Goal: Information Seeking & Learning: Compare options

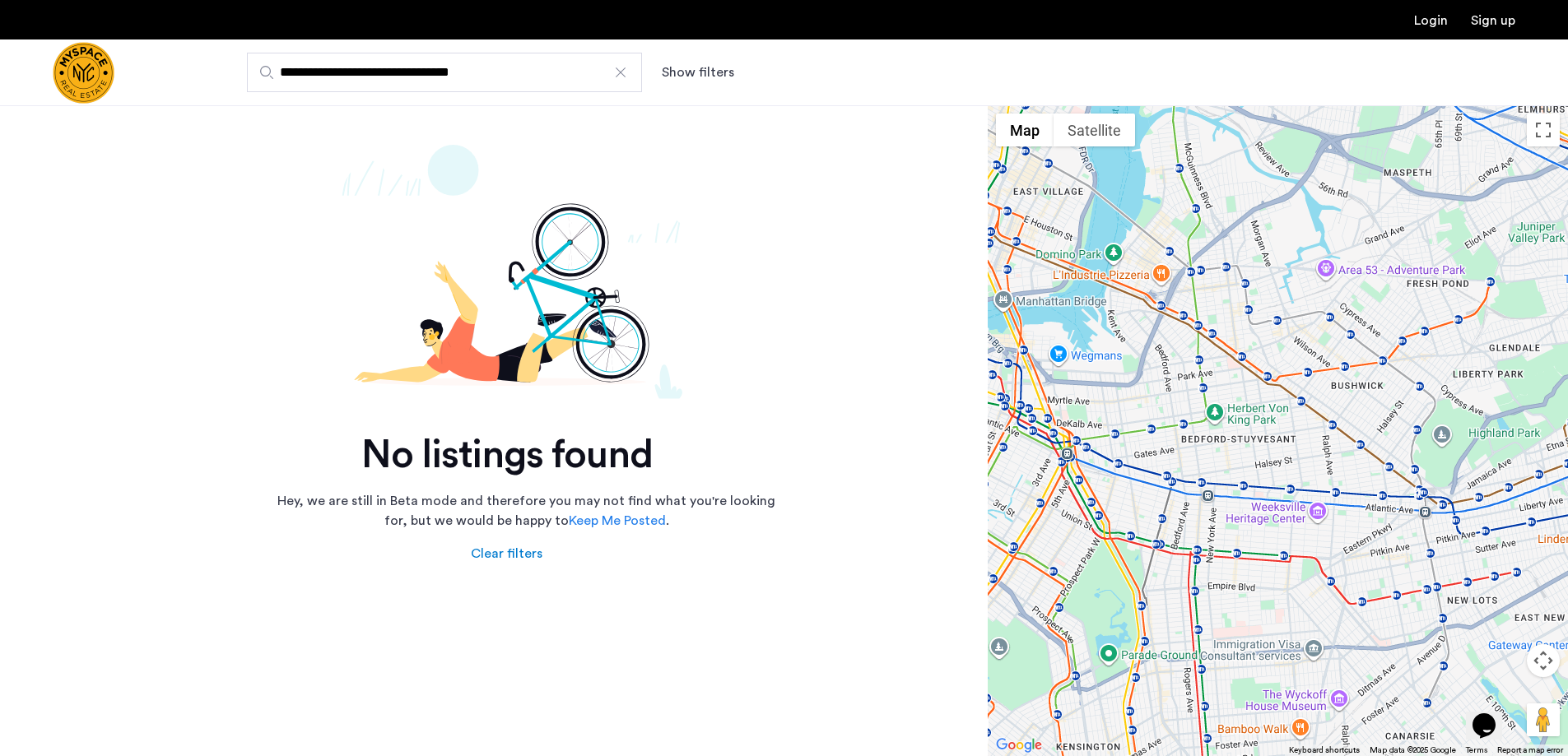
click at [569, 72] on input "**********" at bounding box center [444, 72] width 395 height 39
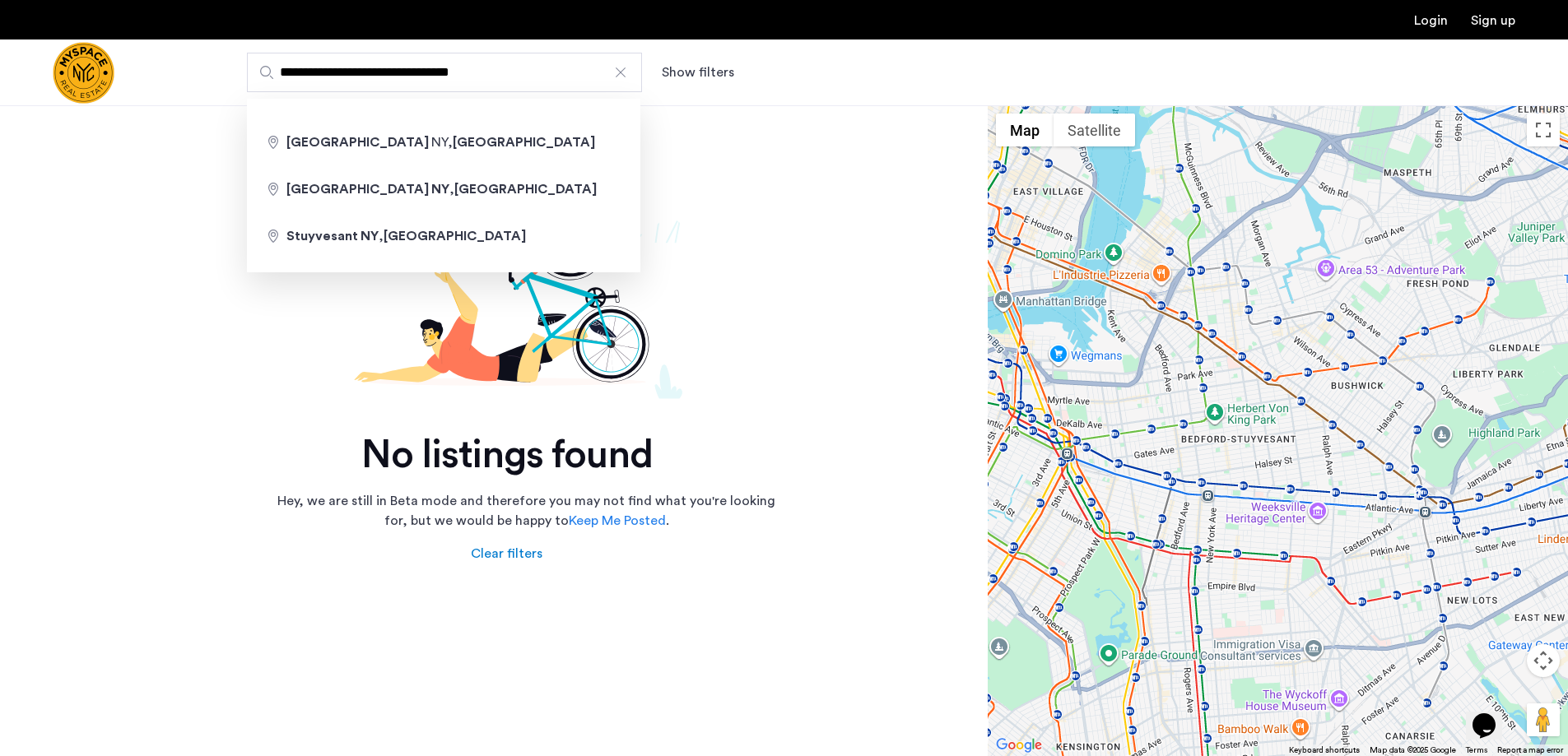
click at [627, 74] on div at bounding box center [620, 72] width 16 height 16
click at [627, 74] on input "**********" at bounding box center [444, 72] width 395 height 39
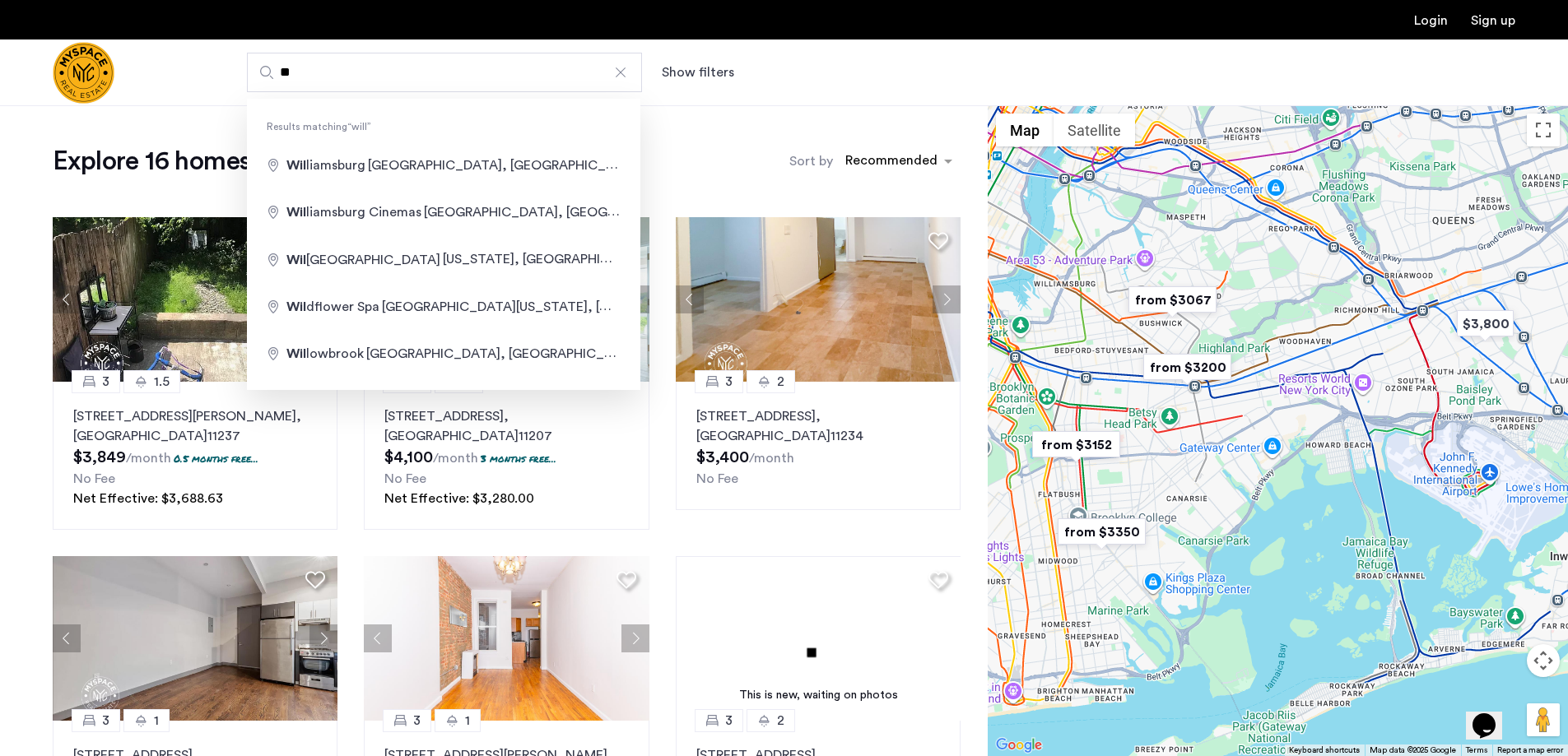
type input "*"
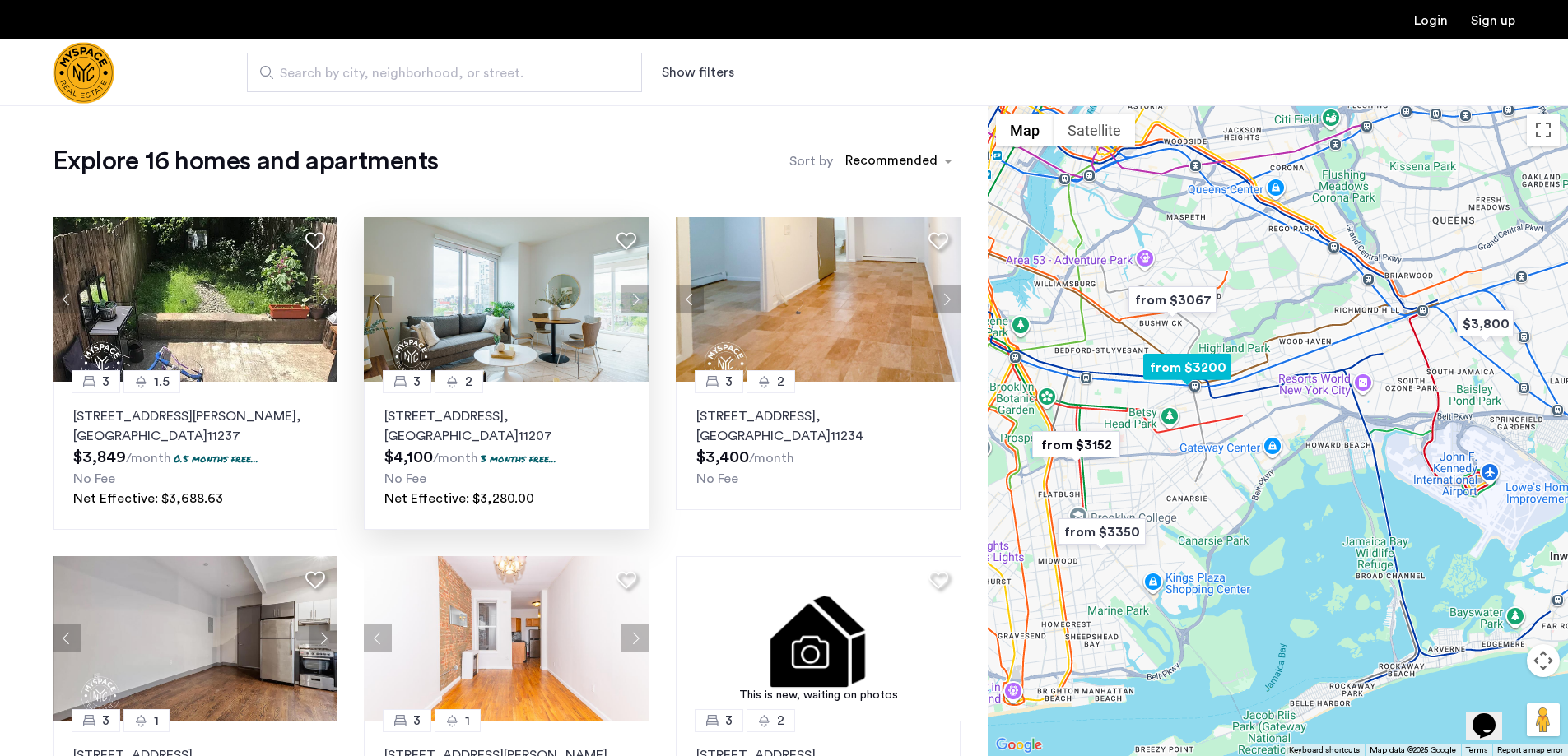
click at [638, 297] on button "Next apartment" at bounding box center [635, 299] width 28 height 28
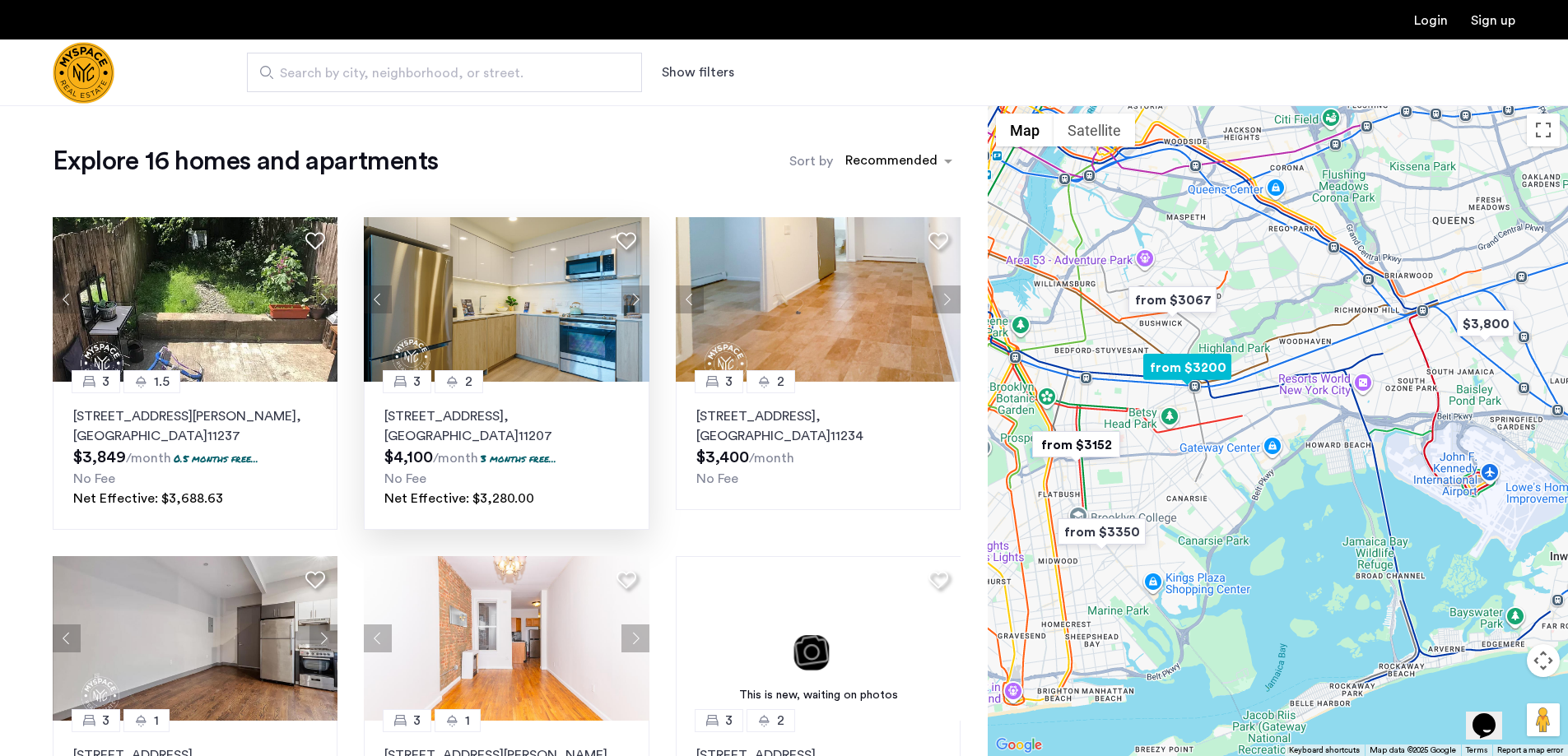
click at [638, 297] on button "Next apartment" at bounding box center [635, 299] width 28 height 28
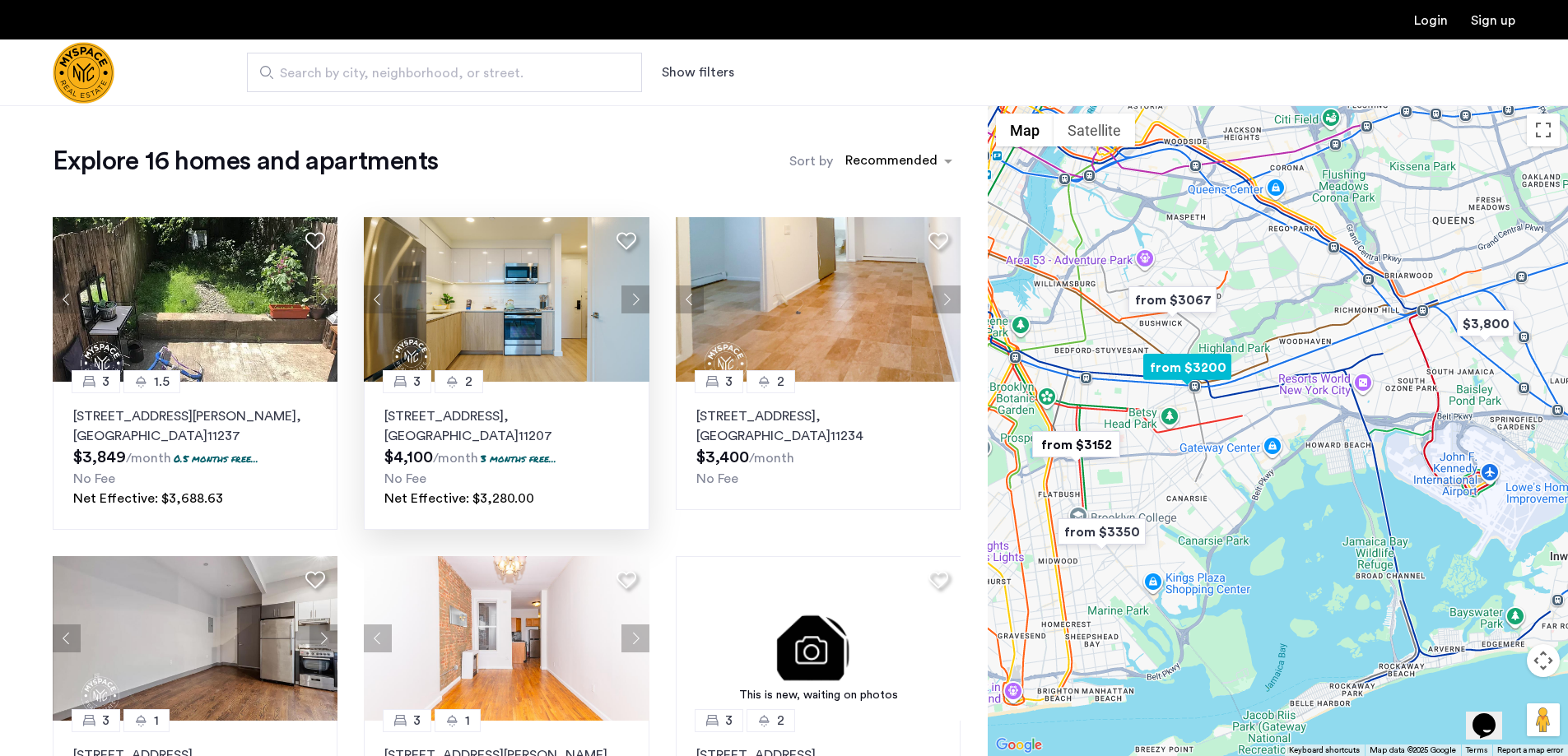
click at [638, 297] on button "Next apartment" at bounding box center [635, 299] width 28 height 28
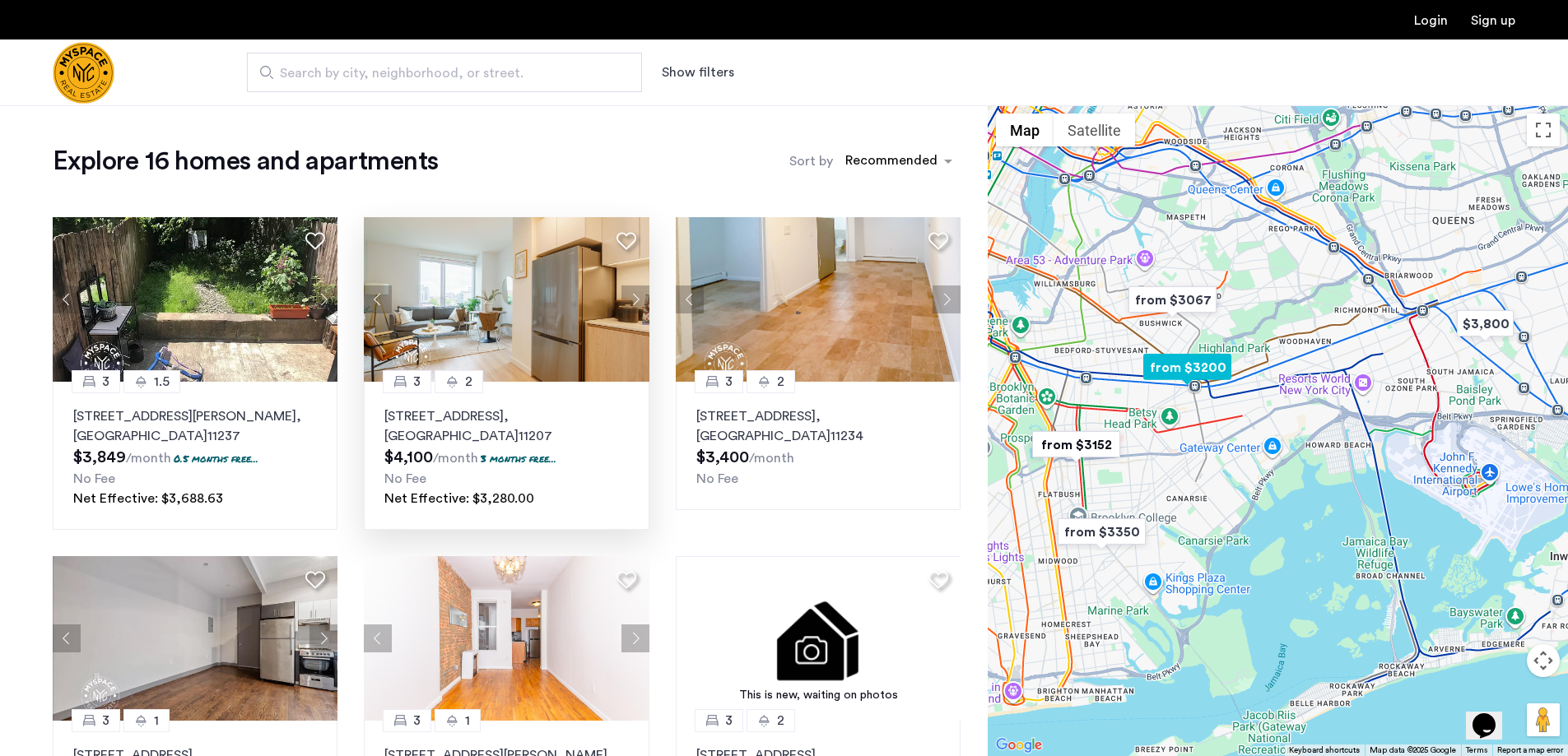
click at [638, 297] on button "Next apartment" at bounding box center [635, 299] width 28 height 28
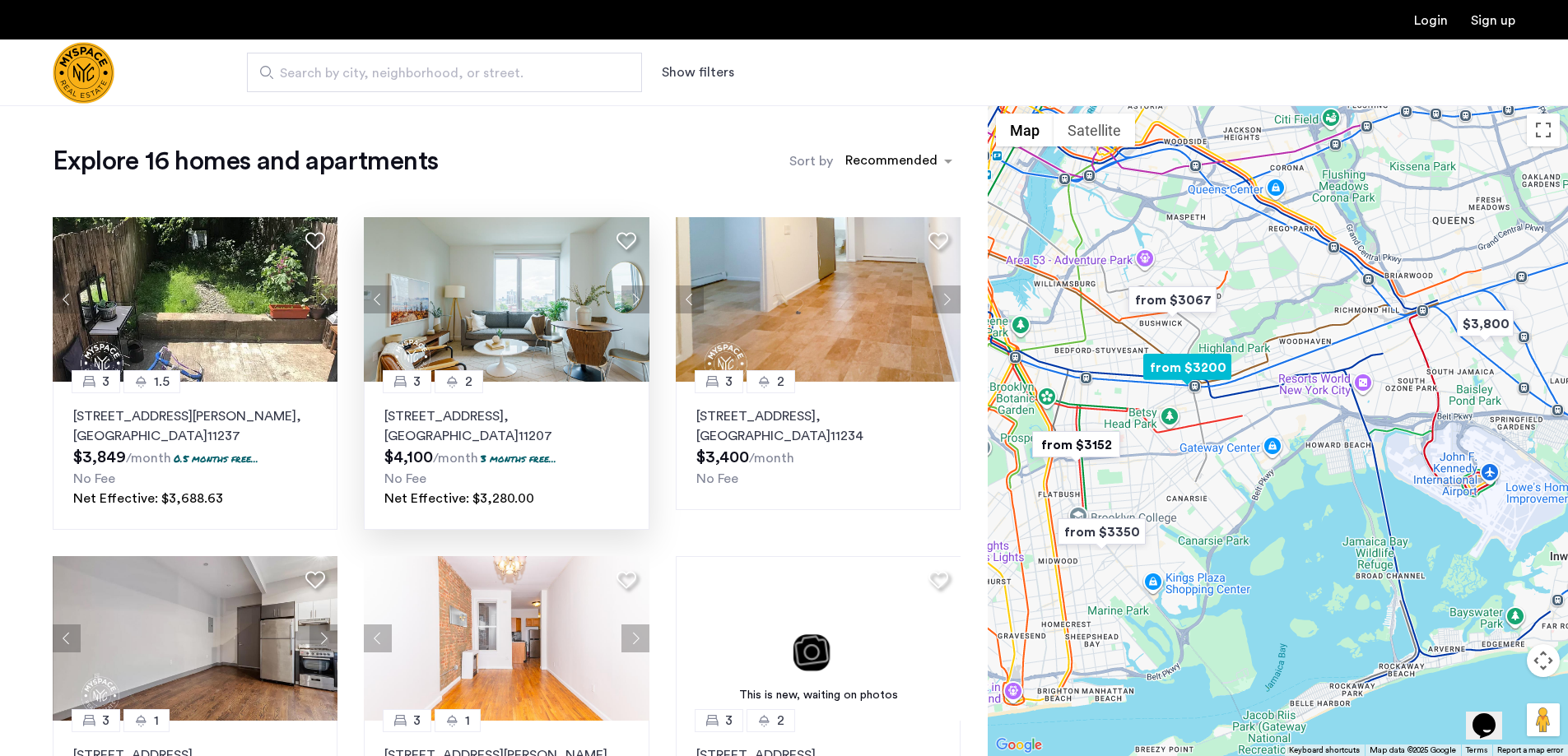
click at [638, 297] on button "Next apartment" at bounding box center [635, 299] width 28 height 28
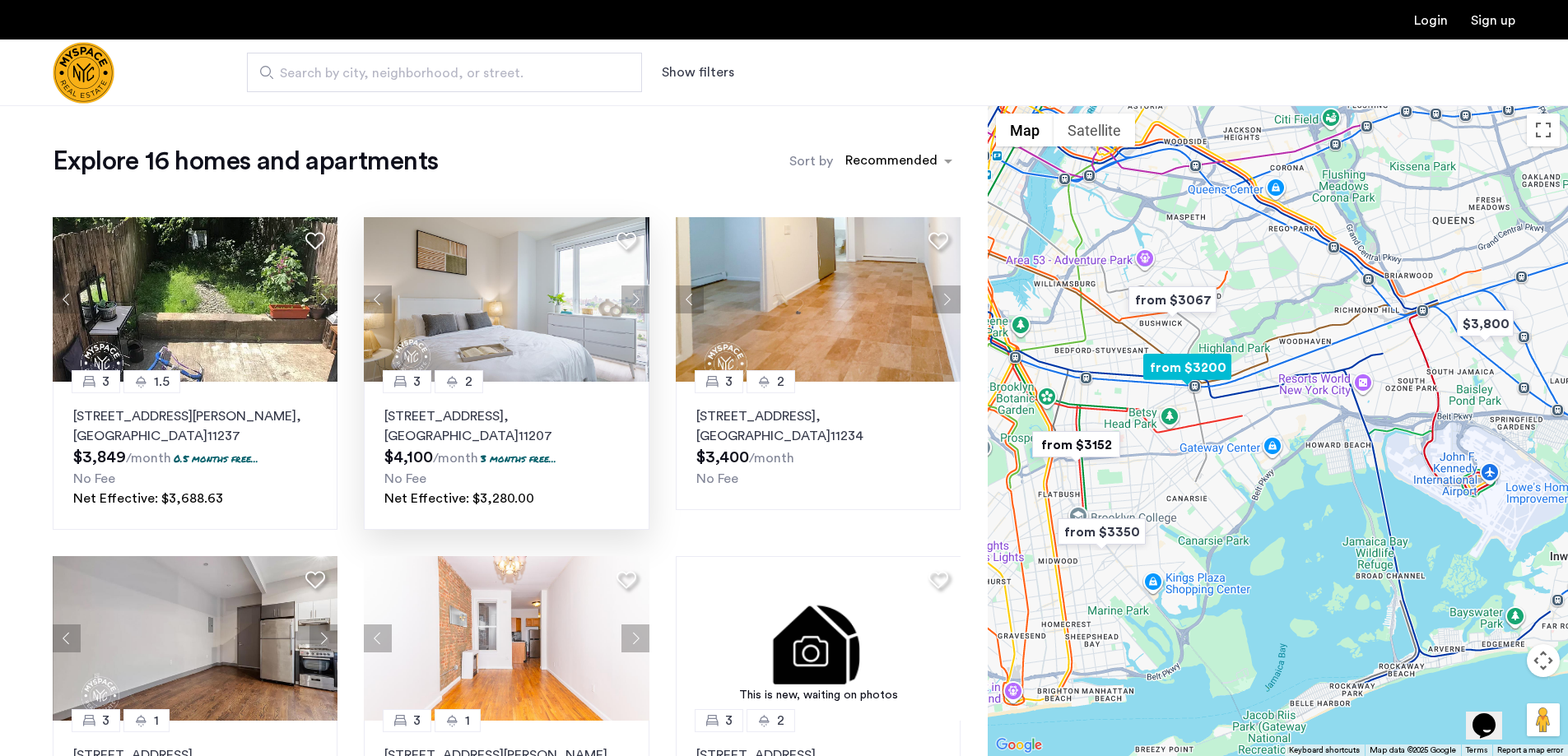
click at [638, 297] on button "Next apartment" at bounding box center [635, 299] width 28 height 28
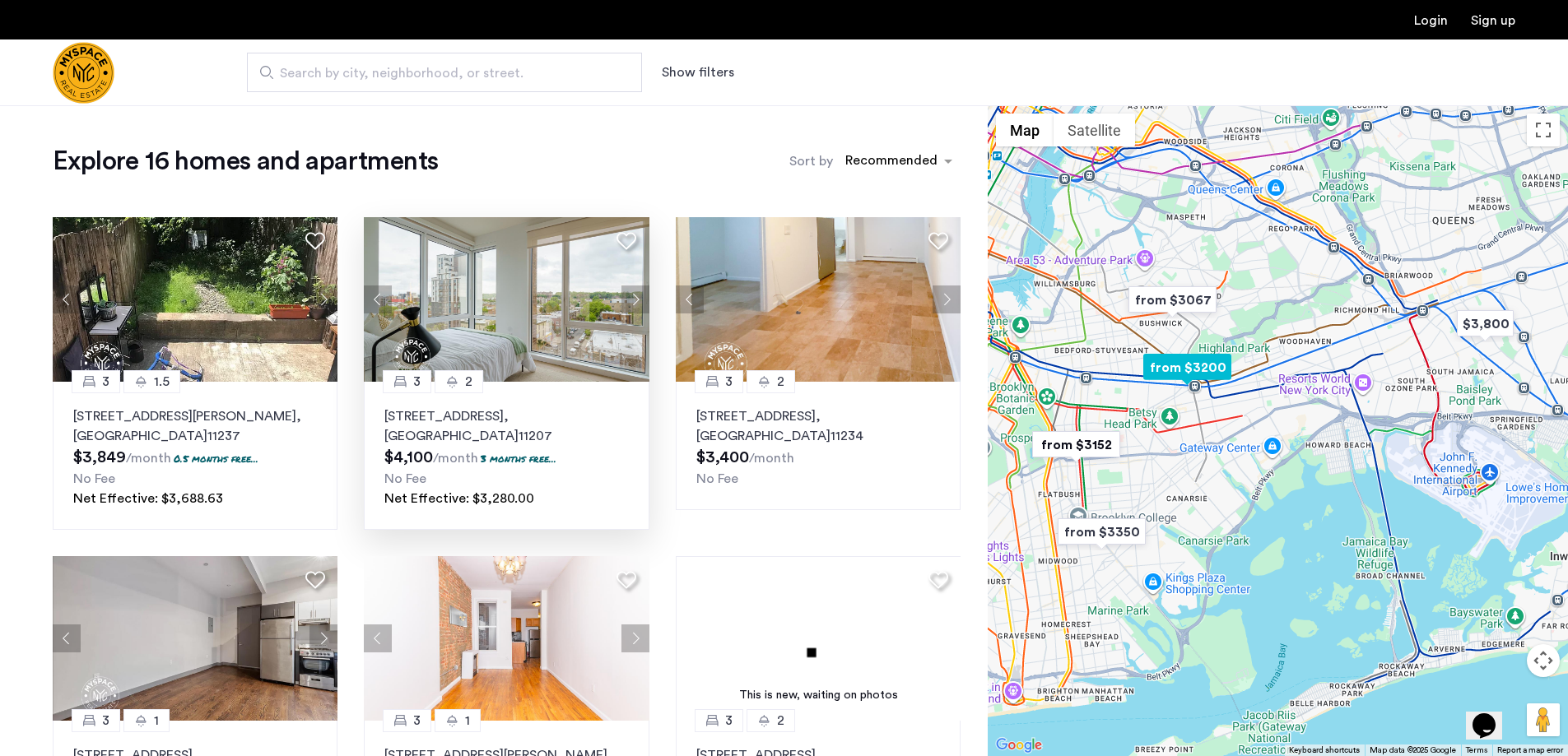
click at [638, 297] on button "Next apartment" at bounding box center [635, 299] width 28 height 28
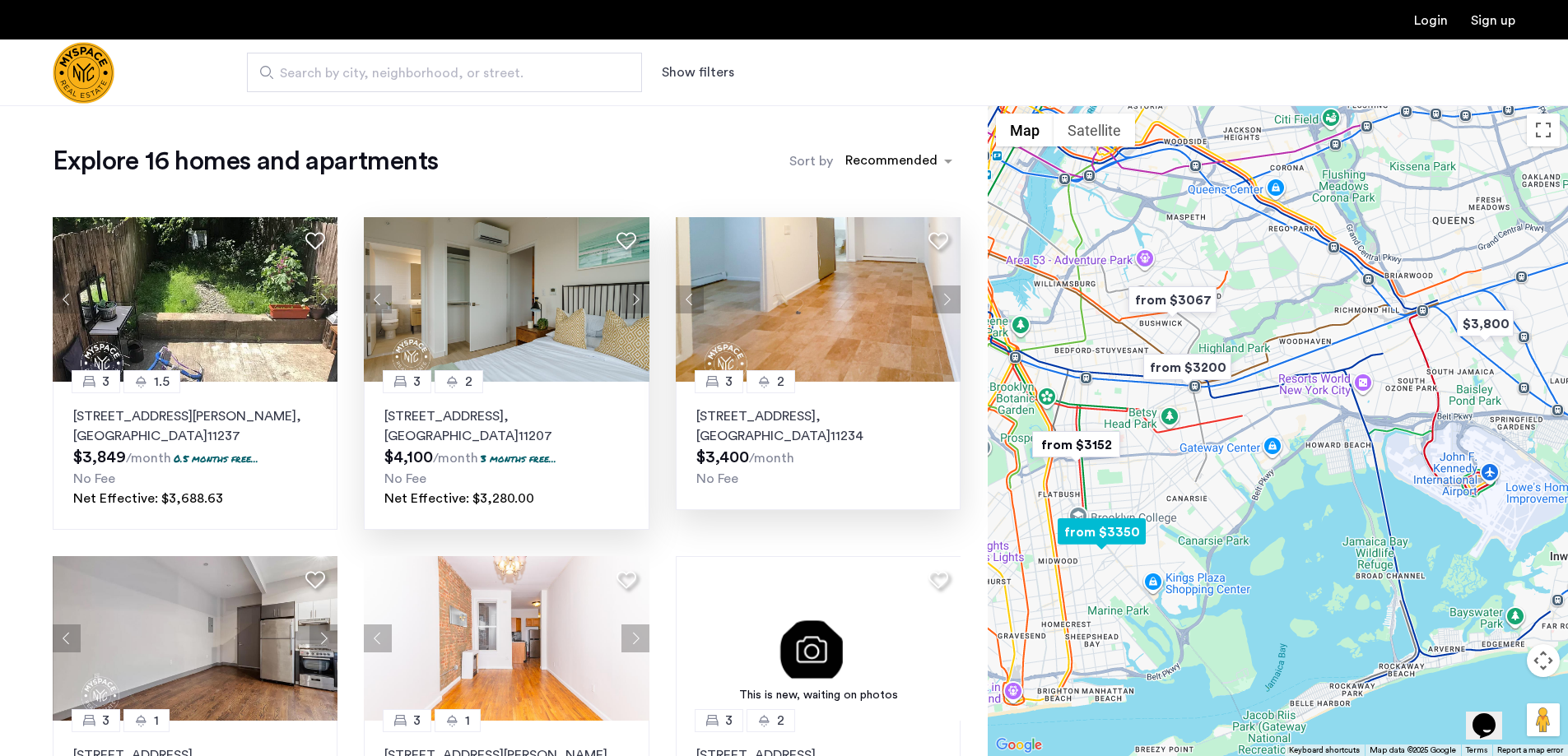
click at [936, 299] on button "Next apartment" at bounding box center [946, 299] width 28 height 28
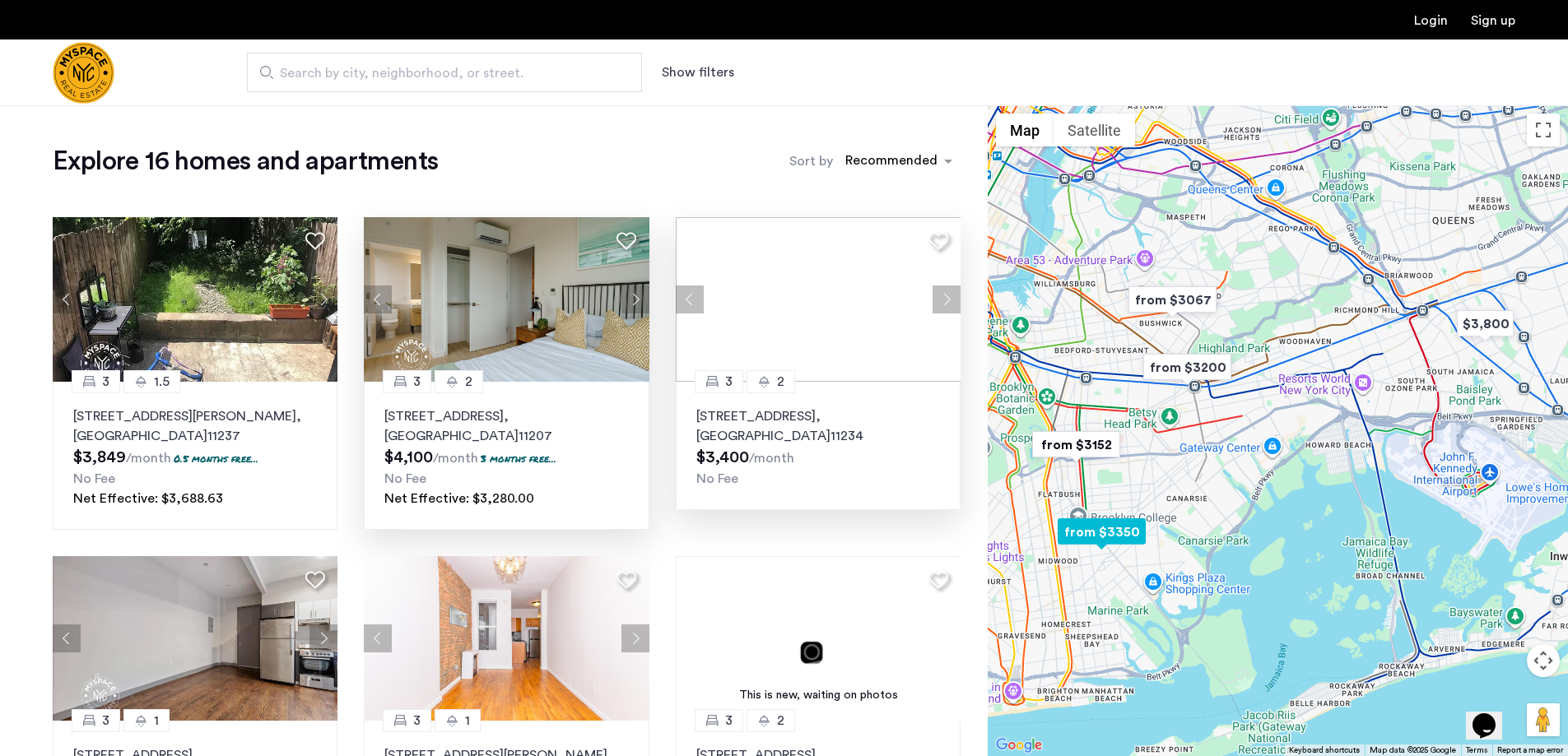
click at [936, 299] on div at bounding box center [818, 300] width 285 height 165
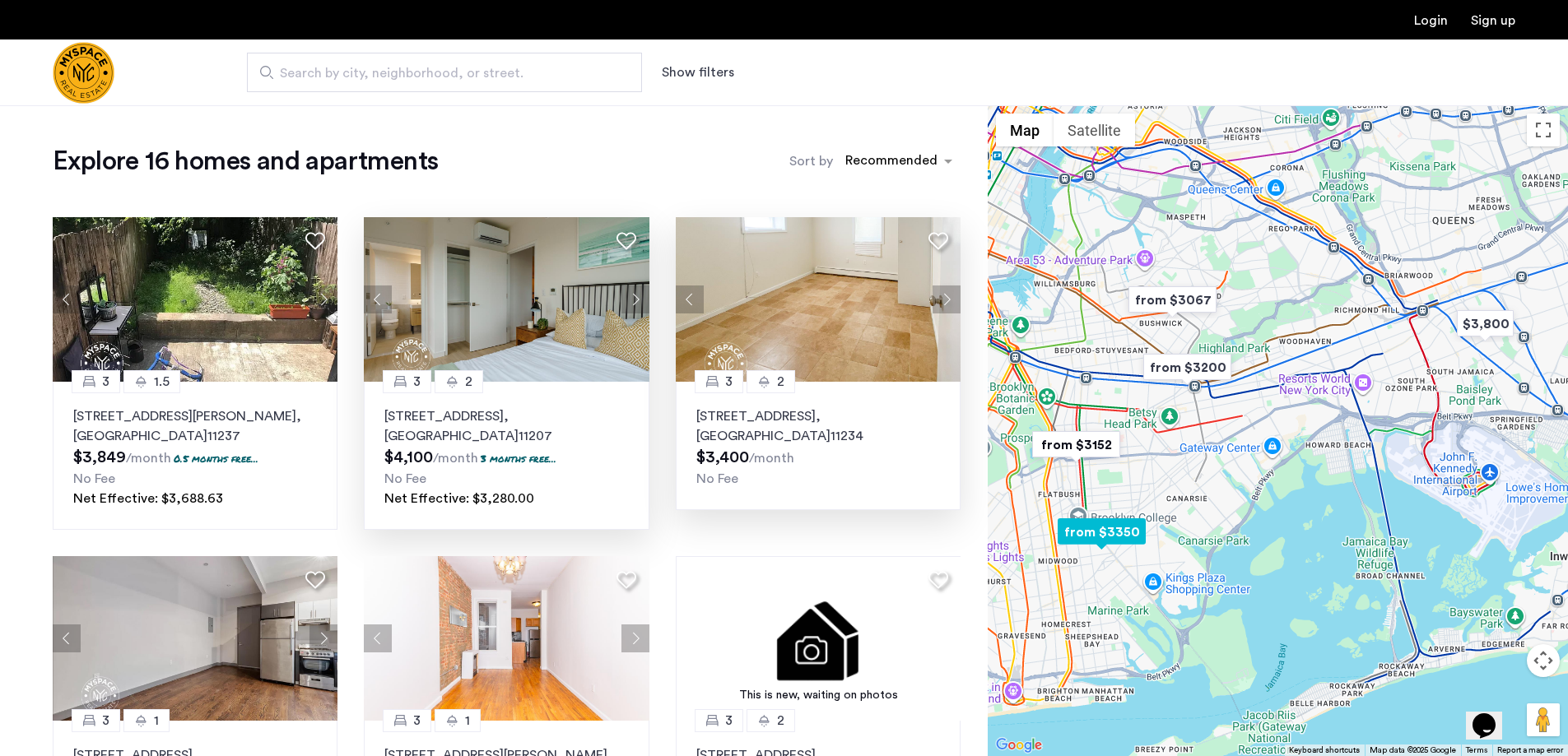
click at [936, 299] on button "Next apartment" at bounding box center [946, 299] width 28 height 28
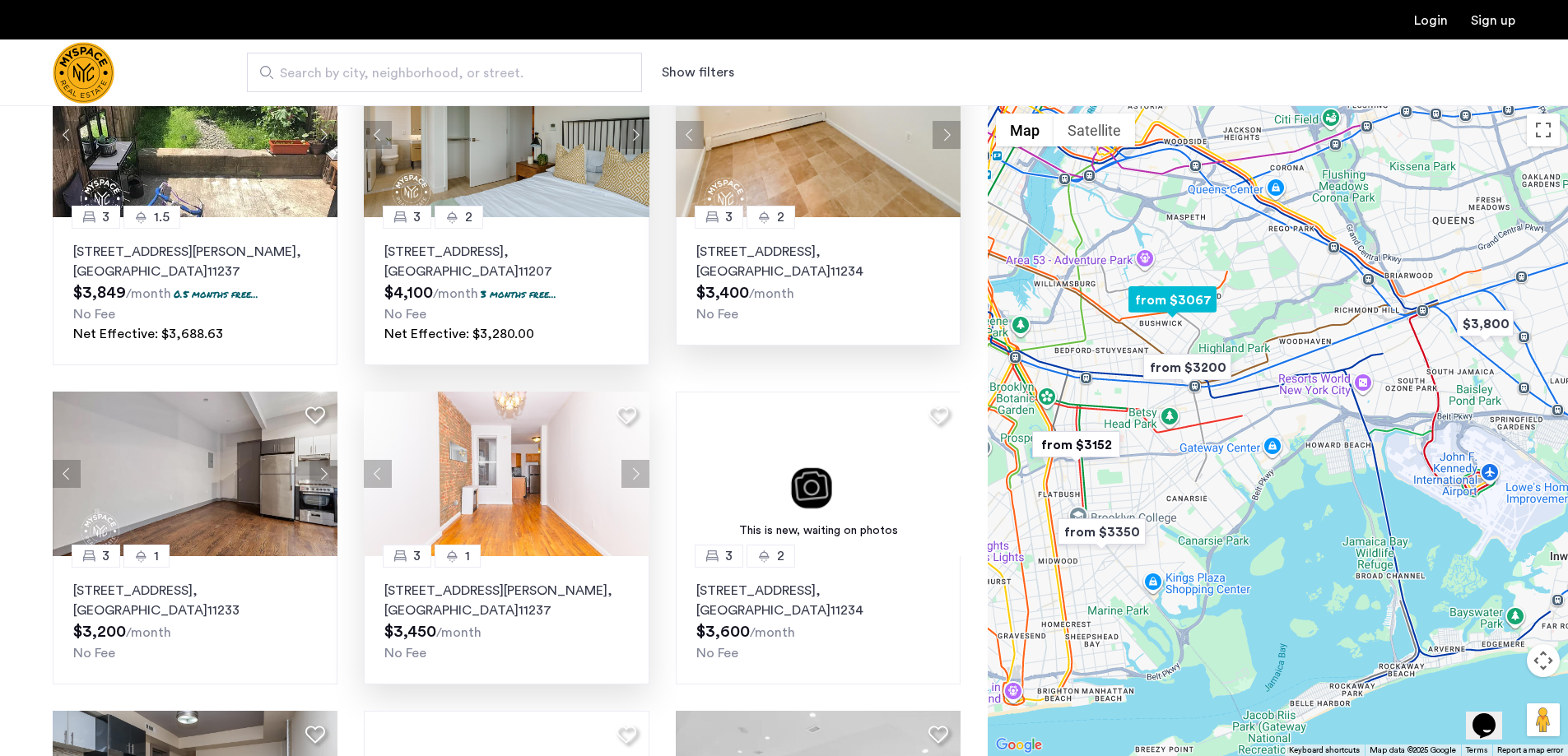
scroll to position [247, 0]
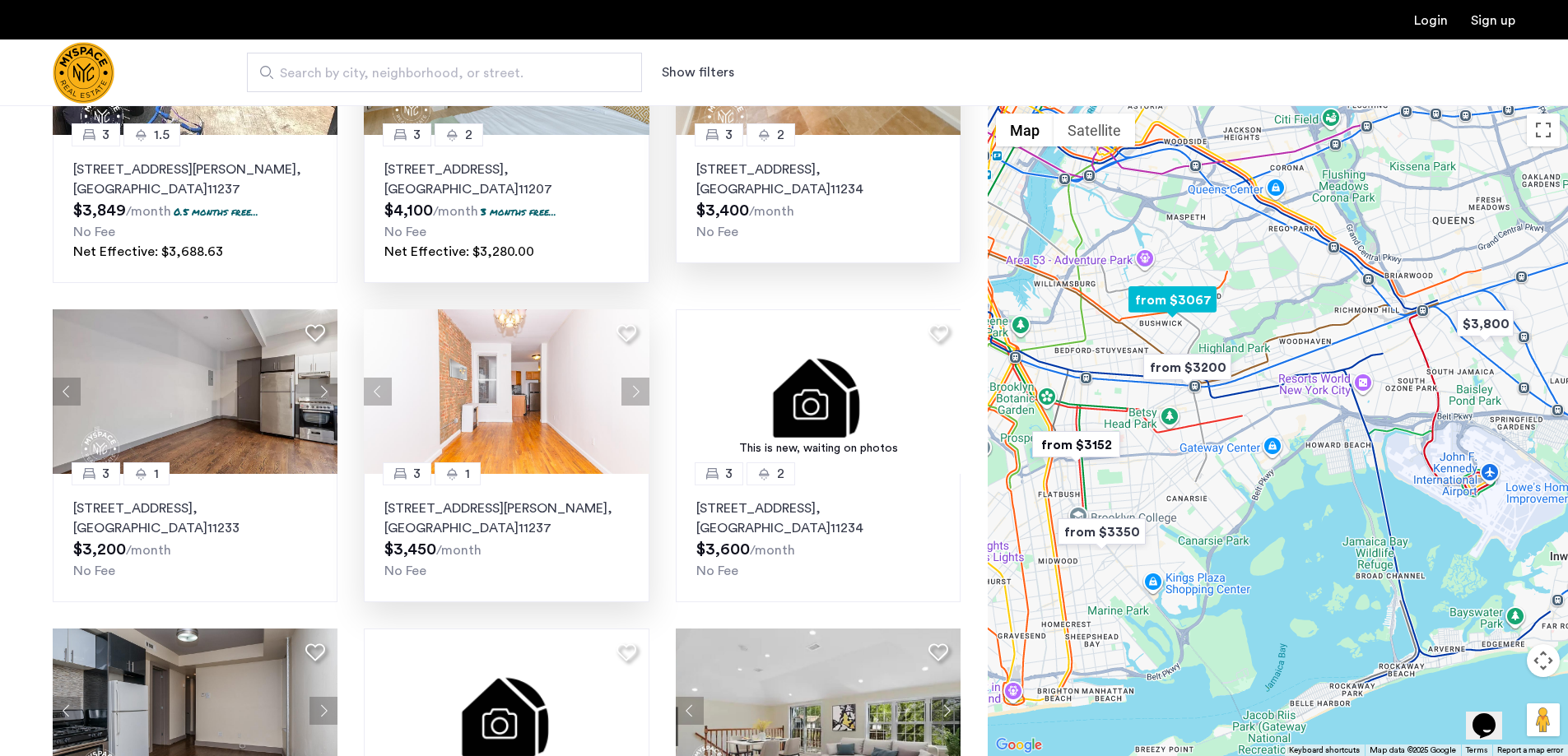
click at [640, 391] on button "Next apartment" at bounding box center [635, 392] width 28 height 28
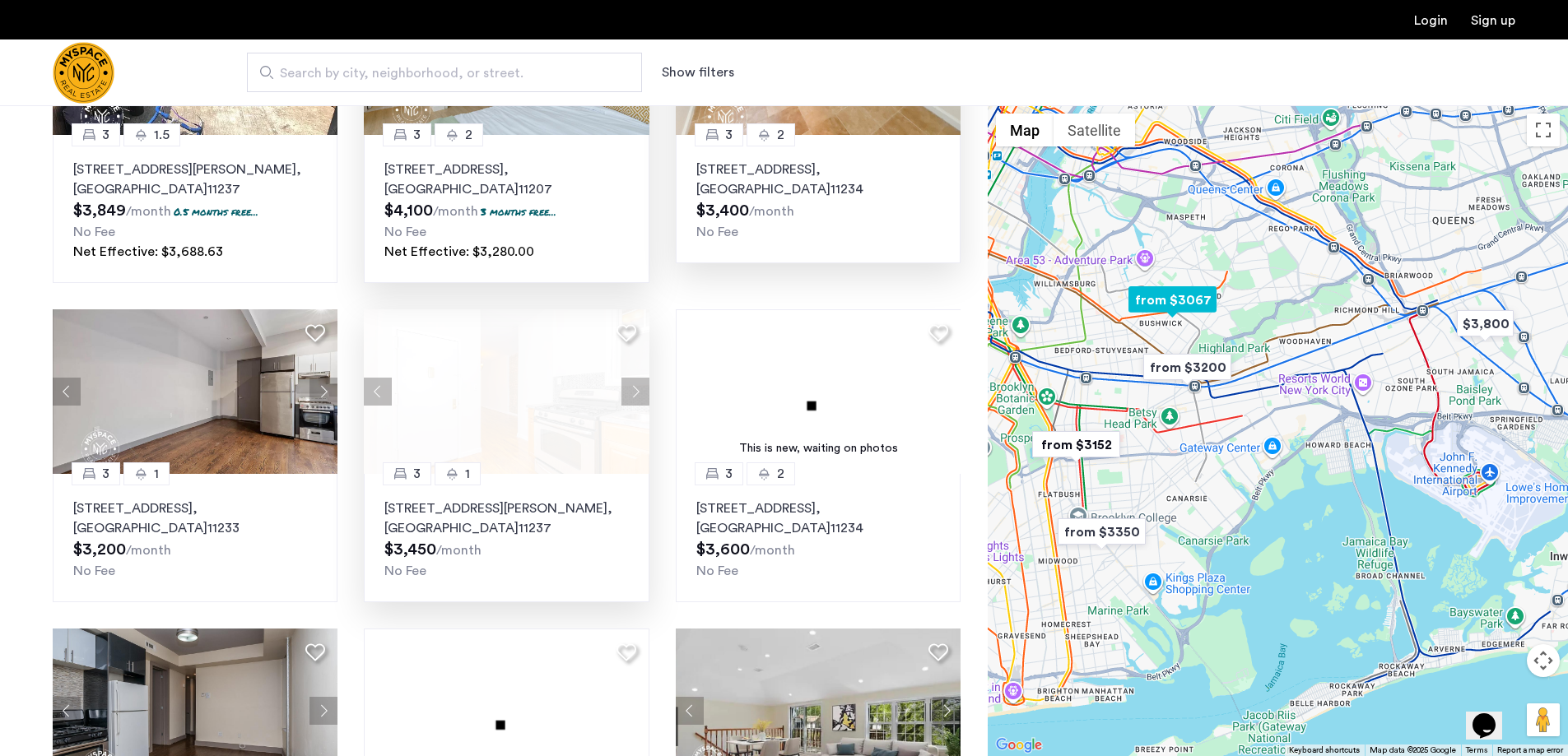
click at [640, 391] on button "Next apartment" at bounding box center [635, 392] width 28 height 28
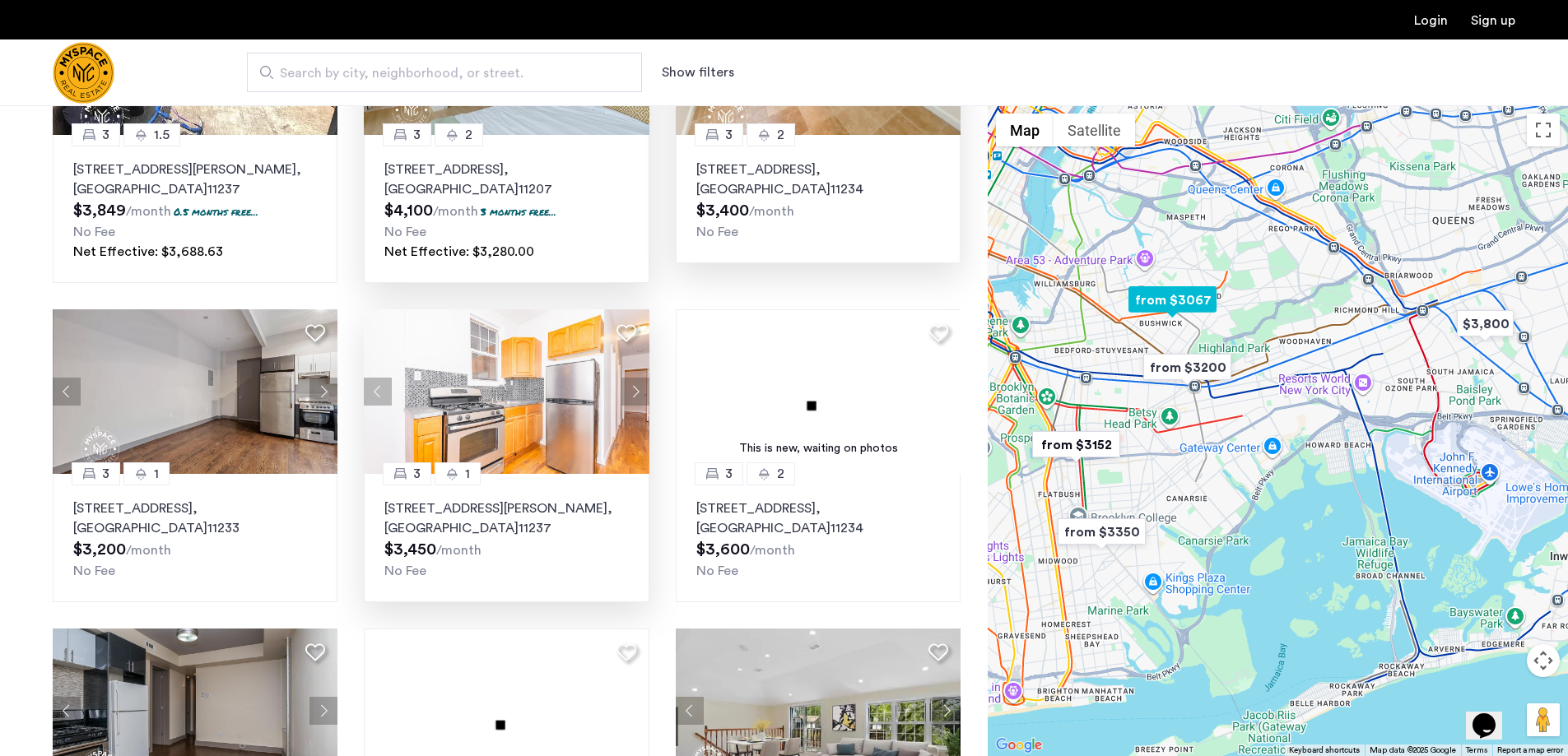
click at [640, 391] on button "Next apartment" at bounding box center [635, 392] width 28 height 28
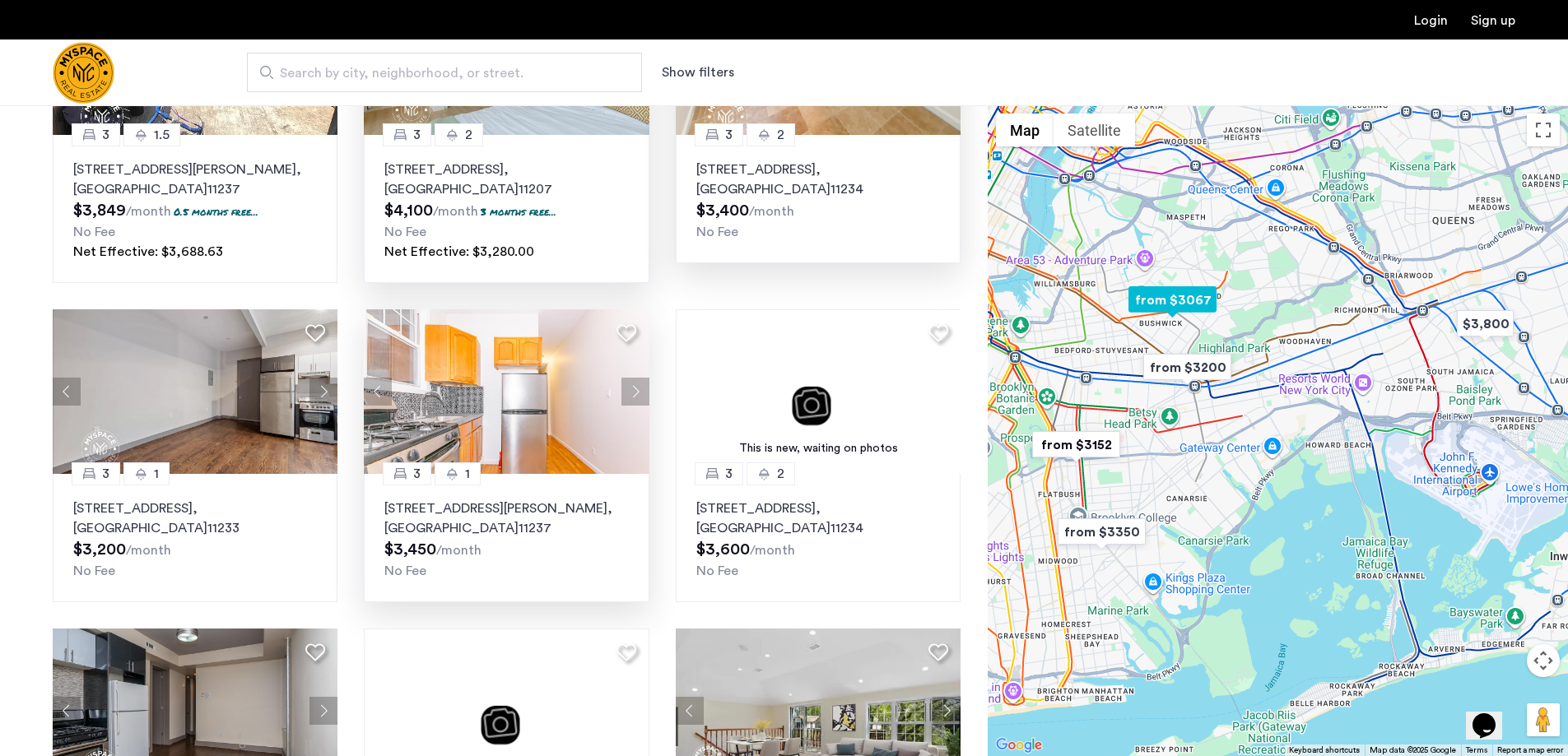
click at [640, 391] on button "Next apartment" at bounding box center [635, 392] width 28 height 28
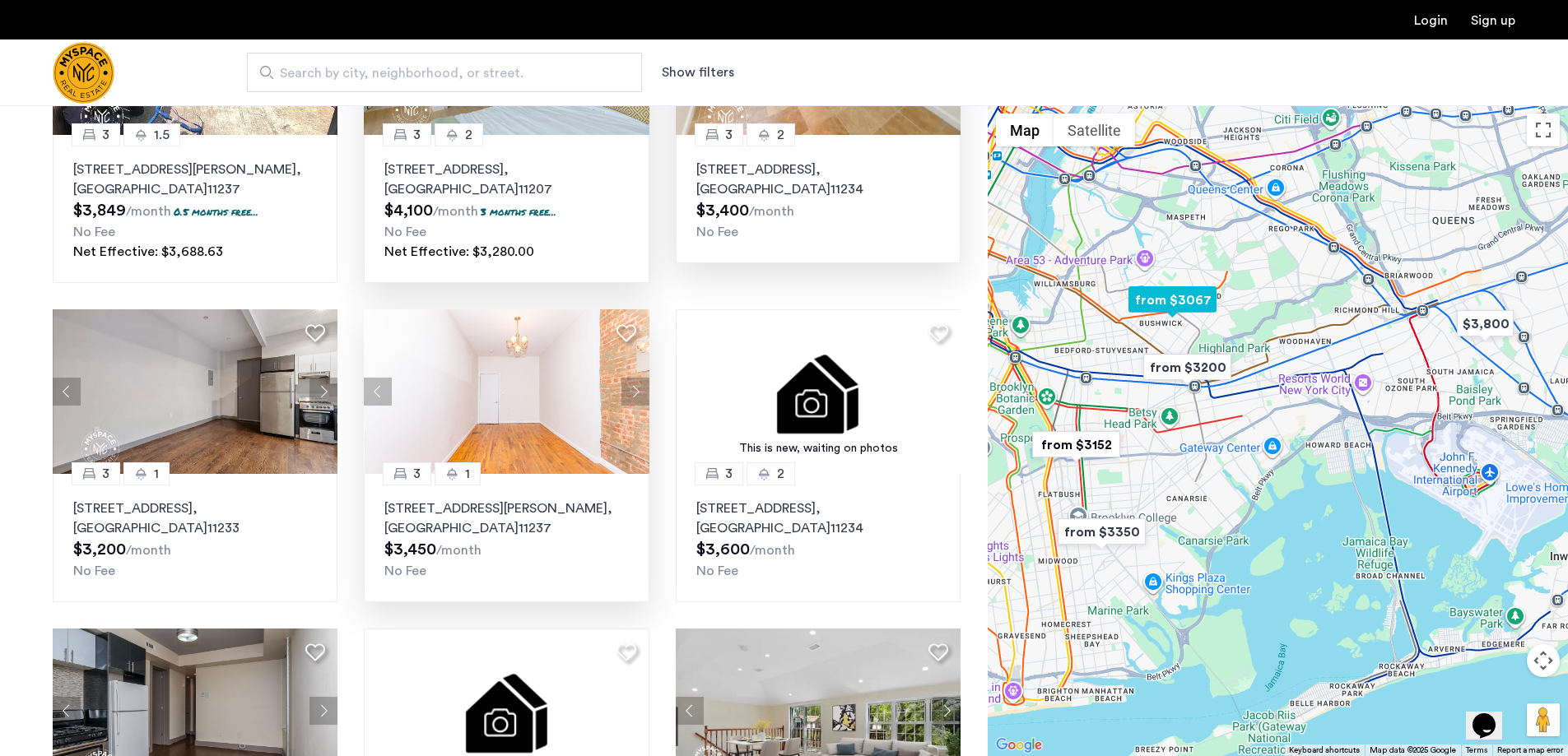
click at [640, 391] on button "Next apartment" at bounding box center [635, 392] width 28 height 28
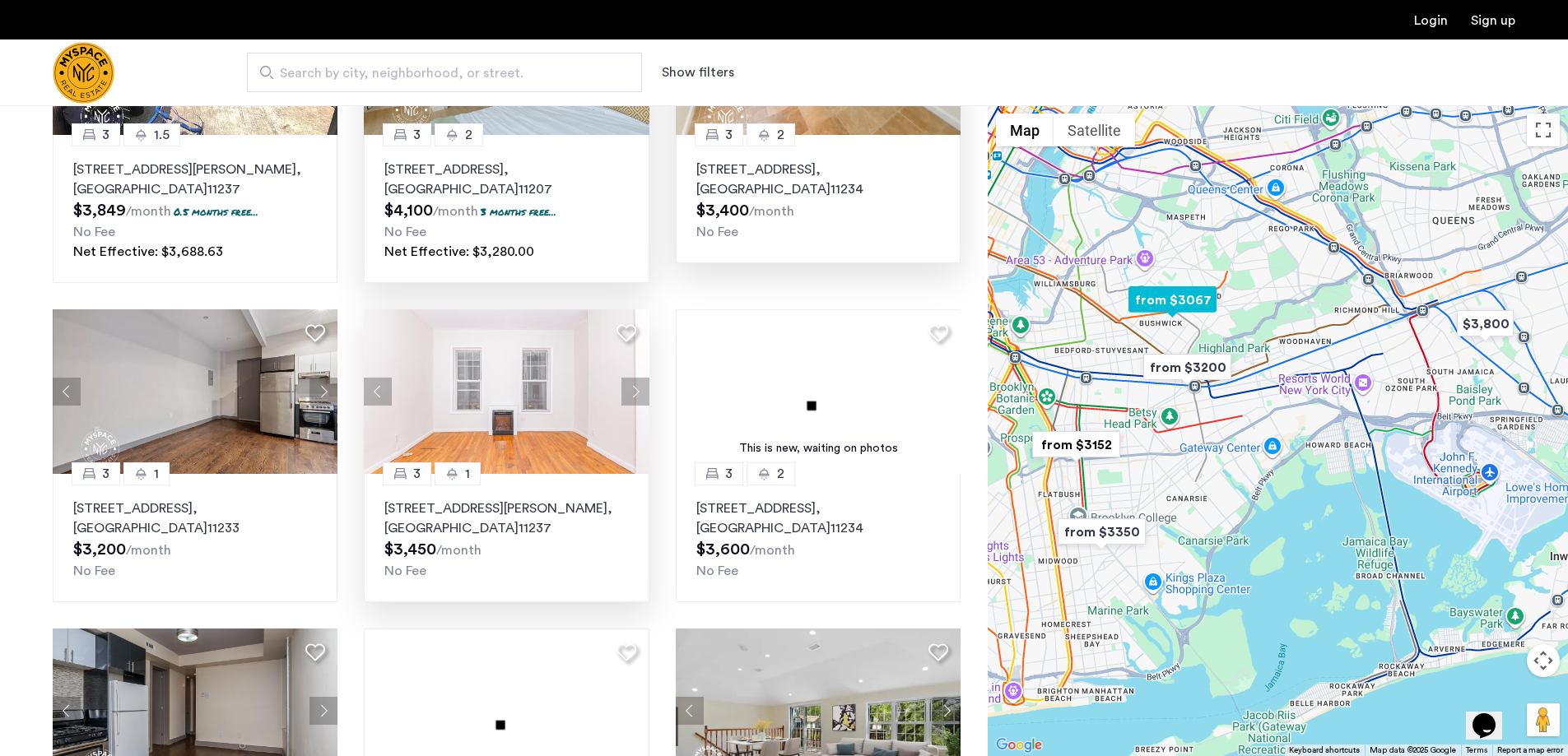
click at [640, 391] on button "Next apartment" at bounding box center [635, 392] width 28 height 28
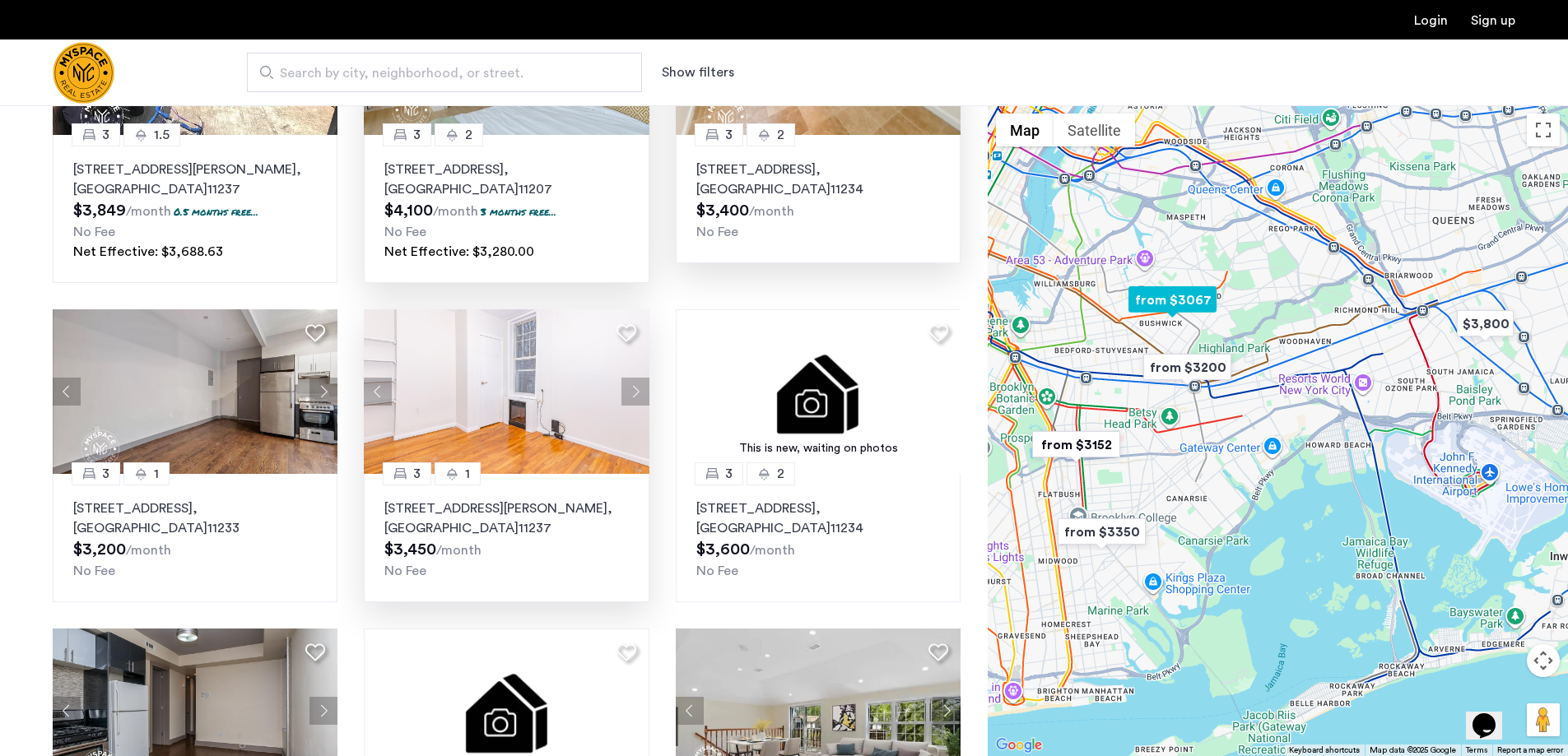
click at [640, 391] on button "Next apartment" at bounding box center [635, 392] width 28 height 28
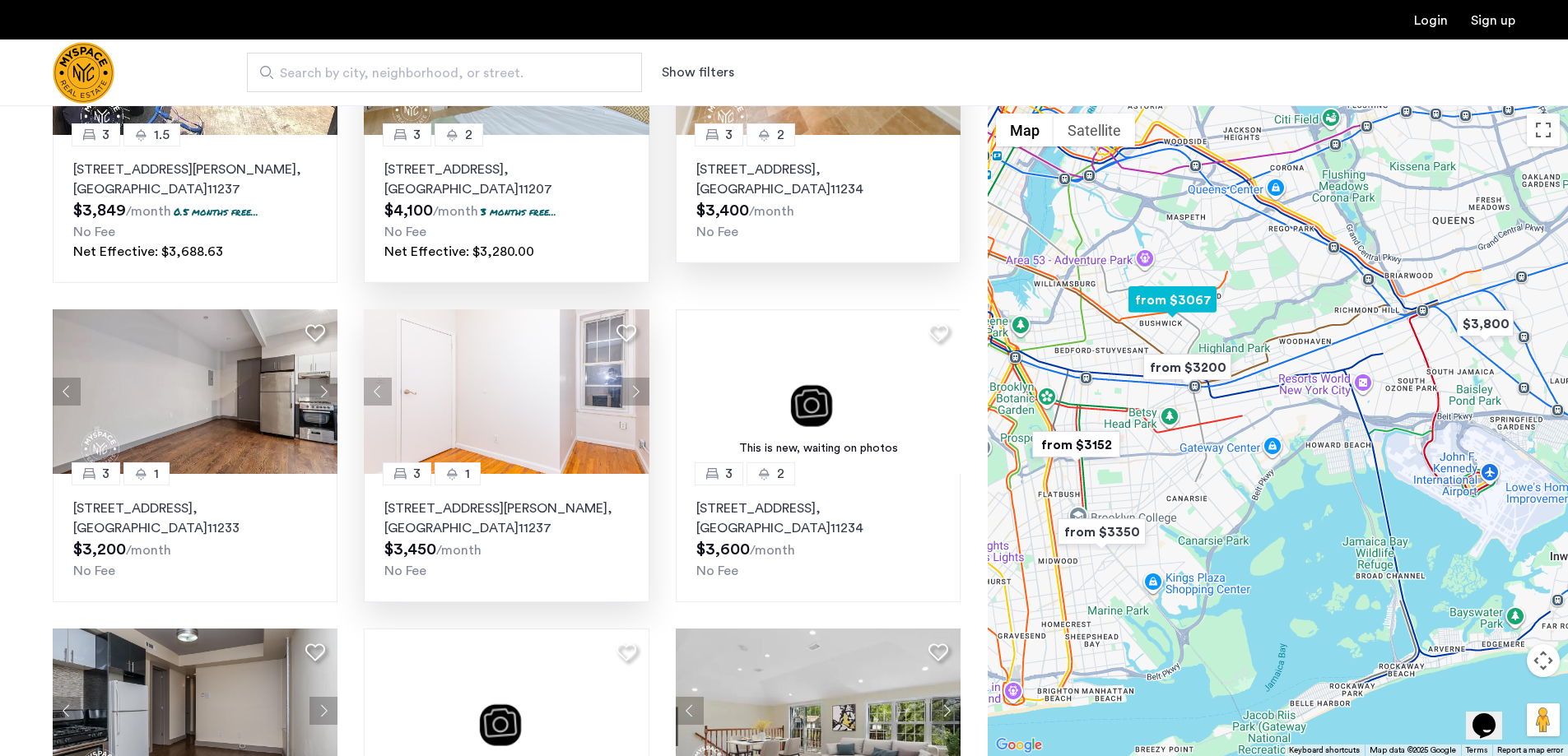
click at [640, 391] on button "Next apartment" at bounding box center [635, 392] width 28 height 28
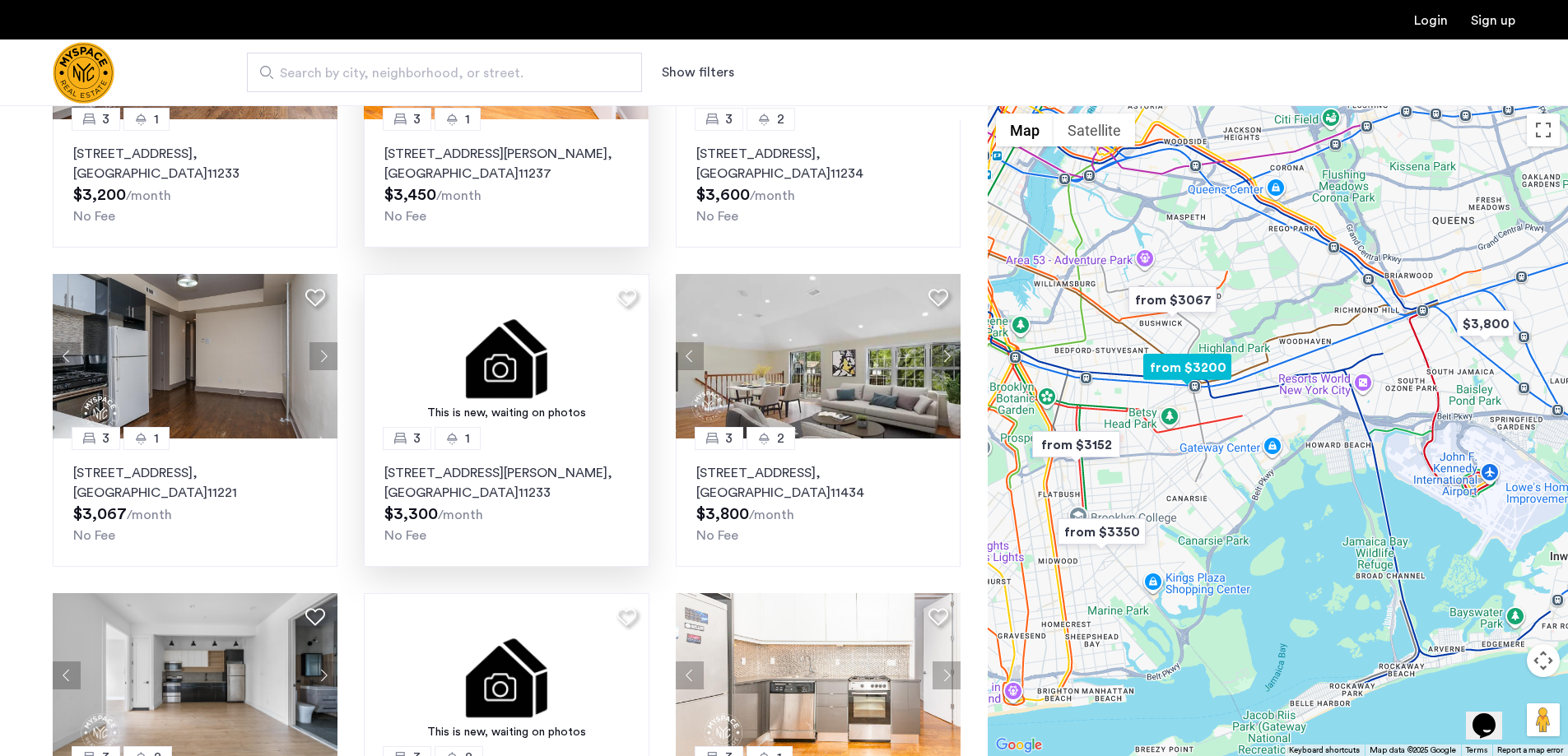
scroll to position [576, 0]
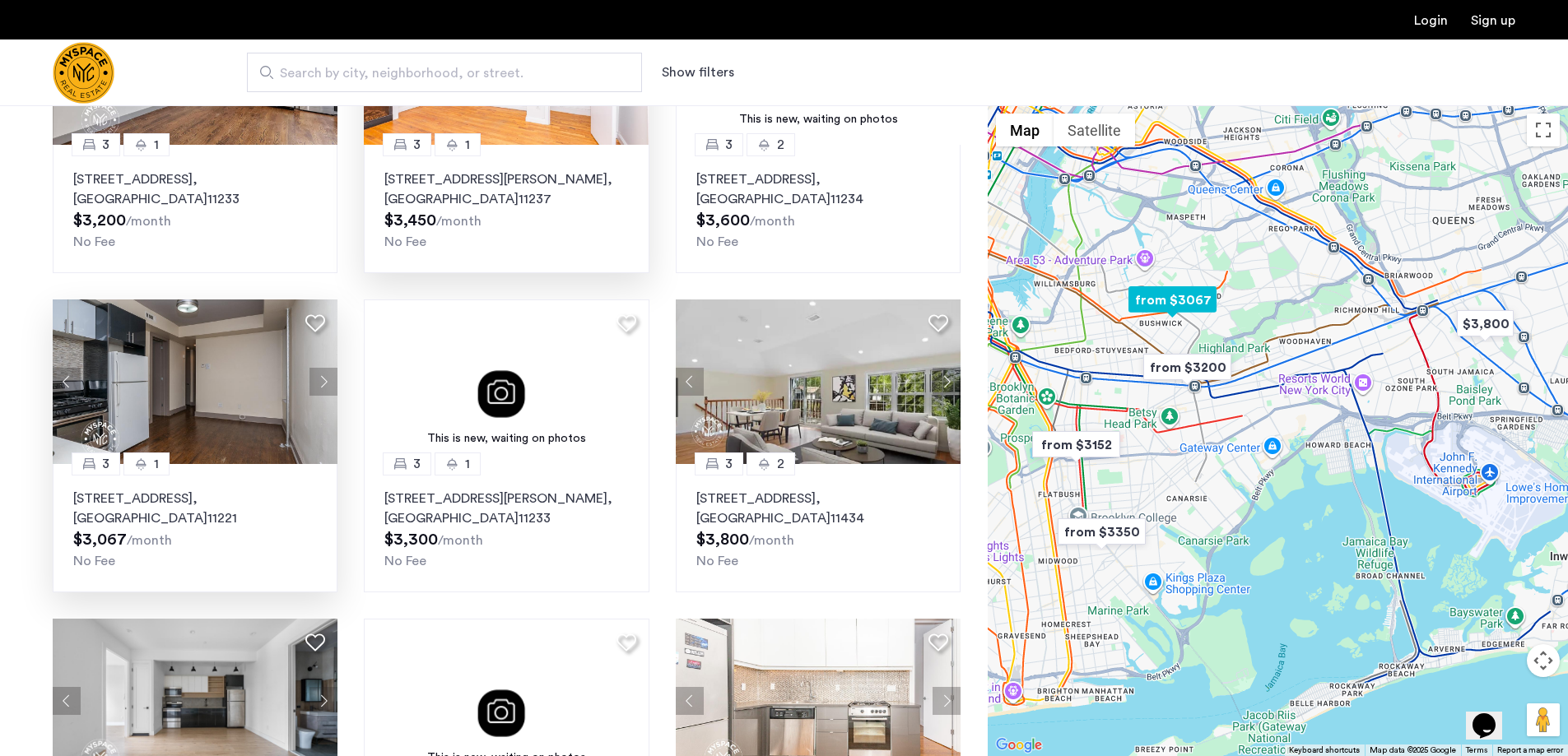
click at [329, 381] on button "Next apartment" at bounding box center [323, 381] width 28 height 28
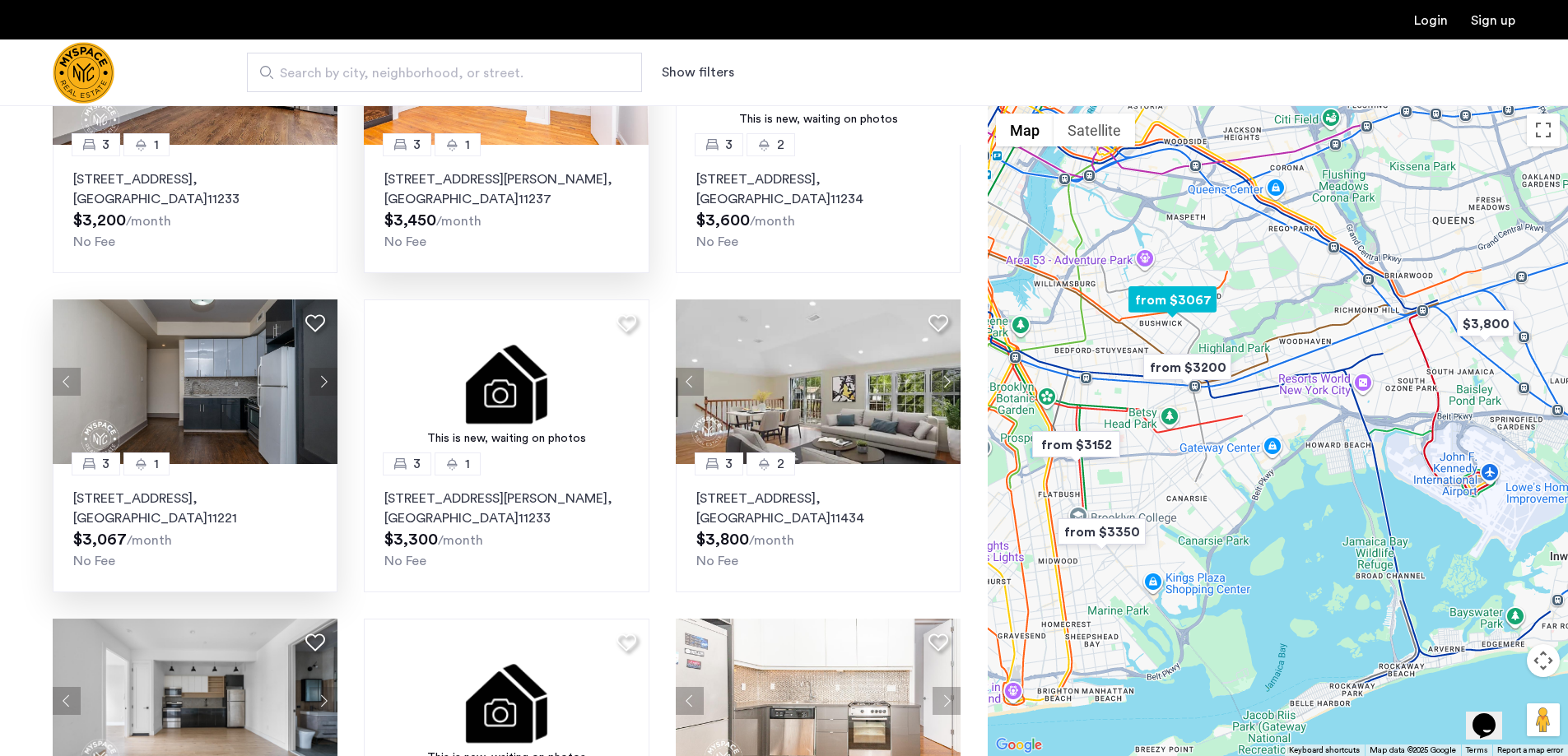
click at [329, 381] on button "Next apartment" at bounding box center [323, 381] width 28 height 28
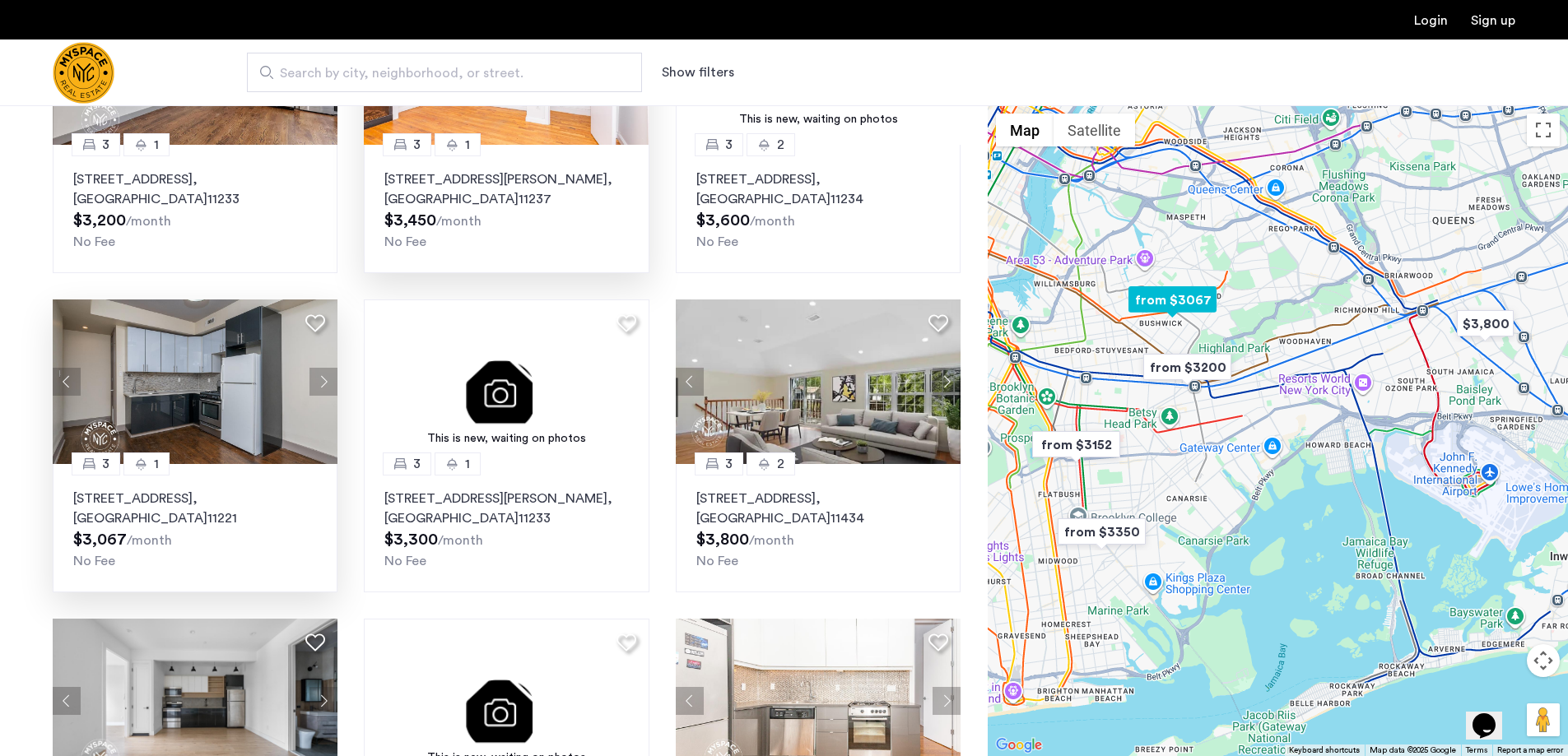
click at [329, 381] on button "Next apartment" at bounding box center [323, 381] width 28 height 28
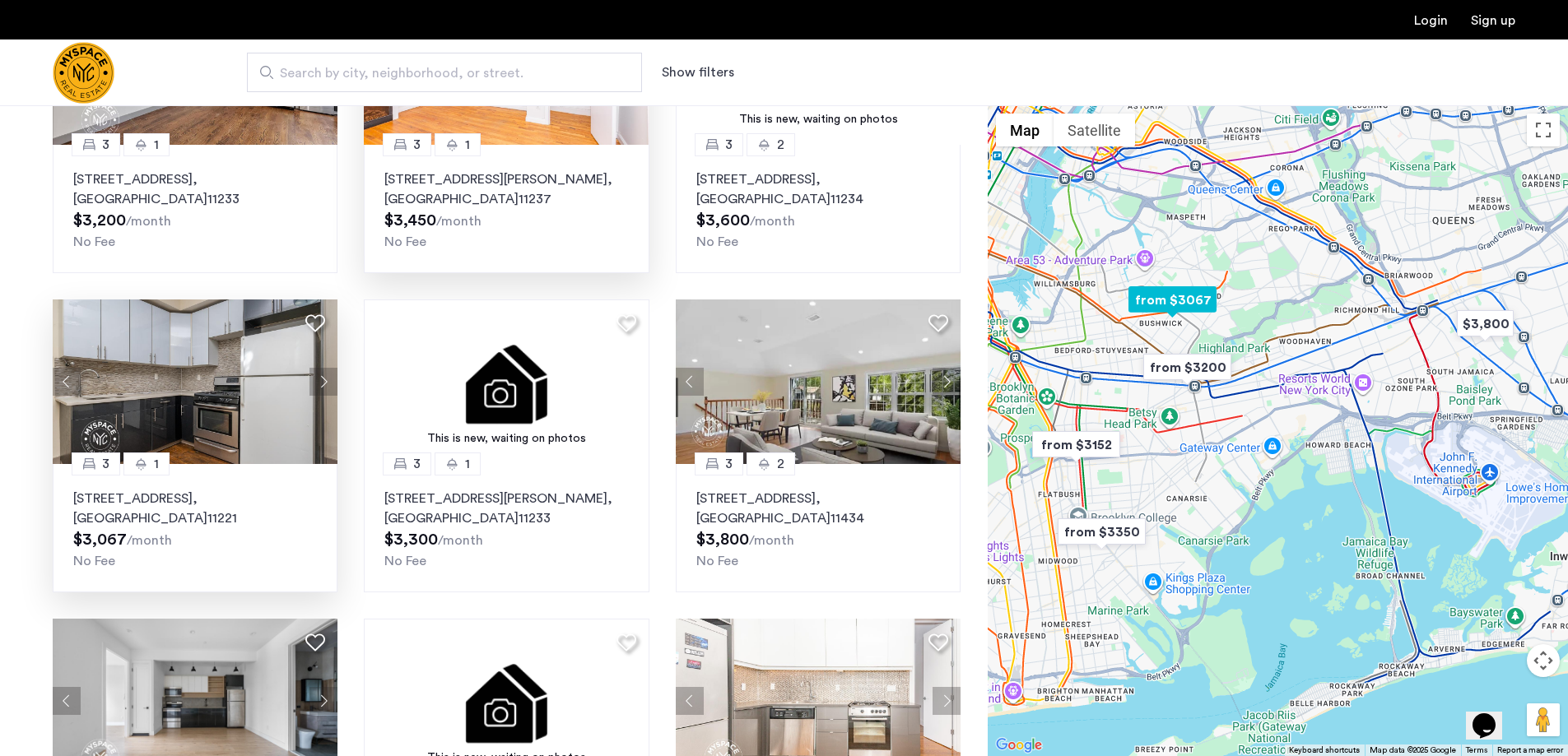
click at [329, 381] on button "Next apartment" at bounding box center [323, 381] width 28 height 28
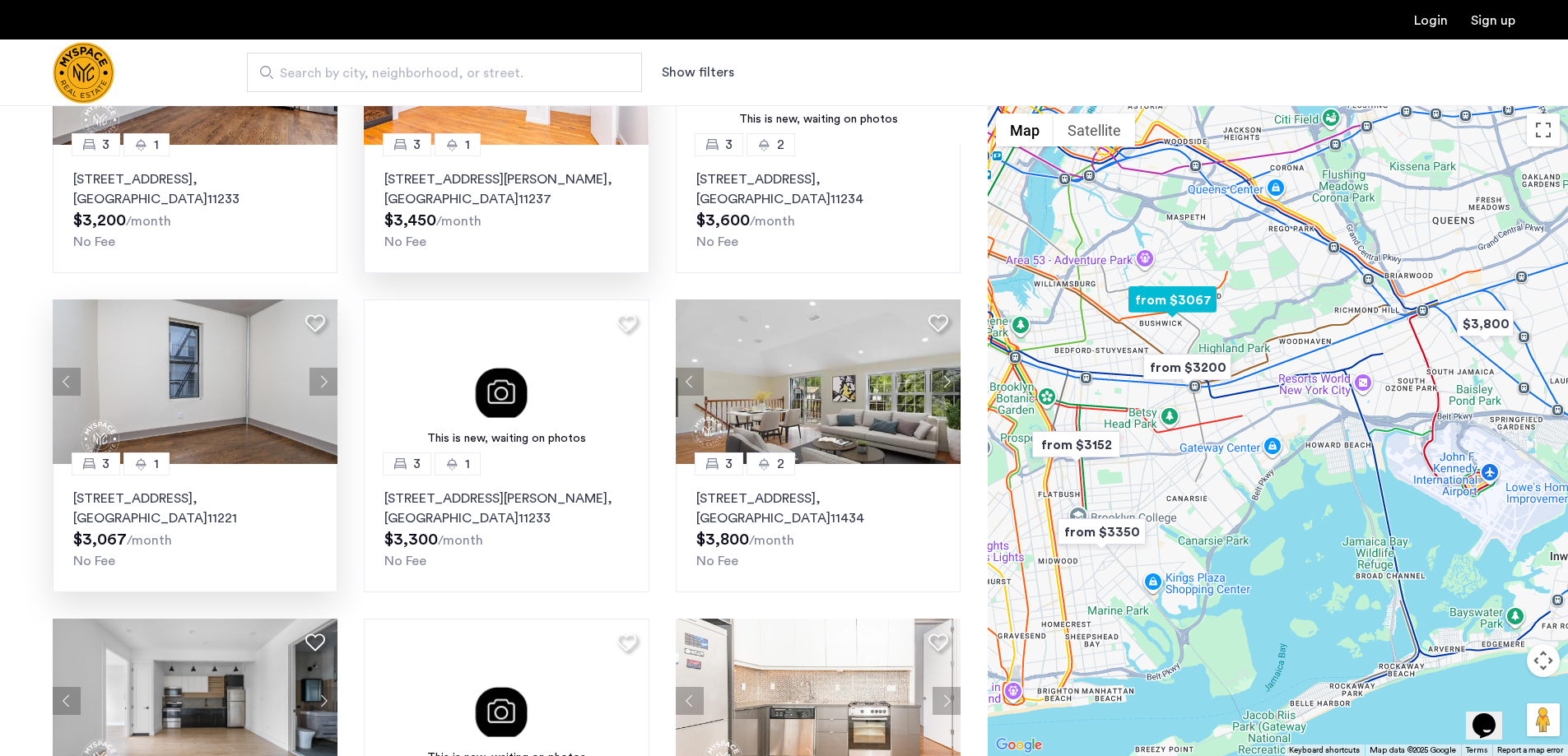
click at [329, 381] on button "Next apartment" at bounding box center [323, 381] width 28 height 28
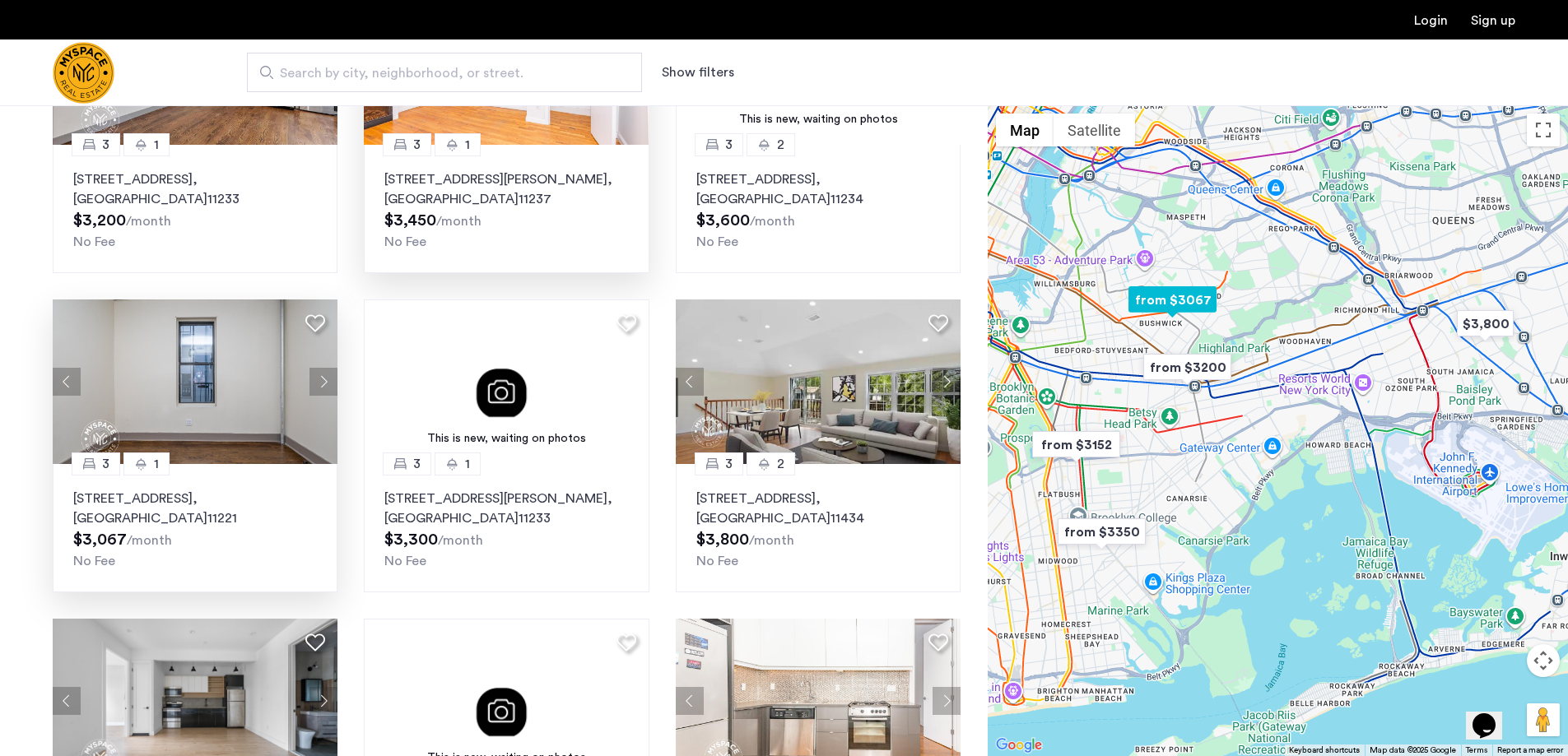
click at [329, 381] on button "Next apartment" at bounding box center [323, 381] width 28 height 28
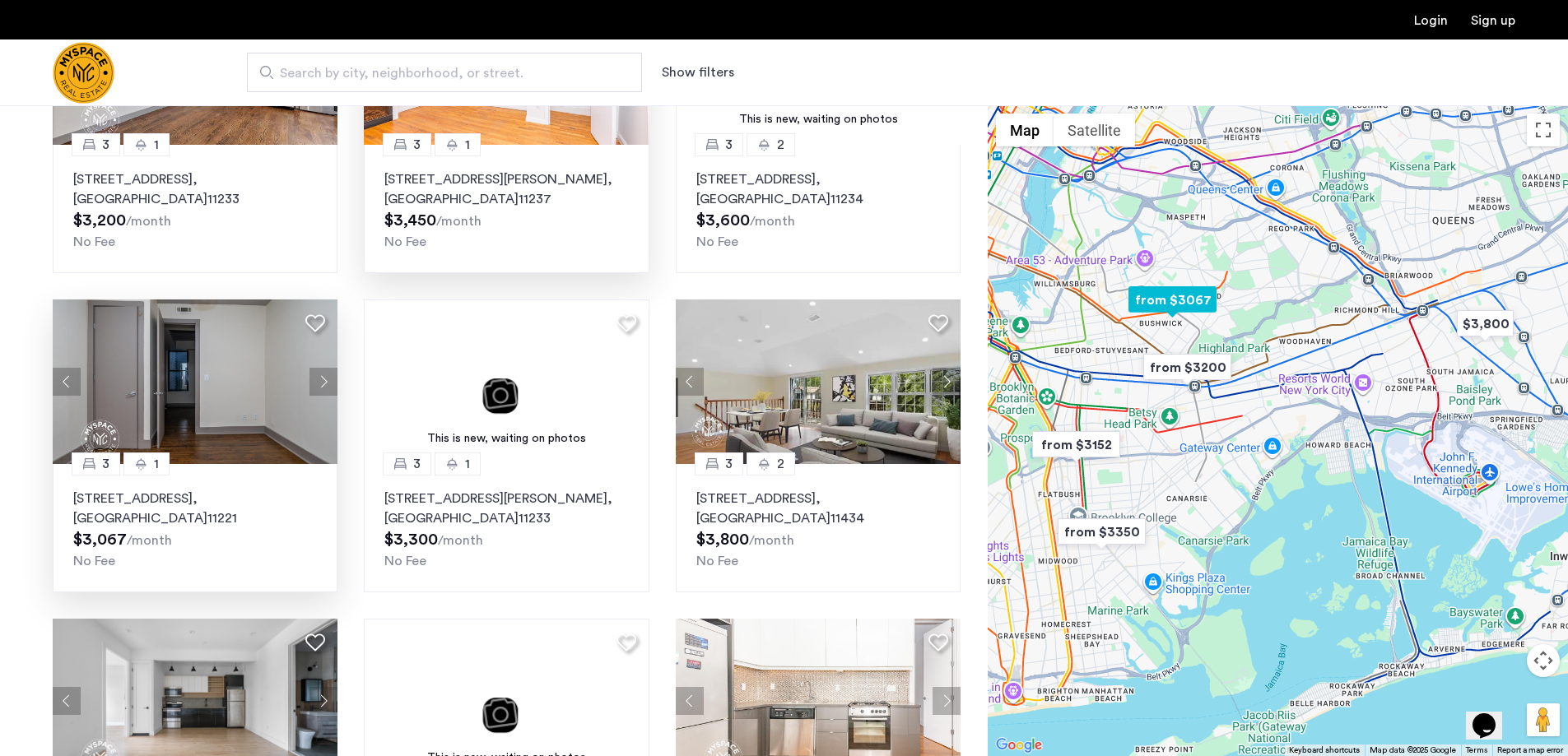
click at [329, 381] on button "Next apartment" at bounding box center [323, 381] width 28 height 28
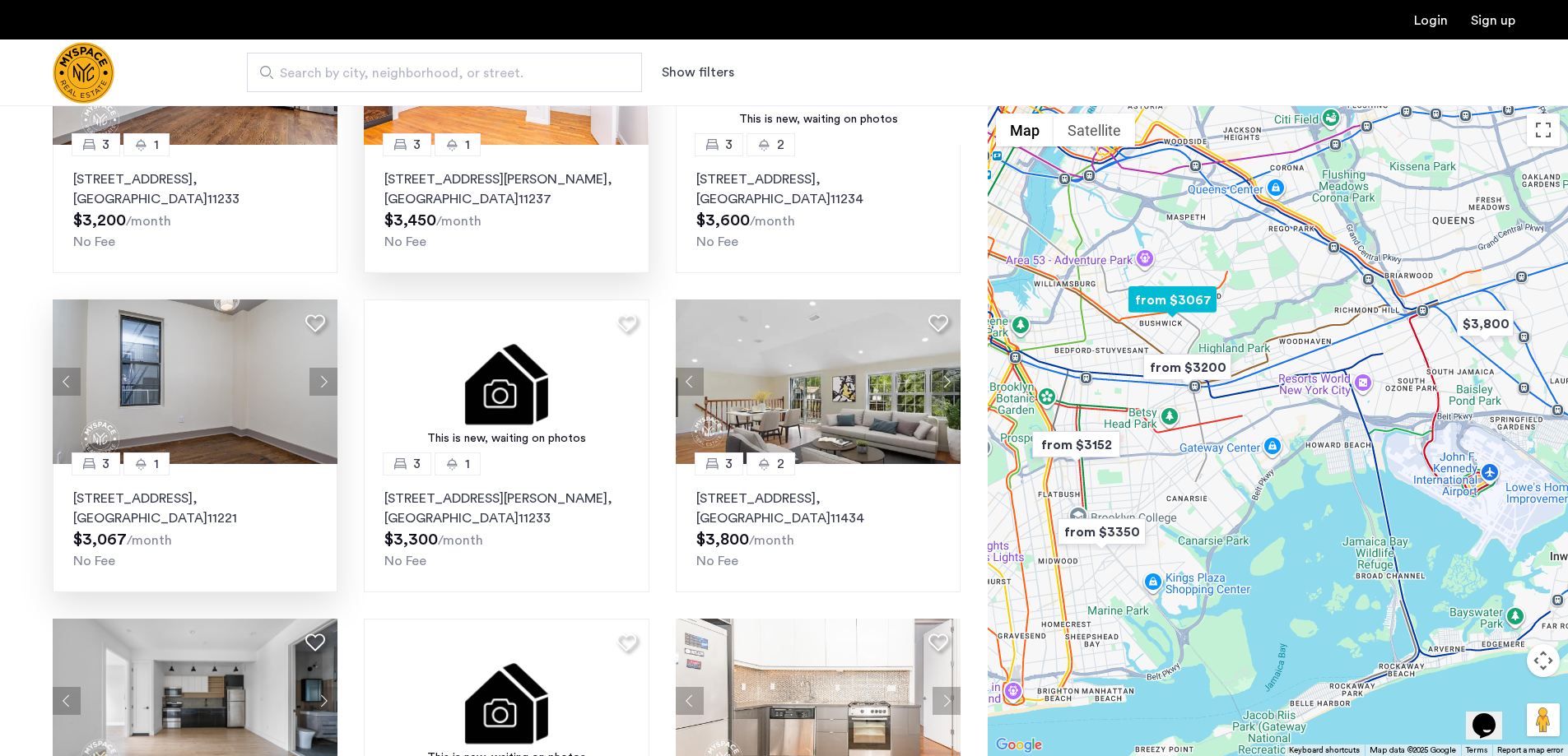
click at [329, 381] on button "Next apartment" at bounding box center [323, 381] width 28 height 28
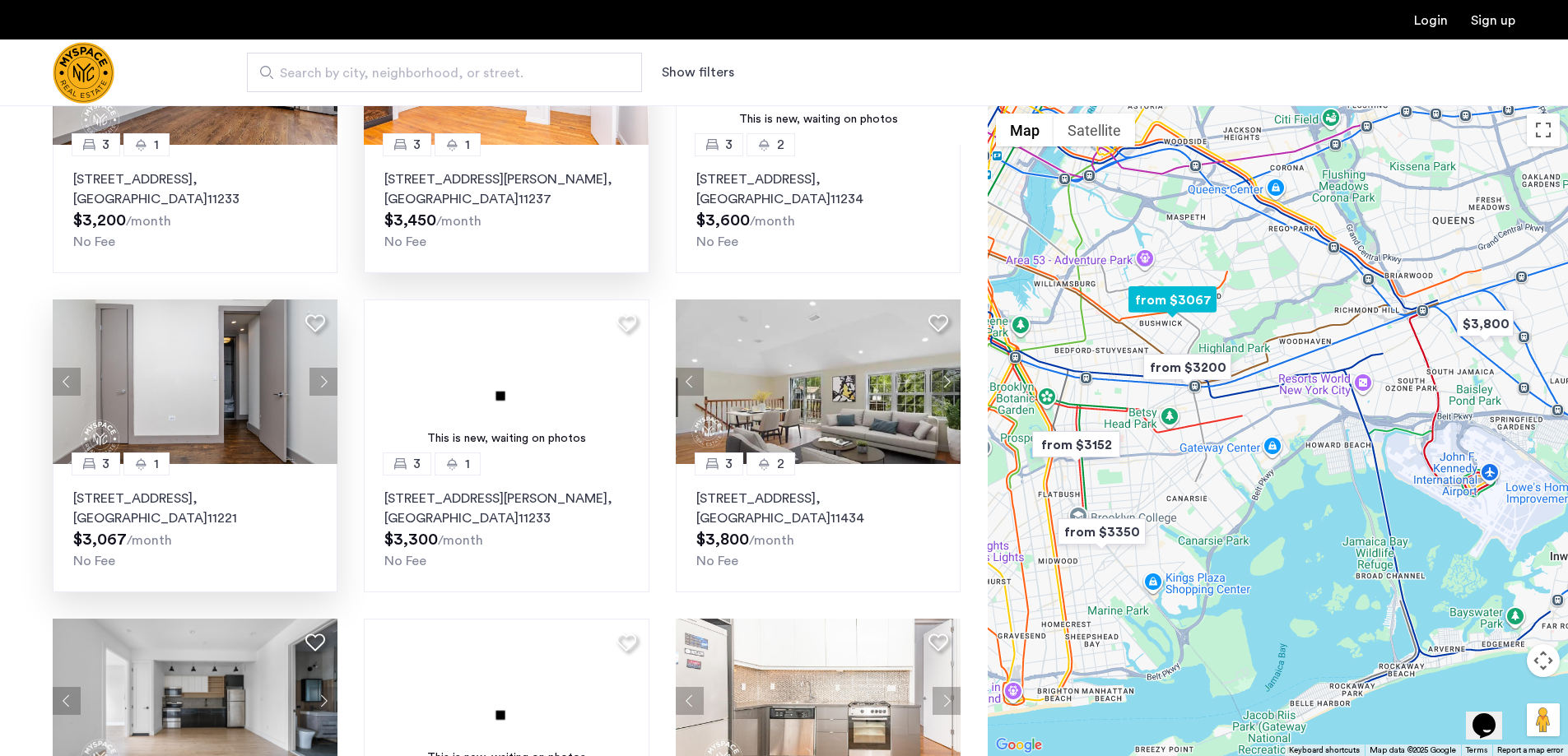
scroll to position [823, 0]
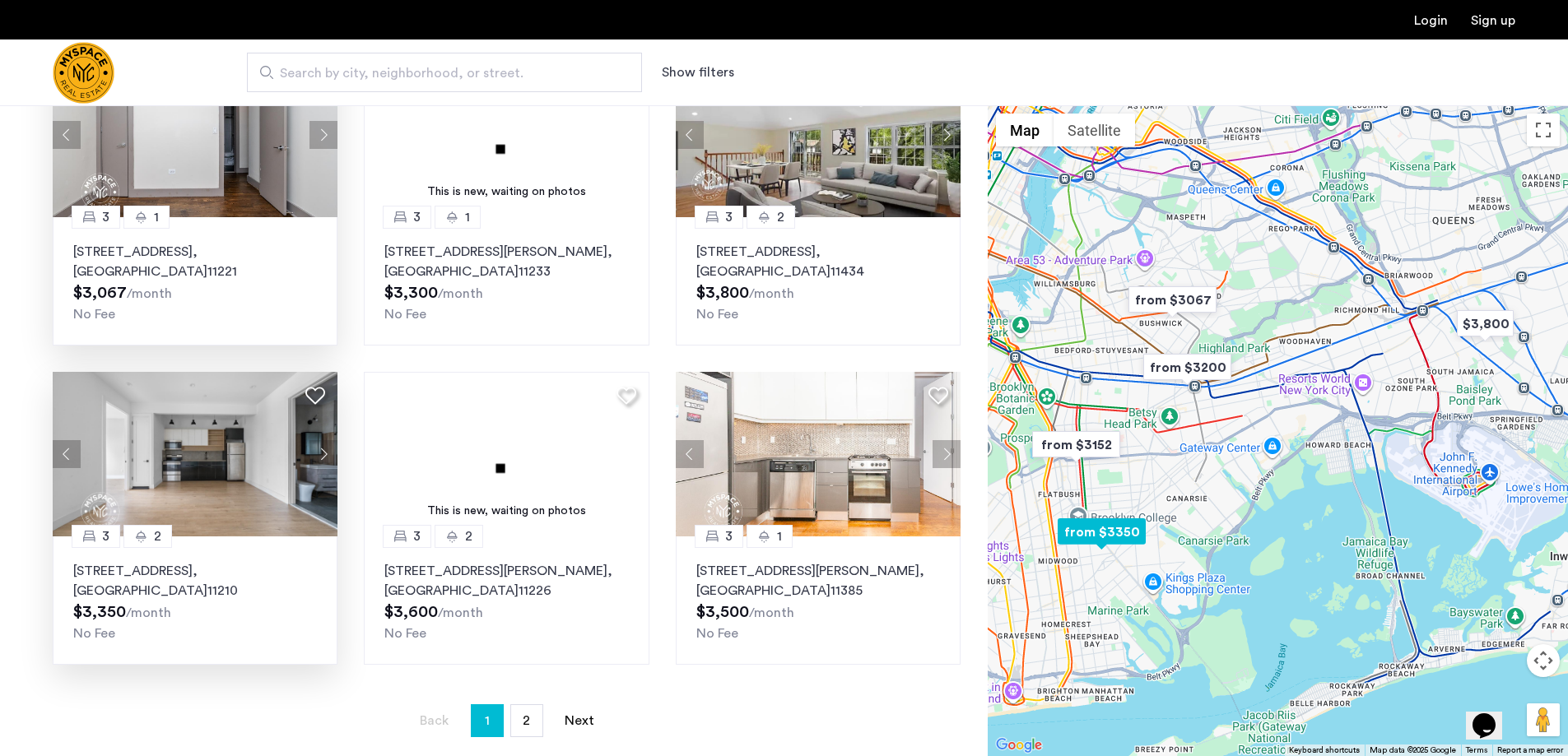
click at [320, 453] on button "Next apartment" at bounding box center [323, 454] width 28 height 28
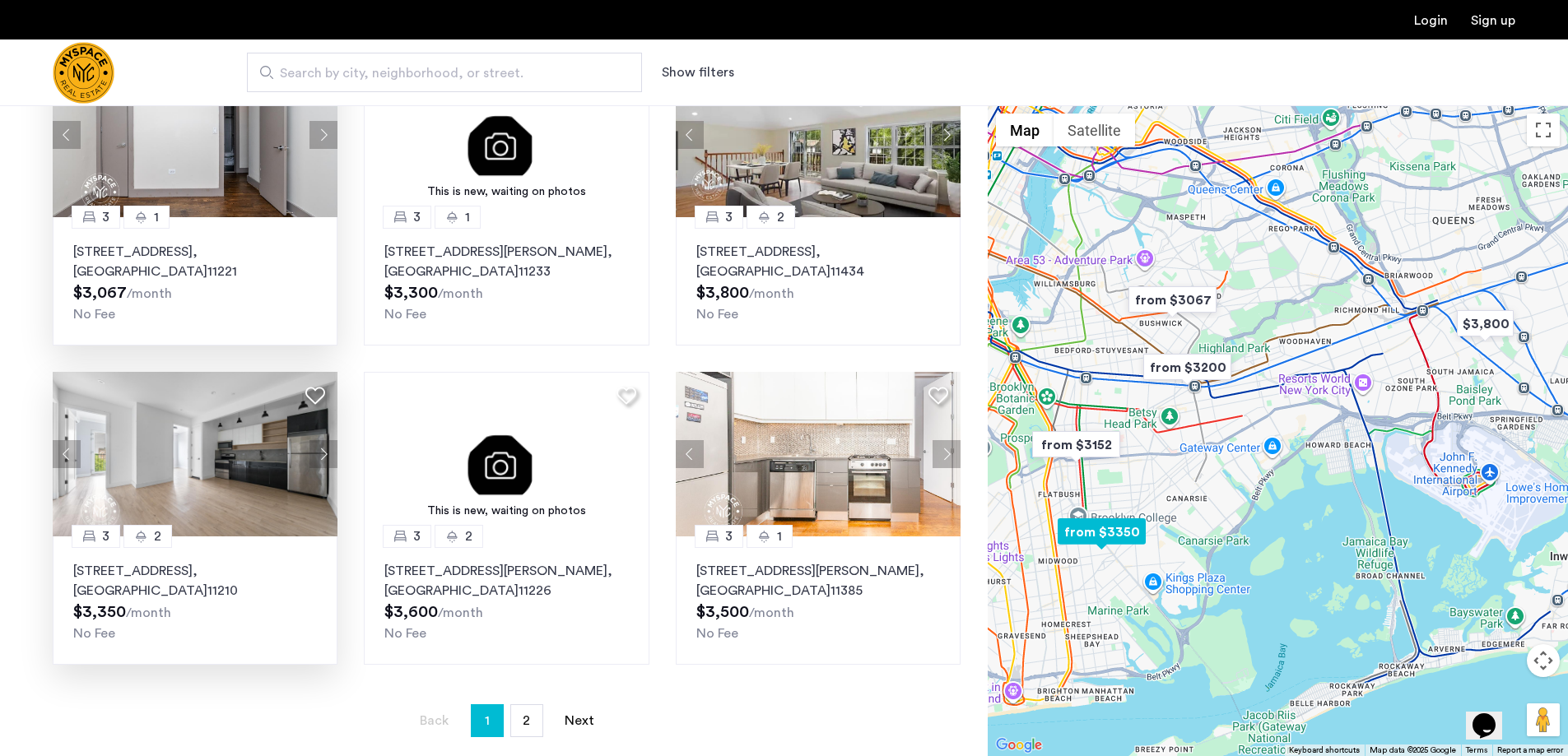
click at [320, 453] on button "Next apartment" at bounding box center [323, 454] width 28 height 28
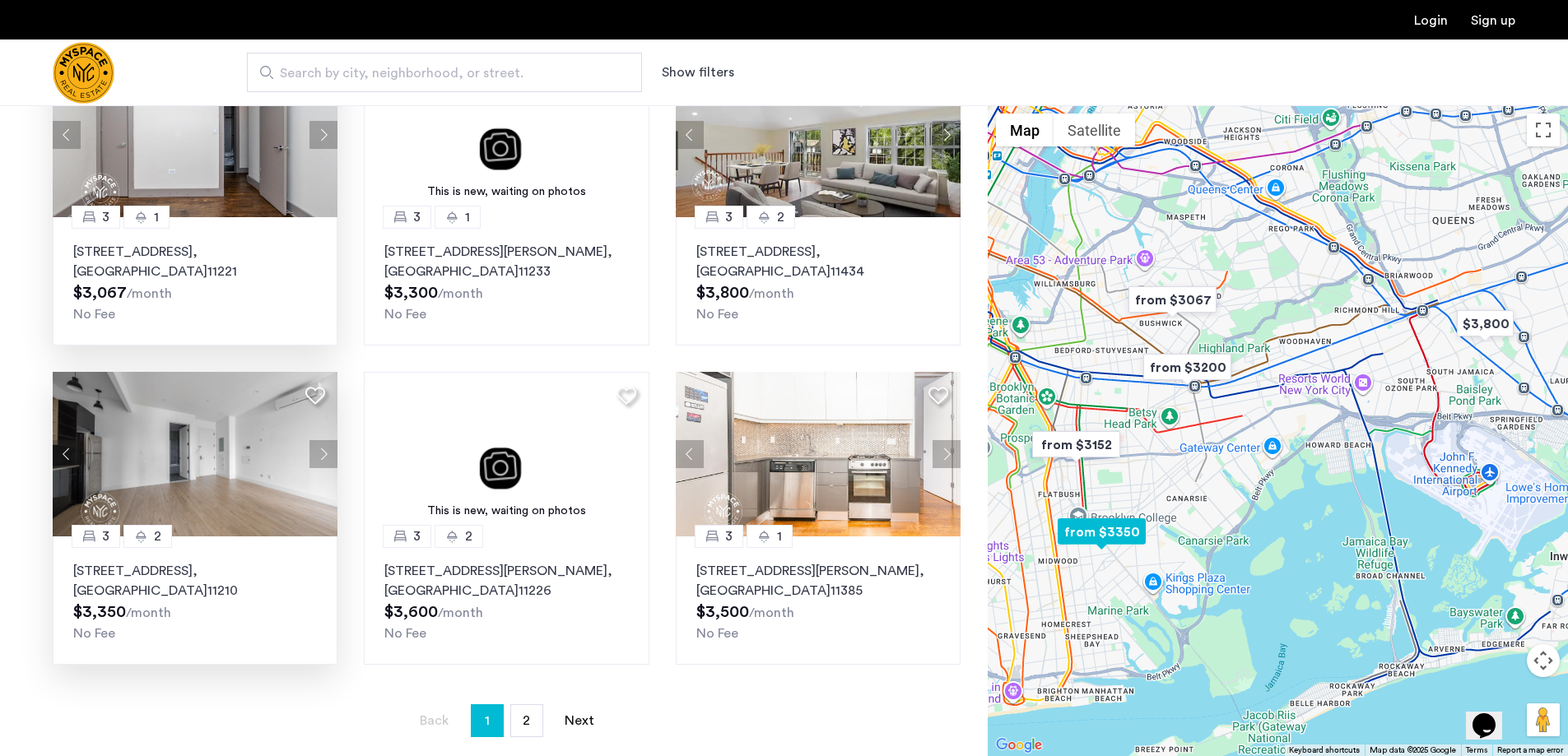
click at [320, 453] on button "Next apartment" at bounding box center [323, 454] width 28 height 28
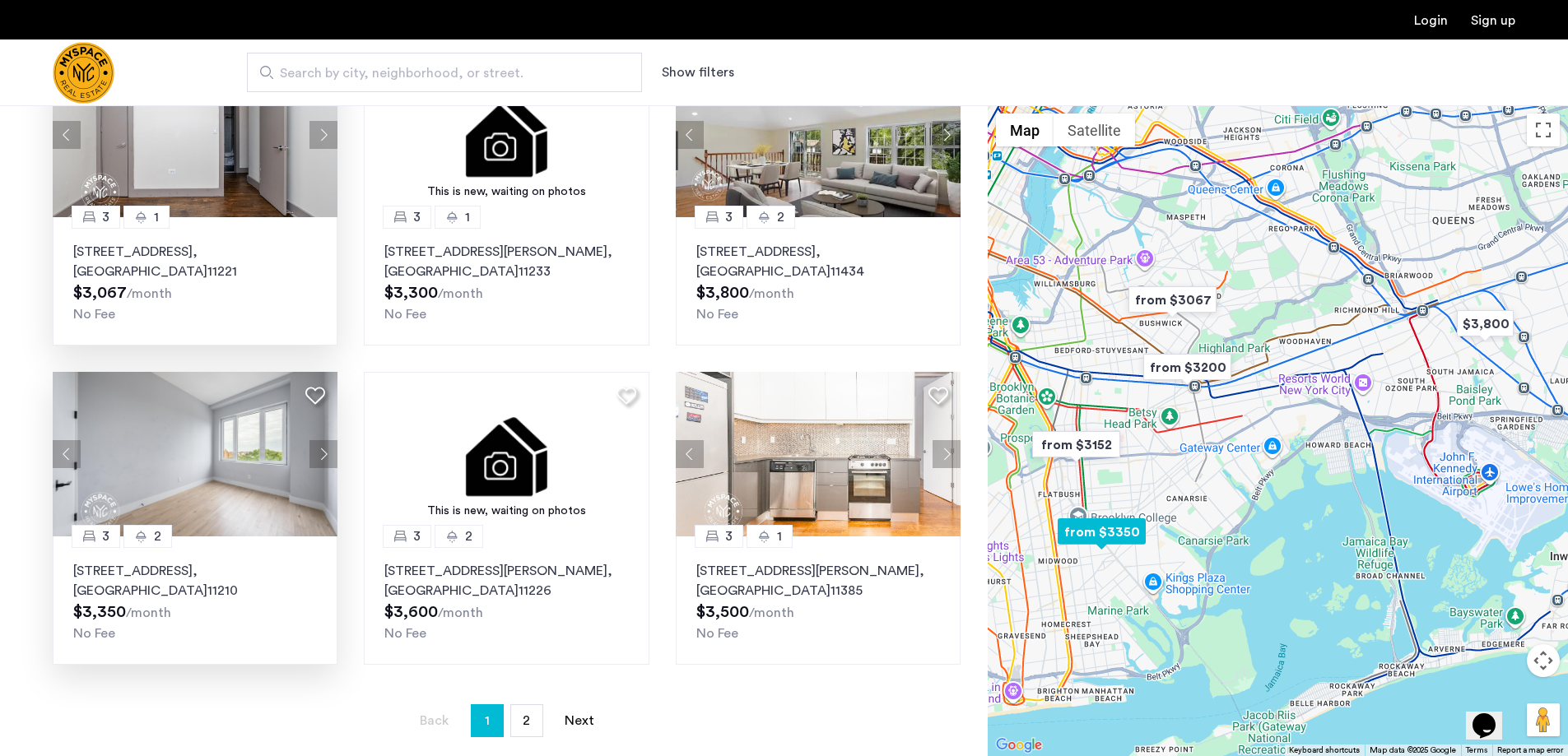
click at [320, 453] on button "Next apartment" at bounding box center [323, 454] width 28 height 28
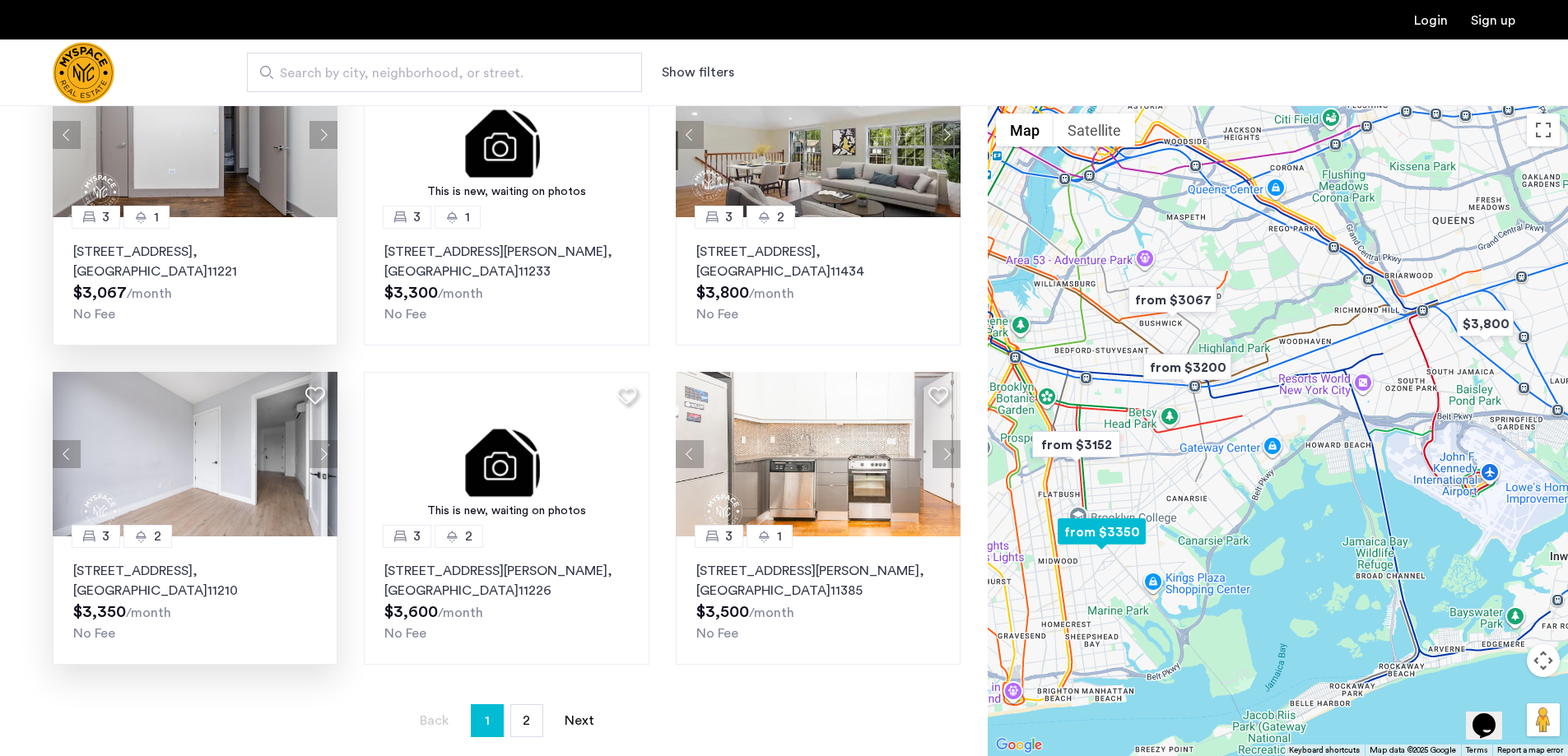
click at [320, 453] on button "Next apartment" at bounding box center [323, 454] width 28 height 28
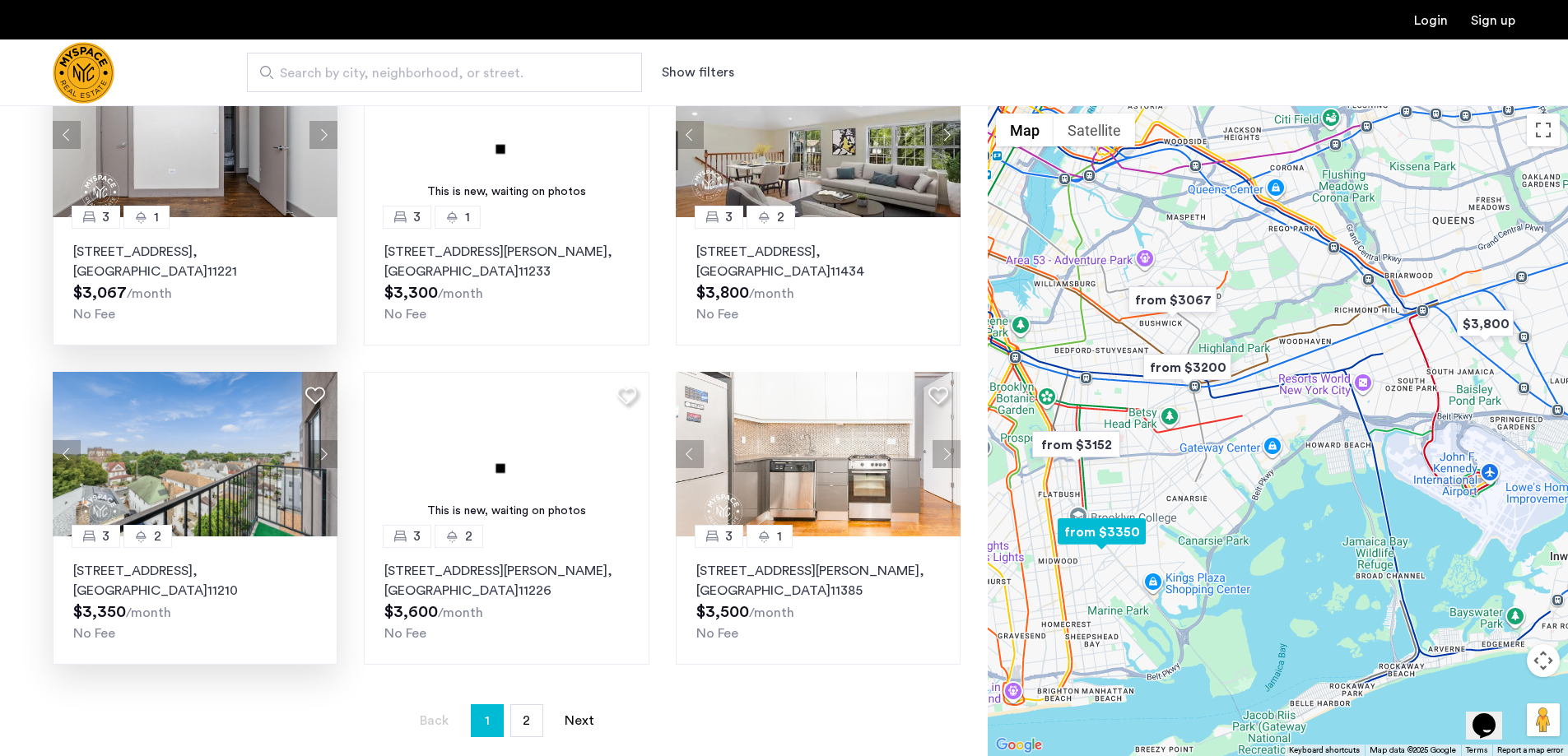
click at [325, 452] on button "Next apartment" at bounding box center [323, 454] width 28 height 28
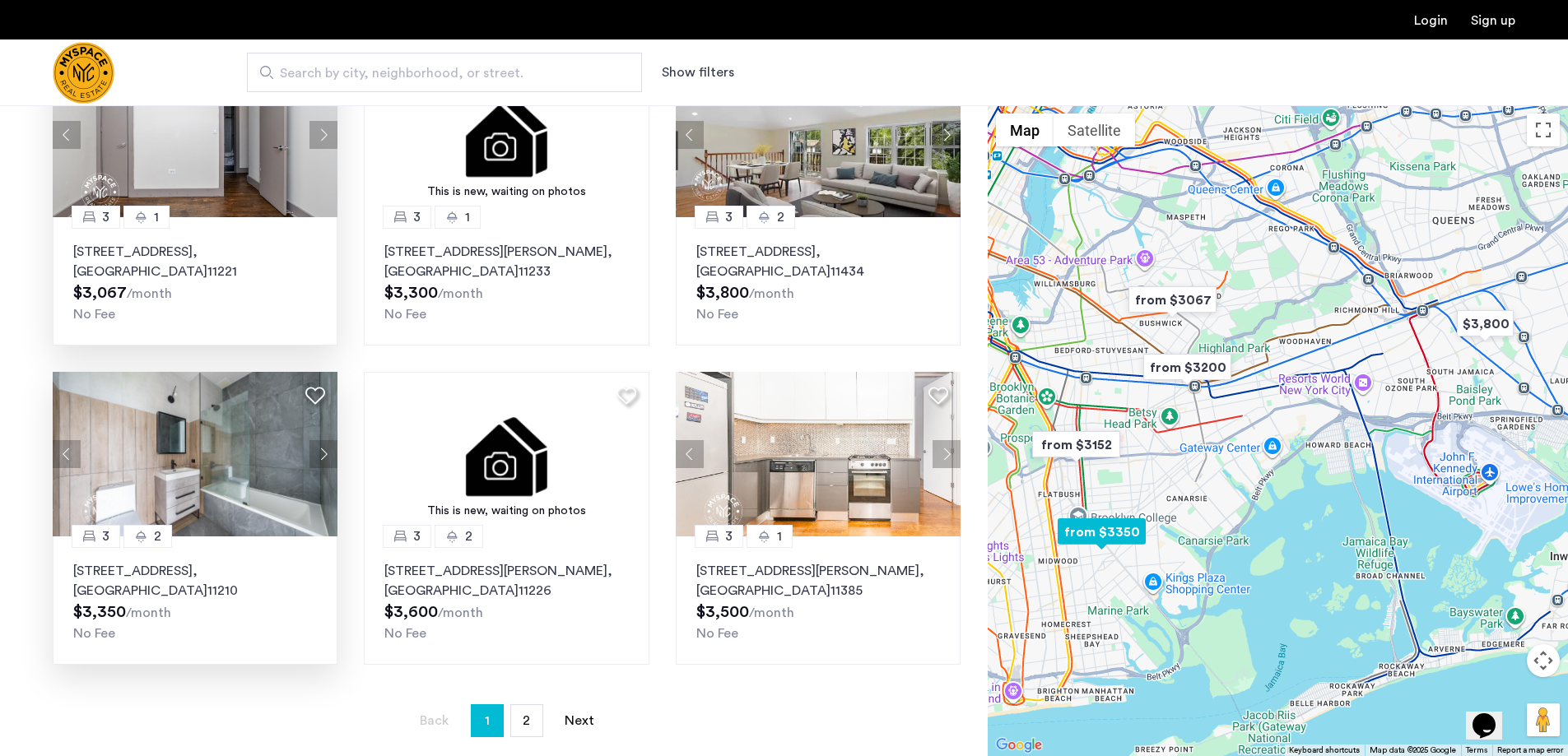
click at [325, 452] on button "Next apartment" at bounding box center [323, 454] width 28 height 28
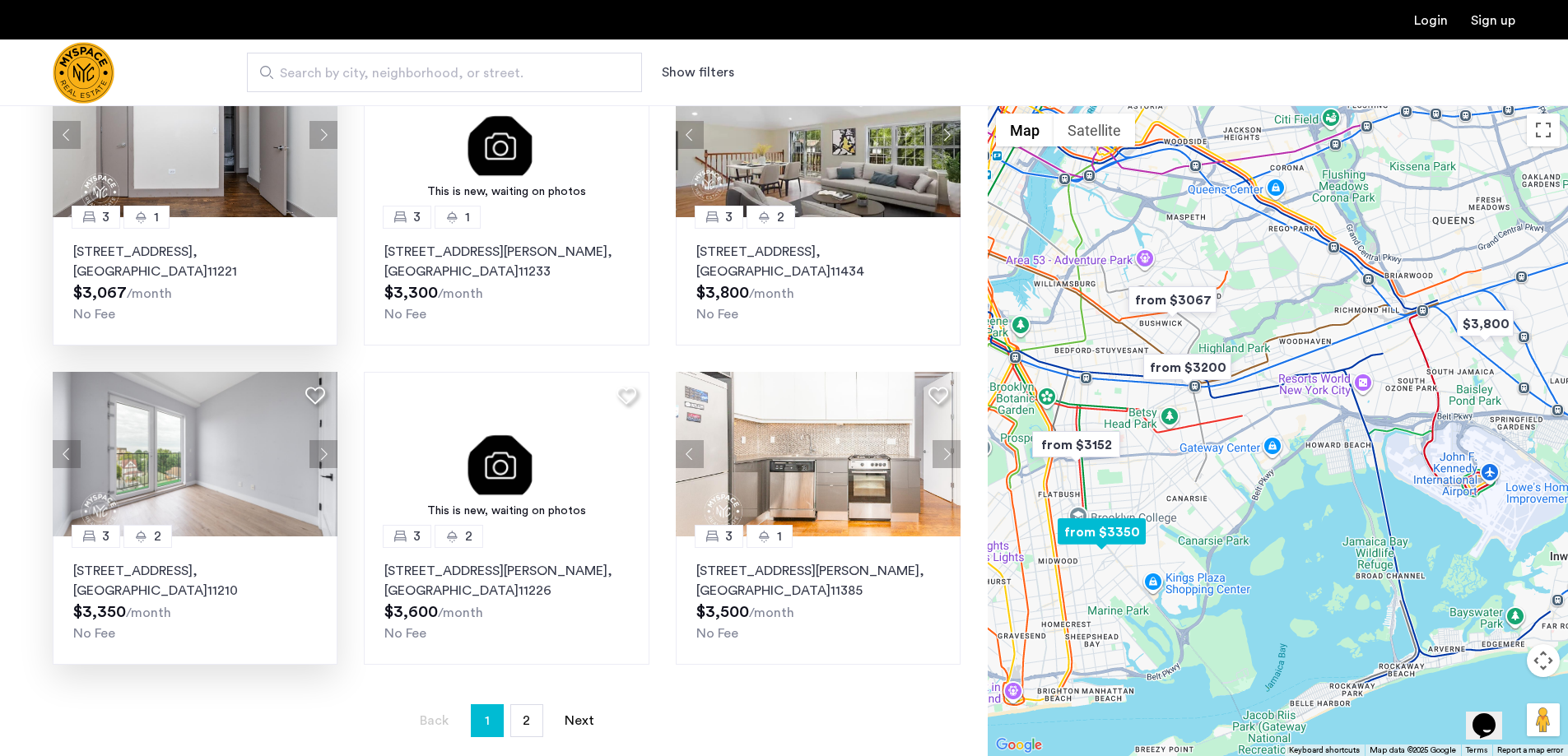
click at [324, 457] on button "Next apartment" at bounding box center [323, 454] width 28 height 28
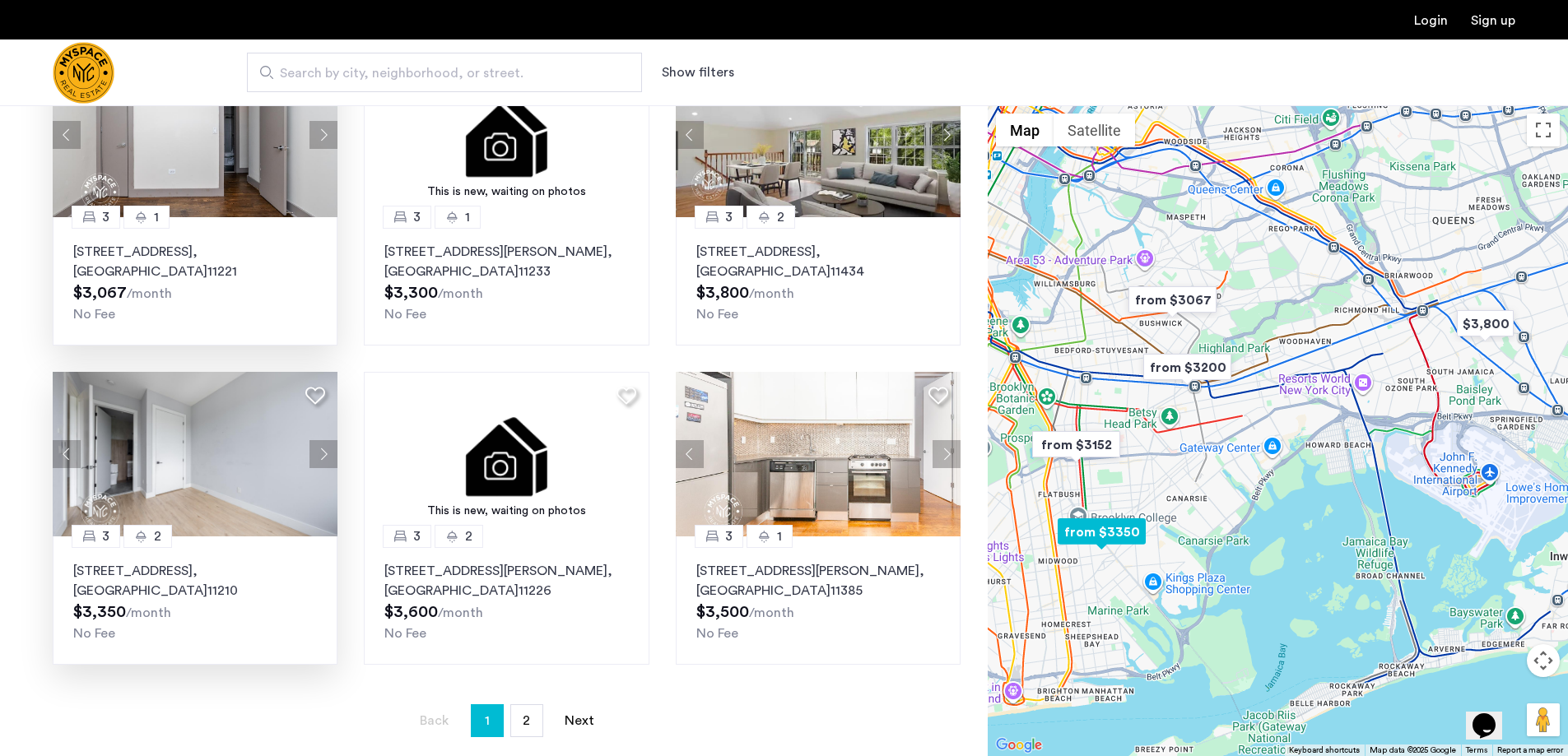
click at [324, 457] on button "Next apartment" at bounding box center [323, 454] width 28 height 28
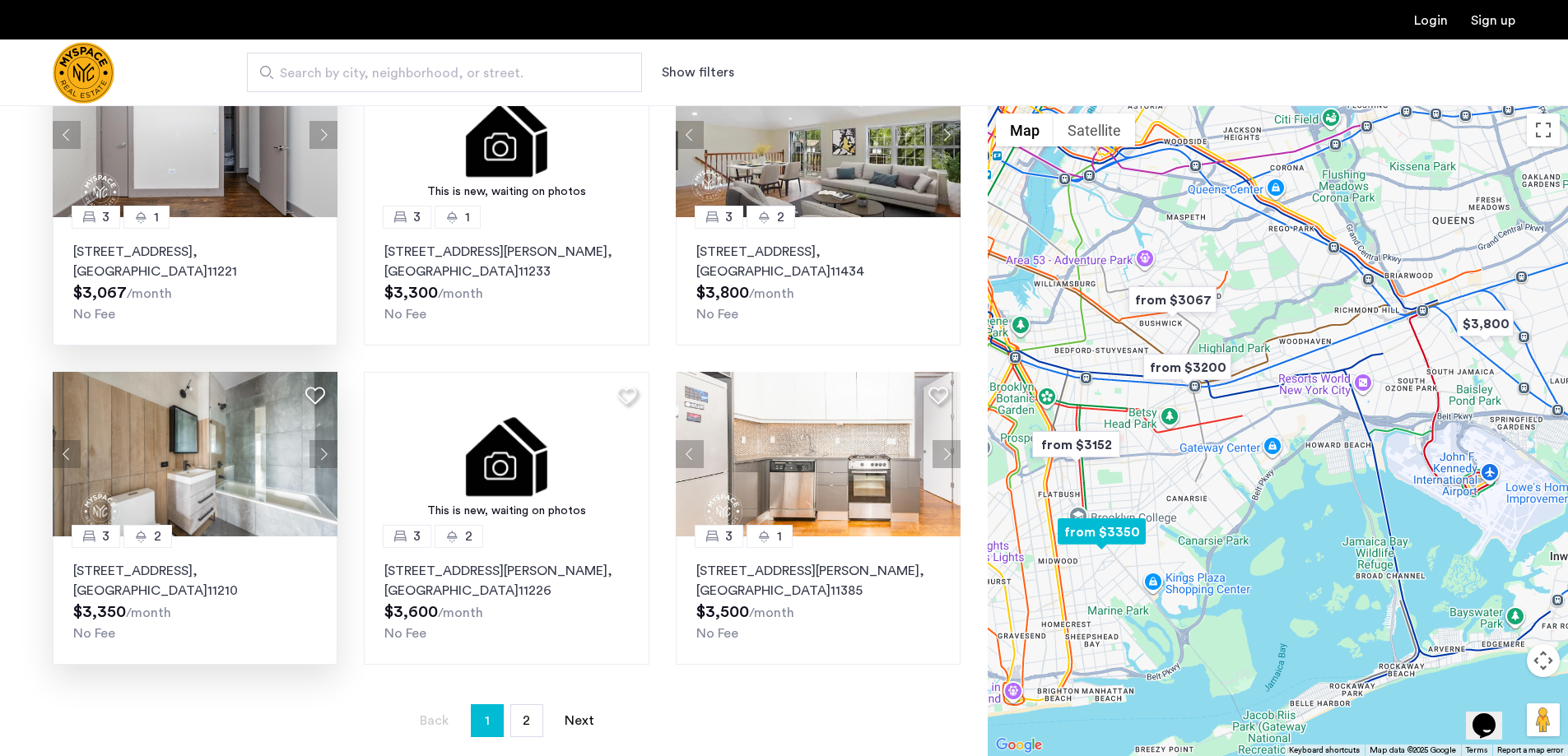
click at [324, 457] on button "Next apartment" at bounding box center [323, 454] width 28 height 28
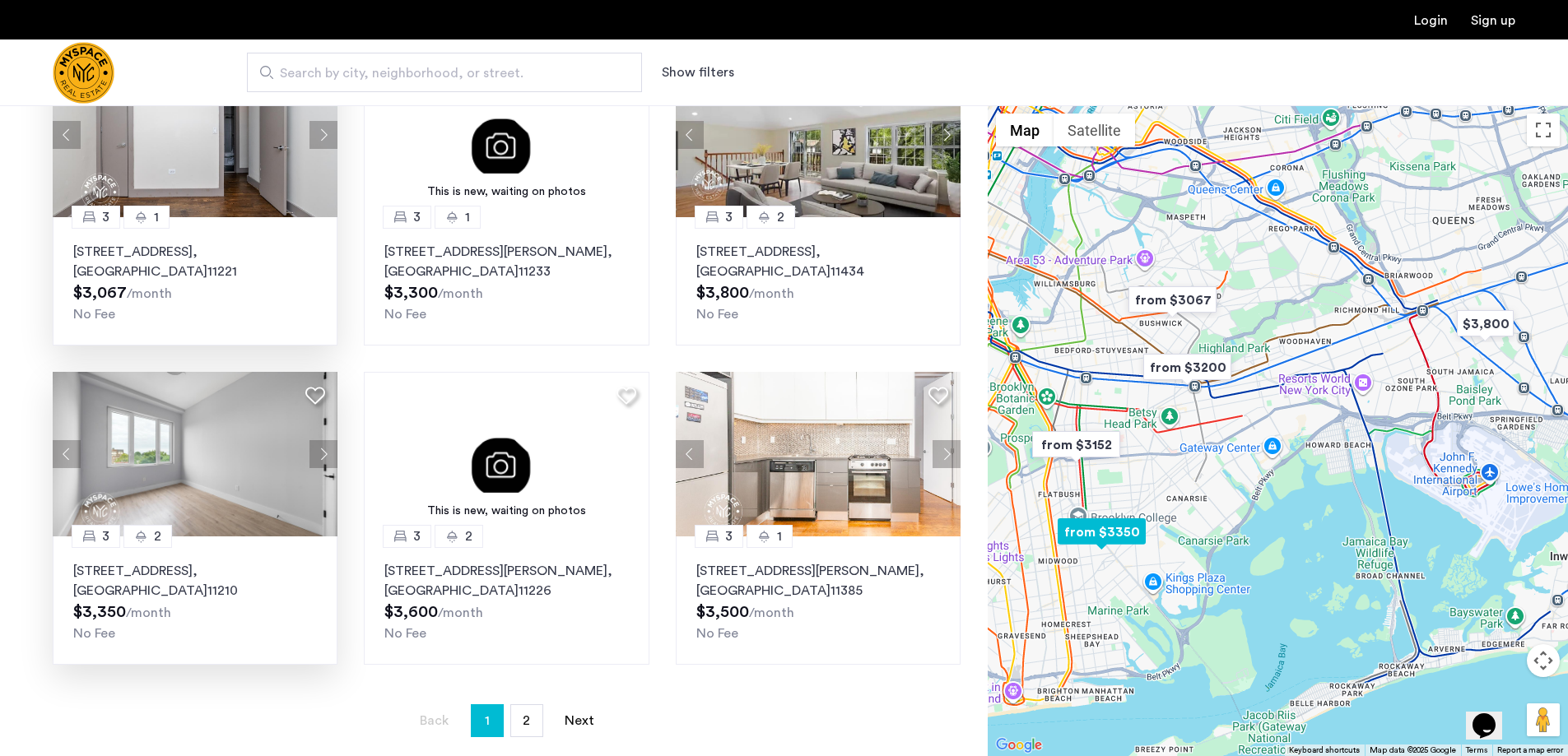
click at [324, 457] on button "Next apartment" at bounding box center [323, 454] width 28 height 28
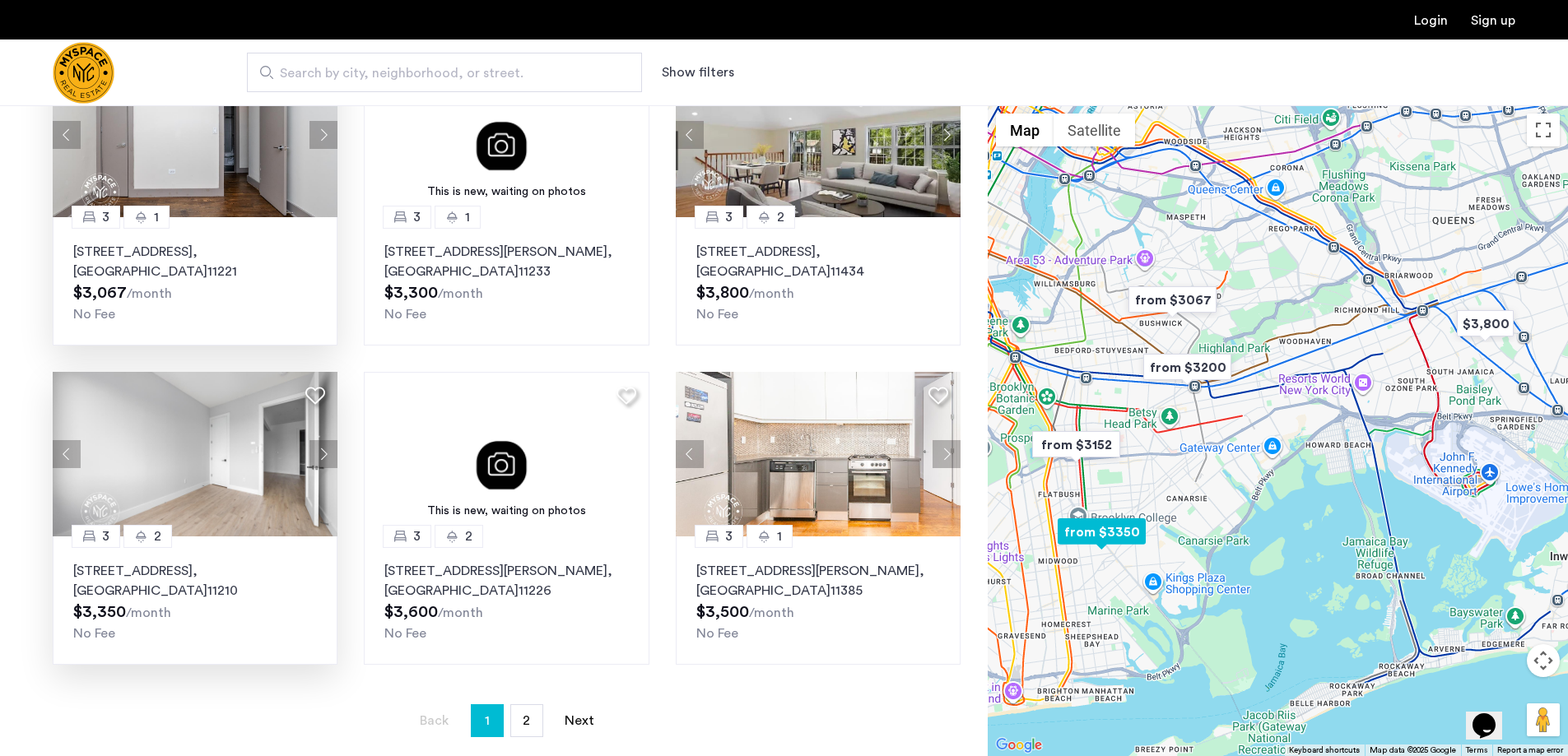
click at [324, 457] on button "Next apartment" at bounding box center [323, 454] width 28 height 28
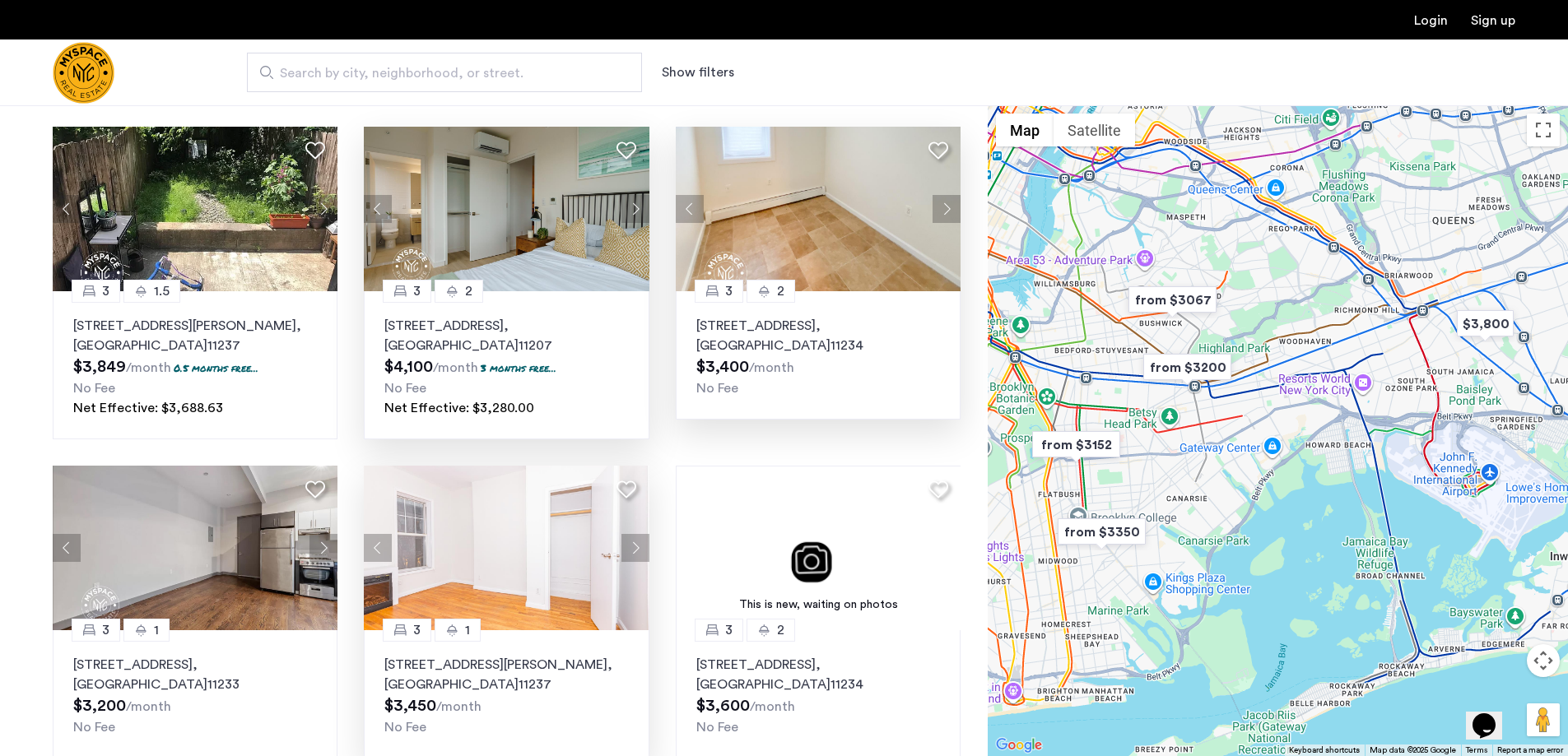
scroll to position [0, 0]
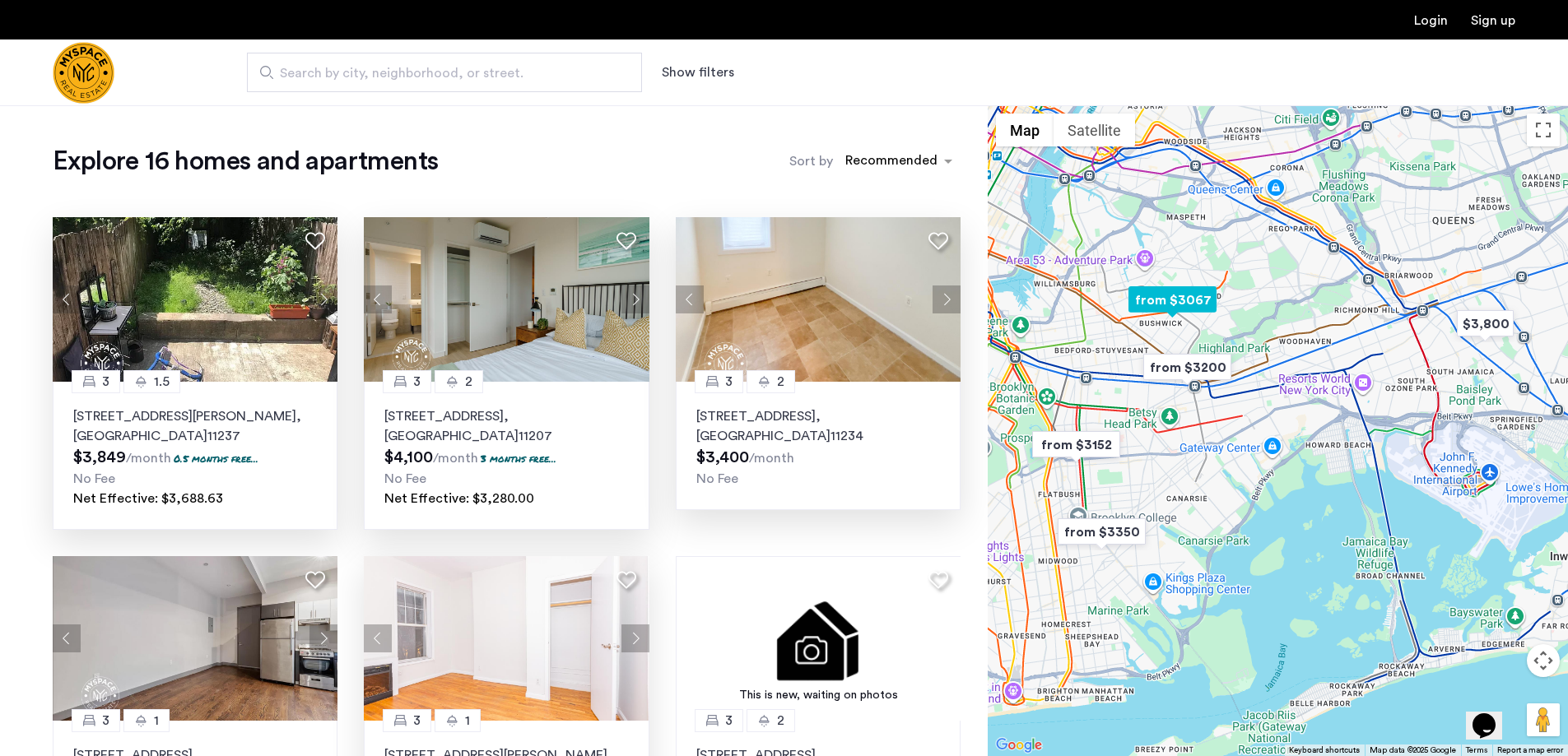
click at [271, 309] on img at bounding box center [195, 300] width 286 height 165
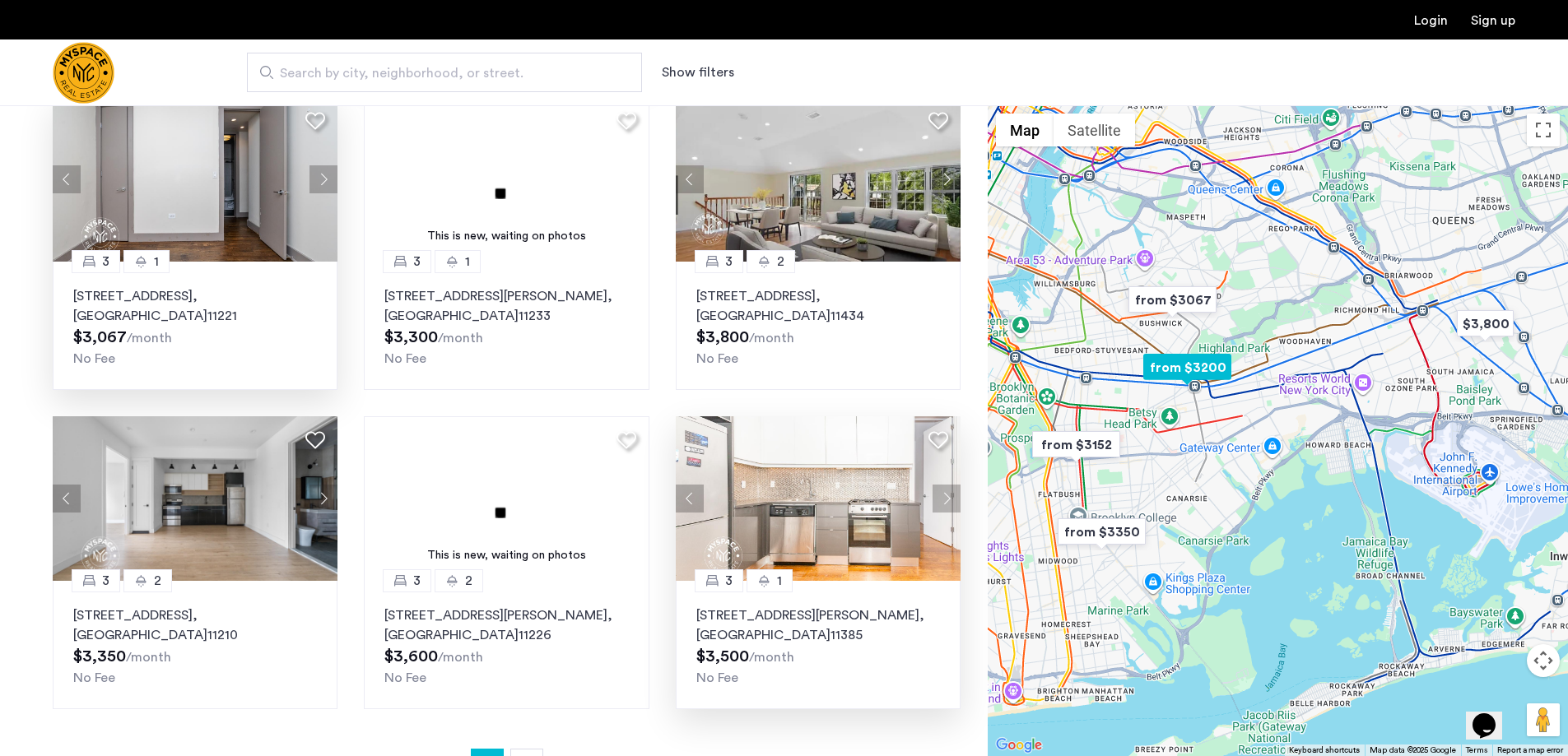
scroll to position [905, 0]
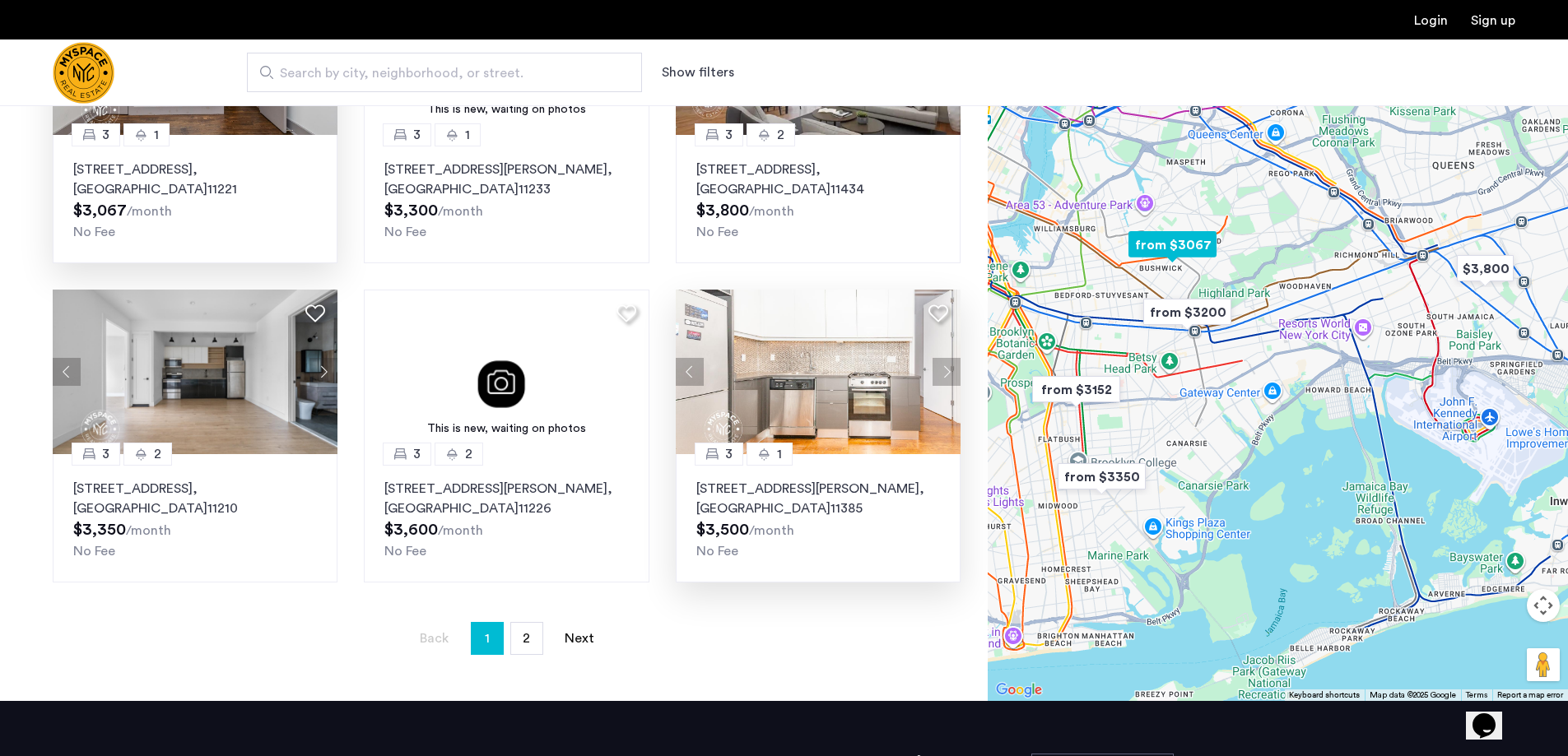
click at [944, 366] on button "Next apartment" at bounding box center [946, 371] width 28 height 28
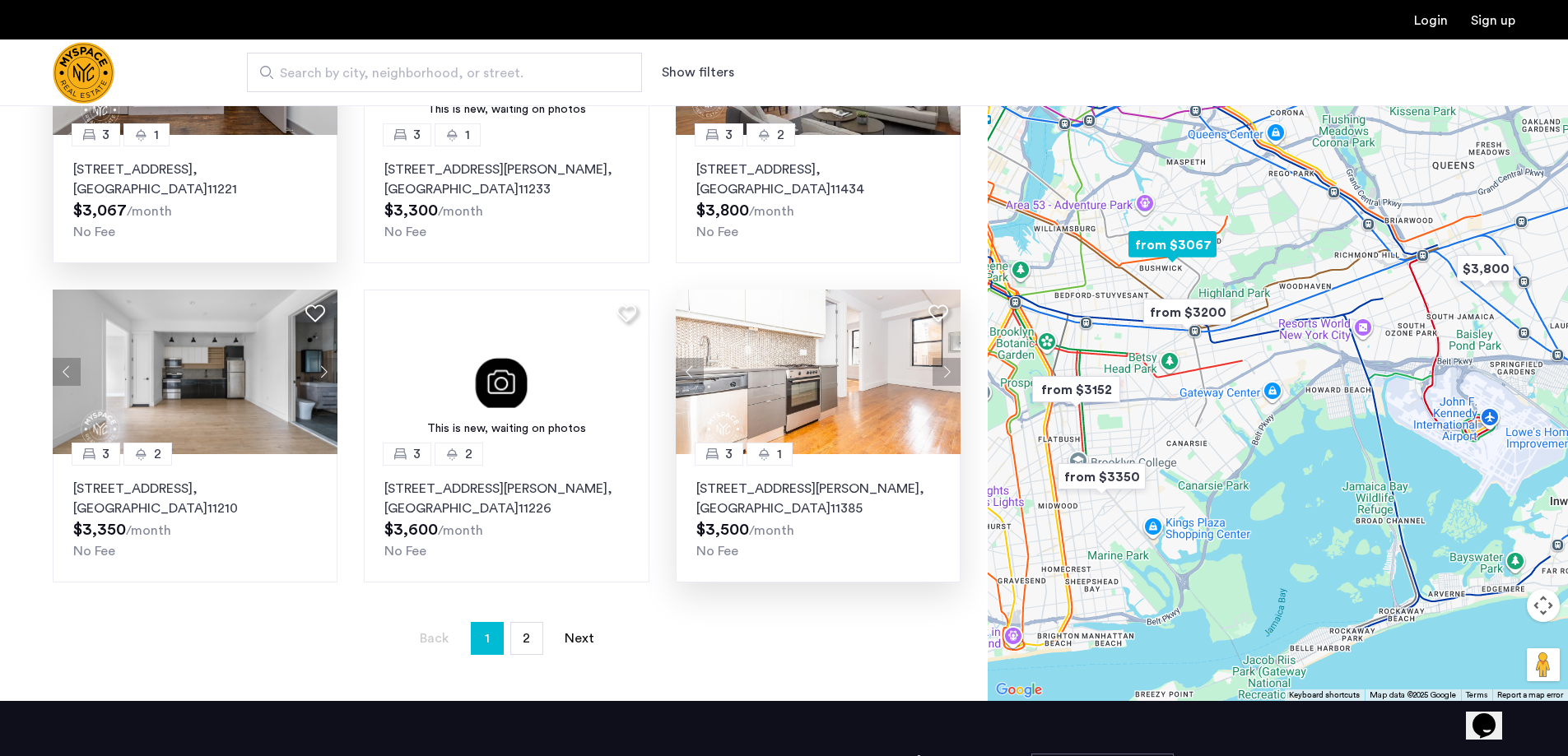
click at [944, 366] on button "Next apartment" at bounding box center [946, 371] width 28 height 28
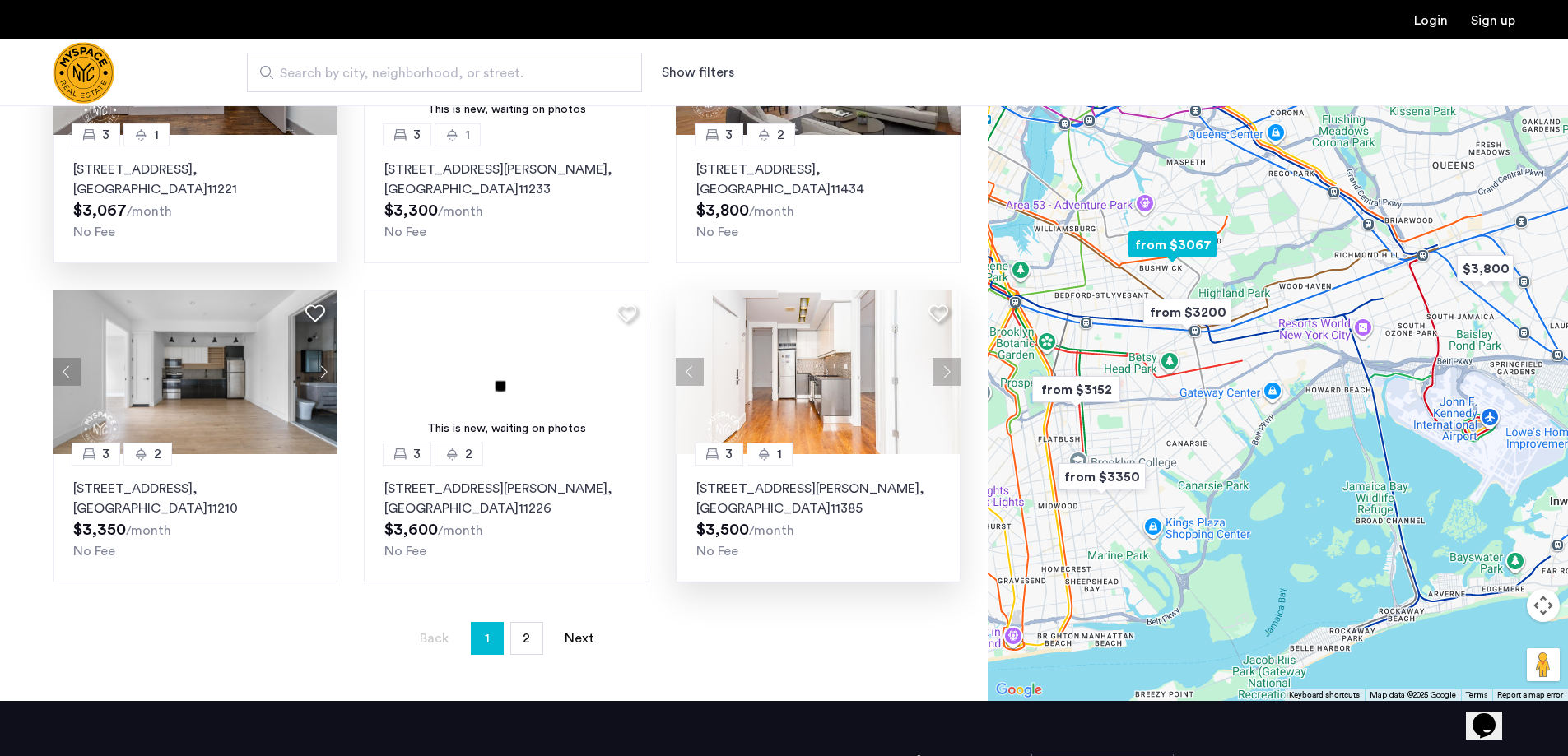
click at [944, 366] on button "Next apartment" at bounding box center [946, 371] width 28 height 28
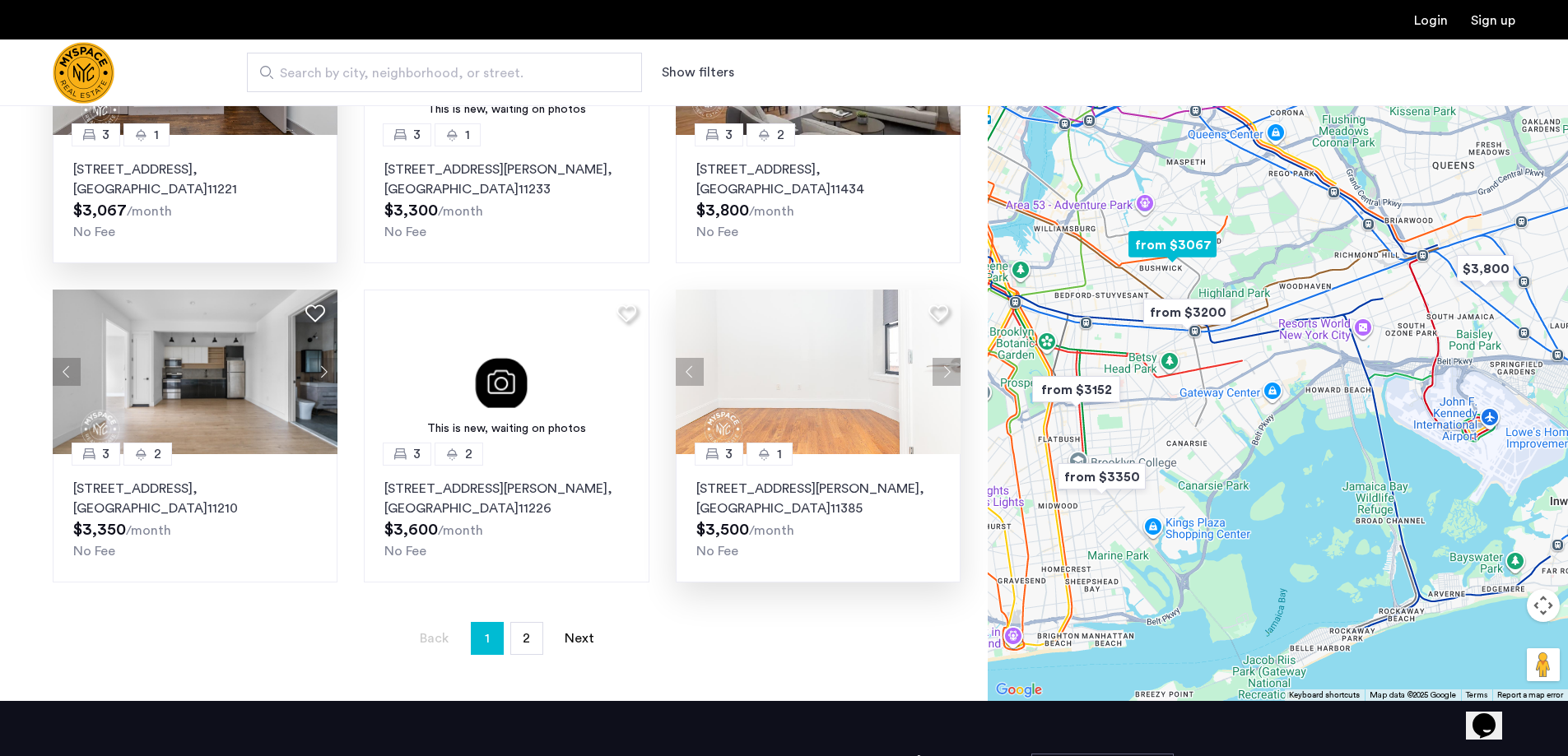
click at [944, 366] on button "Next apartment" at bounding box center [946, 371] width 28 height 28
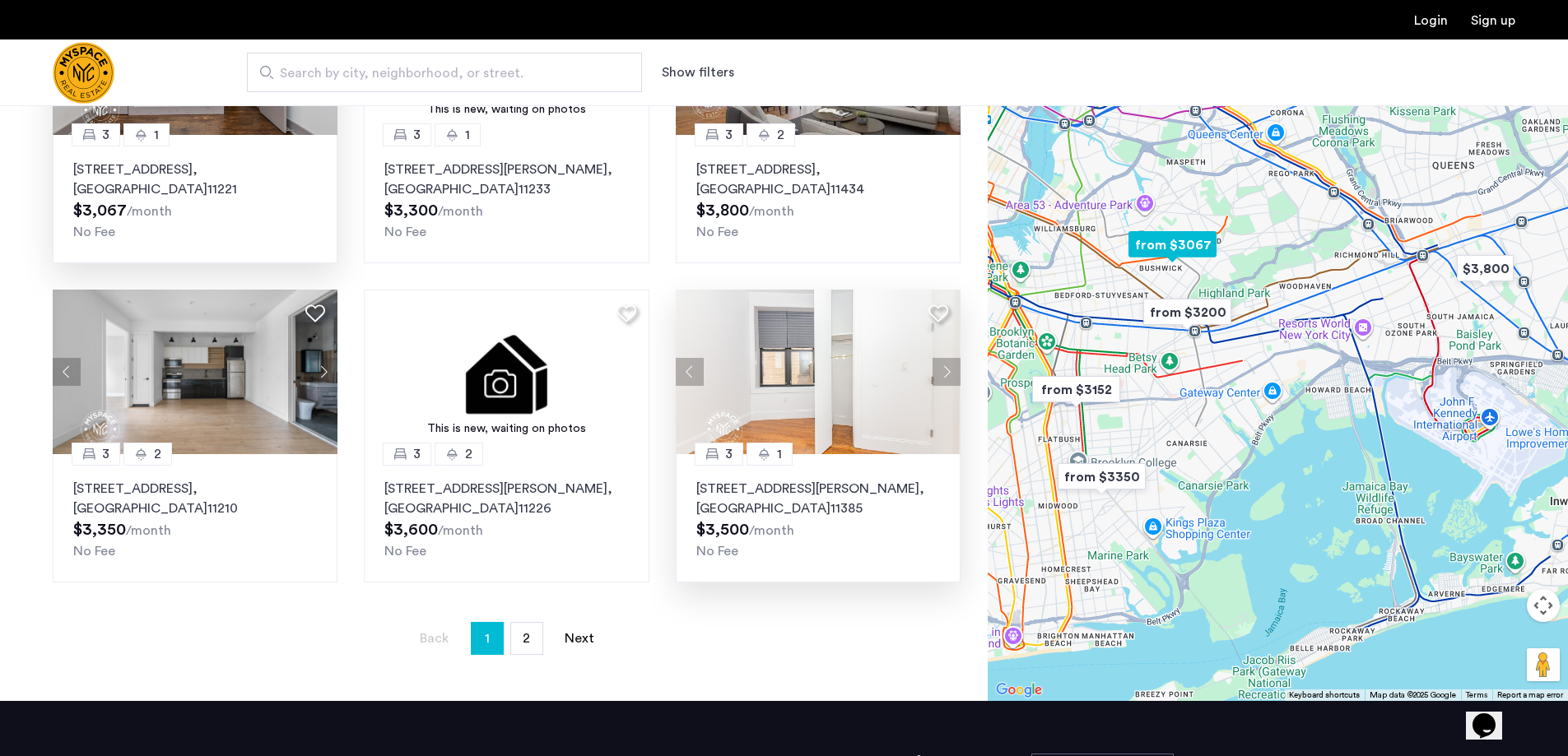
click at [944, 366] on button "Next apartment" at bounding box center [946, 371] width 28 height 28
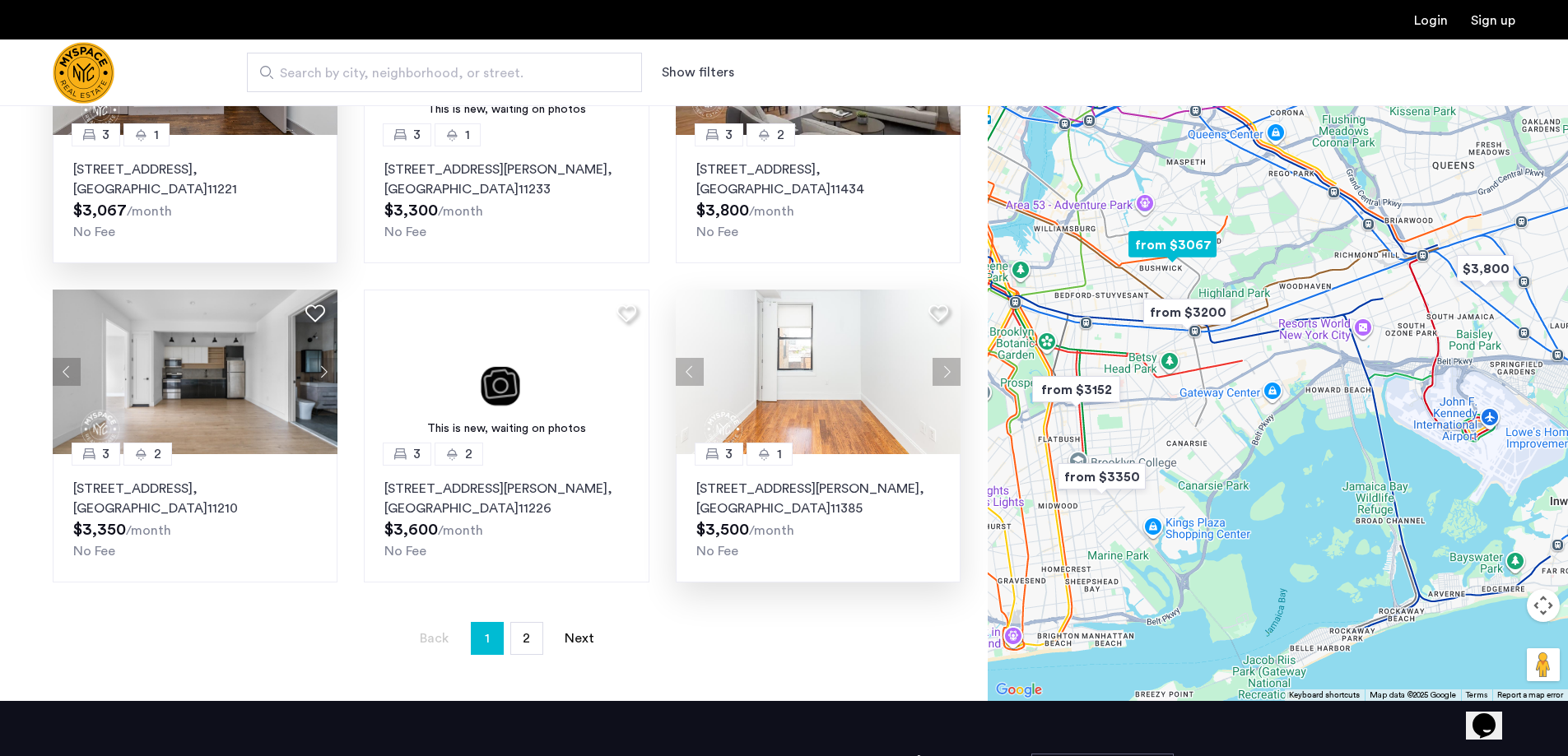
click at [944, 366] on button "Next apartment" at bounding box center [946, 371] width 28 height 28
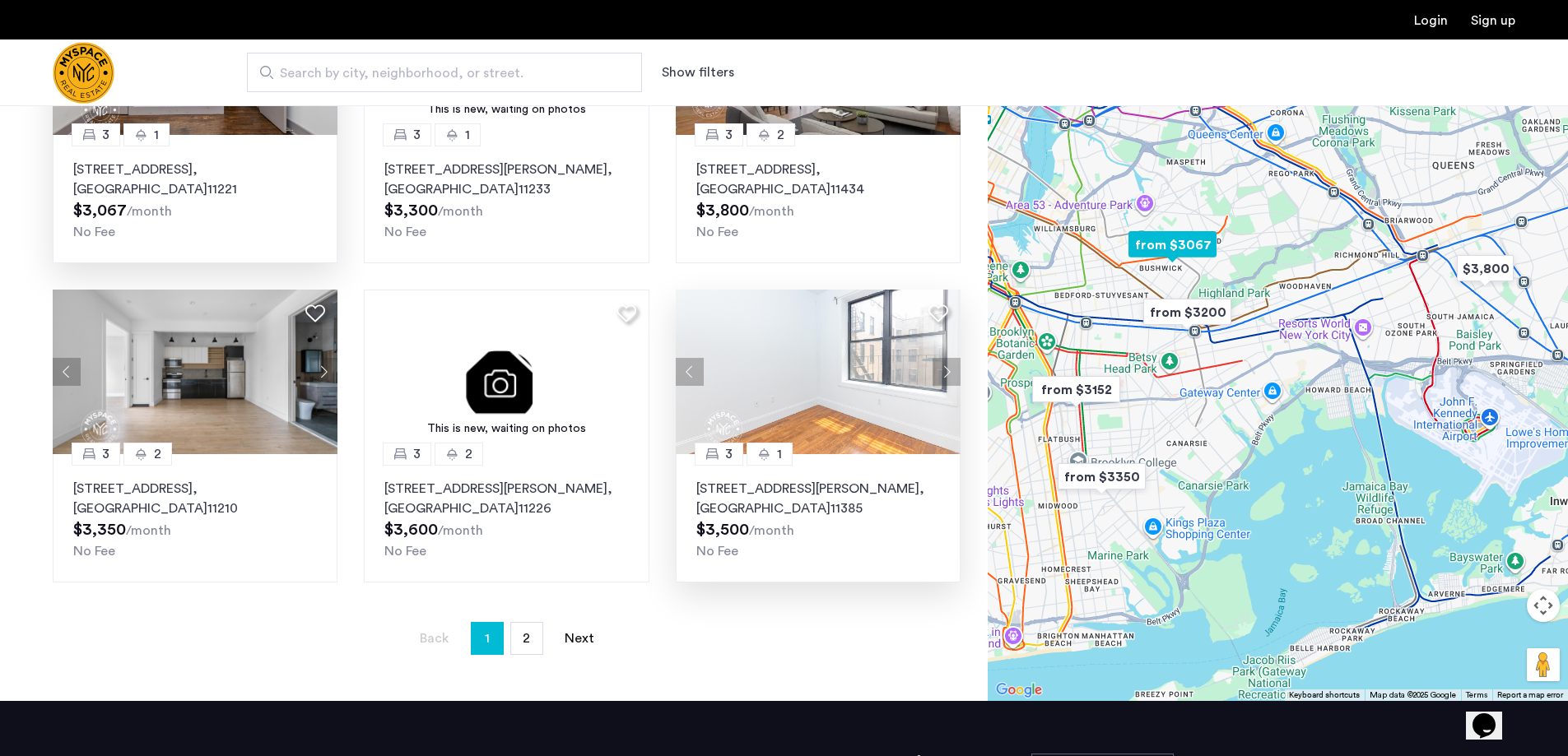
click at [944, 366] on button "Next apartment" at bounding box center [946, 371] width 28 height 28
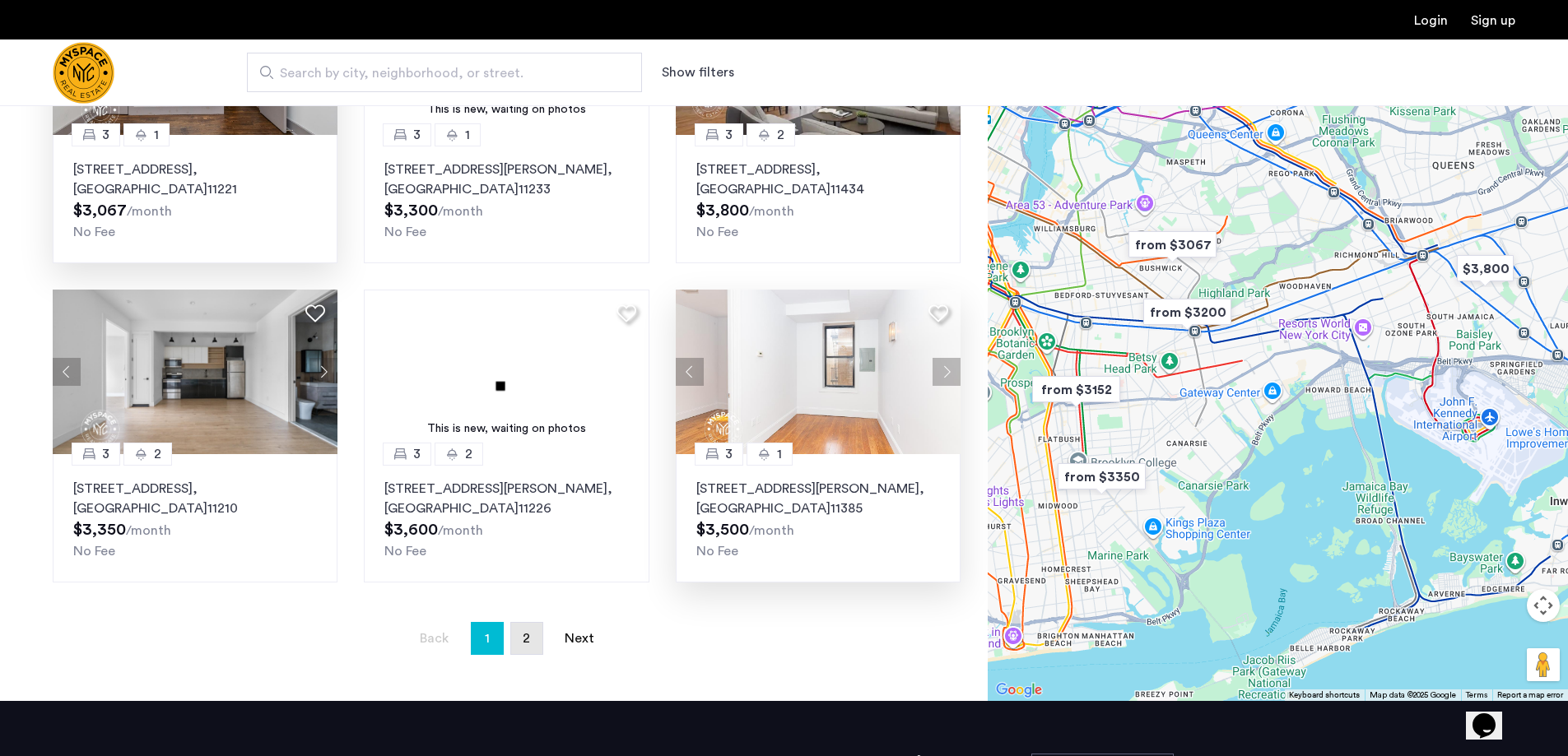
click at [521, 625] on link "page 2" at bounding box center [526, 638] width 31 height 31
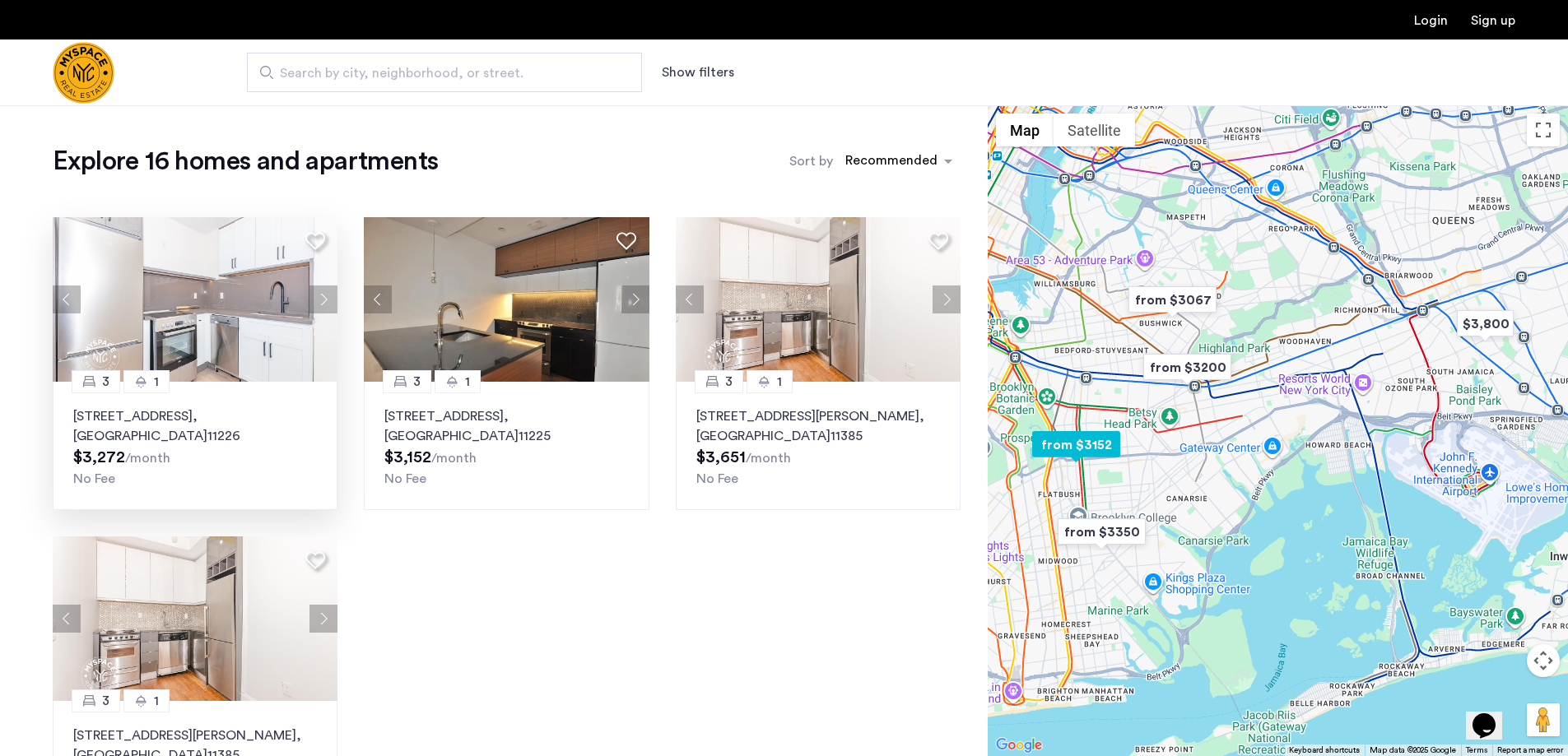
click at [326, 300] on button "Next apartment" at bounding box center [323, 299] width 28 height 28
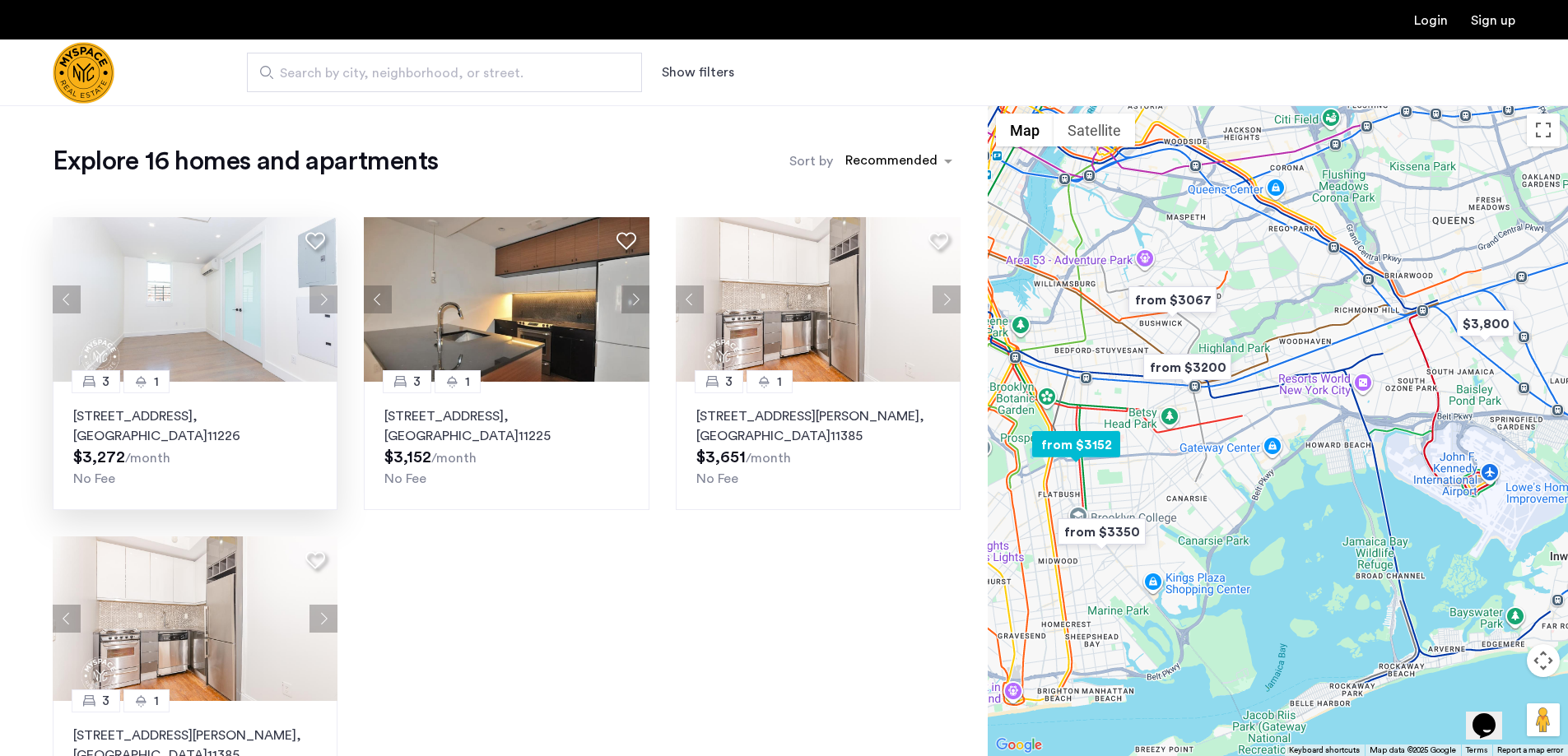
click at [326, 300] on button "Next apartment" at bounding box center [323, 299] width 28 height 28
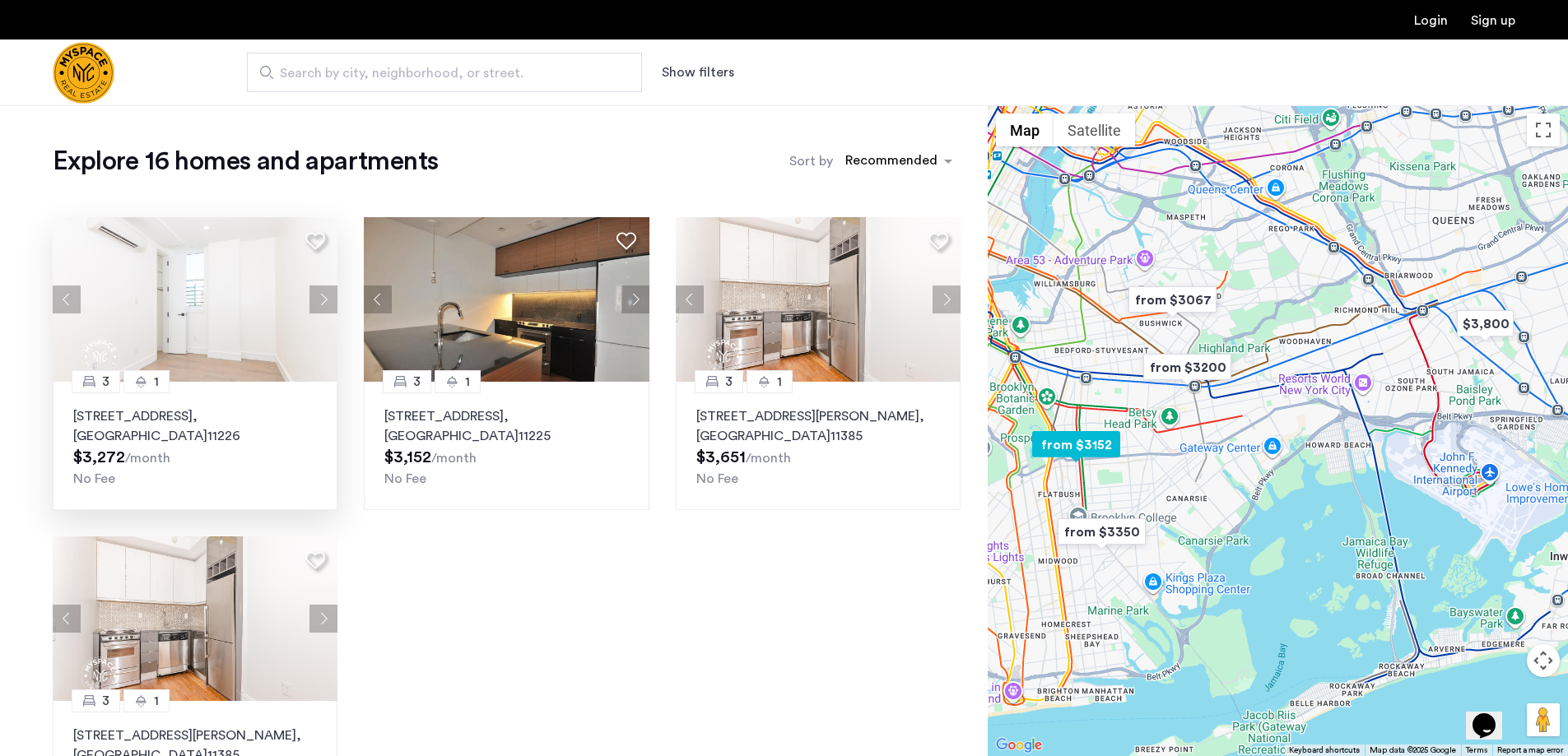
click at [326, 300] on button "Next apartment" at bounding box center [323, 299] width 28 height 28
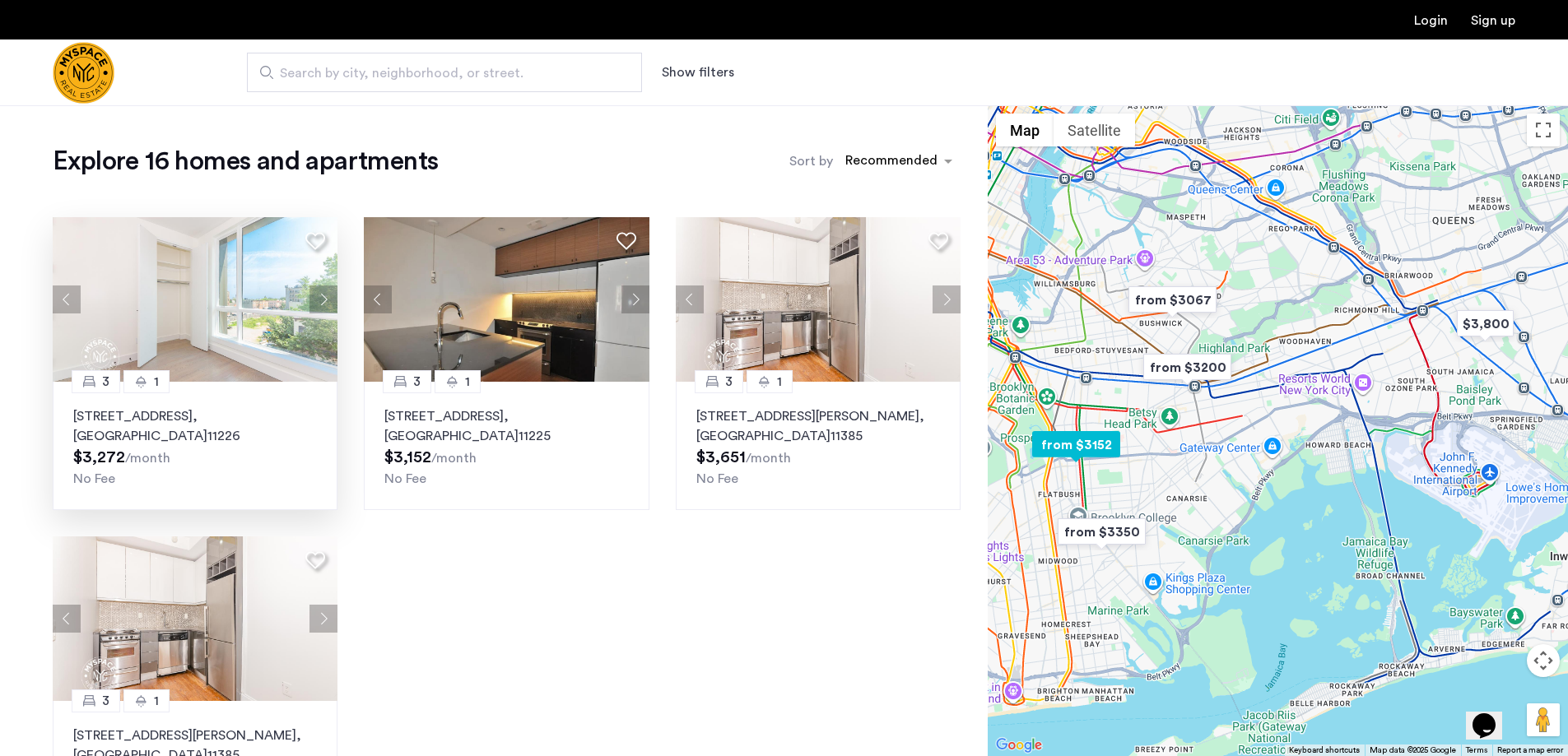
click at [326, 300] on button "Next apartment" at bounding box center [323, 299] width 28 height 28
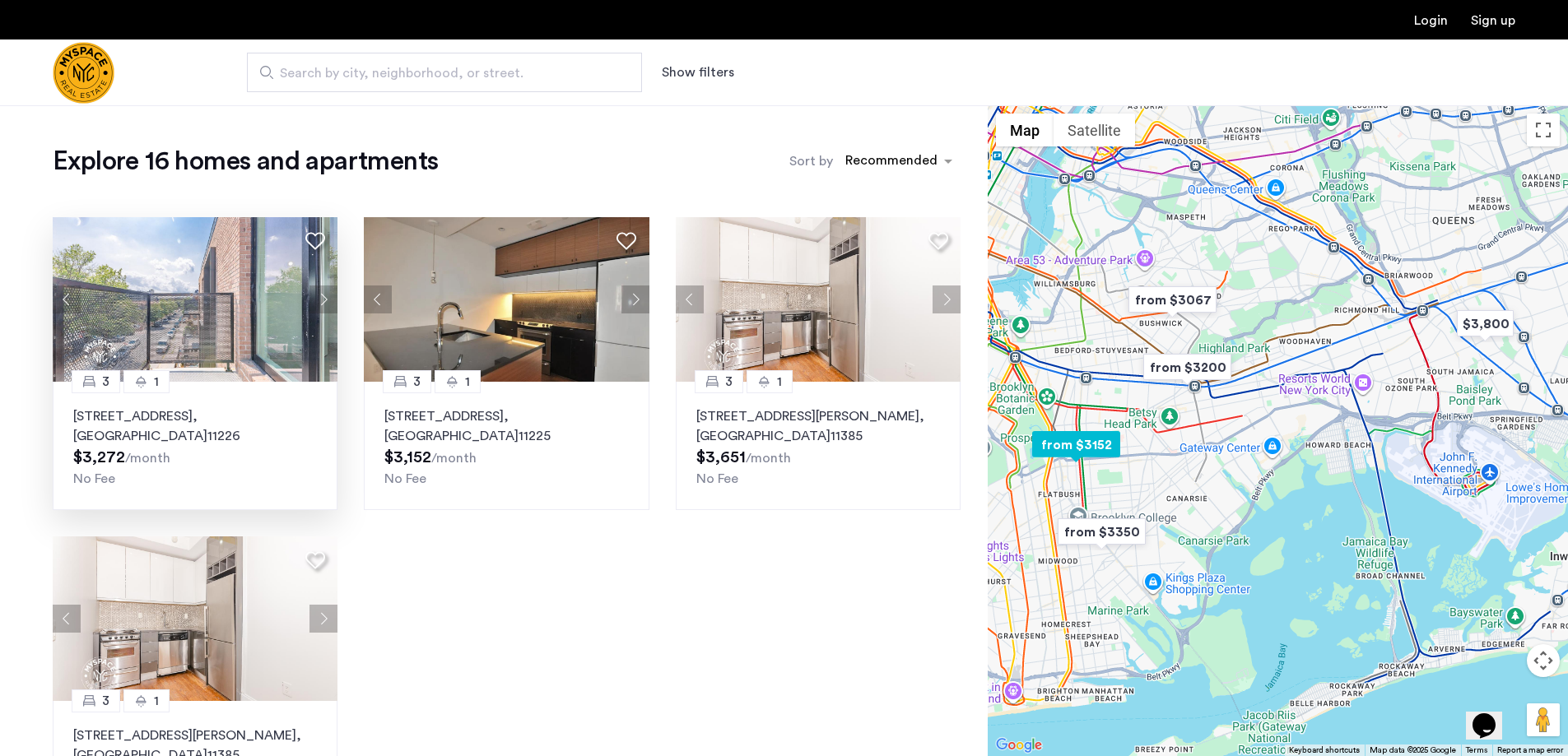
click at [326, 300] on button "Next apartment" at bounding box center [323, 299] width 28 height 28
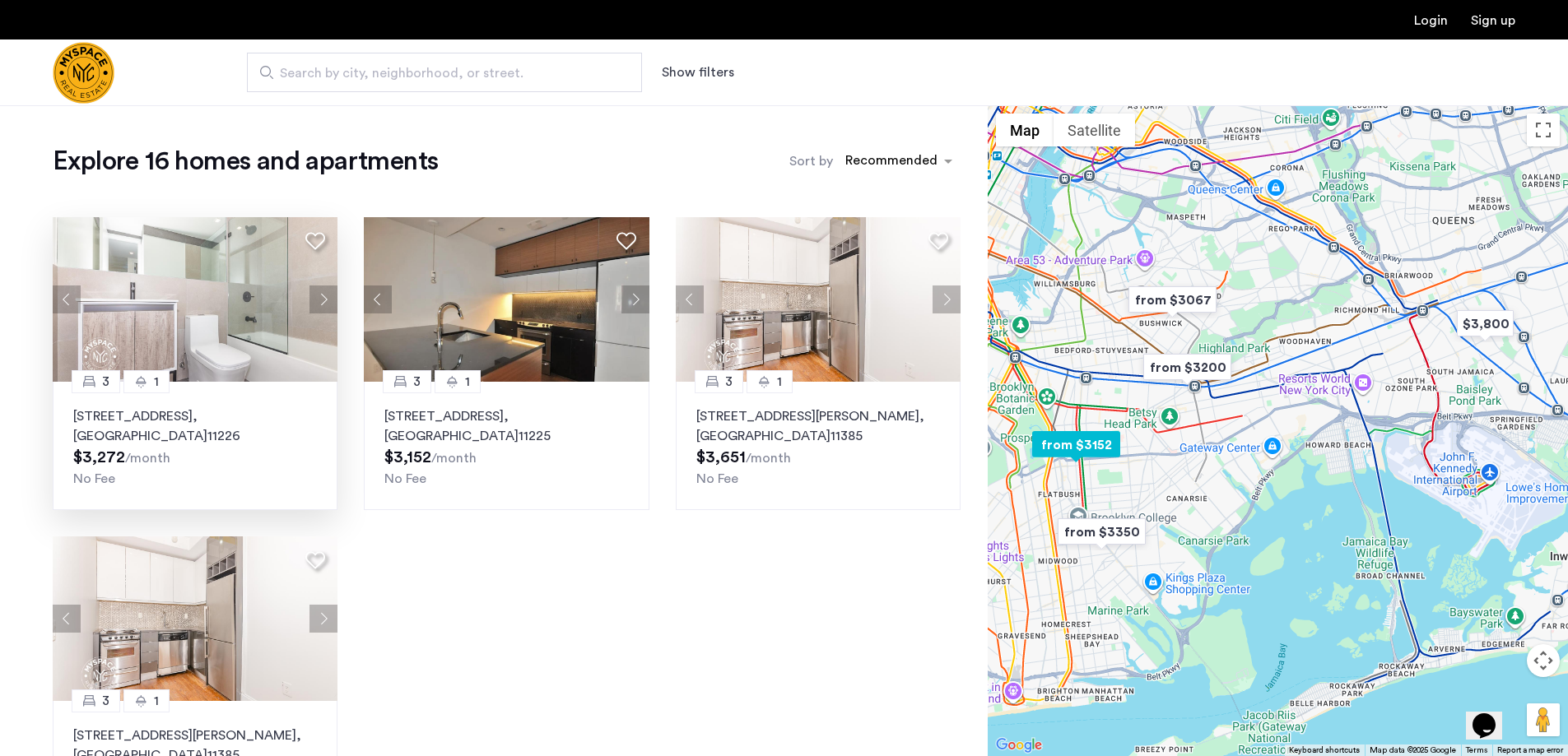
click at [326, 301] on button "Next apartment" at bounding box center [323, 299] width 28 height 28
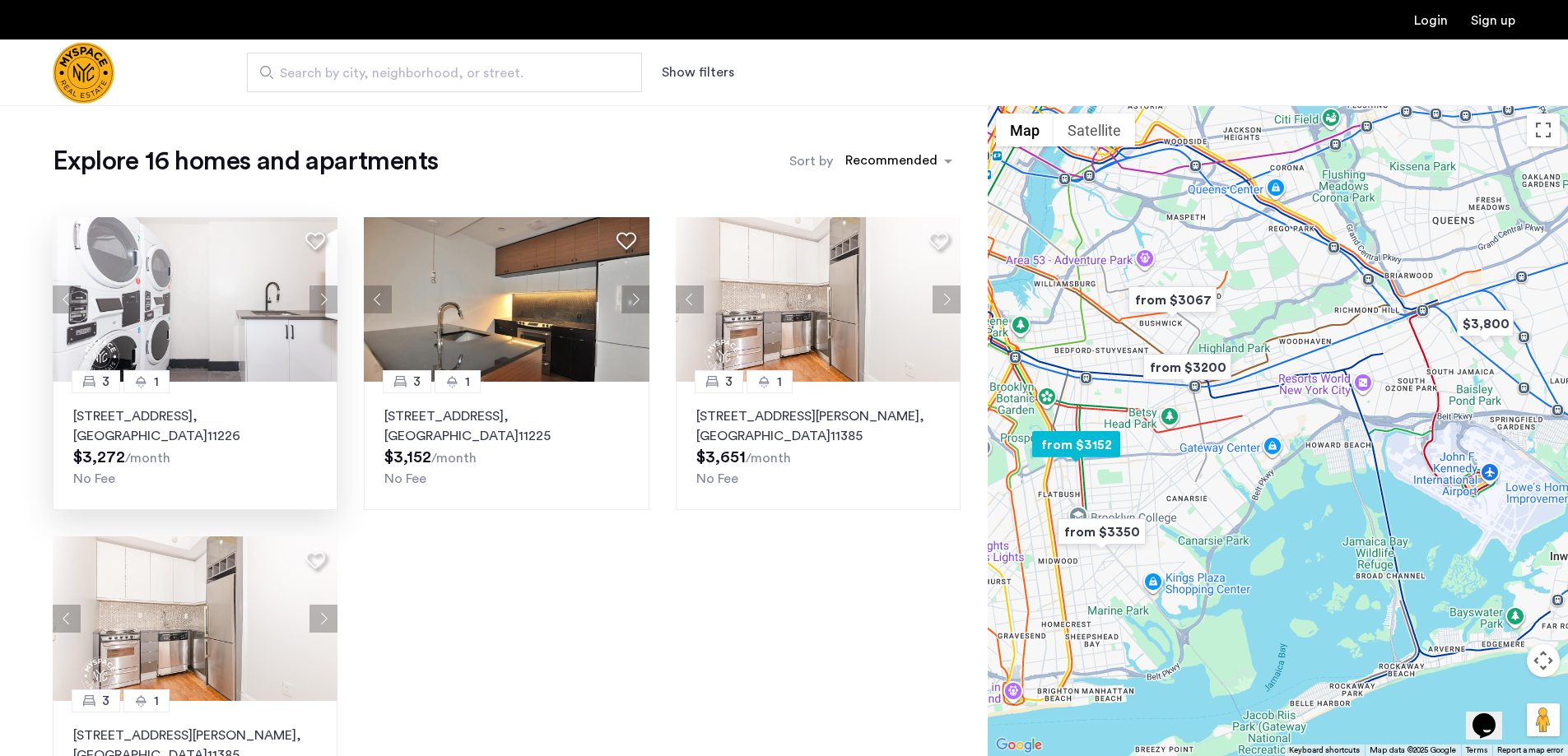
click at [326, 301] on button "Next apartment" at bounding box center [323, 299] width 28 height 28
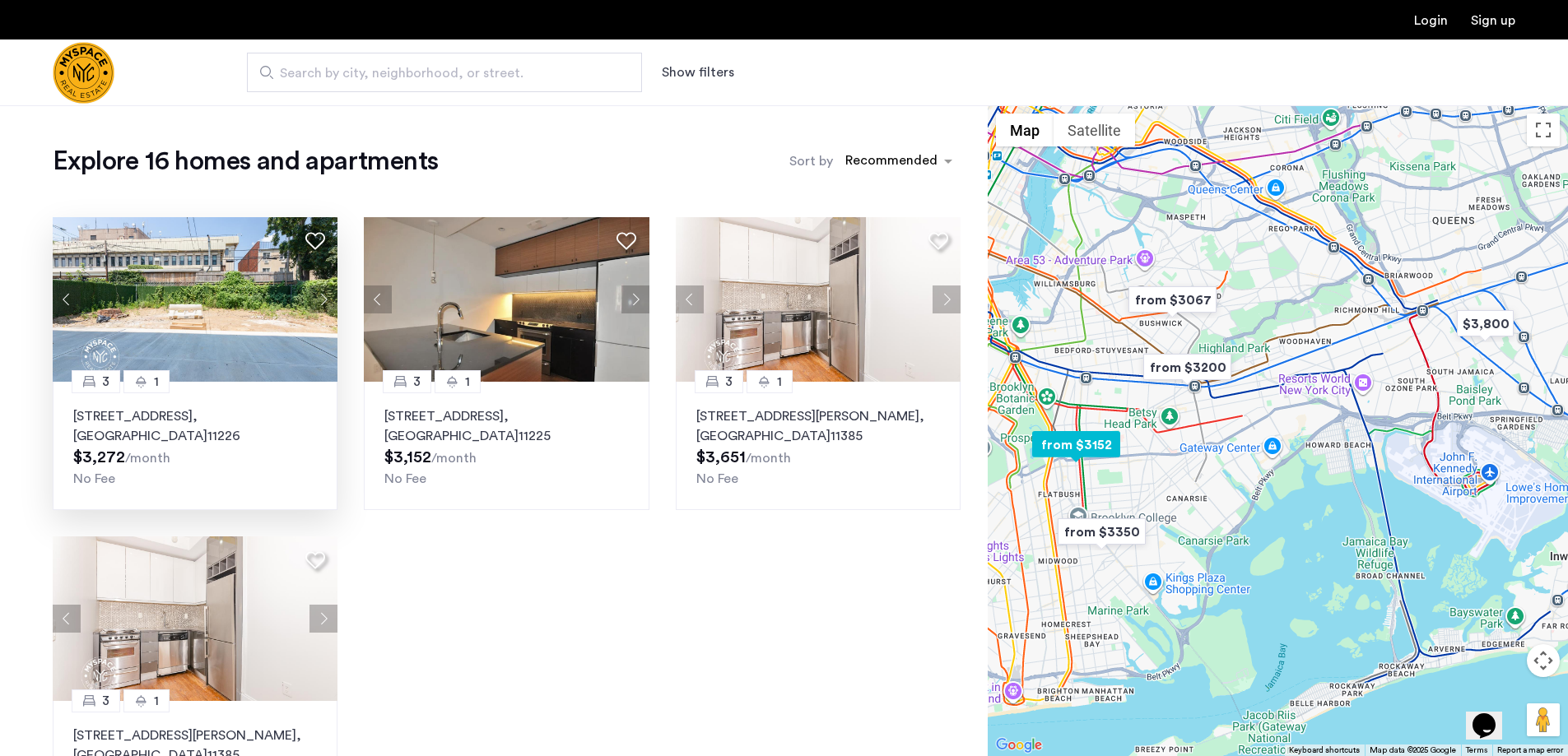
click at [326, 301] on button "Next apartment" at bounding box center [323, 299] width 28 height 28
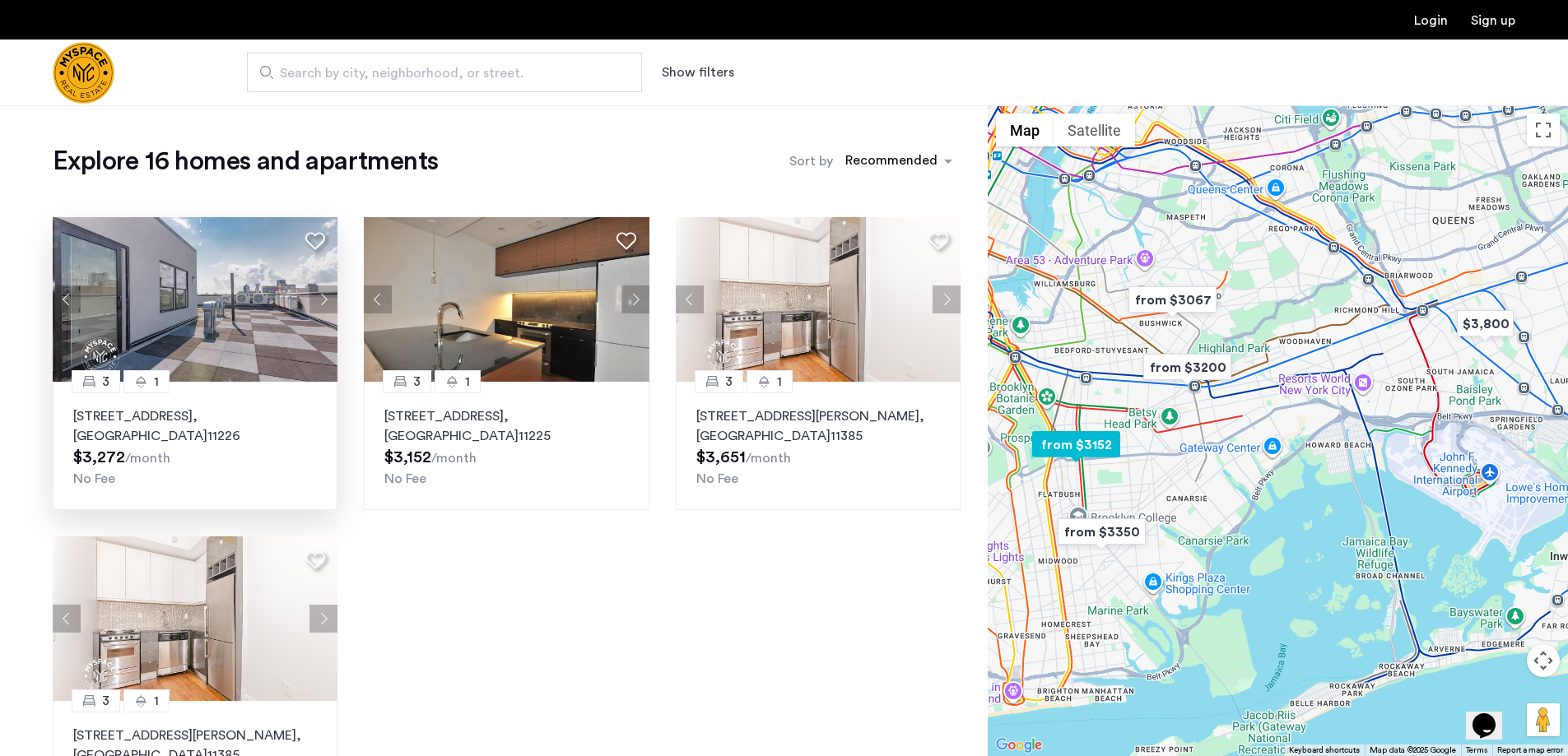
click at [326, 301] on button "Next apartment" at bounding box center [323, 299] width 28 height 28
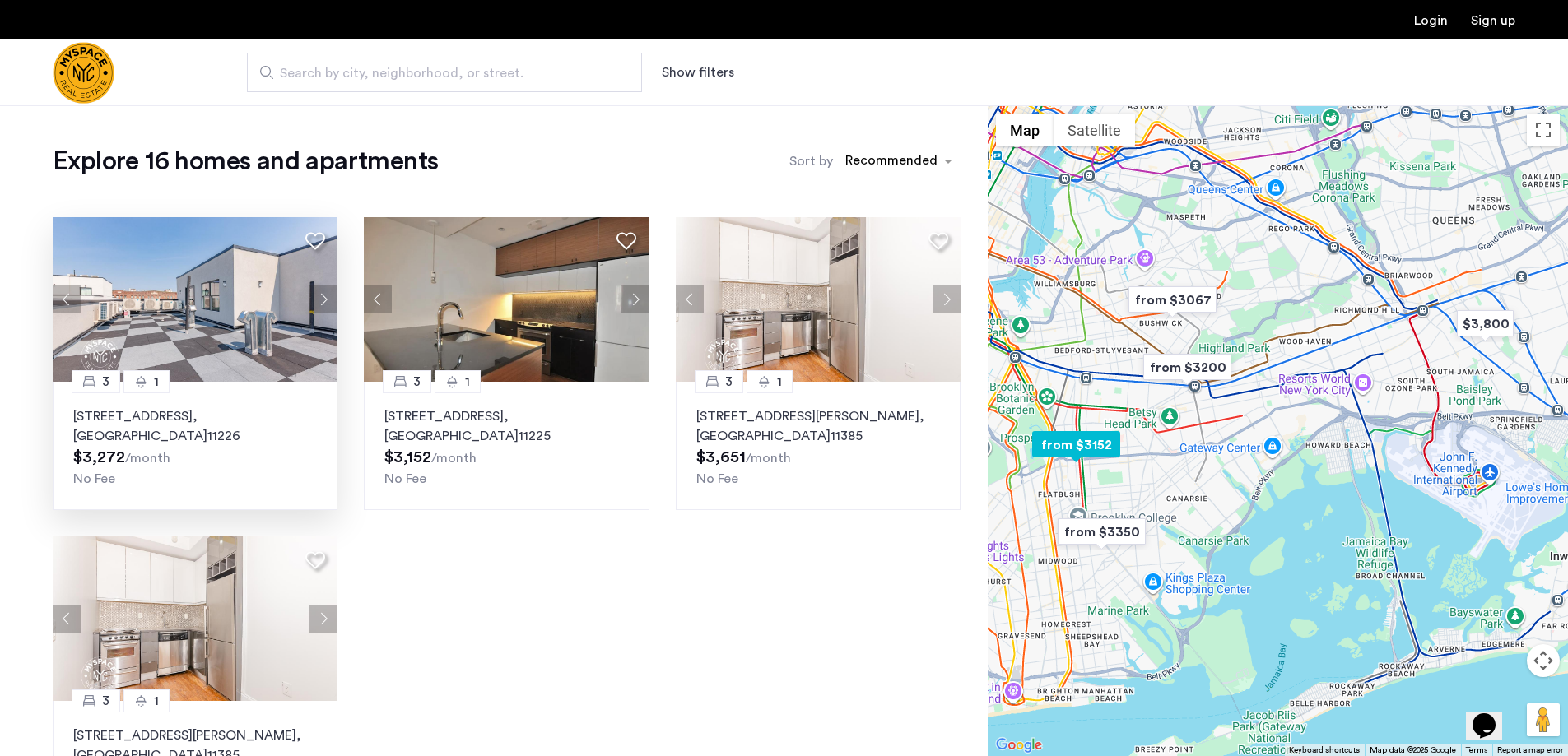
click at [326, 301] on button "Next apartment" at bounding box center [323, 299] width 28 height 28
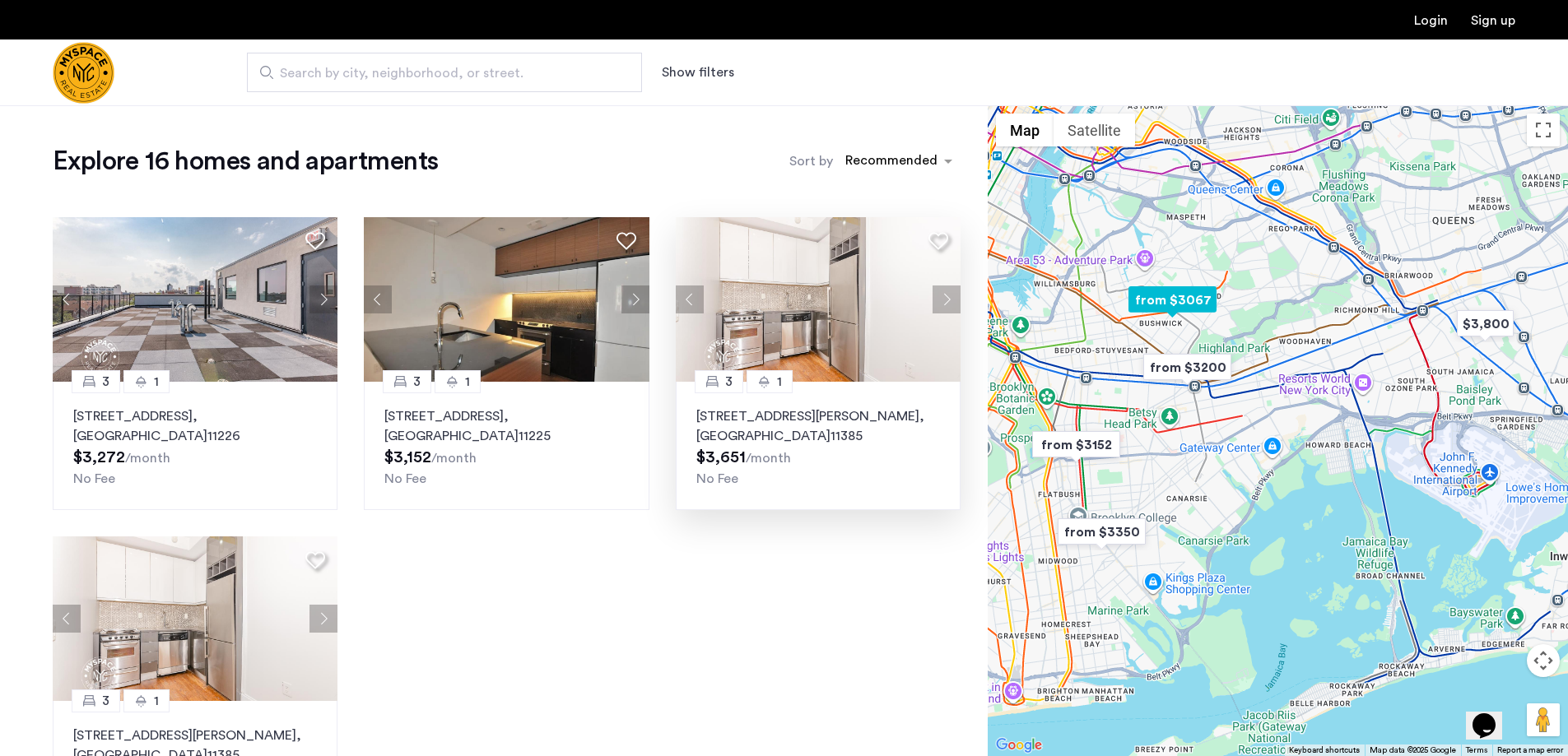
click at [948, 304] on button "Next apartment" at bounding box center [946, 299] width 28 height 28
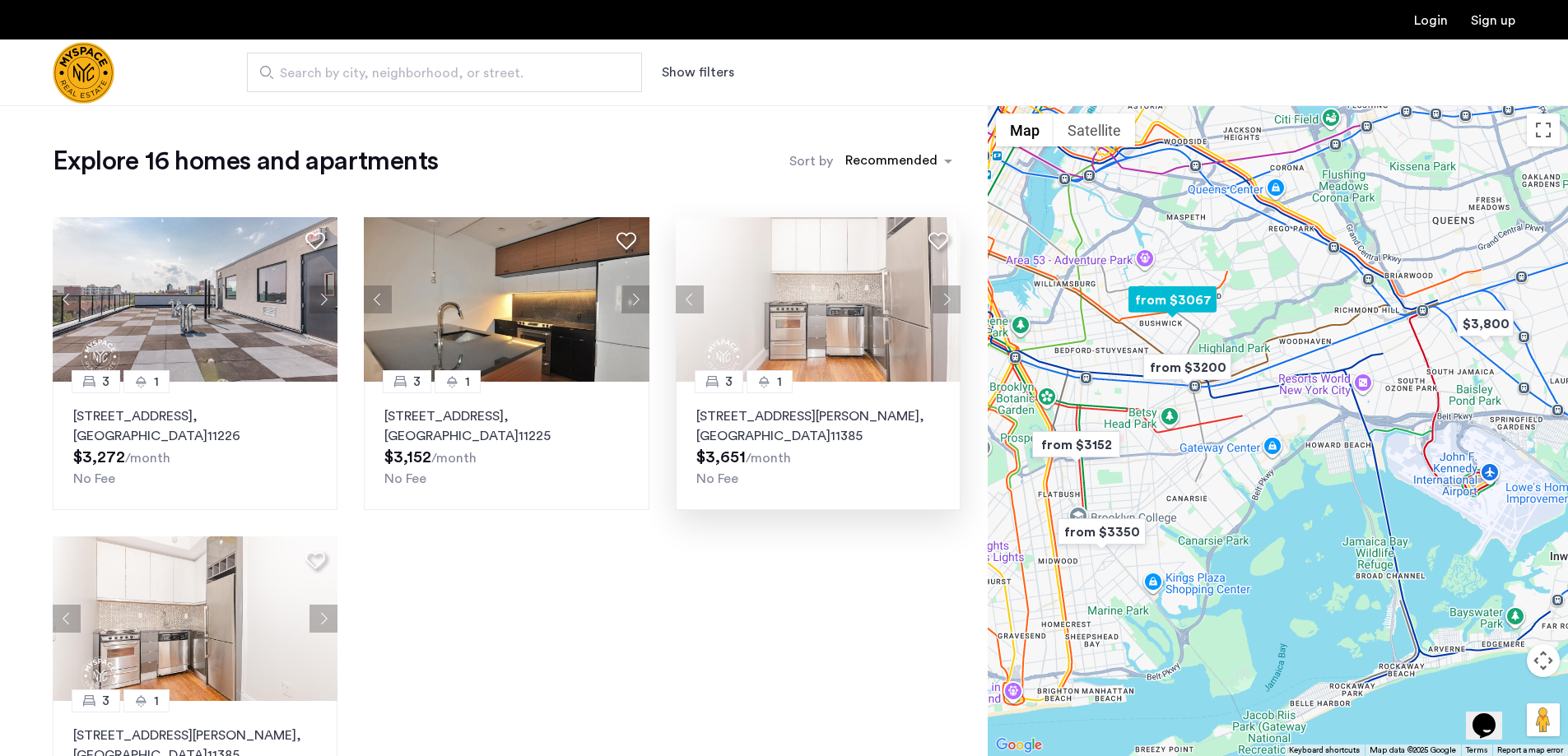
click at [948, 304] on button "Next apartment" at bounding box center [946, 299] width 28 height 28
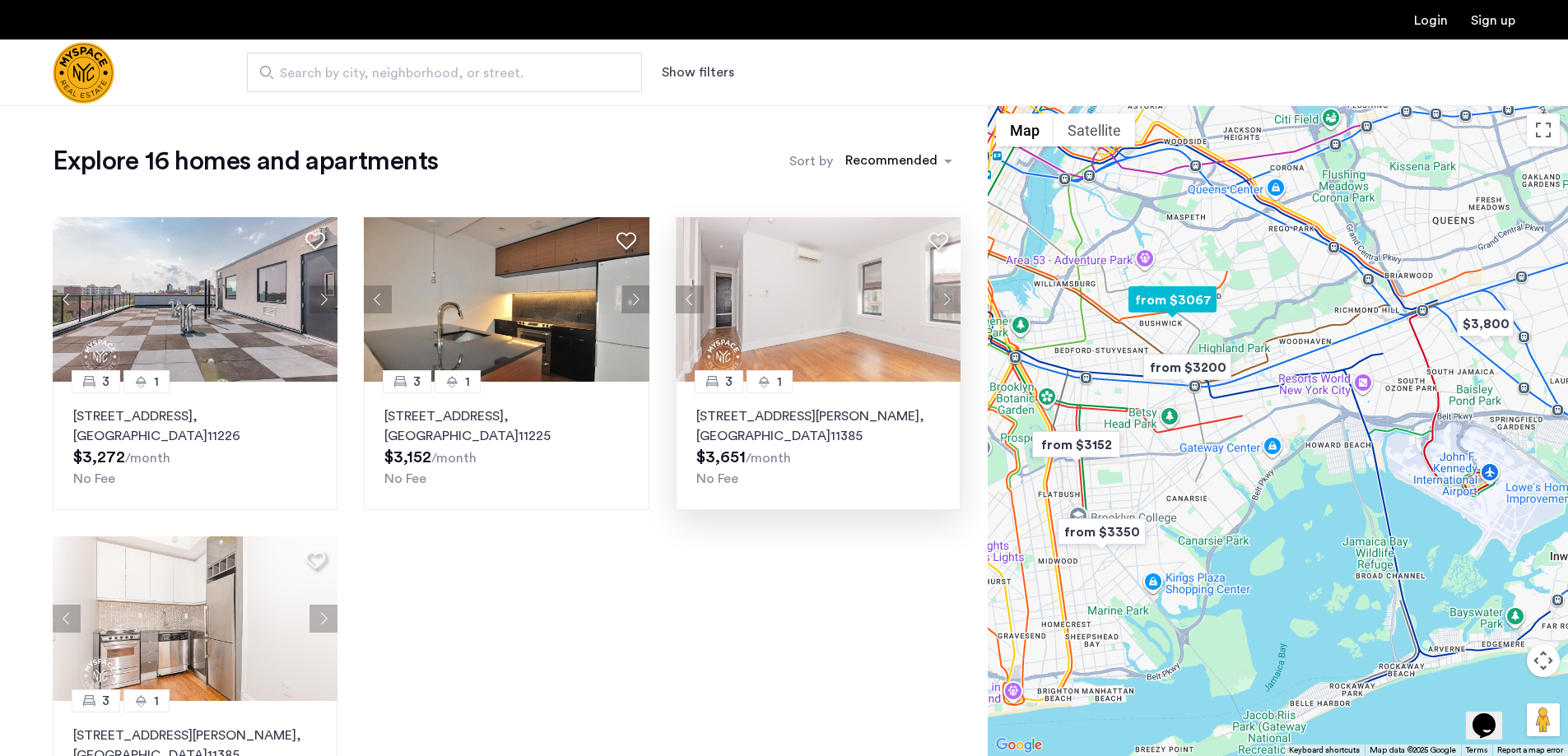
click at [948, 304] on button "Next apartment" at bounding box center [946, 299] width 28 height 28
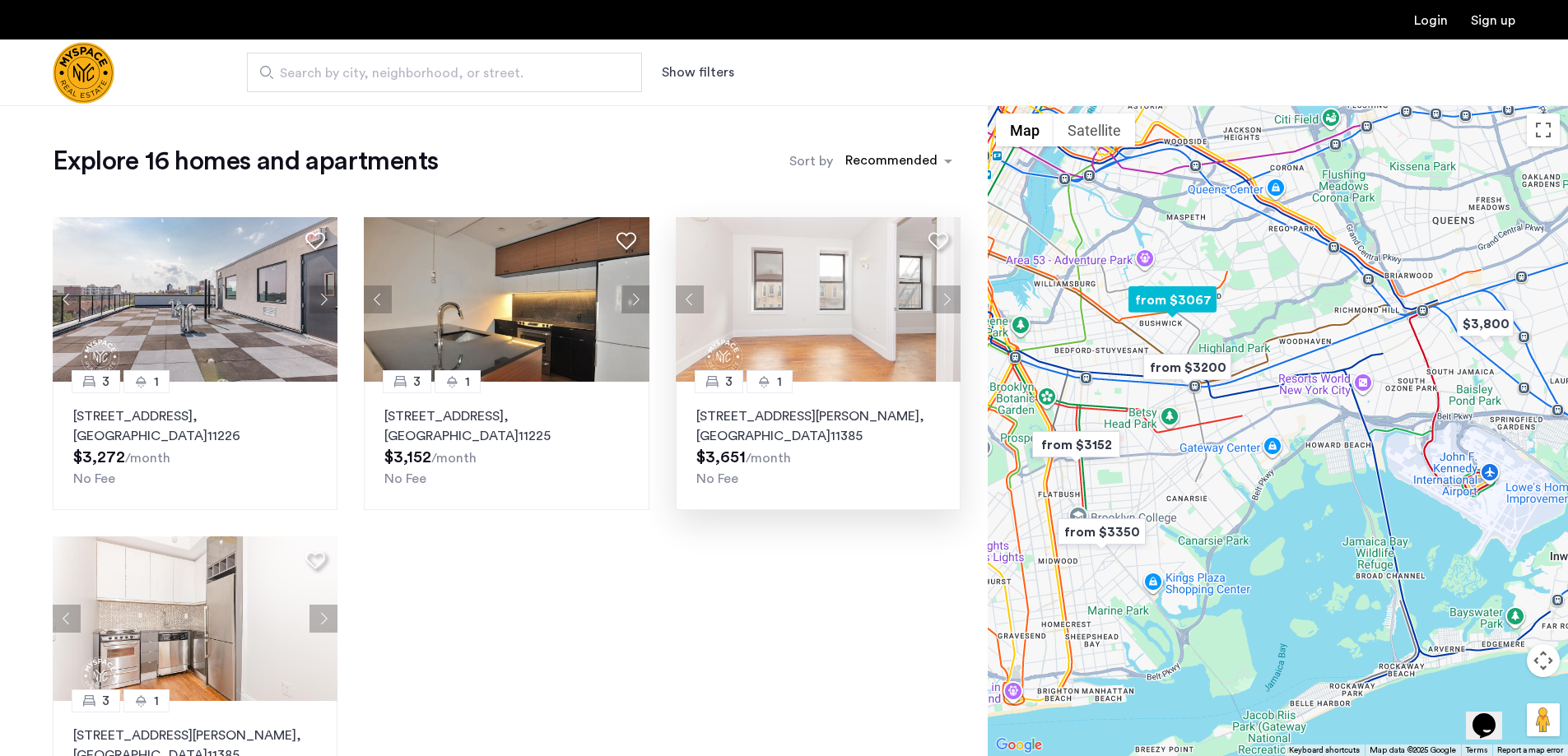
click at [948, 304] on button "Next apartment" at bounding box center [946, 299] width 28 height 28
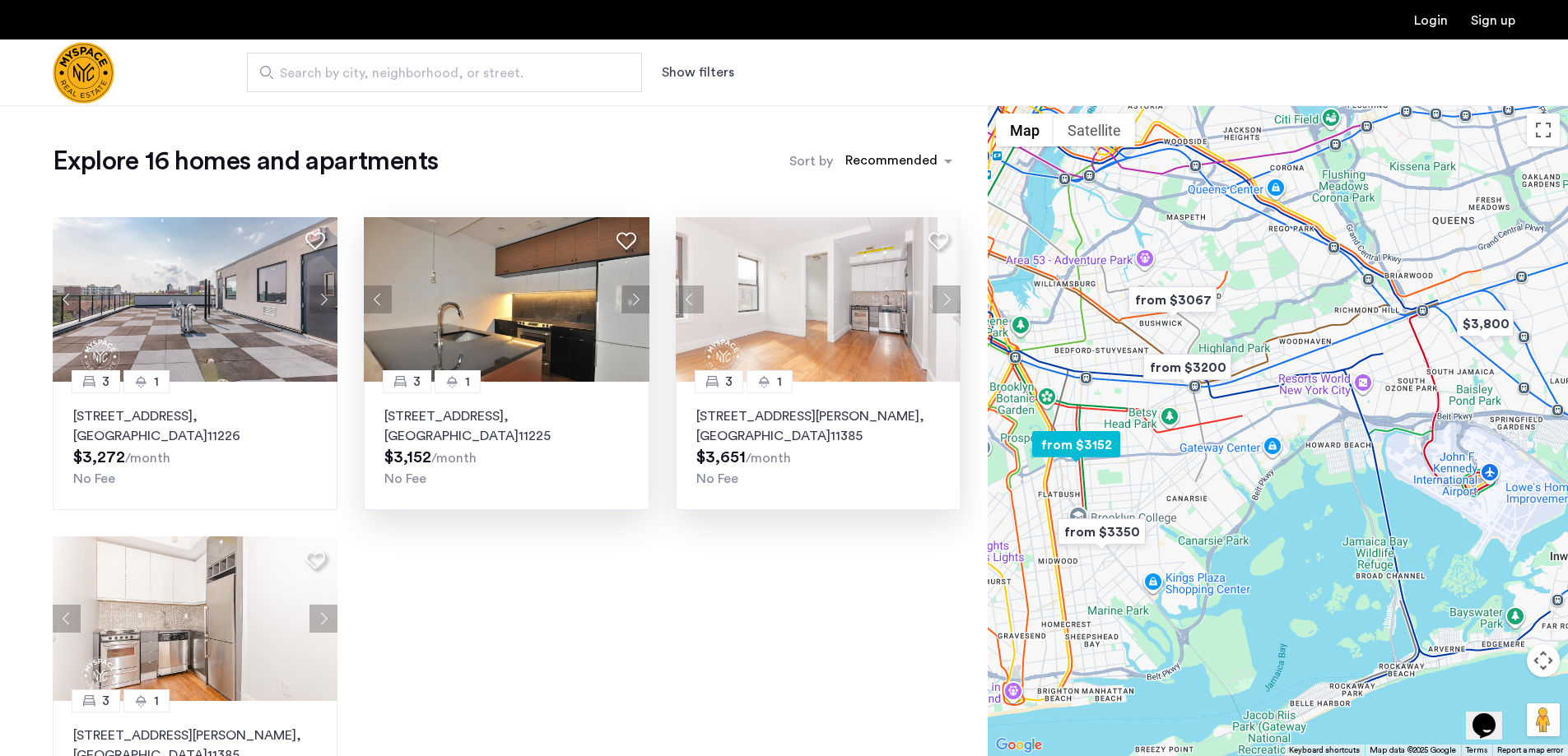
click at [507, 314] on img at bounding box center [507, 300] width 286 height 165
click at [494, 90] on input "Search by city, neighborhood, or street." at bounding box center [444, 72] width 395 height 39
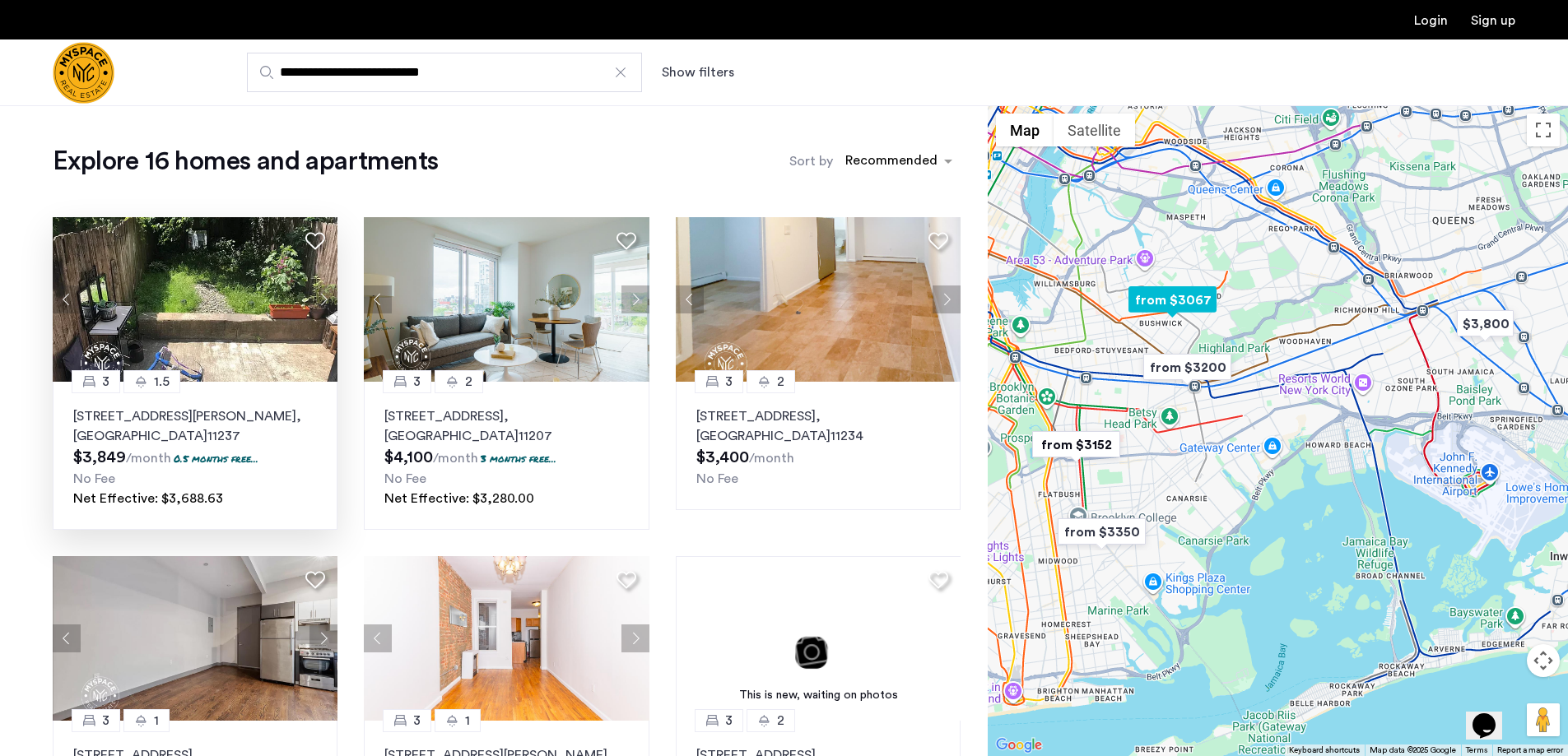
type input "**********"
click at [321, 298] on button "Next apartment" at bounding box center [323, 299] width 28 height 28
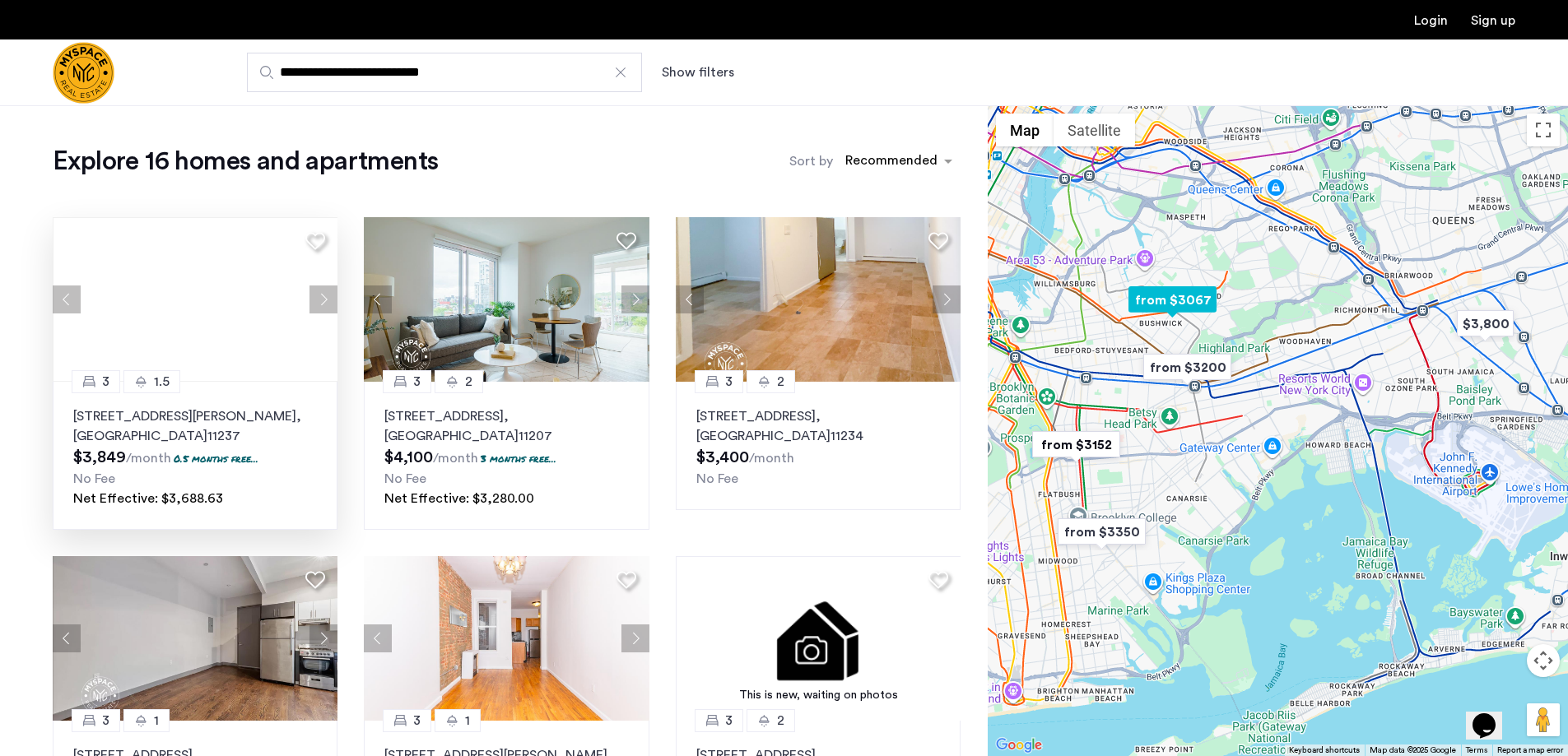
click at [321, 298] on div at bounding box center [195, 300] width 285 height 165
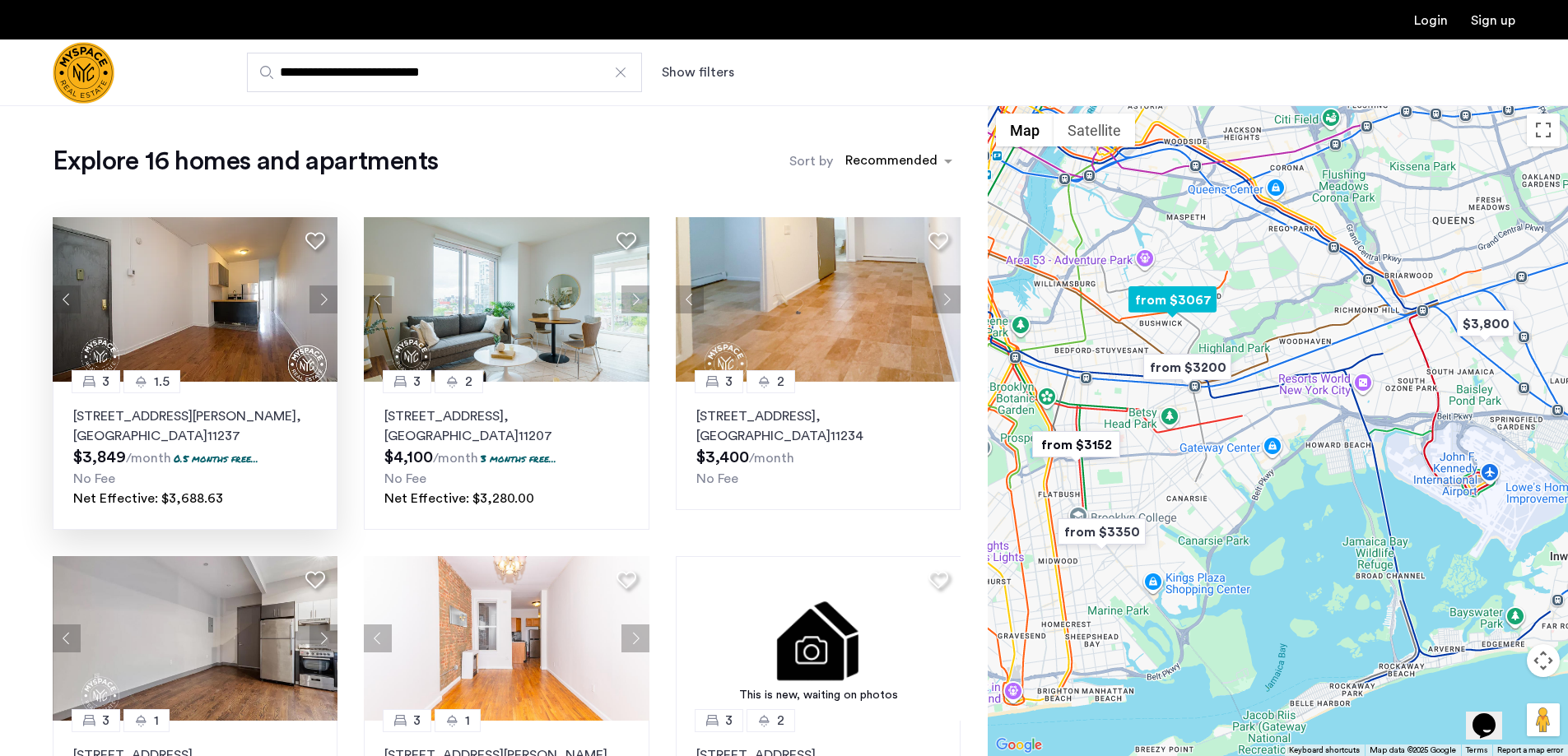
click at [321, 298] on button "Next apartment" at bounding box center [323, 299] width 28 height 28
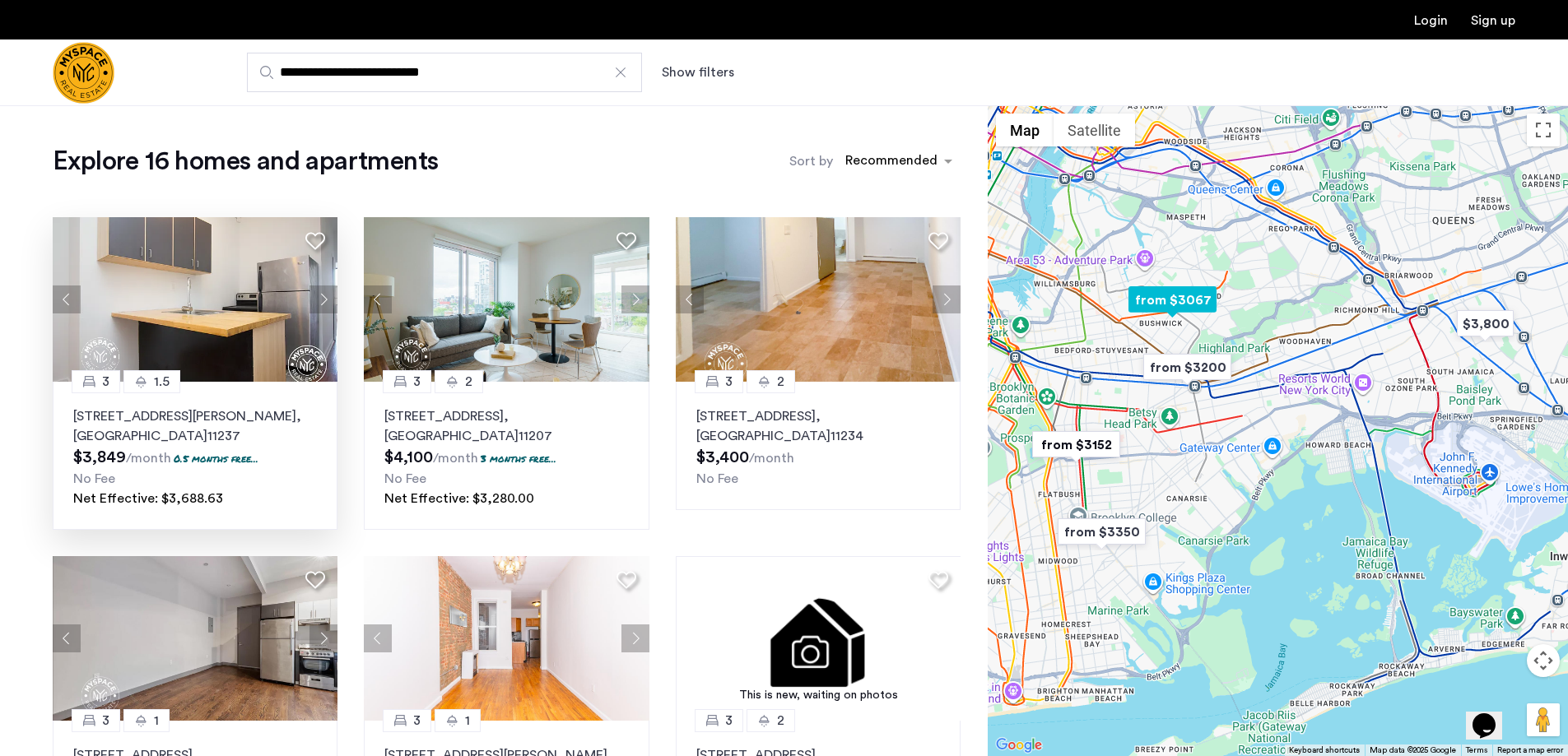
click at [325, 300] on button "Next apartment" at bounding box center [323, 299] width 28 height 28
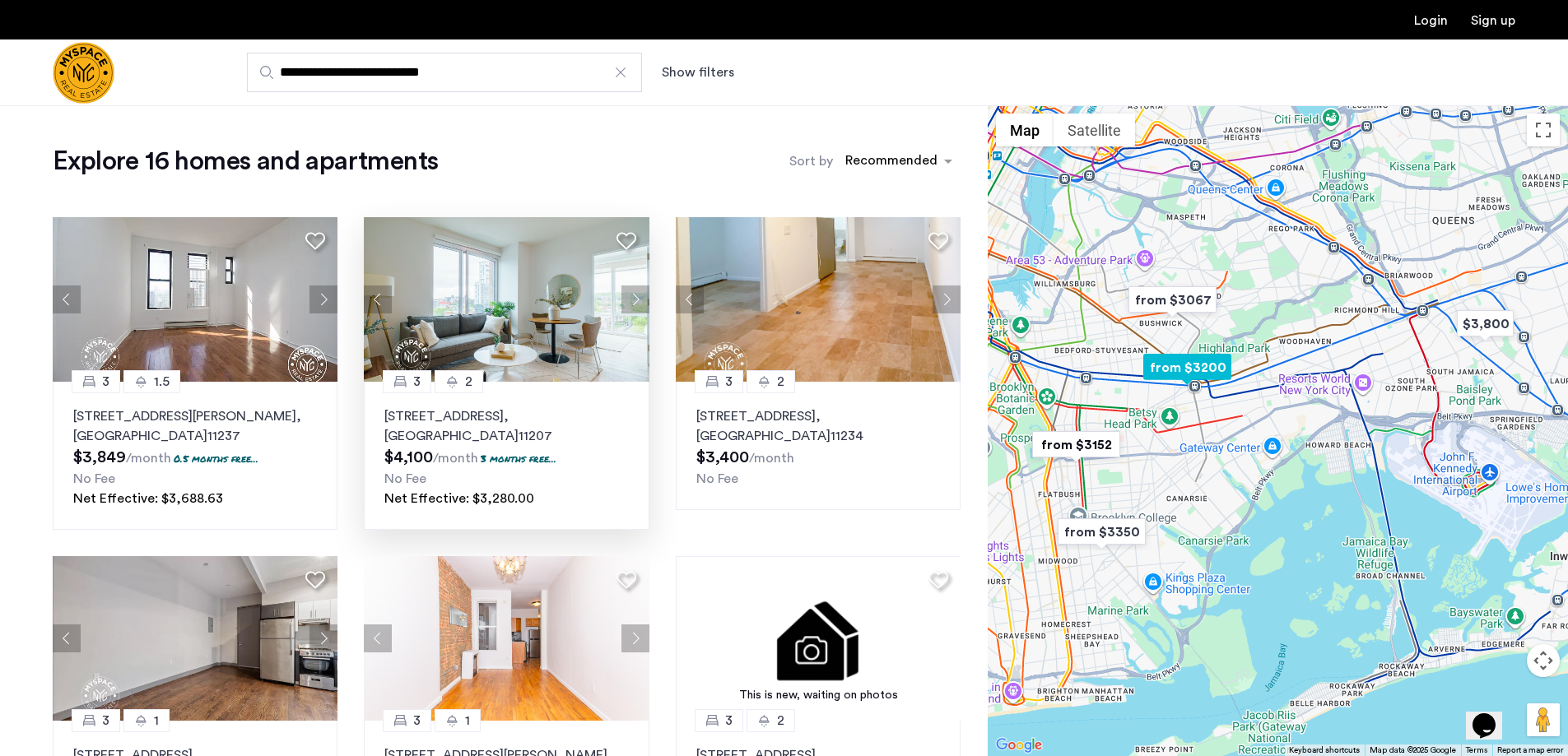
click at [637, 309] on button "Next apartment" at bounding box center [635, 299] width 28 height 28
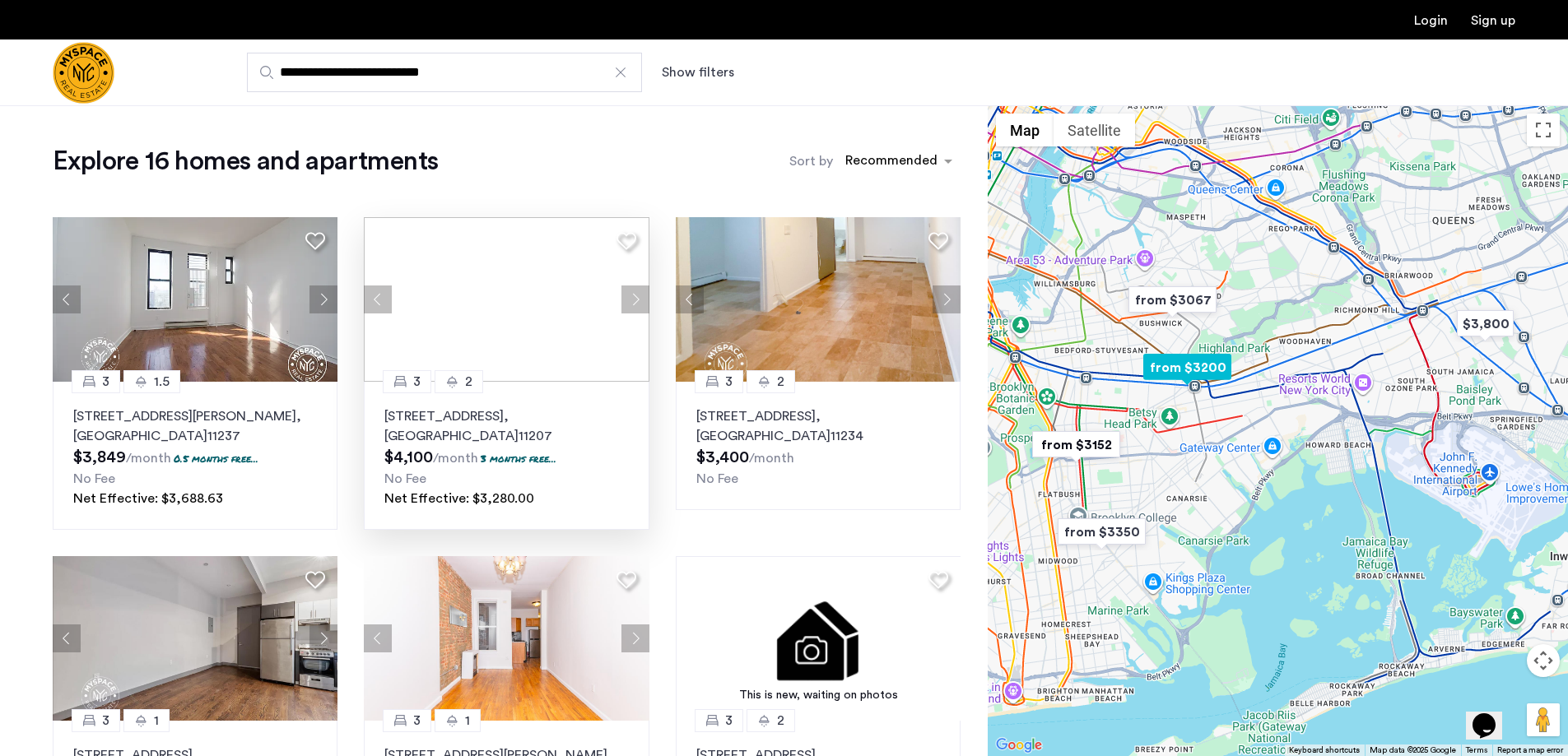
click at [637, 302] on div at bounding box center [506, 300] width 285 height 165
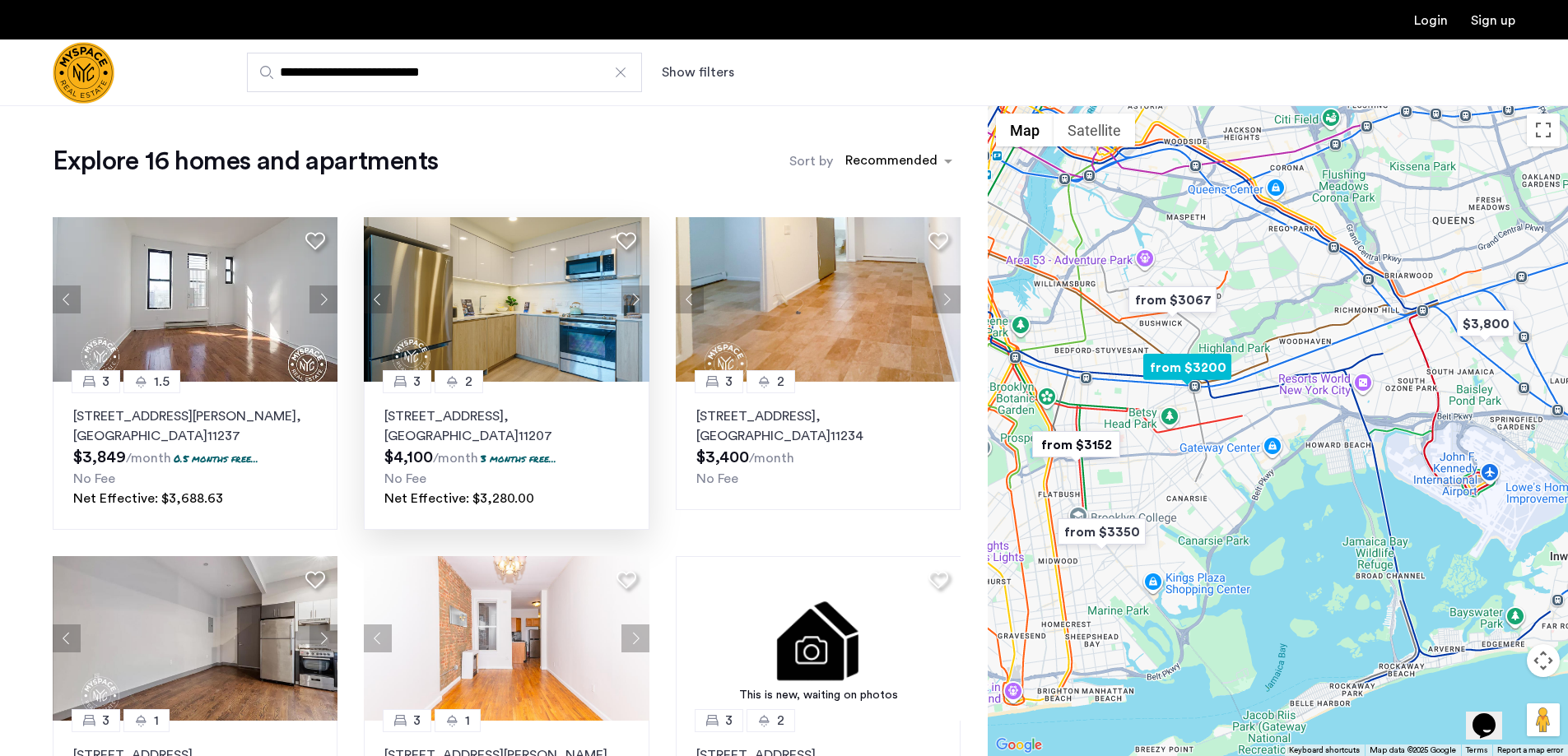
click at [637, 302] on button "Next apartment" at bounding box center [635, 299] width 28 height 28
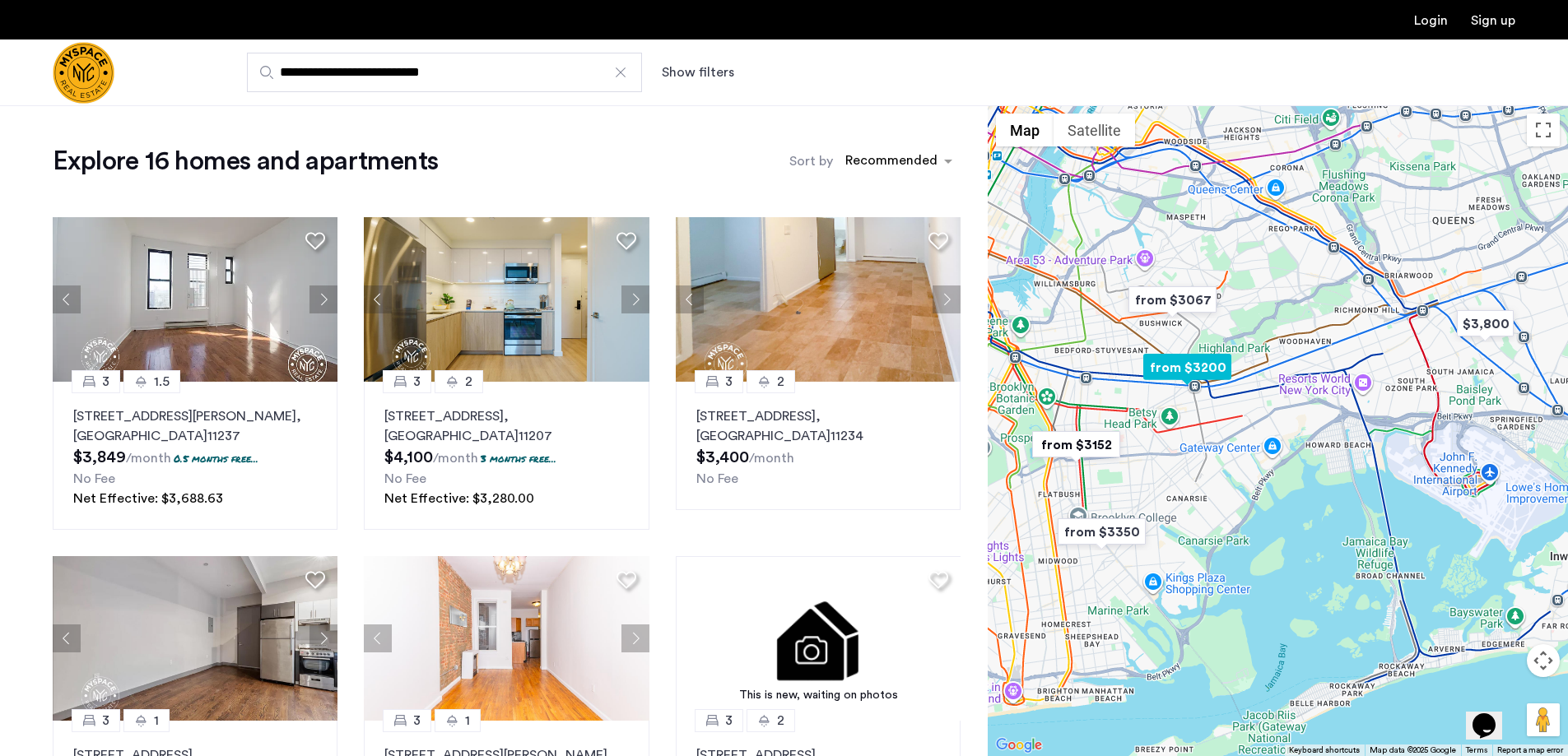
click at [539, 311] on img at bounding box center [507, 300] width 286 height 165
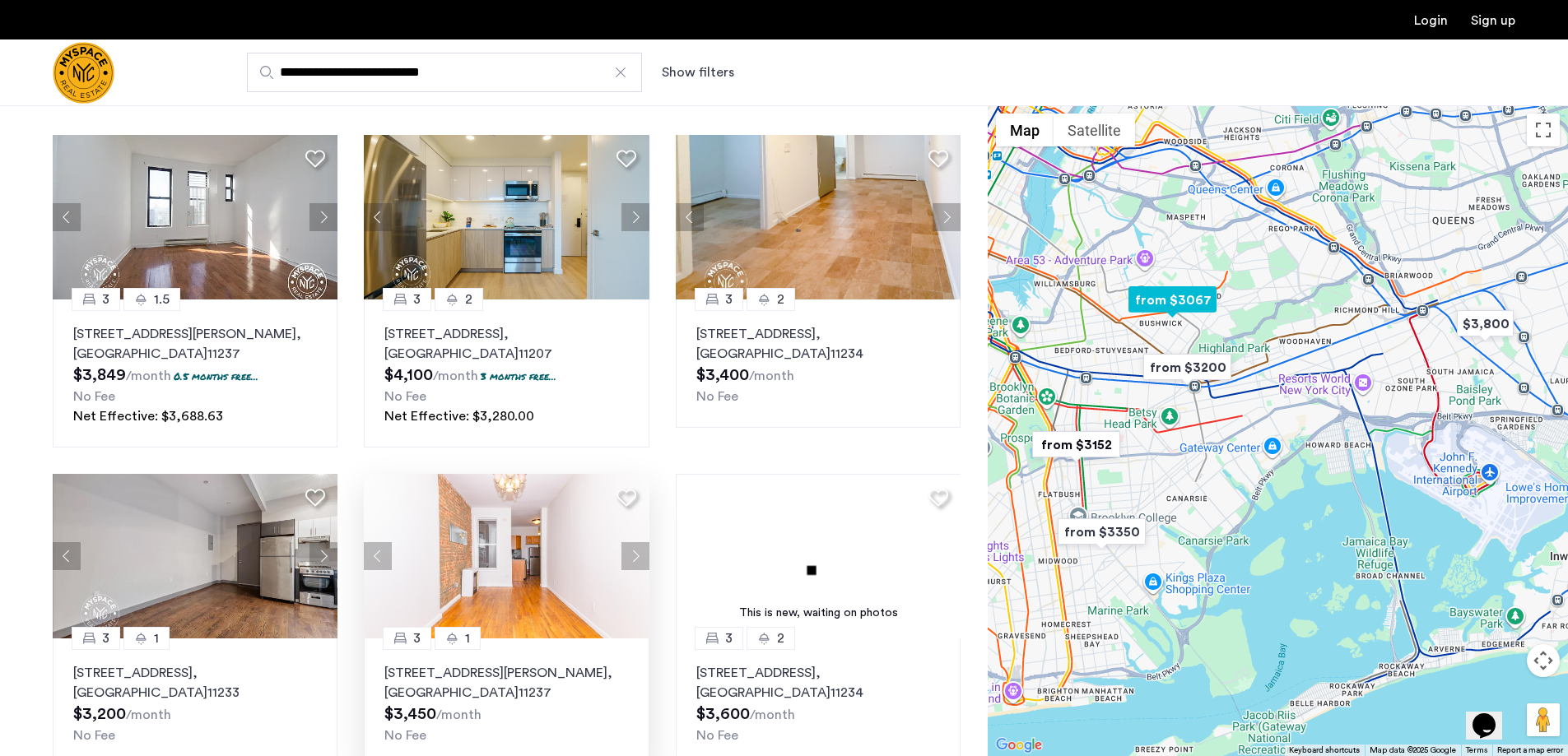
scroll to position [165, 0]
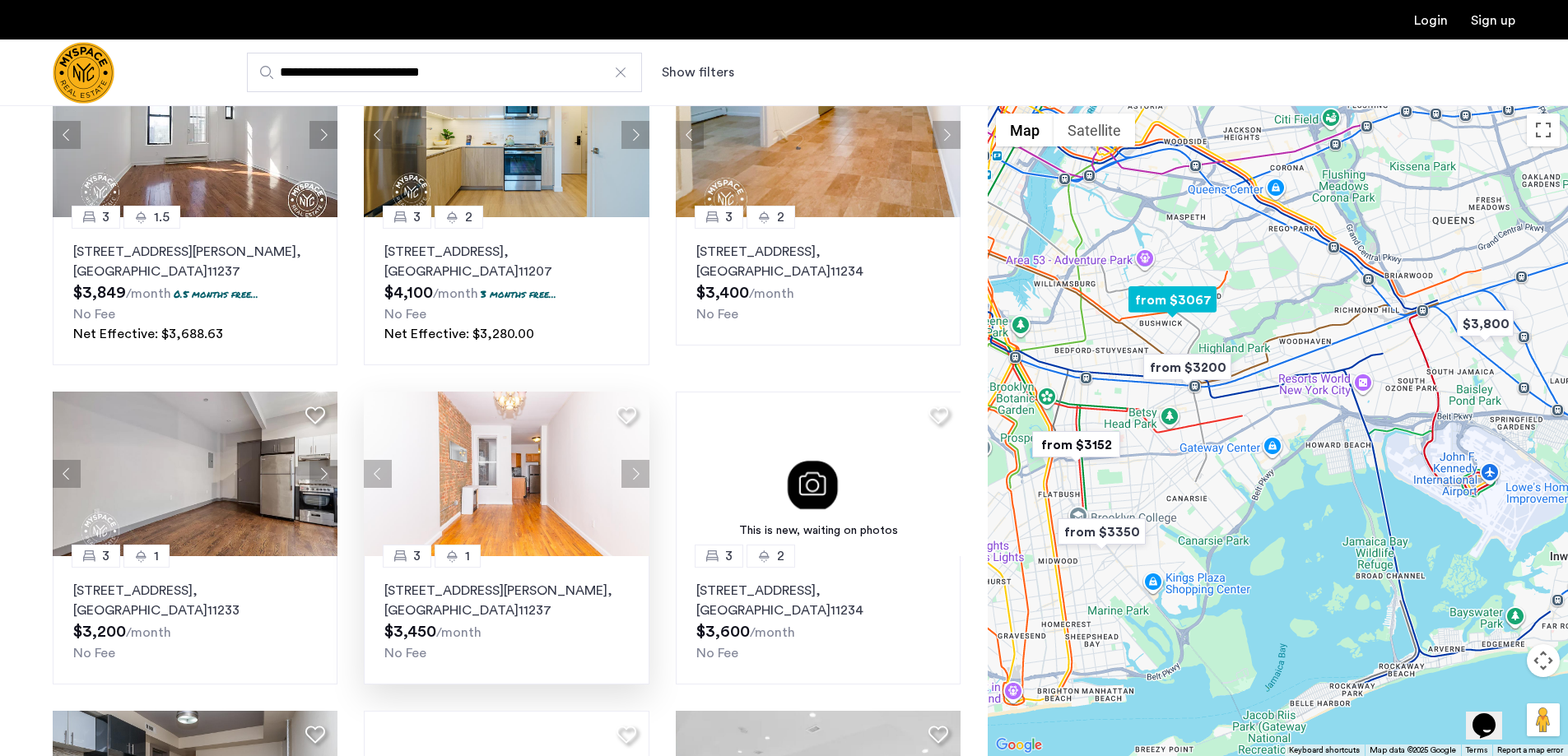
click at [631, 477] on button "Next apartment" at bounding box center [635, 473] width 28 height 28
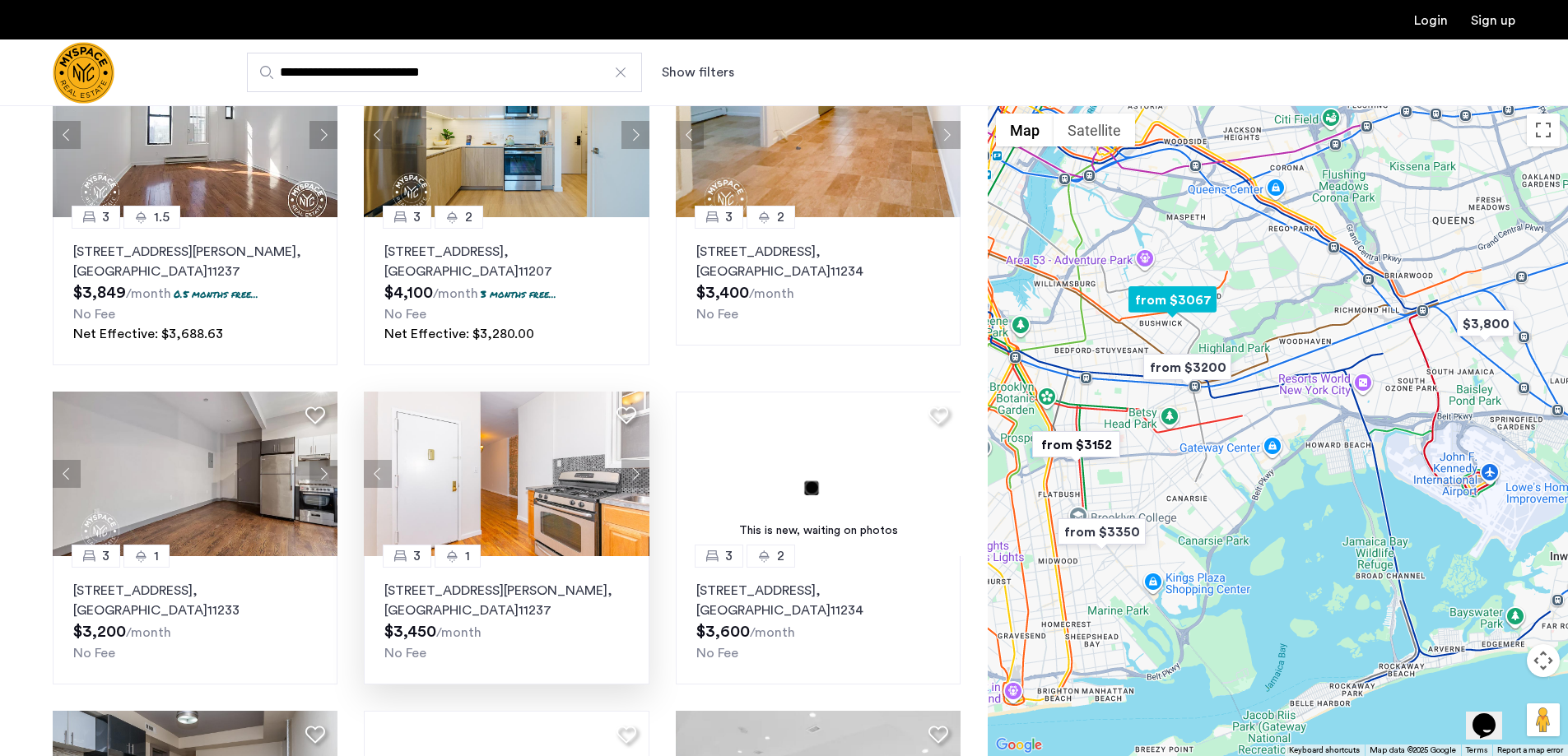
click at [636, 476] on button "Next apartment" at bounding box center [635, 473] width 28 height 28
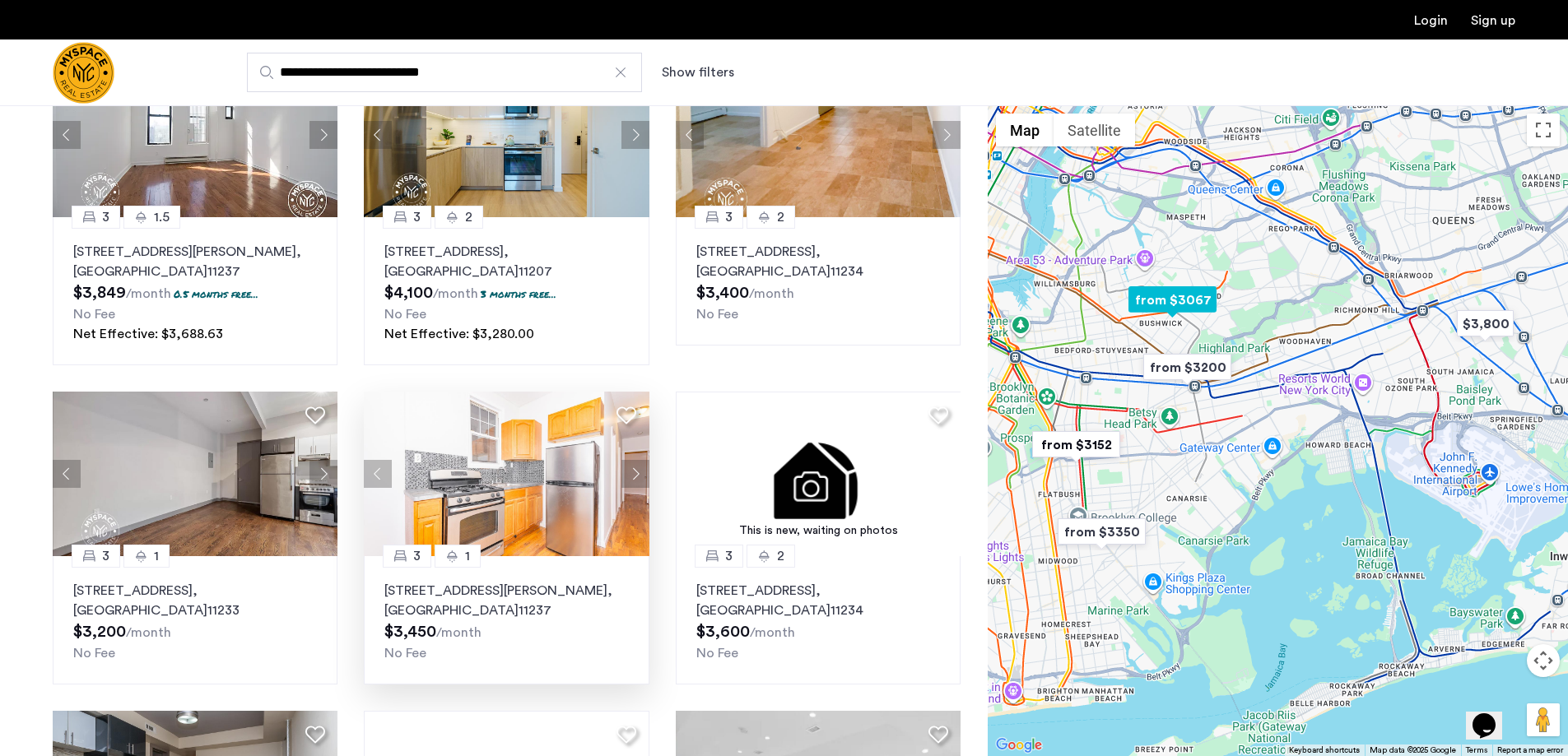
click at [636, 476] on button "Next apartment" at bounding box center [635, 473] width 28 height 28
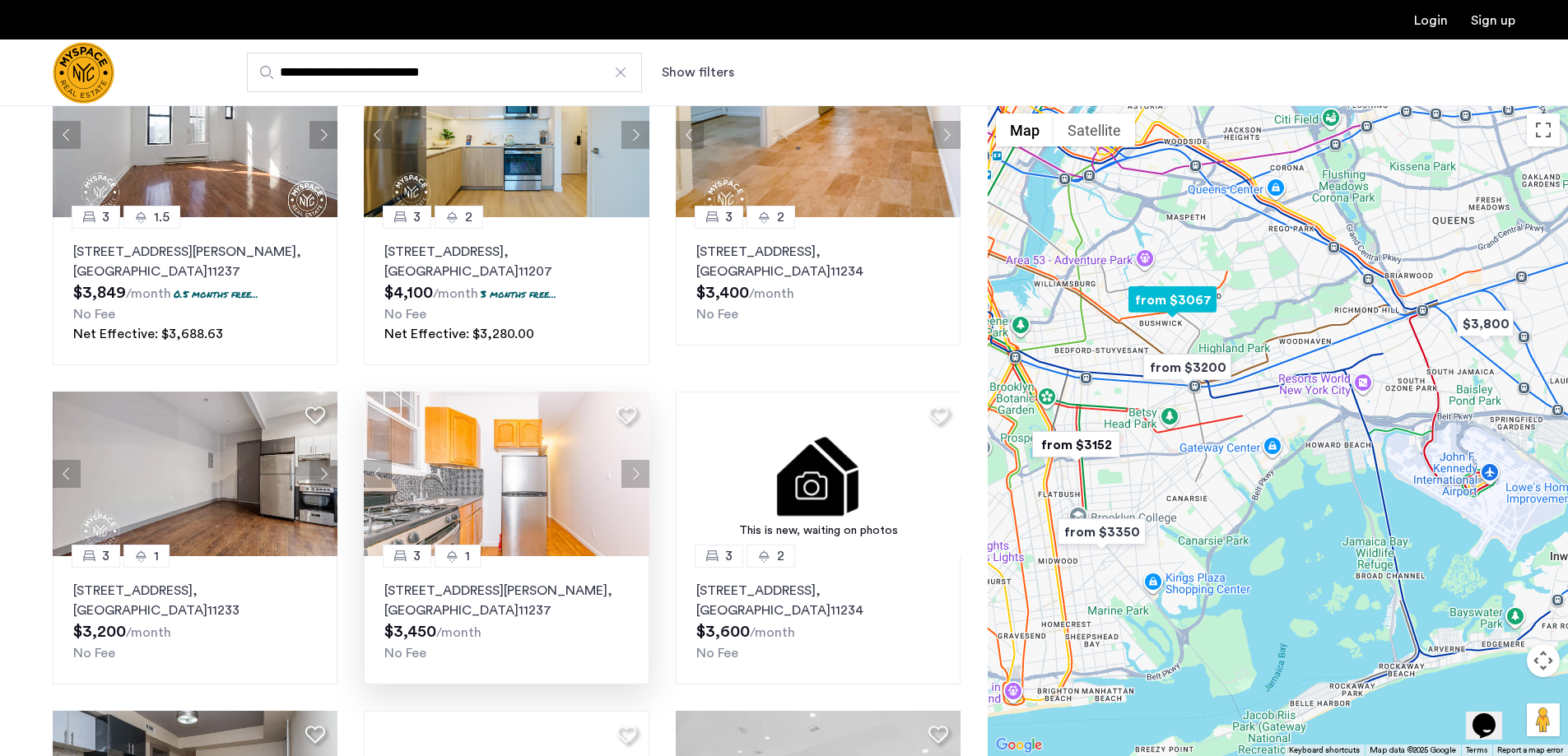
click at [636, 476] on button "Next apartment" at bounding box center [635, 473] width 28 height 28
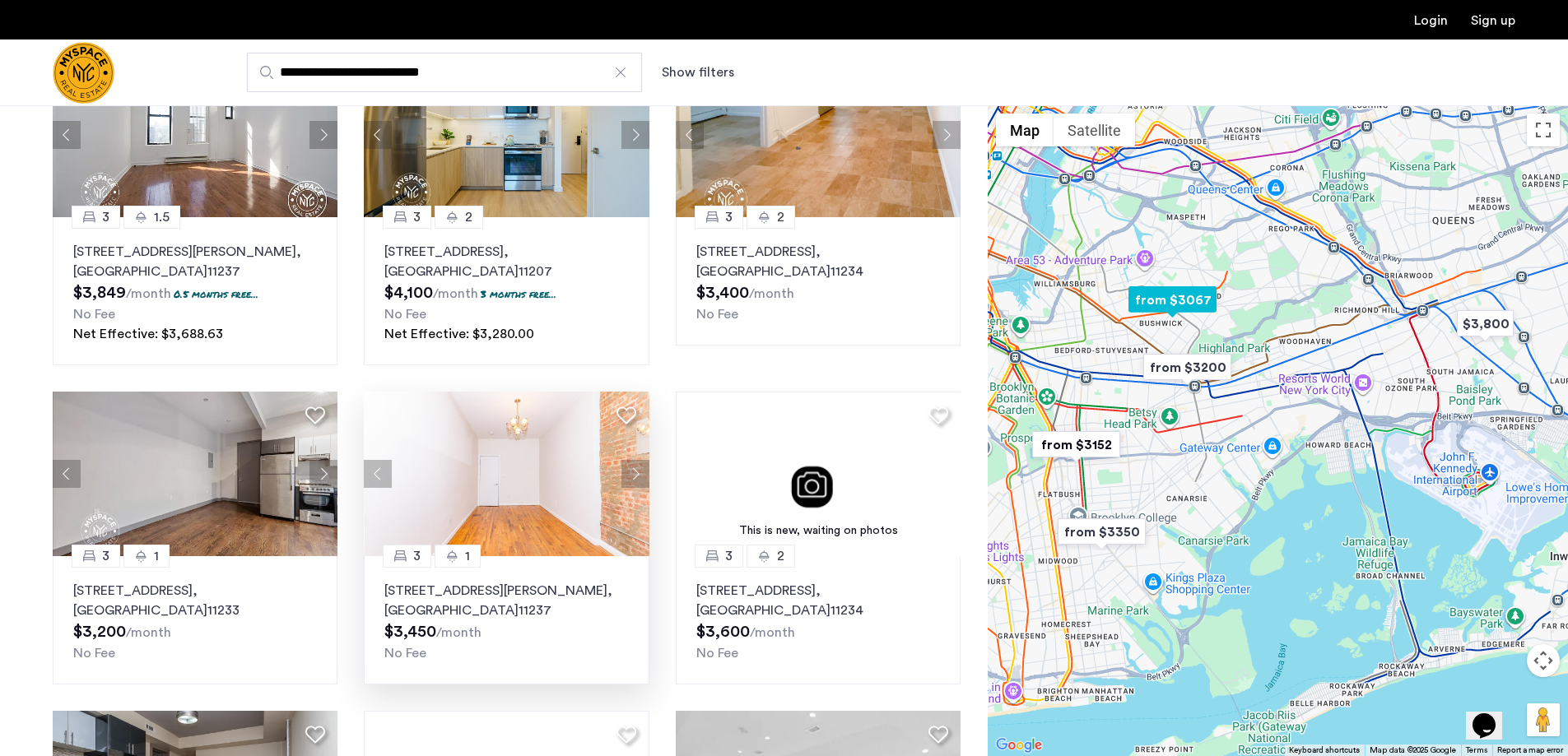
click at [636, 476] on button "Next apartment" at bounding box center [635, 473] width 28 height 28
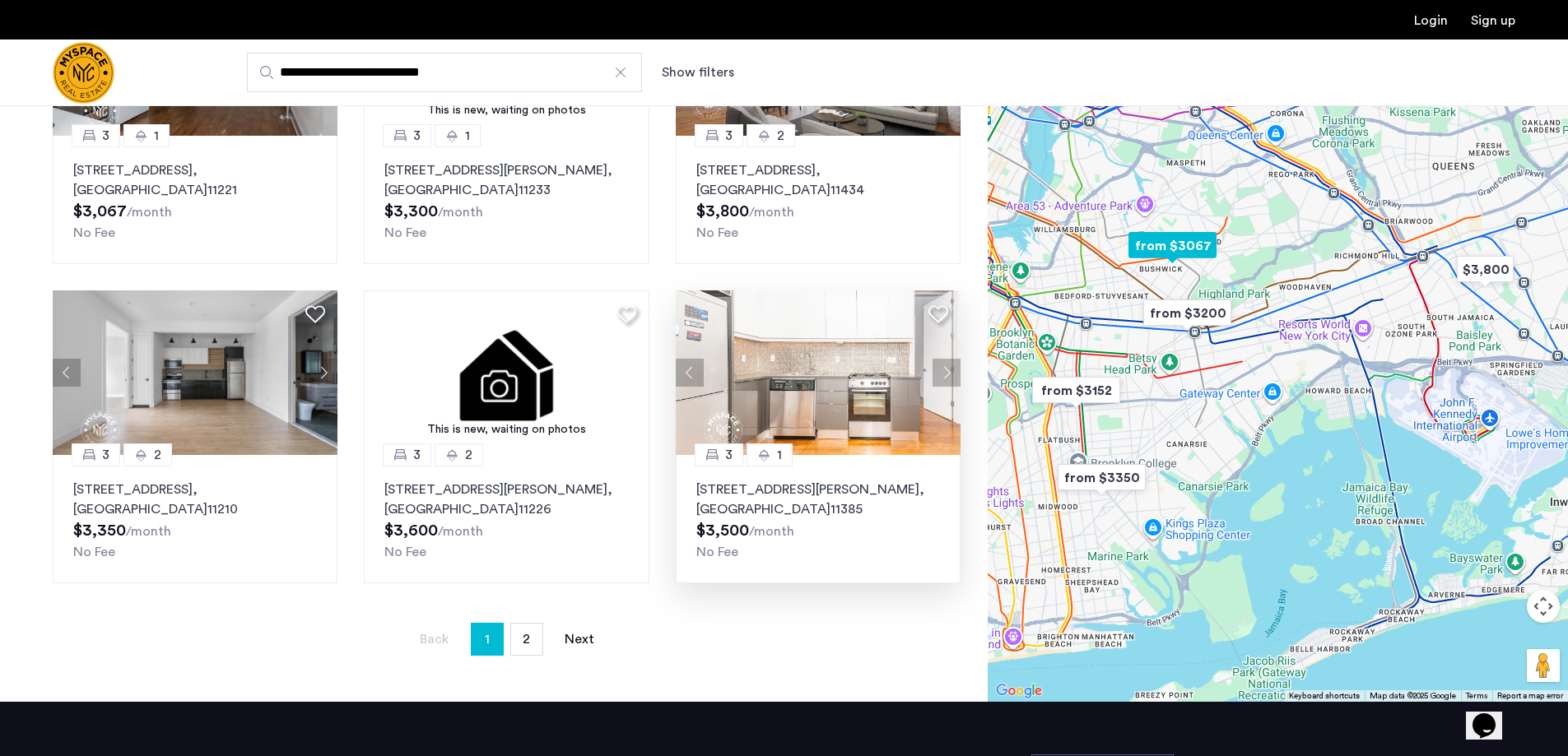
scroll to position [905, 0]
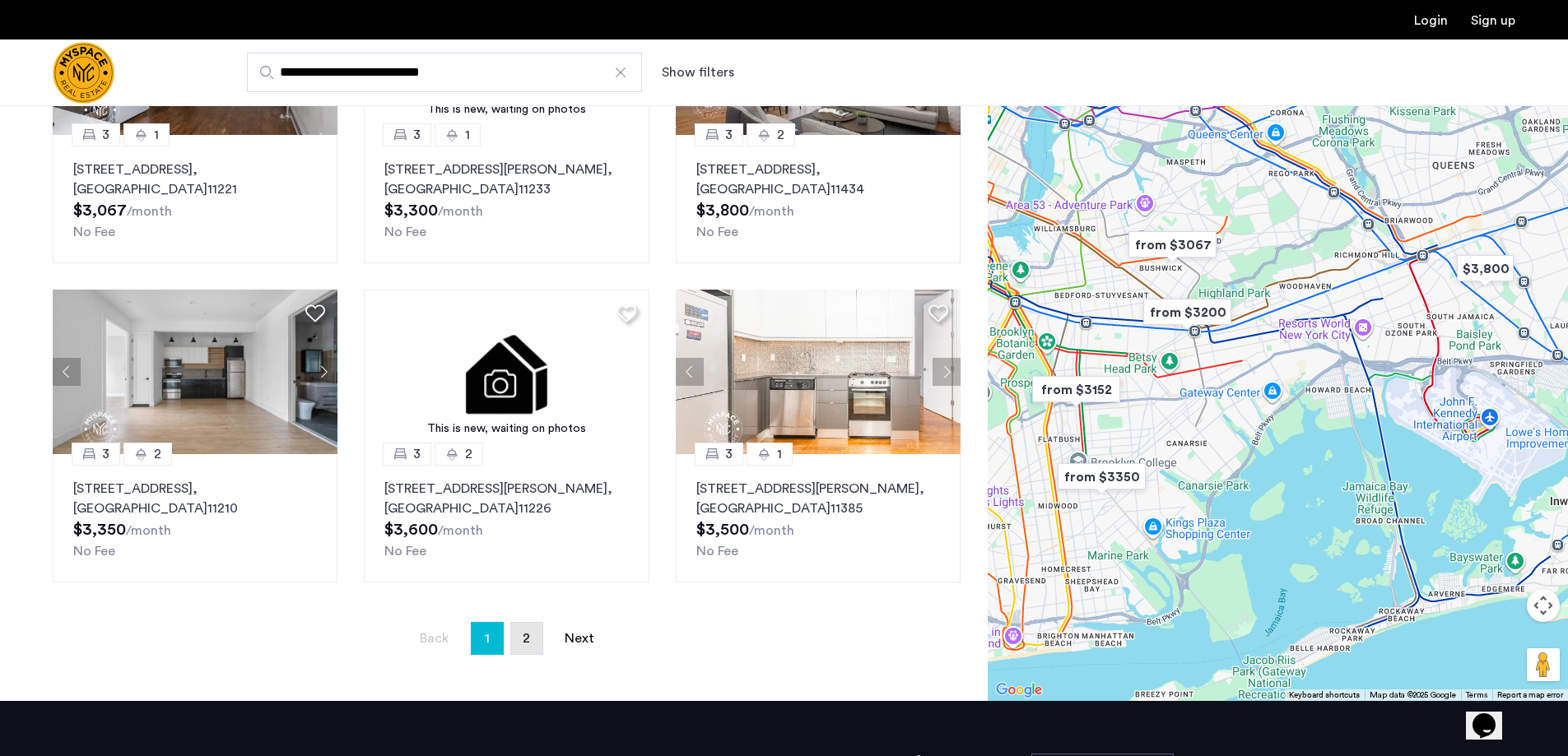
click at [523, 644] on span "2" at bounding box center [526, 638] width 8 height 13
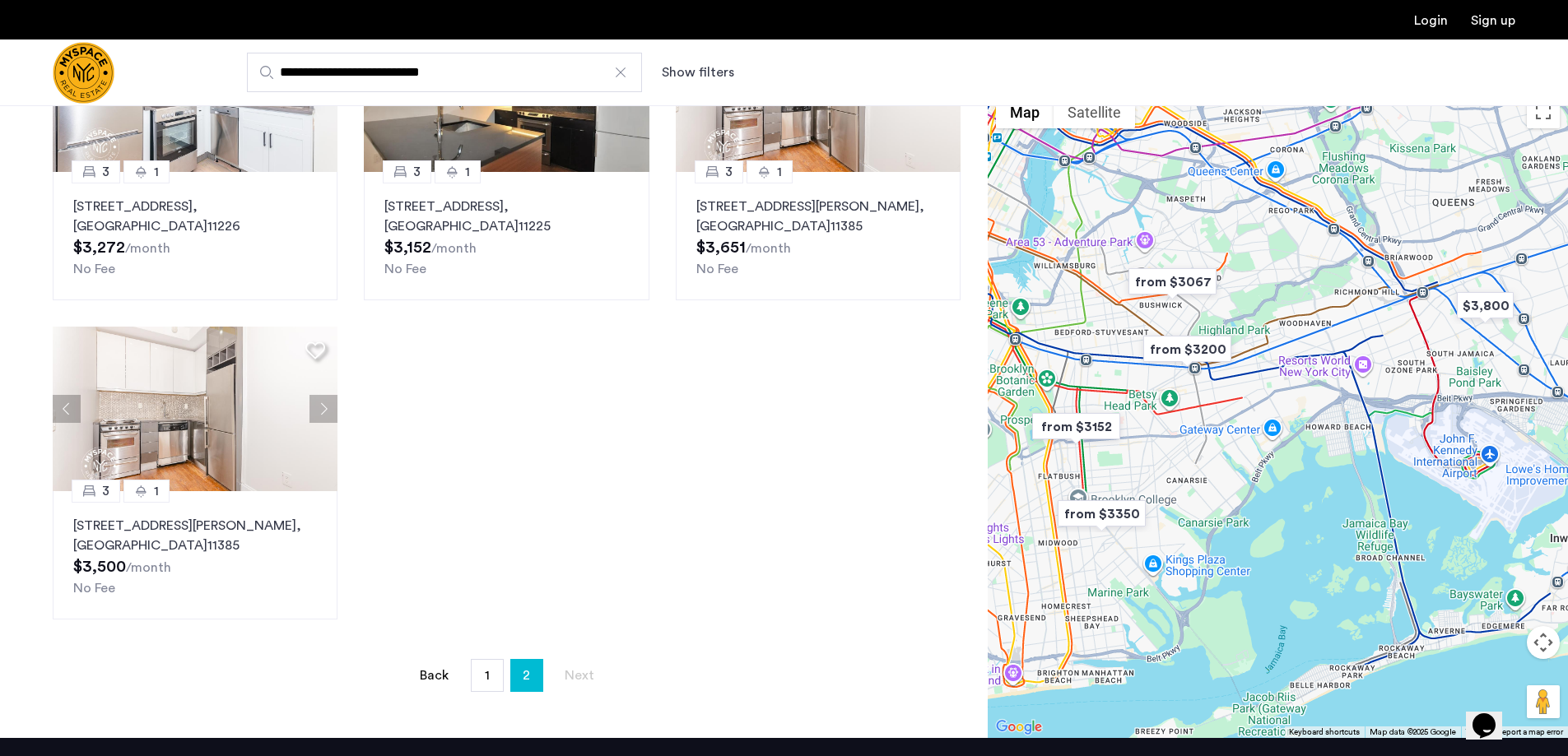
scroll to position [247, 0]
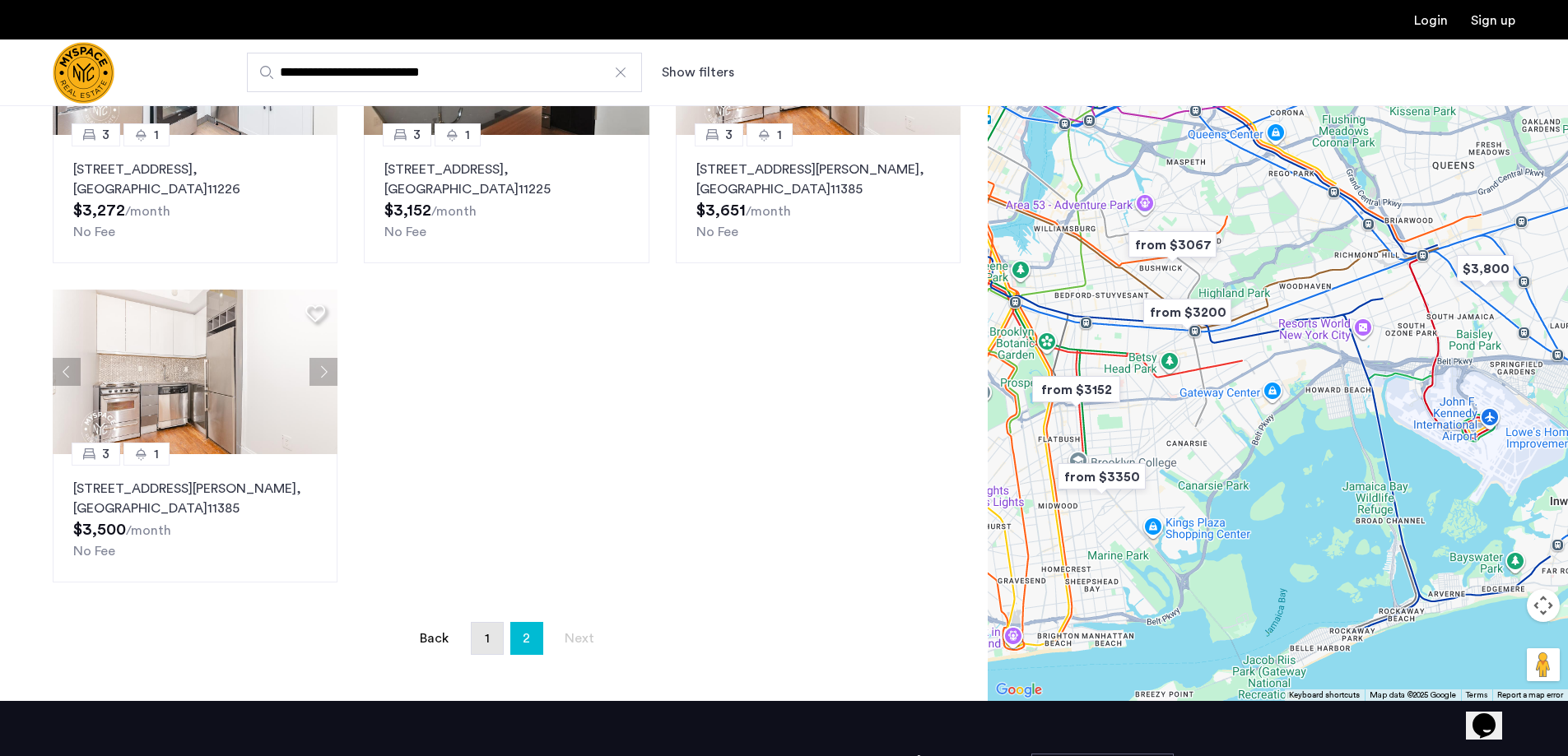
click at [488, 644] on span "1" at bounding box center [487, 638] width 5 height 13
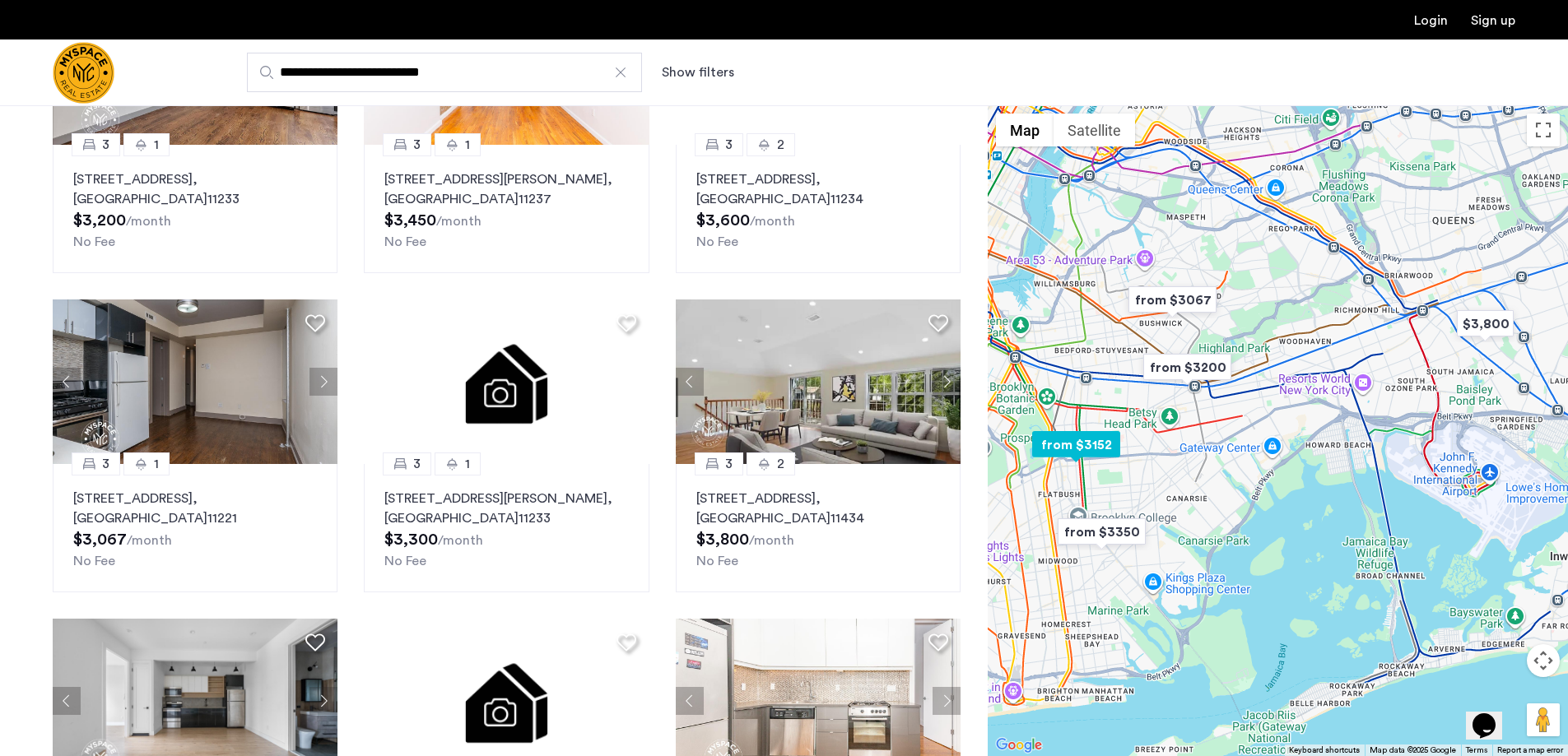
scroll to position [905, 0]
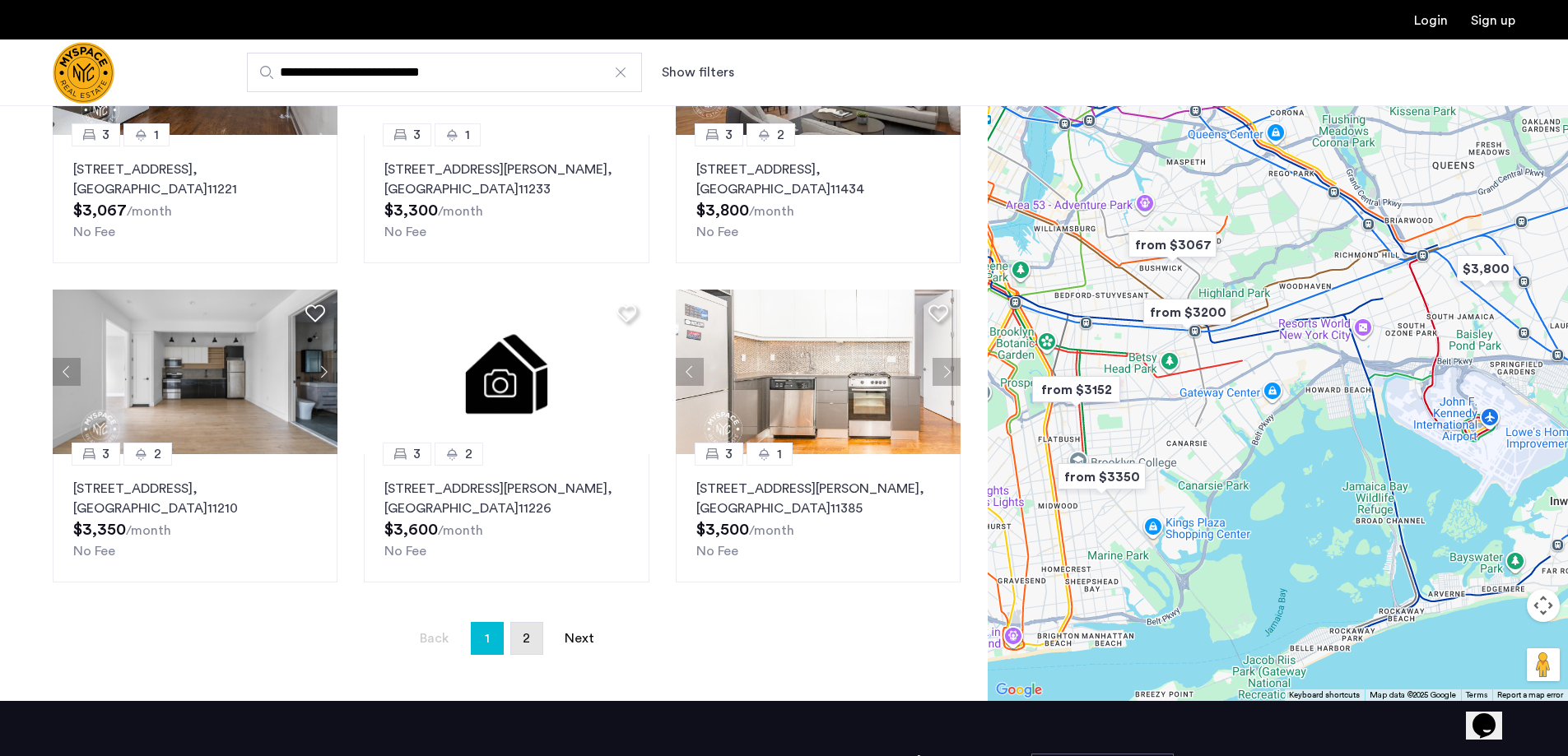
click at [531, 644] on link "page 2" at bounding box center [526, 638] width 31 height 31
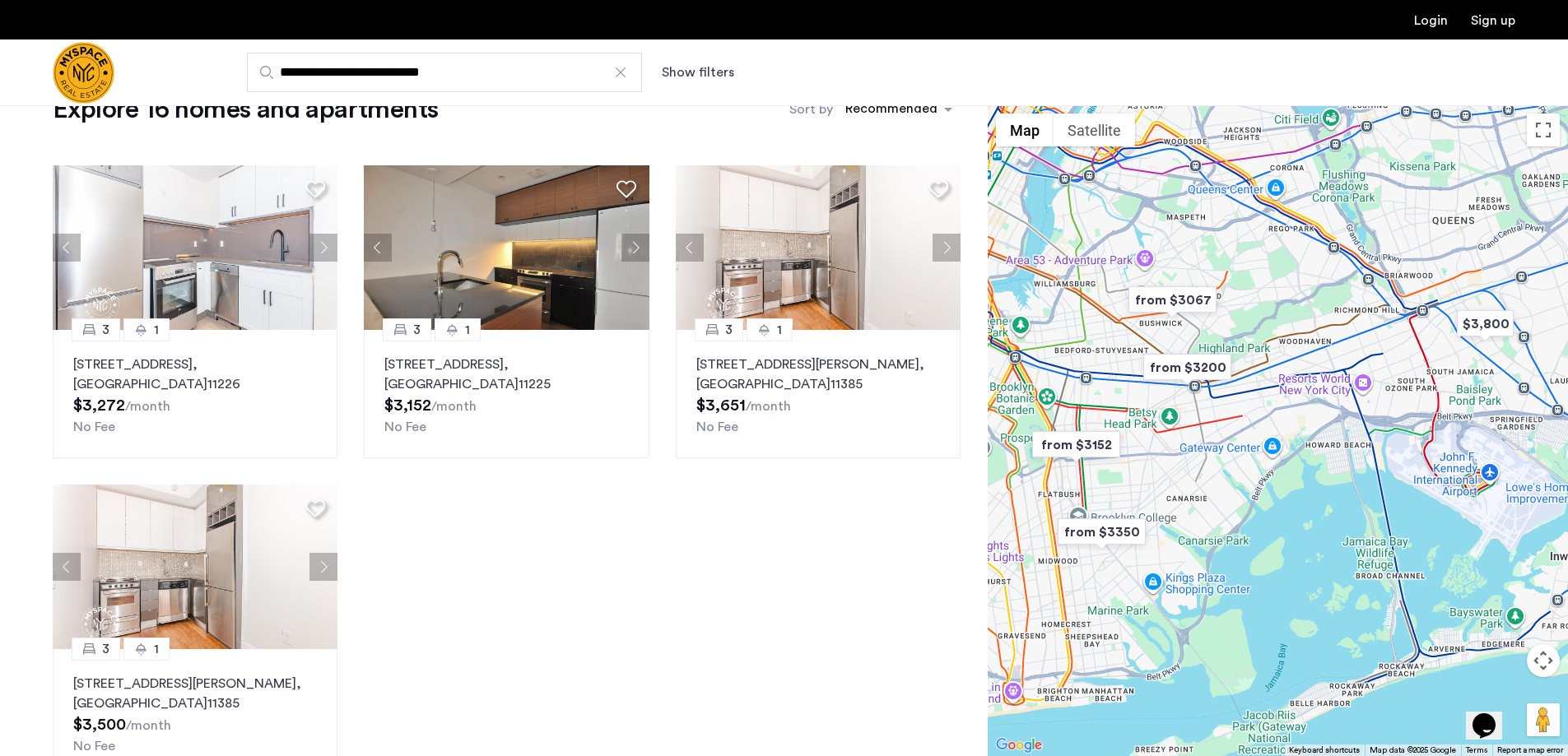
scroll to position [411, 0]
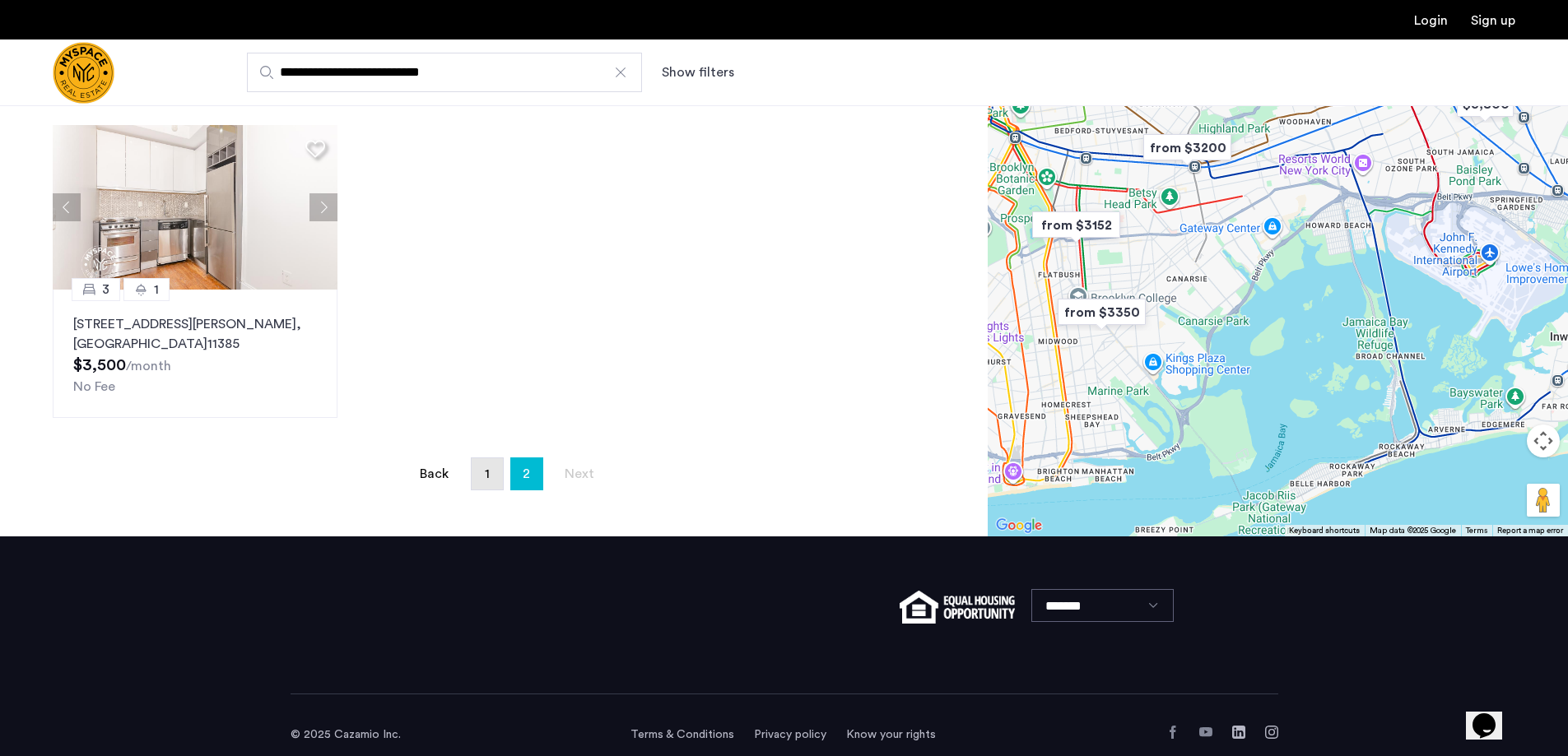
click at [481, 474] on link "page 1" at bounding box center [487, 474] width 31 height 31
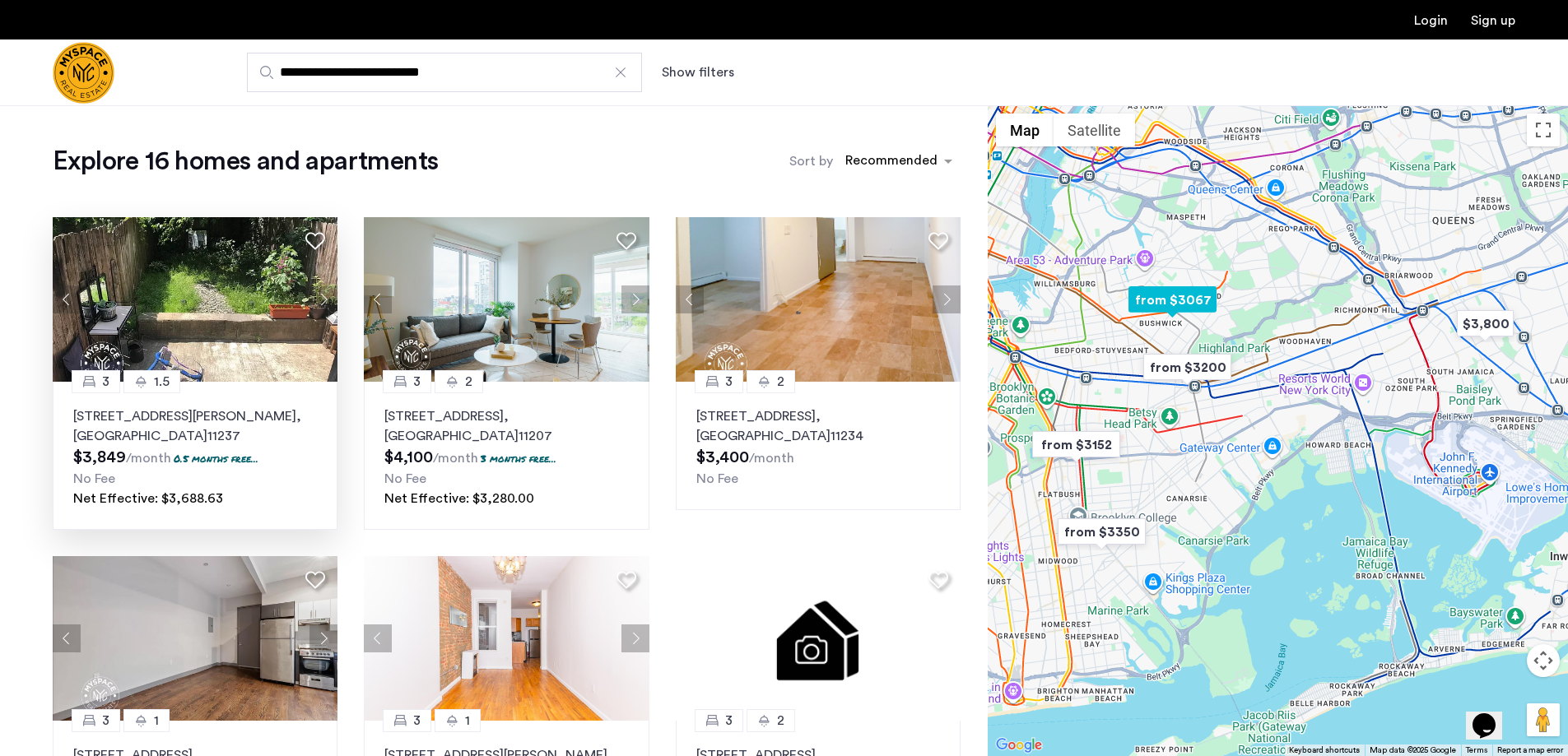
click at [325, 302] on button "Next apartment" at bounding box center [323, 299] width 28 height 28
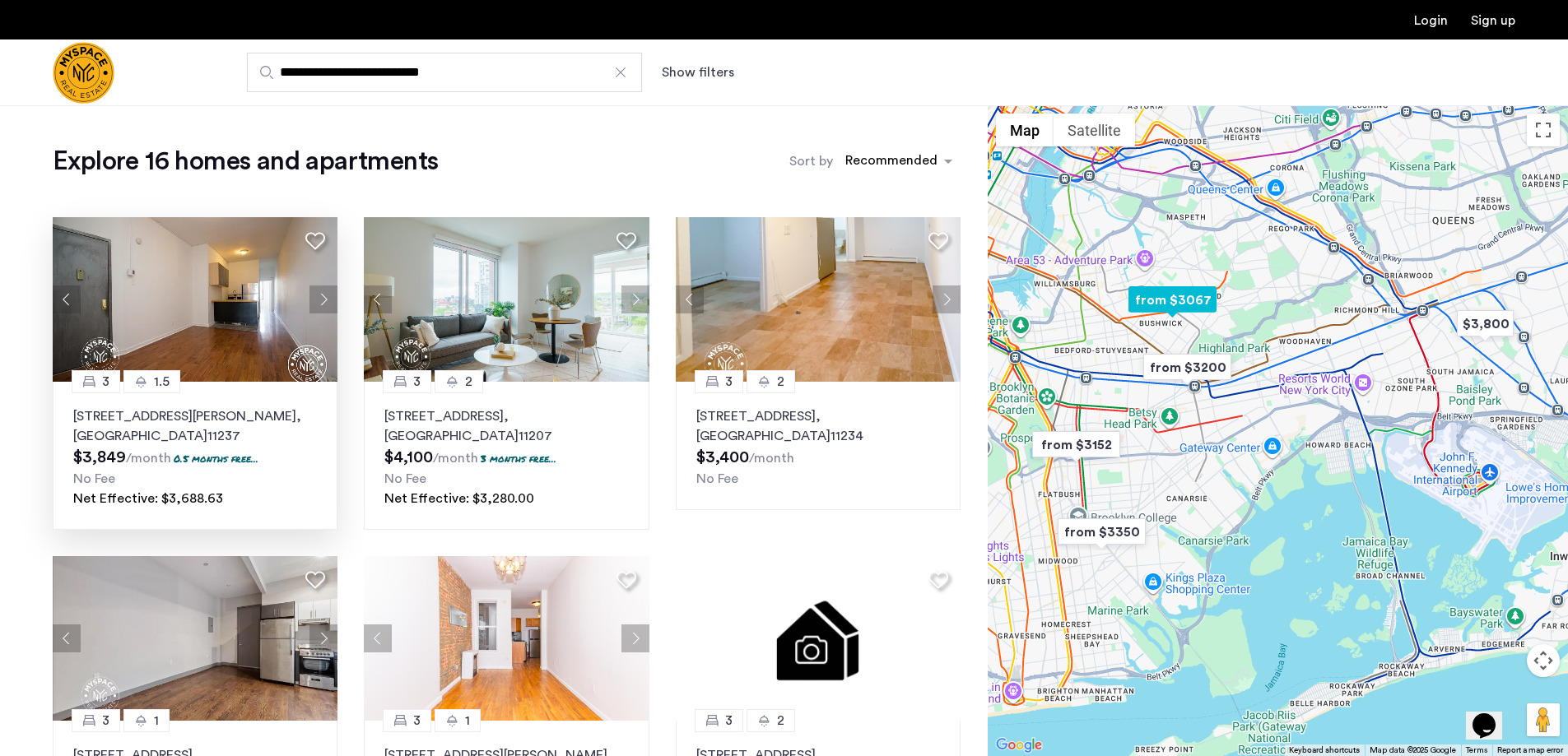
click at [325, 302] on button "Next apartment" at bounding box center [323, 299] width 28 height 28
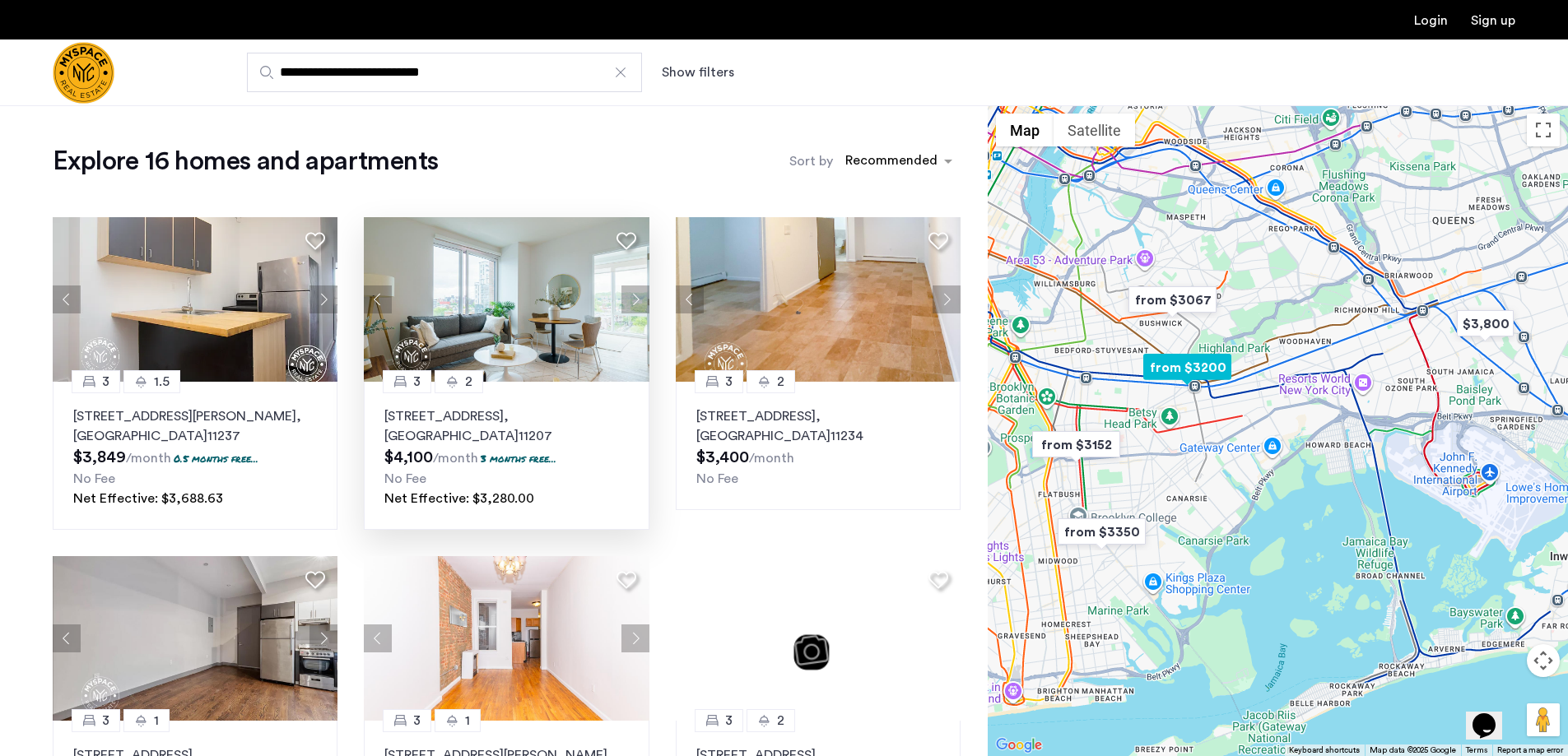
click at [643, 293] on button "Next apartment" at bounding box center [635, 299] width 28 height 28
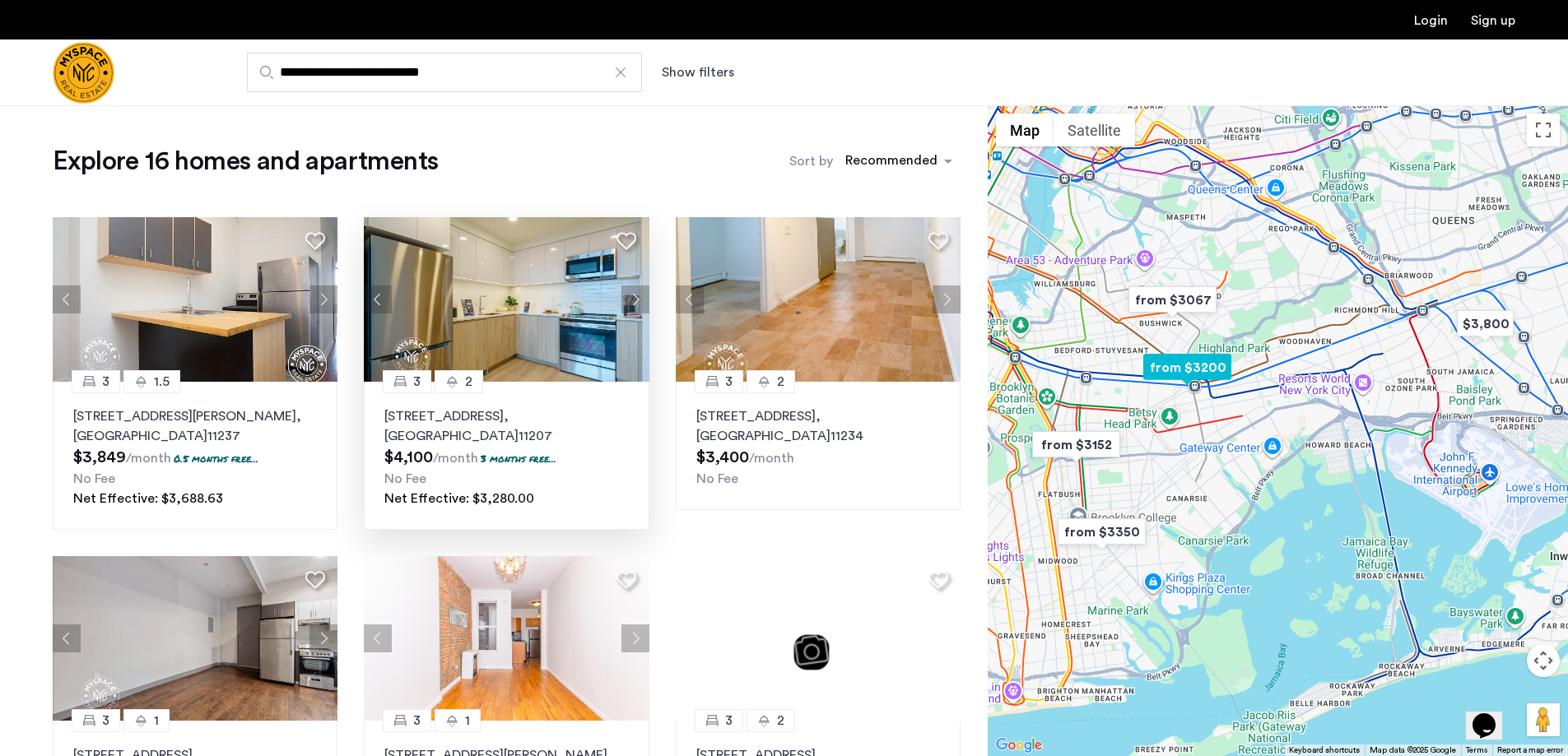
click at [642, 296] on button "Next apartment" at bounding box center [635, 299] width 28 height 28
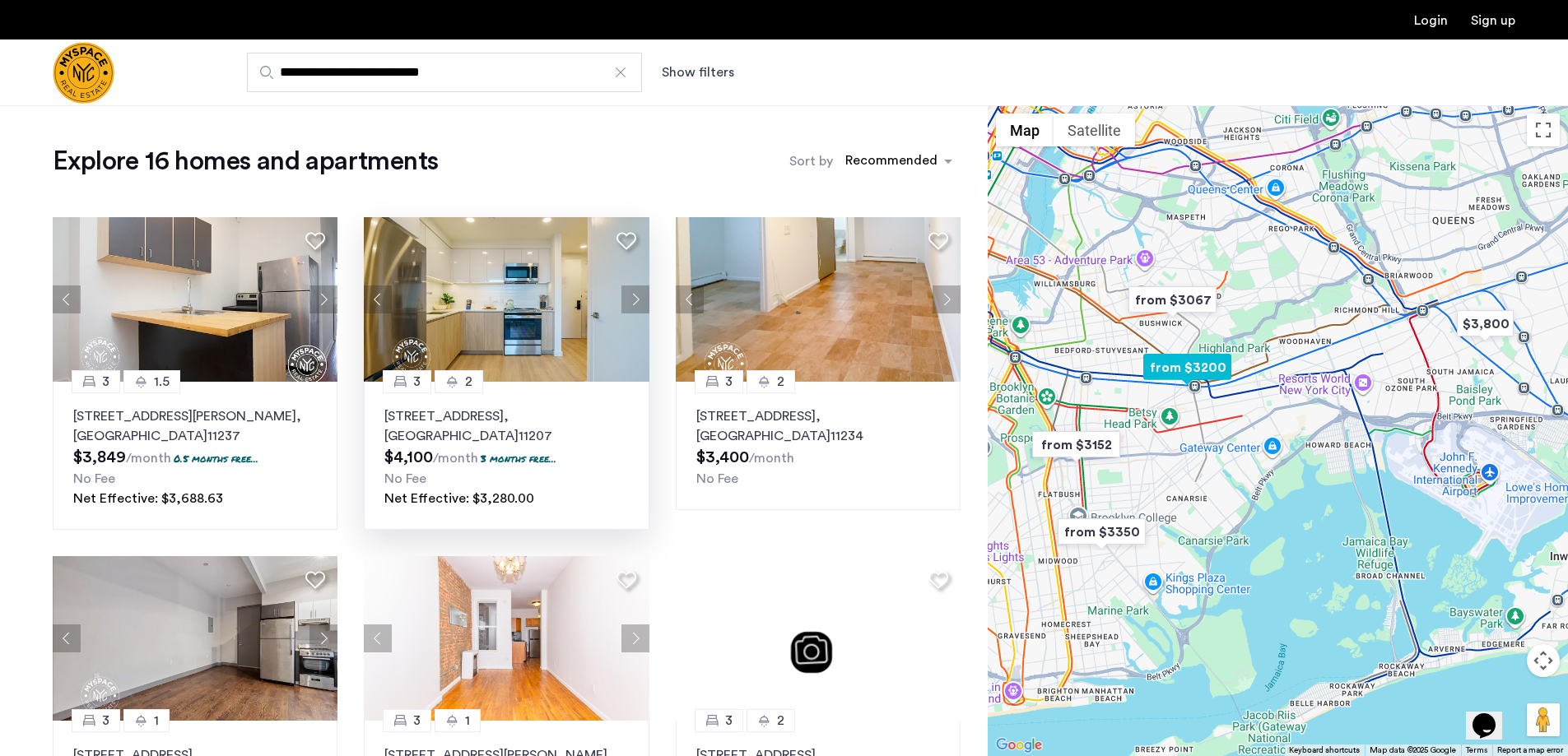
click at [642, 296] on button "Next apartment" at bounding box center [635, 299] width 28 height 28
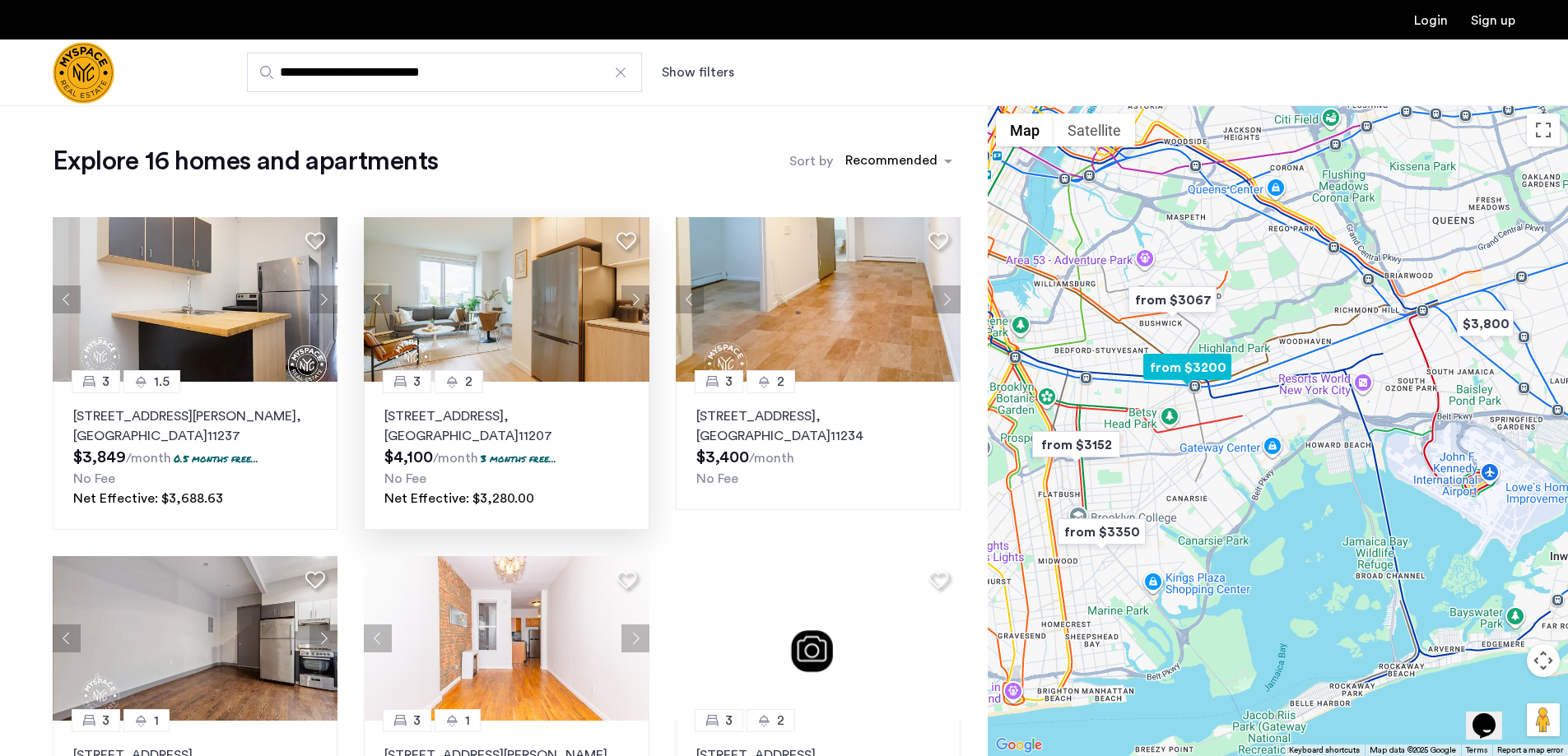
click at [642, 296] on button "Next apartment" at bounding box center [635, 299] width 28 height 28
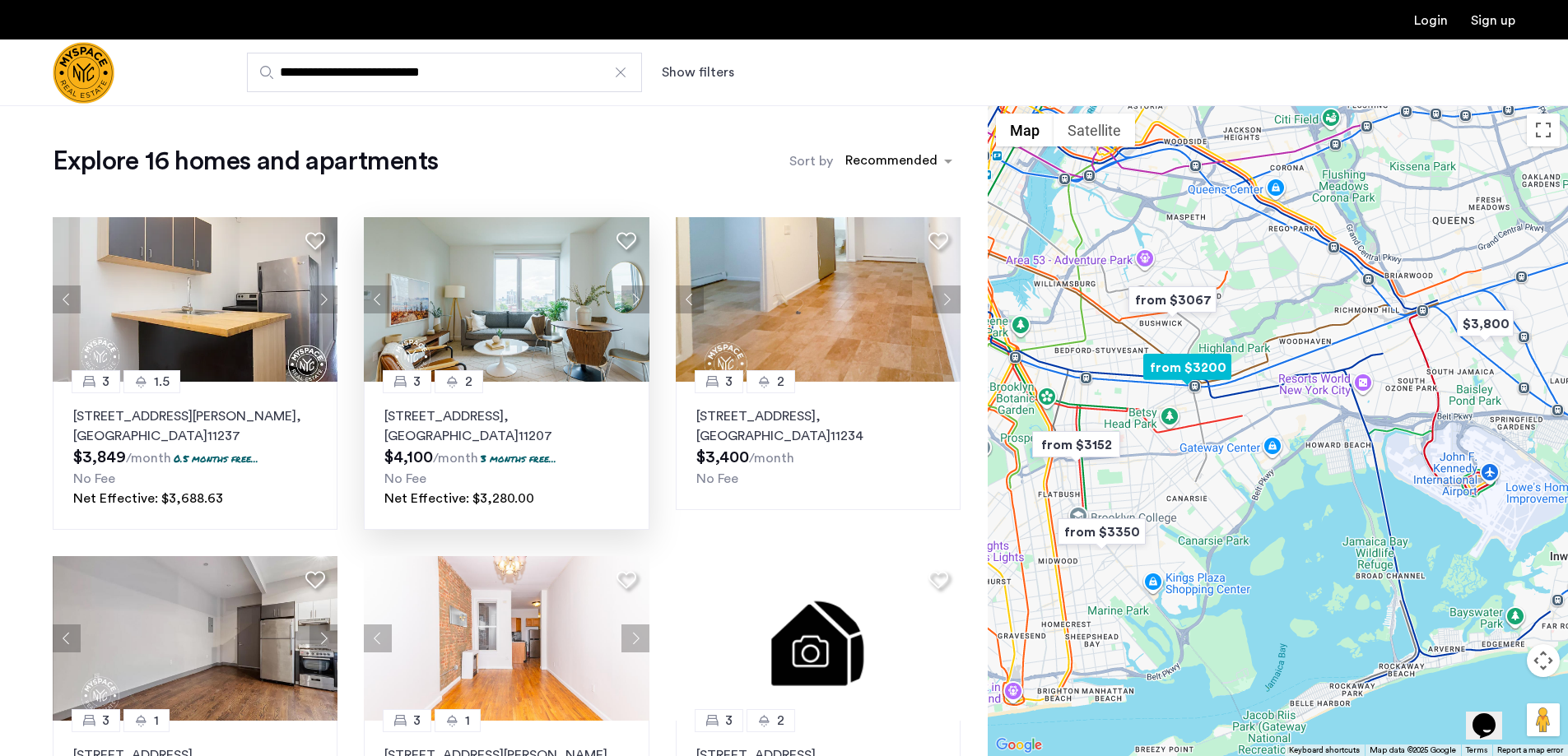
click at [642, 296] on button "Next apartment" at bounding box center [635, 299] width 28 height 28
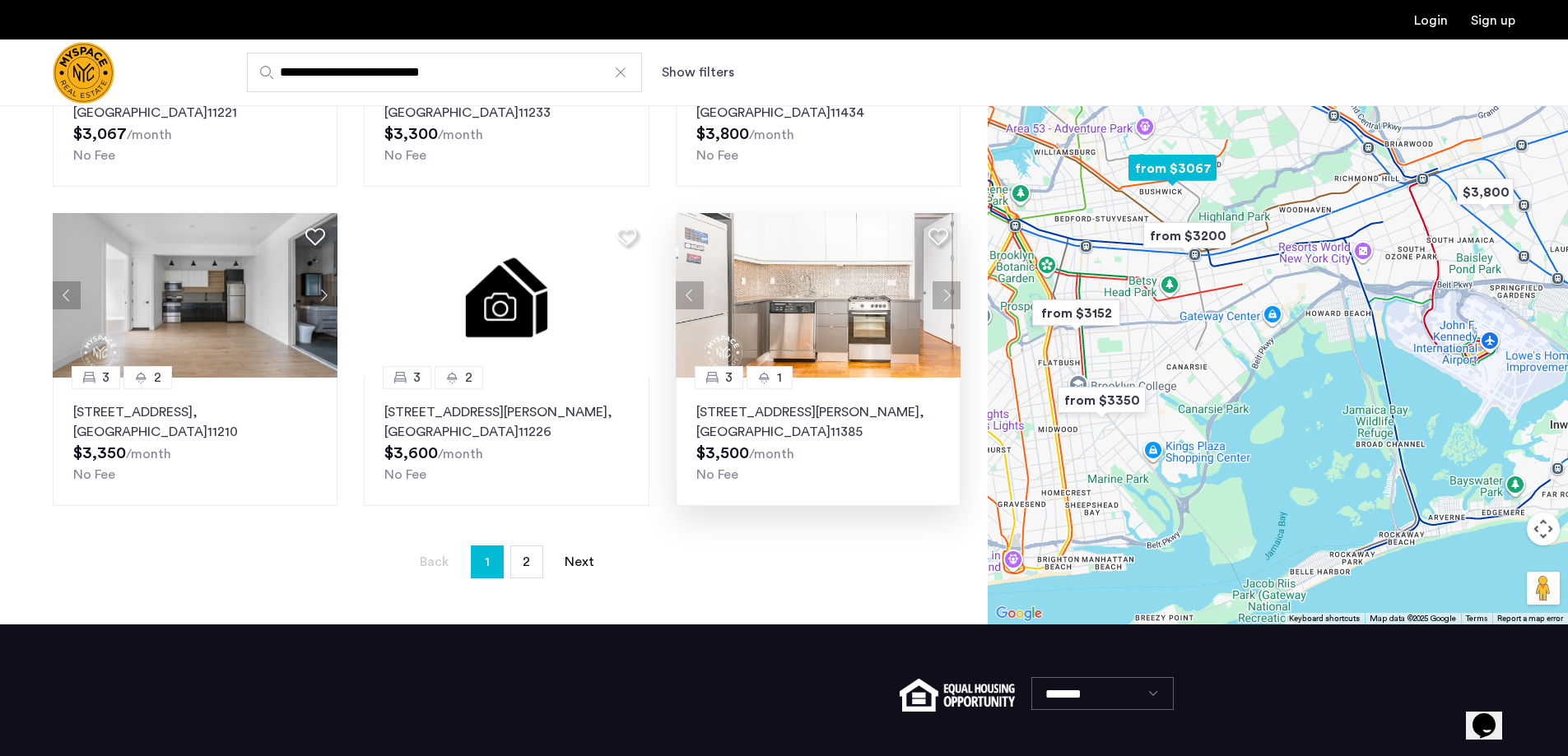
scroll to position [987, 0]
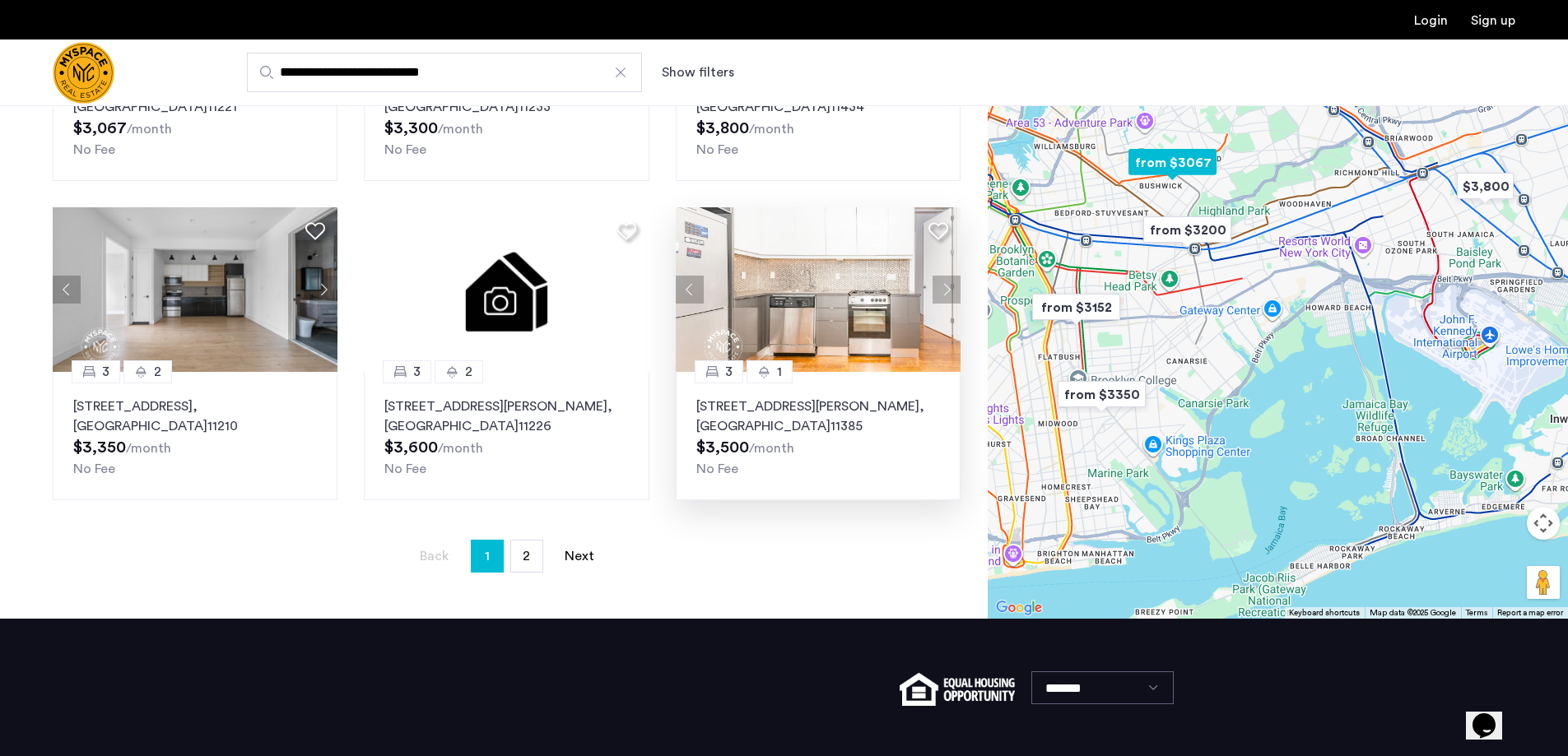
click at [950, 293] on button "Next apartment" at bounding box center [946, 289] width 28 height 28
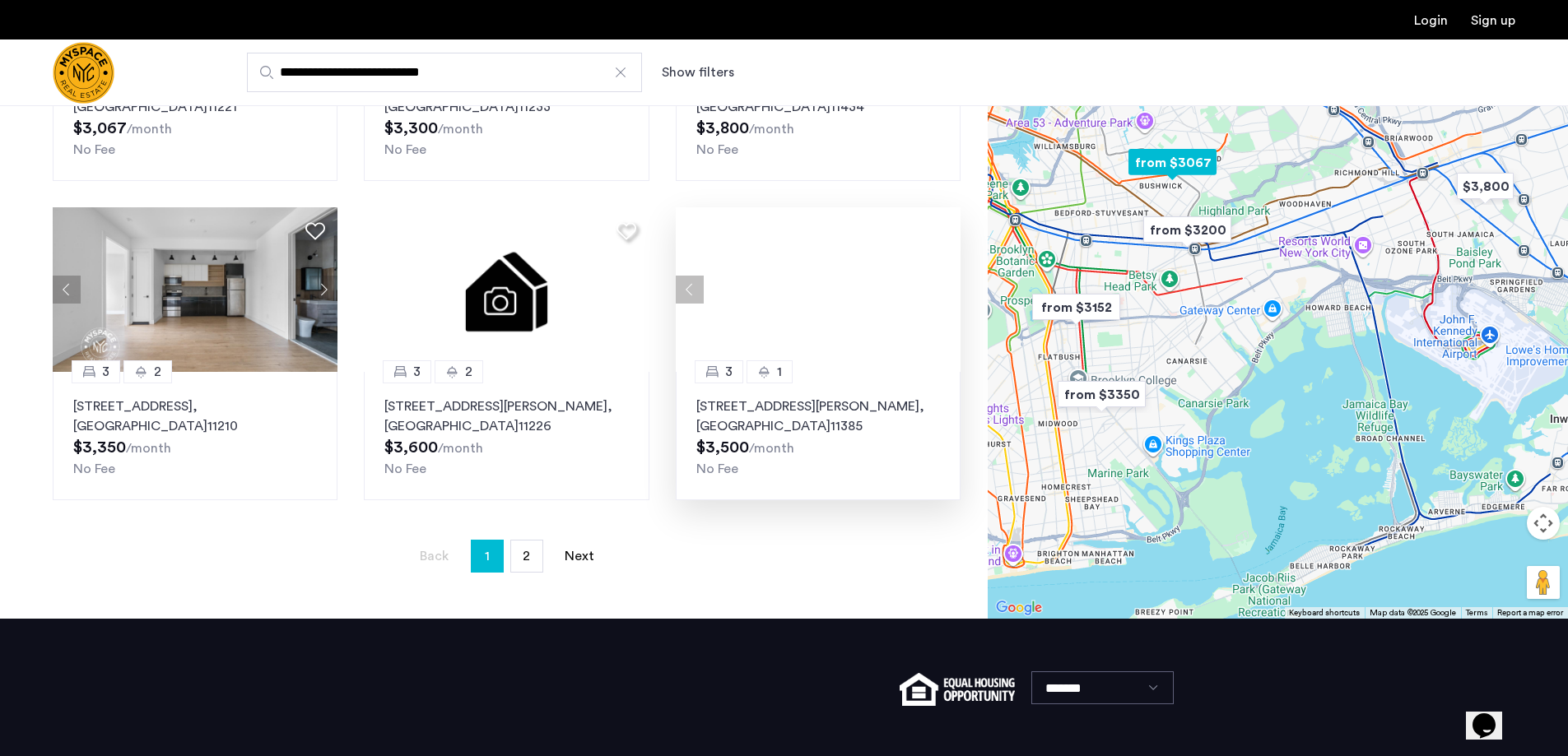
click at [950, 293] on div at bounding box center [818, 290] width 285 height 165
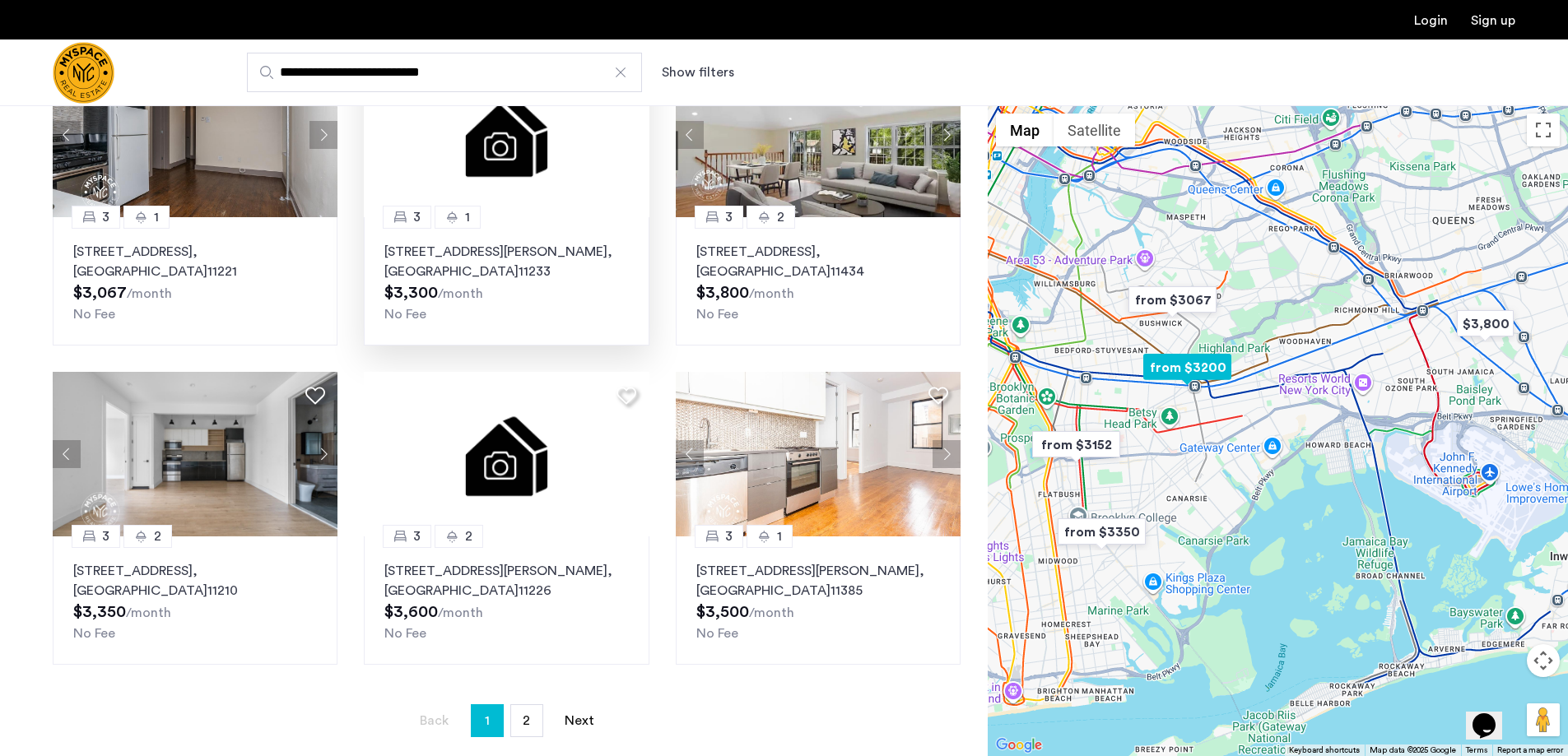
scroll to position [741, 0]
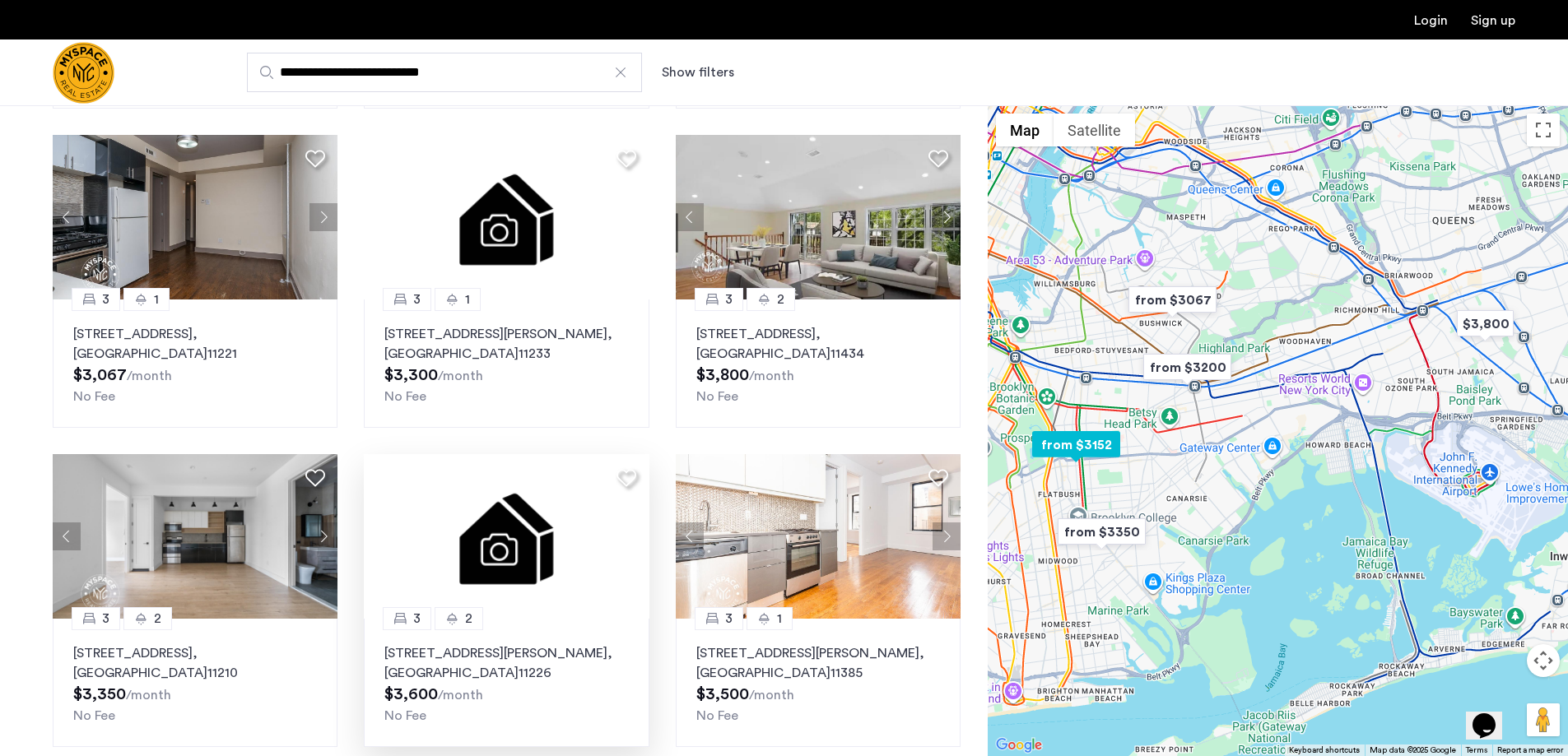
click at [514, 565] on img at bounding box center [507, 537] width 286 height 165
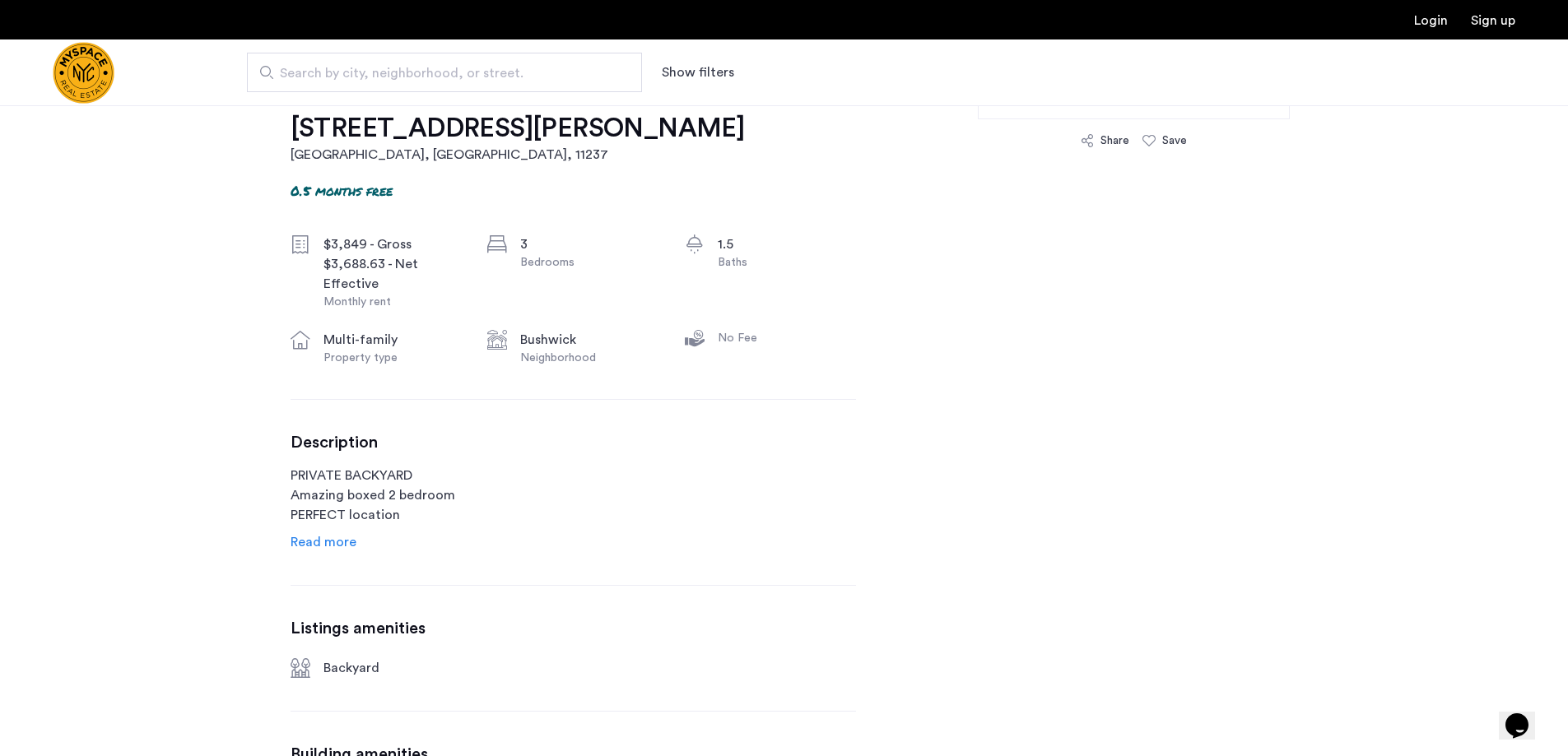
scroll to position [576, 0]
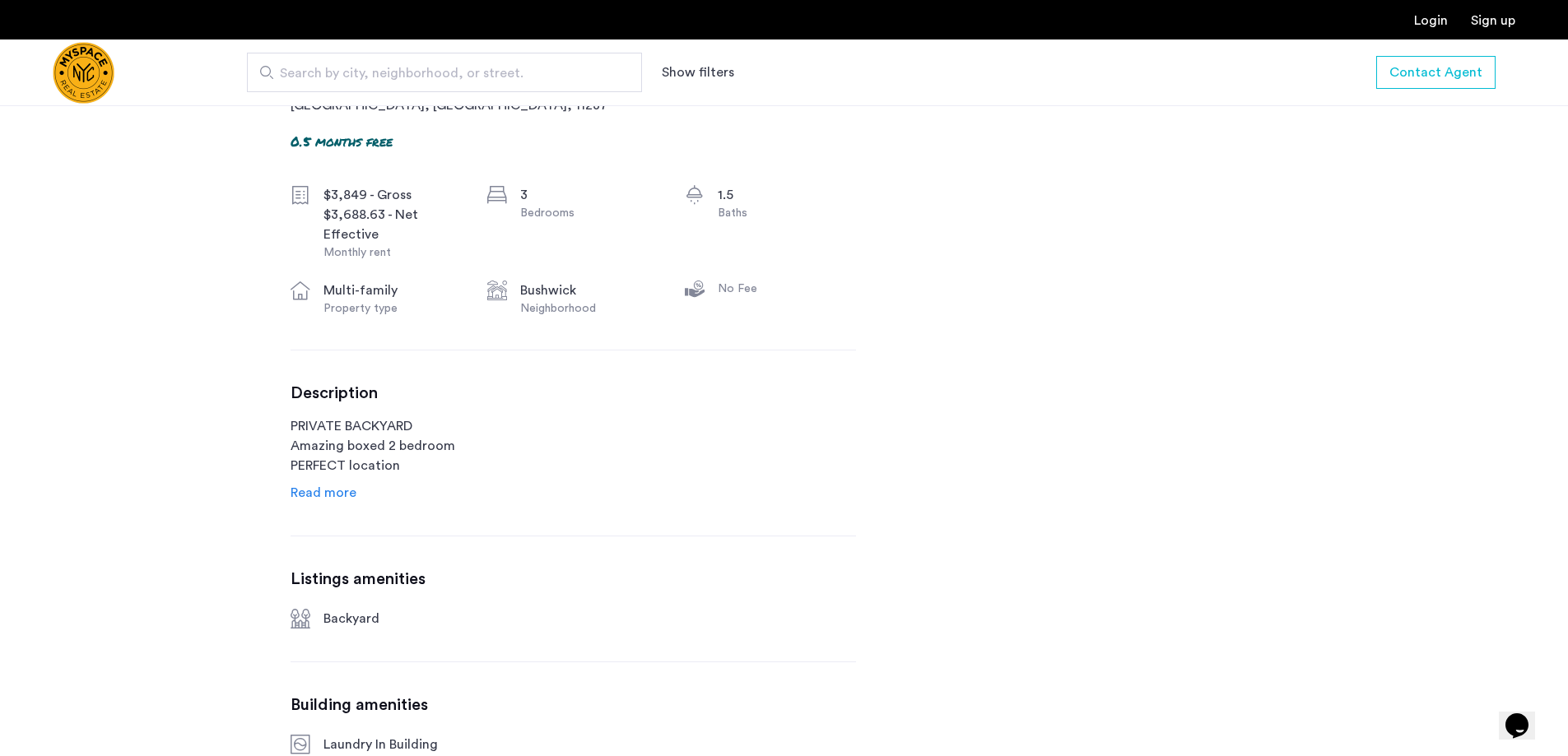
click at [337, 496] on span "Read more" at bounding box center [323, 492] width 65 height 13
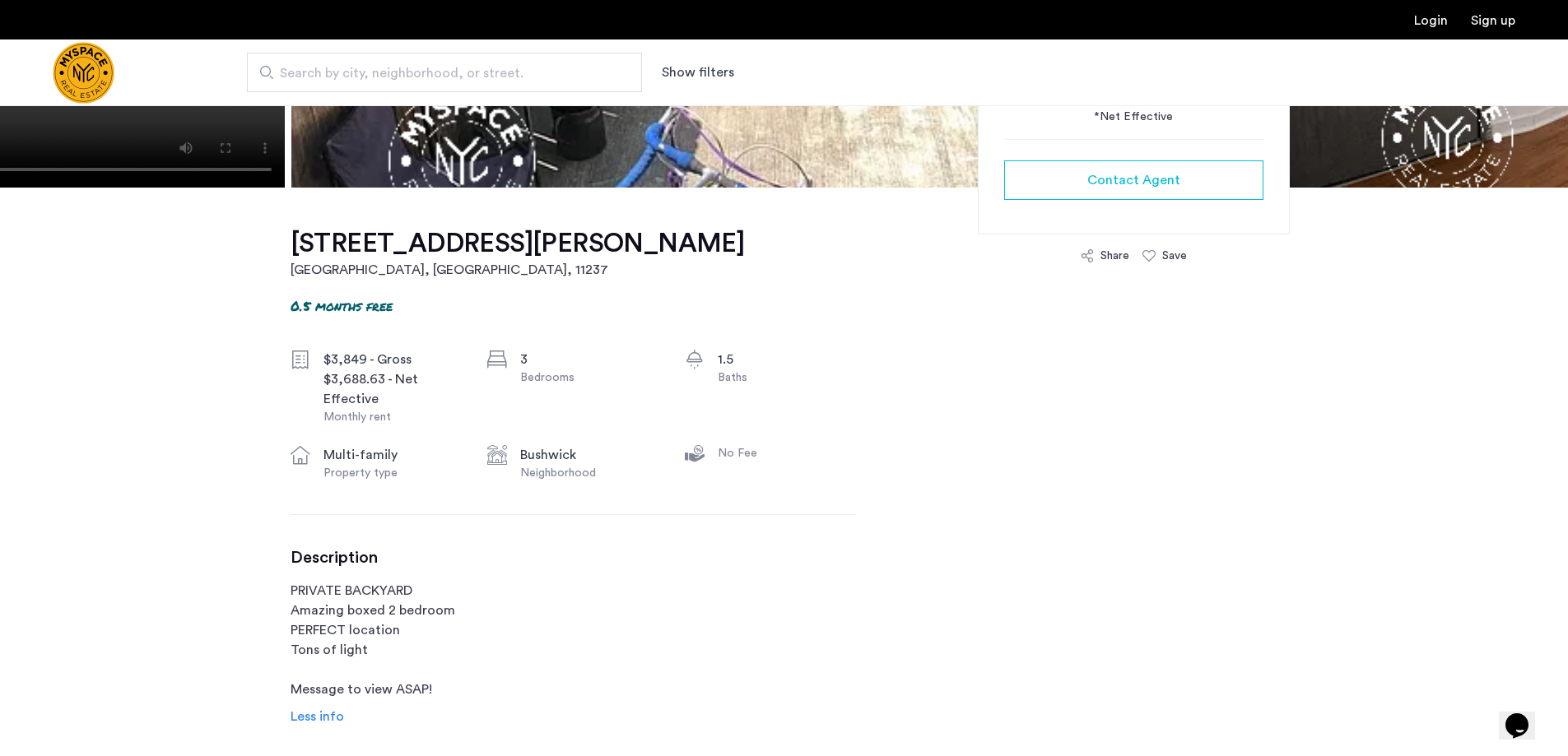
scroll to position [0, 0]
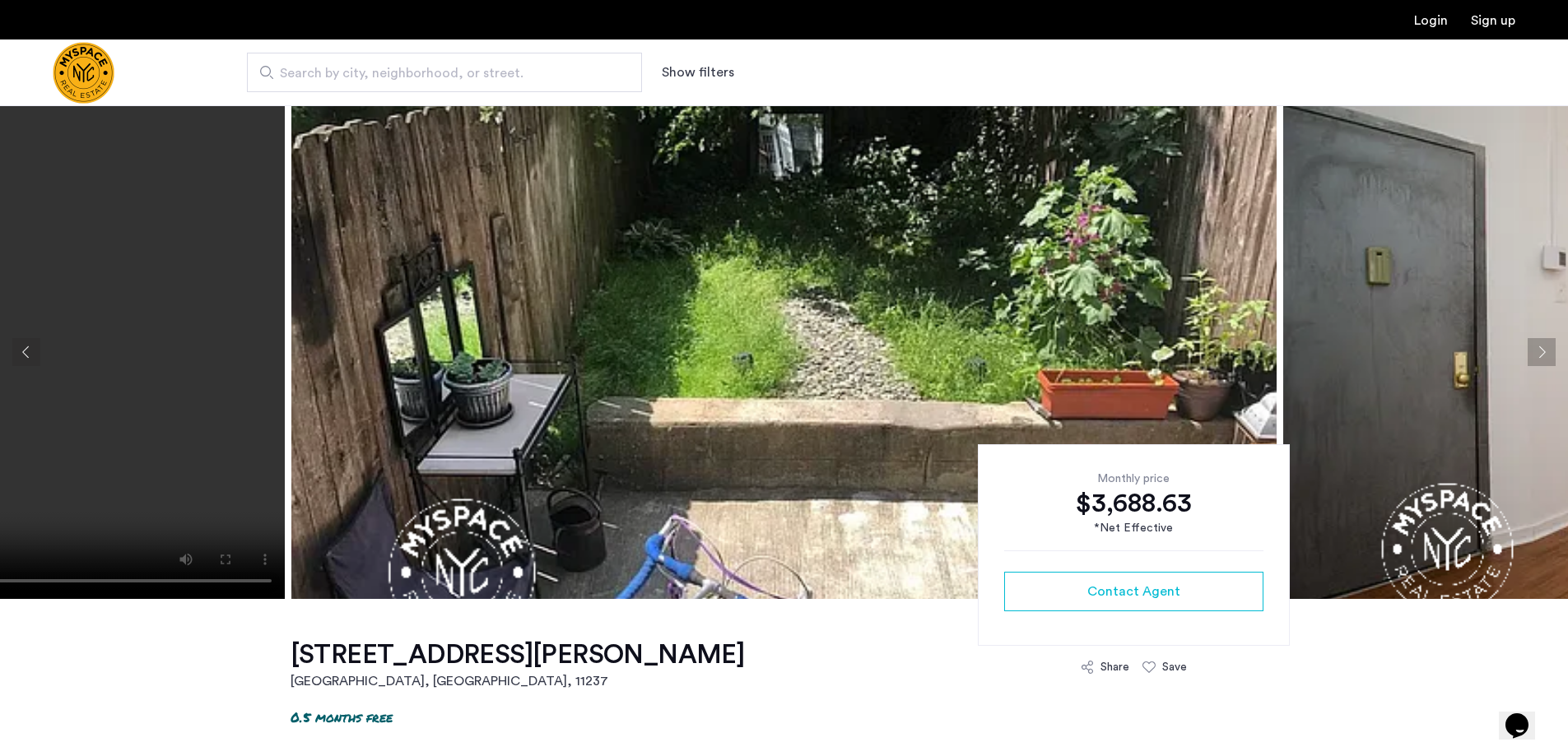
click at [1536, 352] on button "Next apartment" at bounding box center [1542, 352] width 28 height 28
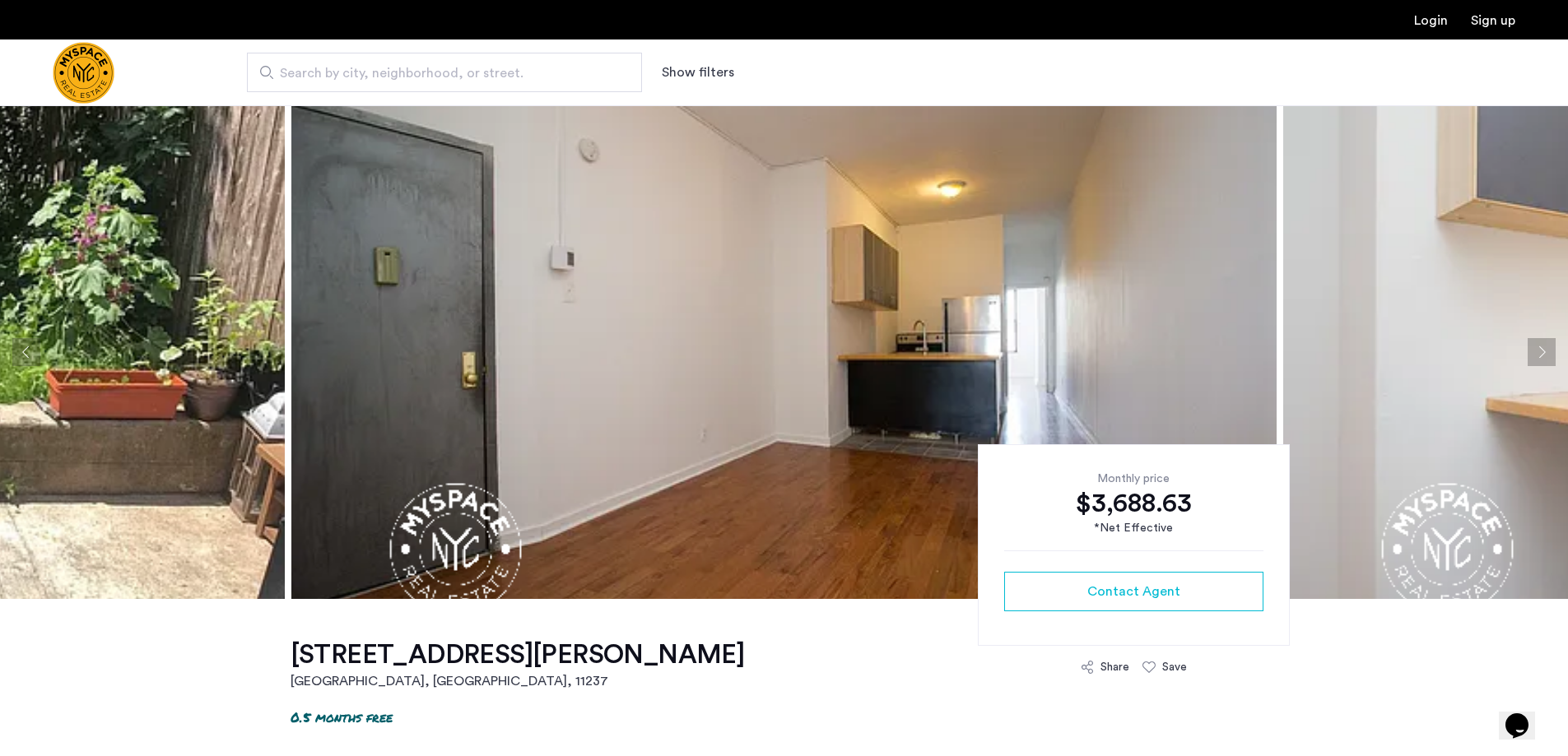
click at [1536, 352] on button "Next apartment" at bounding box center [1542, 352] width 28 height 28
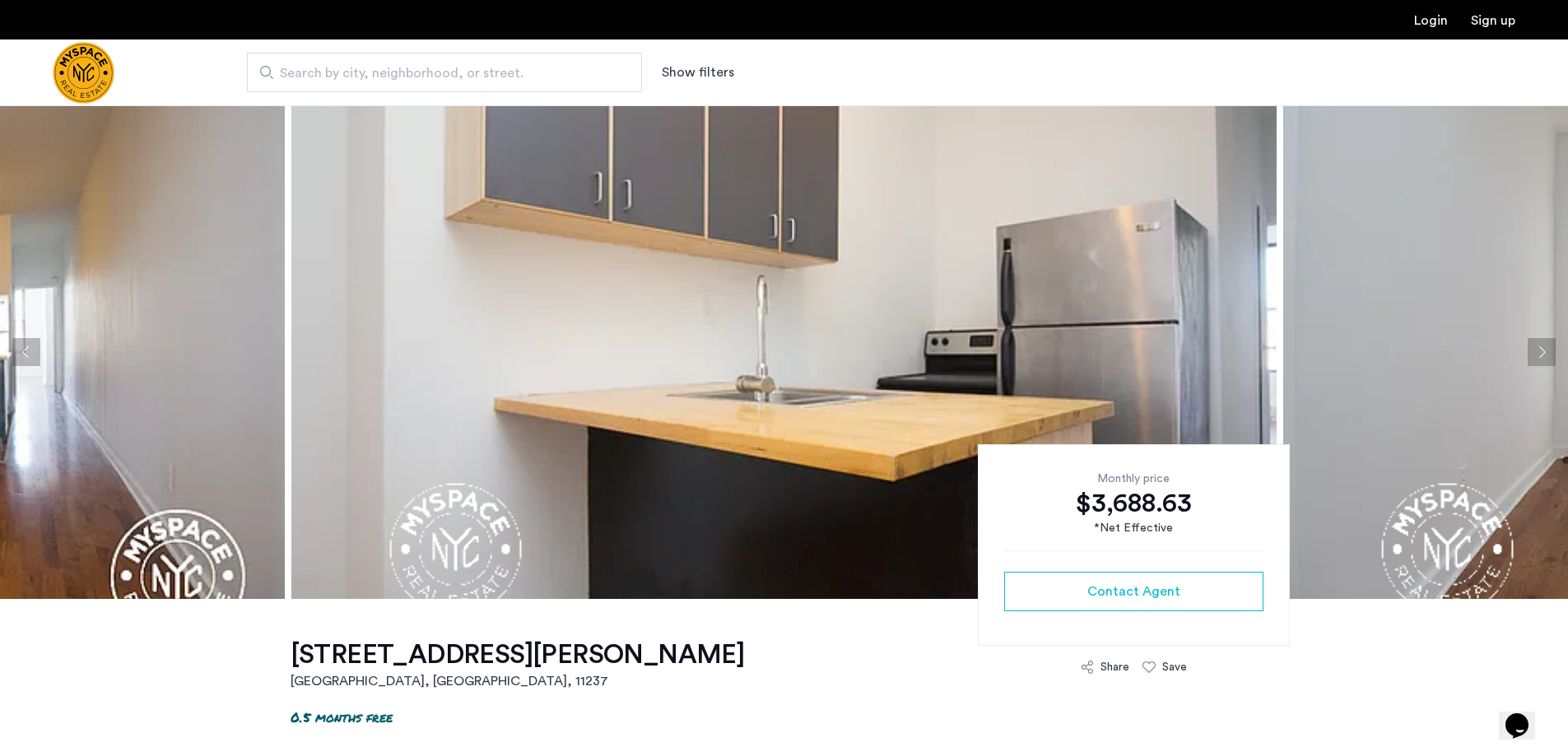
click at [1536, 352] on button "Next apartment" at bounding box center [1542, 352] width 28 height 28
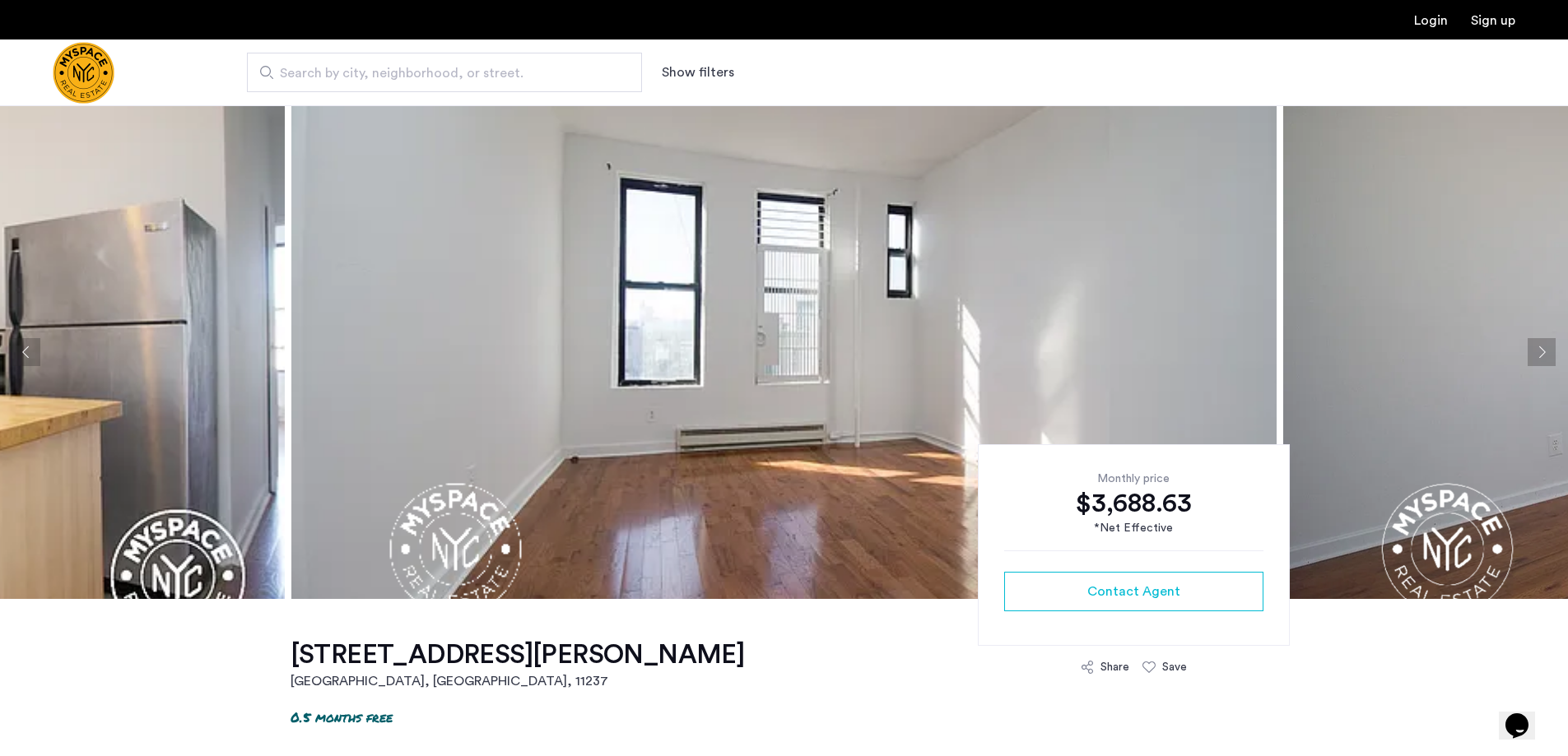
click at [1536, 352] on button "Next apartment" at bounding box center [1542, 352] width 28 height 28
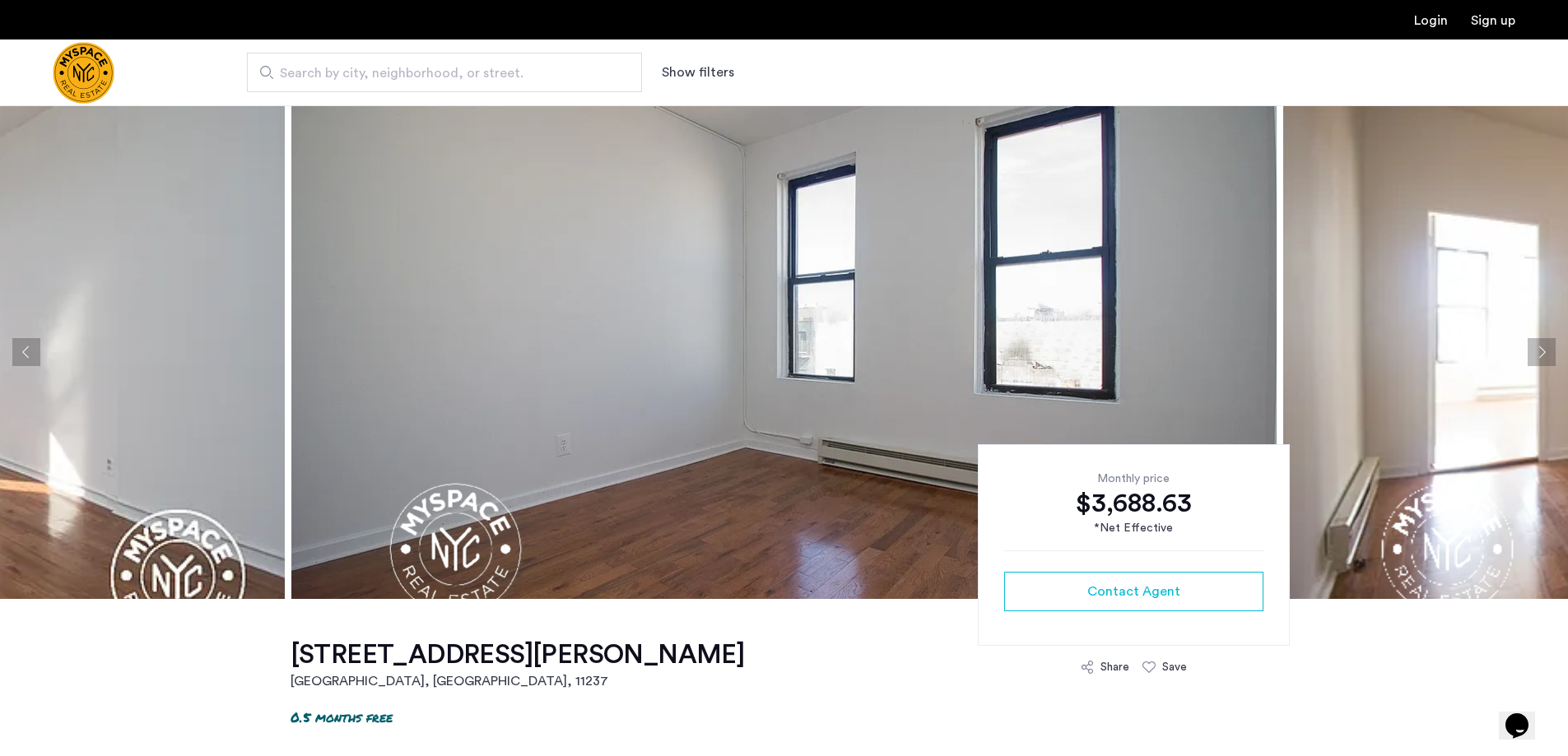
click at [1536, 352] on button "Next apartment" at bounding box center [1542, 352] width 28 height 28
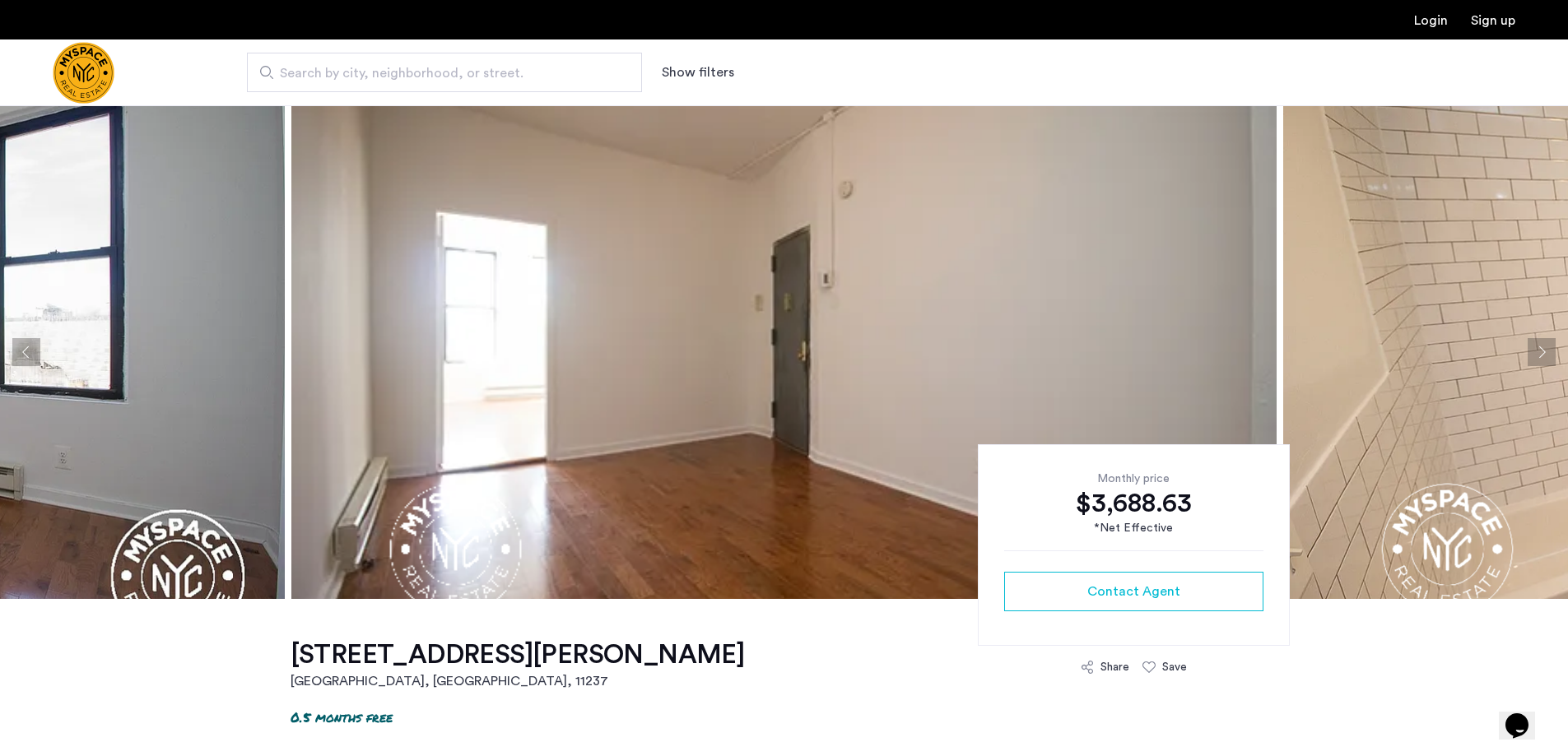
click at [1536, 352] on button "Next apartment" at bounding box center [1542, 352] width 28 height 28
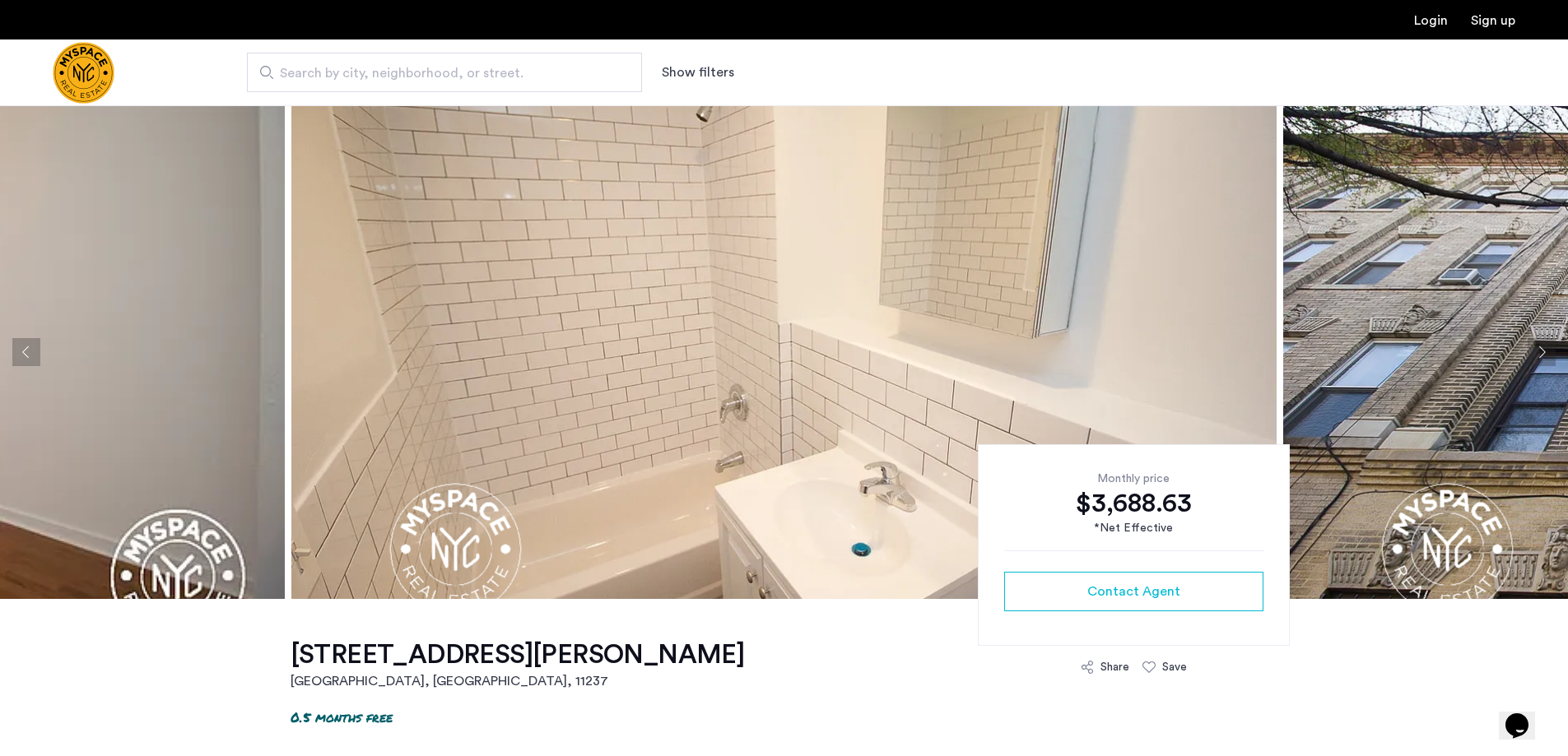
click at [1536, 352] on button "Next apartment" at bounding box center [1542, 352] width 28 height 28
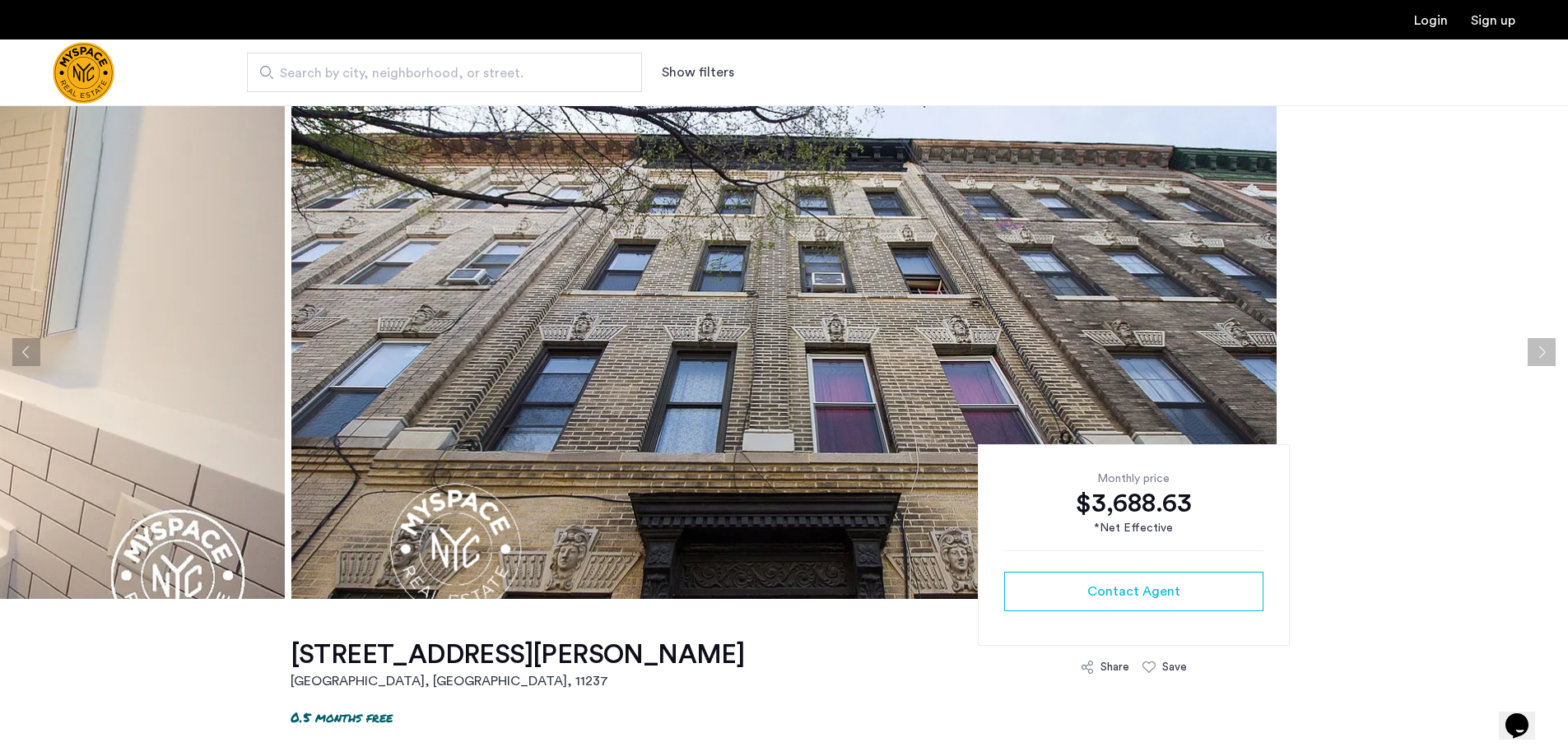
click at [1536, 352] on button "Next apartment" at bounding box center [1542, 352] width 28 height 28
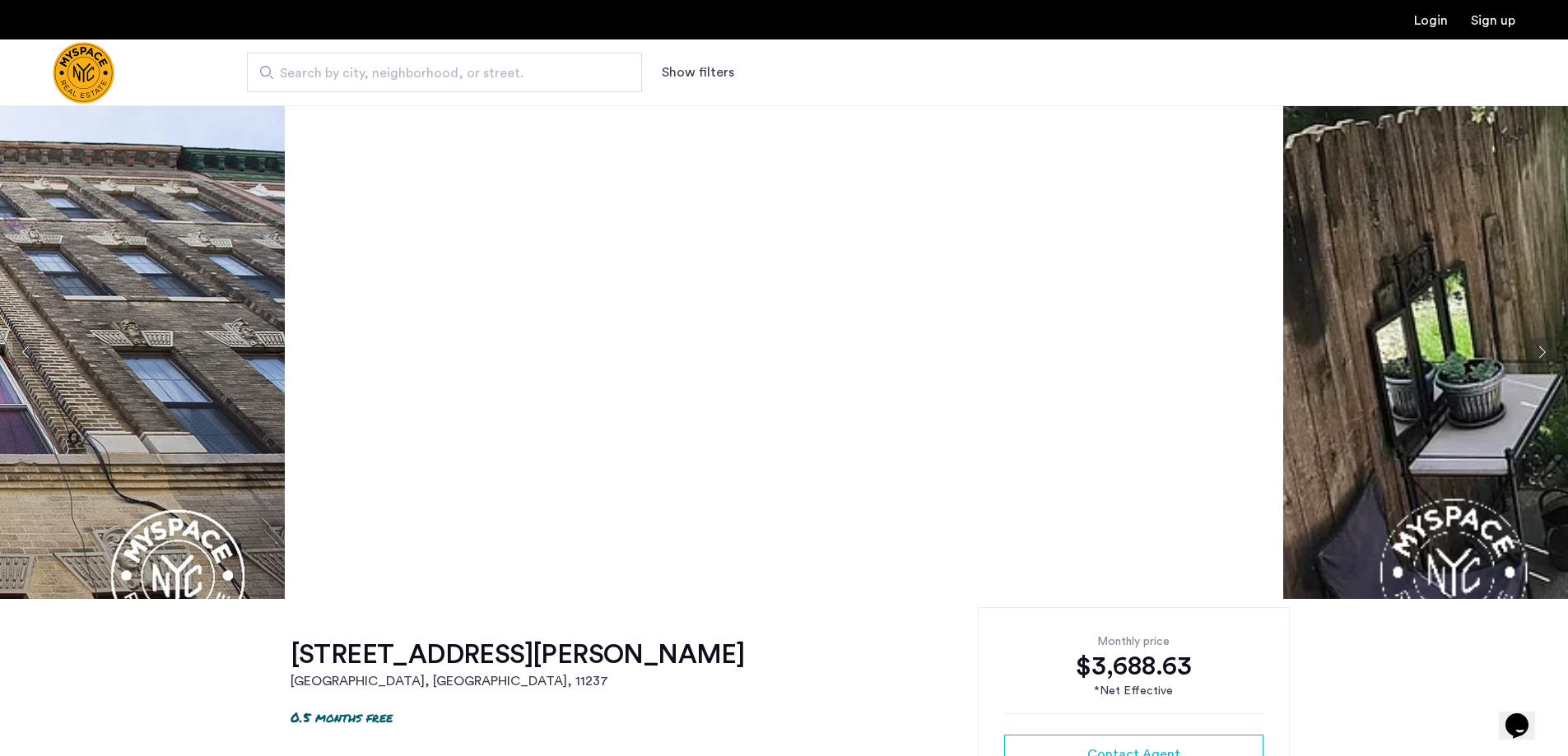
click at [92, 78] on img "Cazamio Logo" at bounding box center [83, 72] width 62 height 62
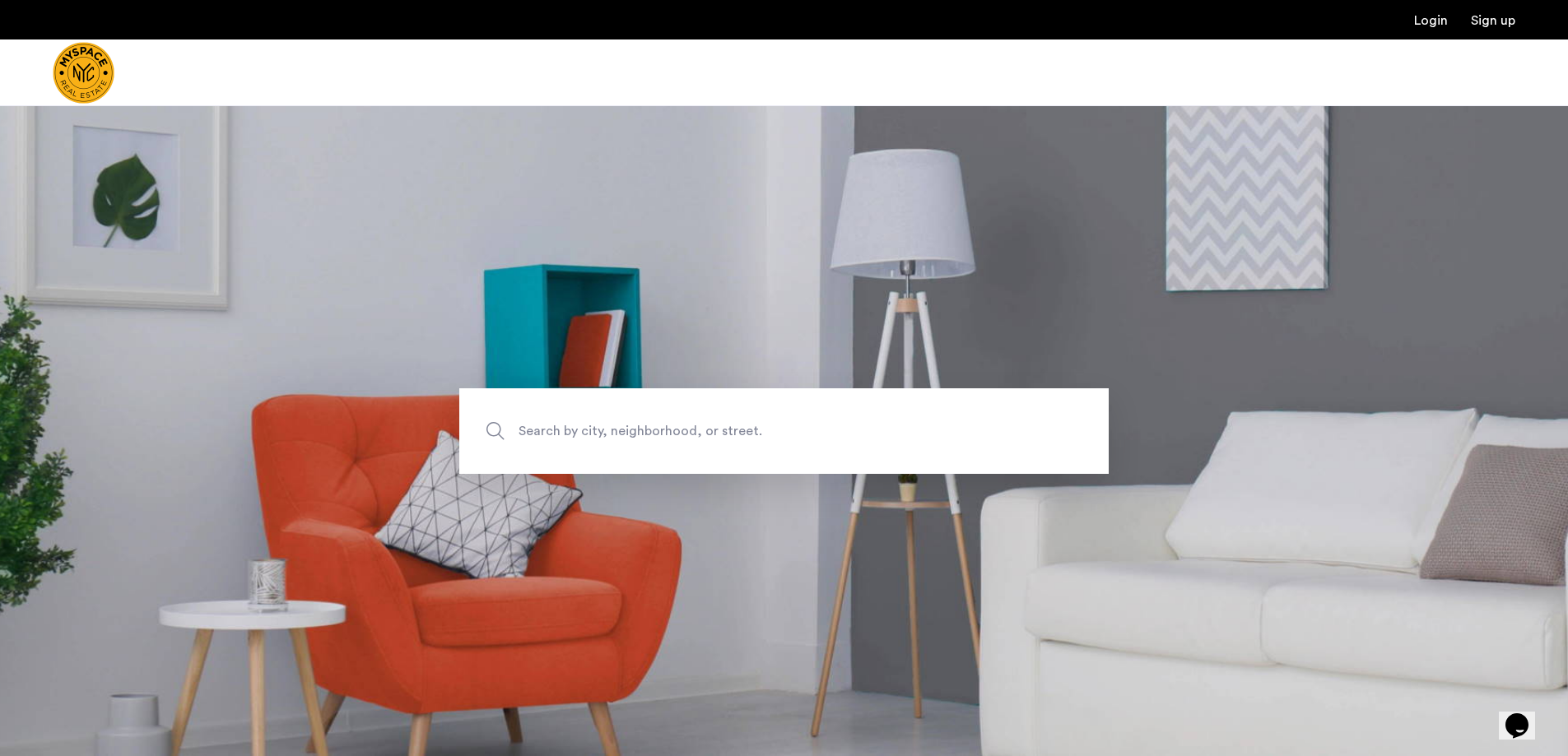
click at [597, 440] on span "Search by city, neighborhood, or street." at bounding box center [745, 431] width 455 height 22
click at [597, 440] on input "Search by city, neighborhood, or street." at bounding box center [784, 431] width 649 height 86
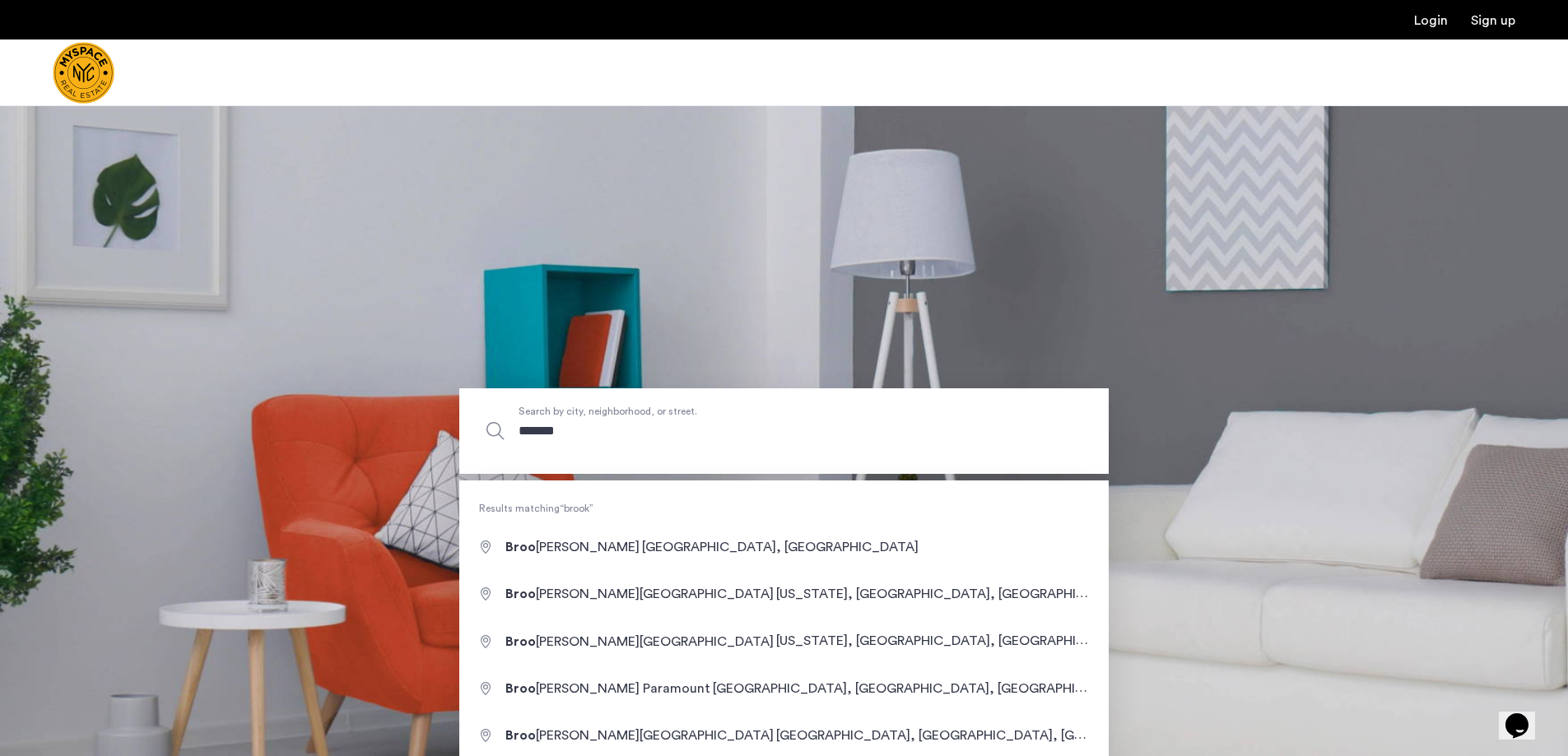
type input "********"
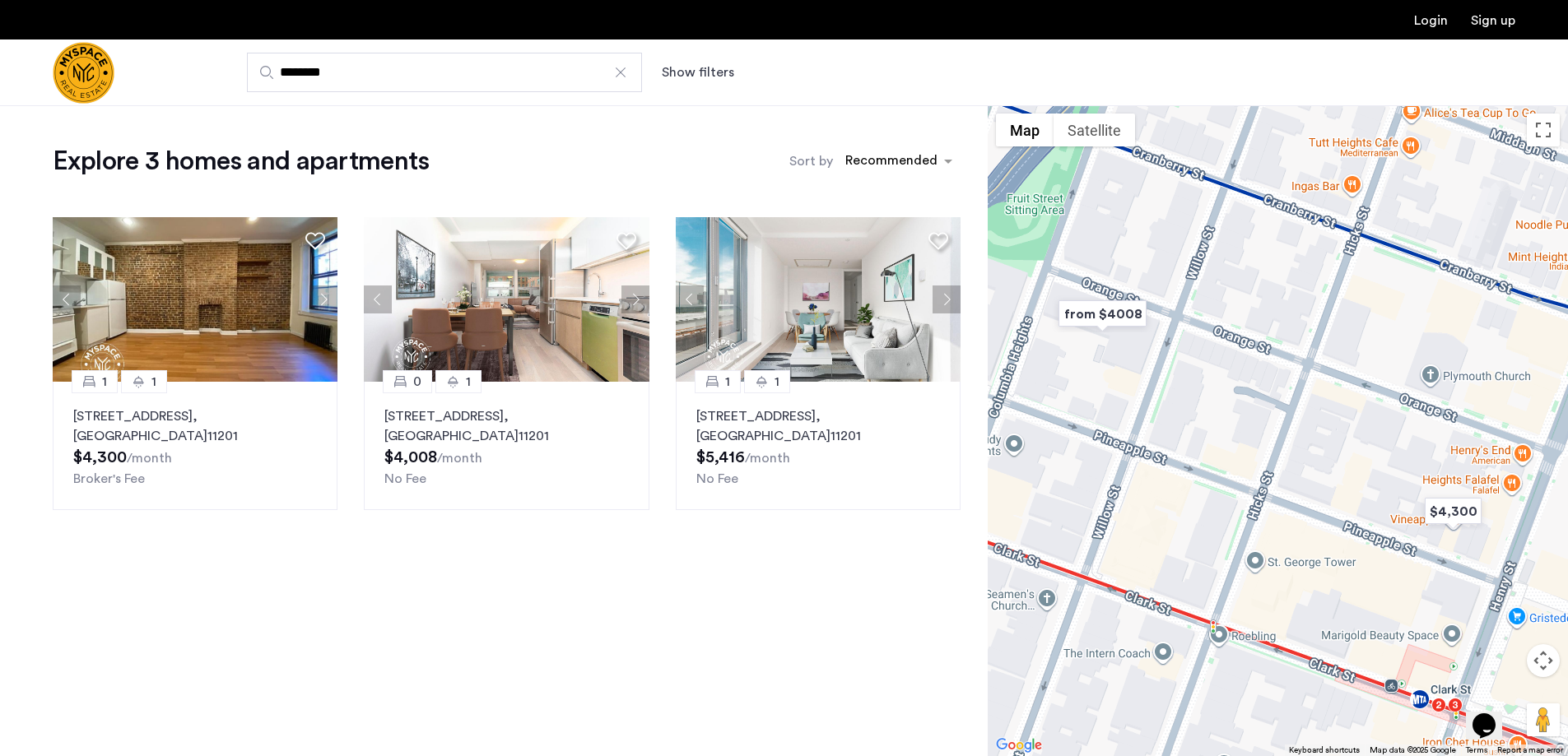
click at [366, 76] on input "********" at bounding box center [444, 72] width 395 height 39
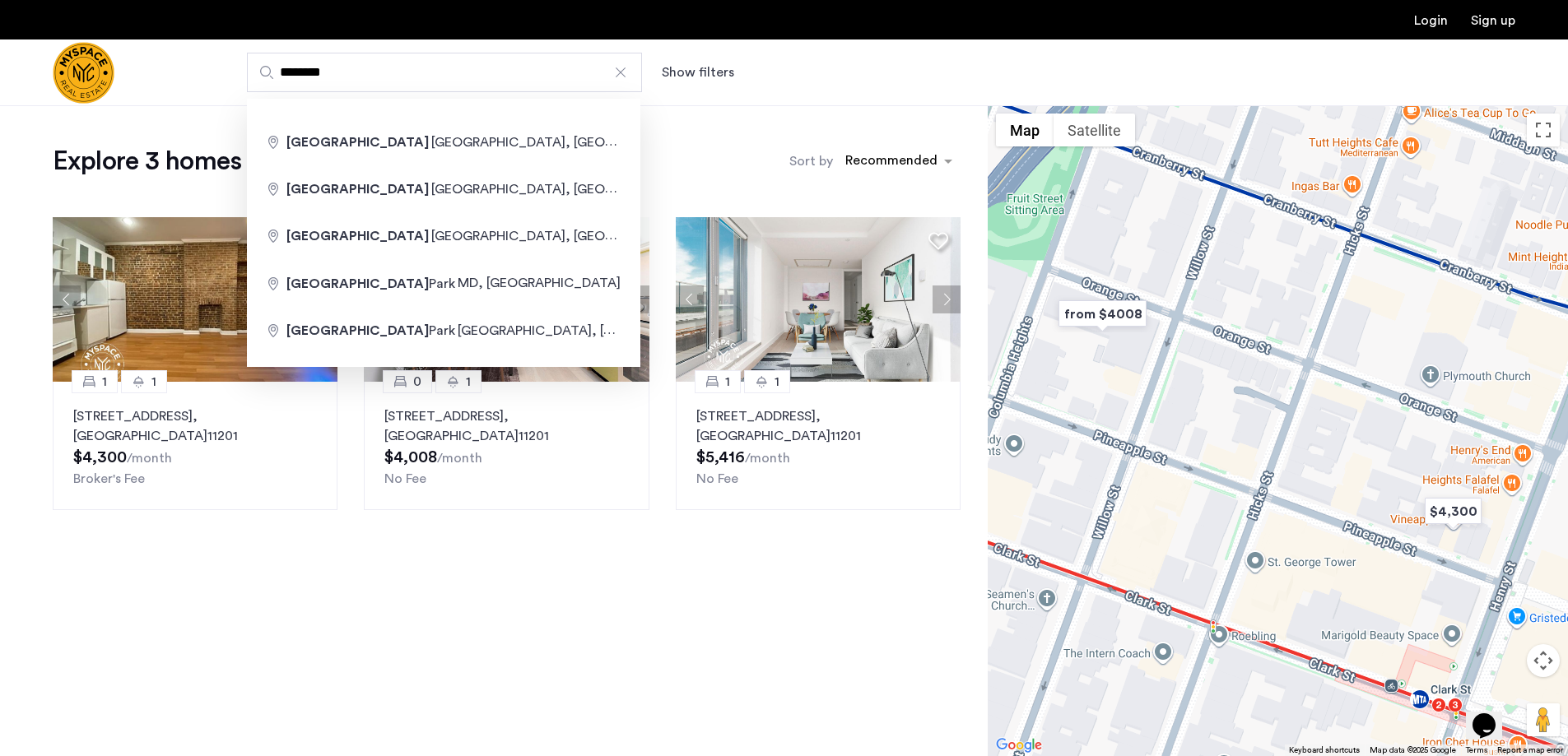
drag, startPoint x: 680, startPoint y: 137, endPoint x: 703, endPoint y: 83, distance: 58.7
click at [681, 135] on div "Explore 3 homes and apartments Sort by Recommended 1 1 71 Pineapple St, Unit A1…" at bounding box center [494, 431] width 988 height 651
click at [439, 82] on input "********" at bounding box center [444, 72] width 395 height 39
click at [702, 79] on button "Show filters" at bounding box center [698, 72] width 72 height 20
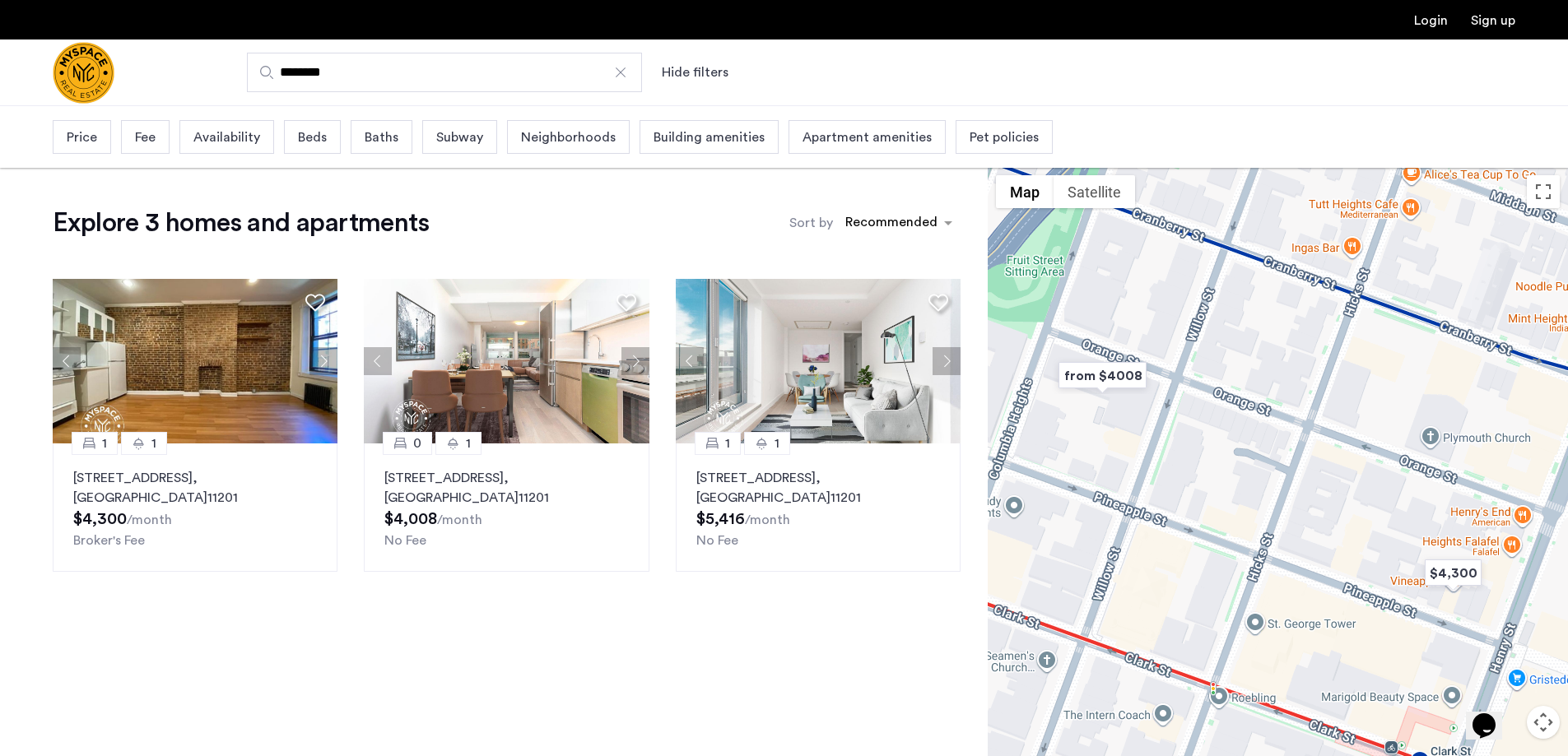
click at [313, 144] on span "Beds" at bounding box center [313, 137] width 29 height 20
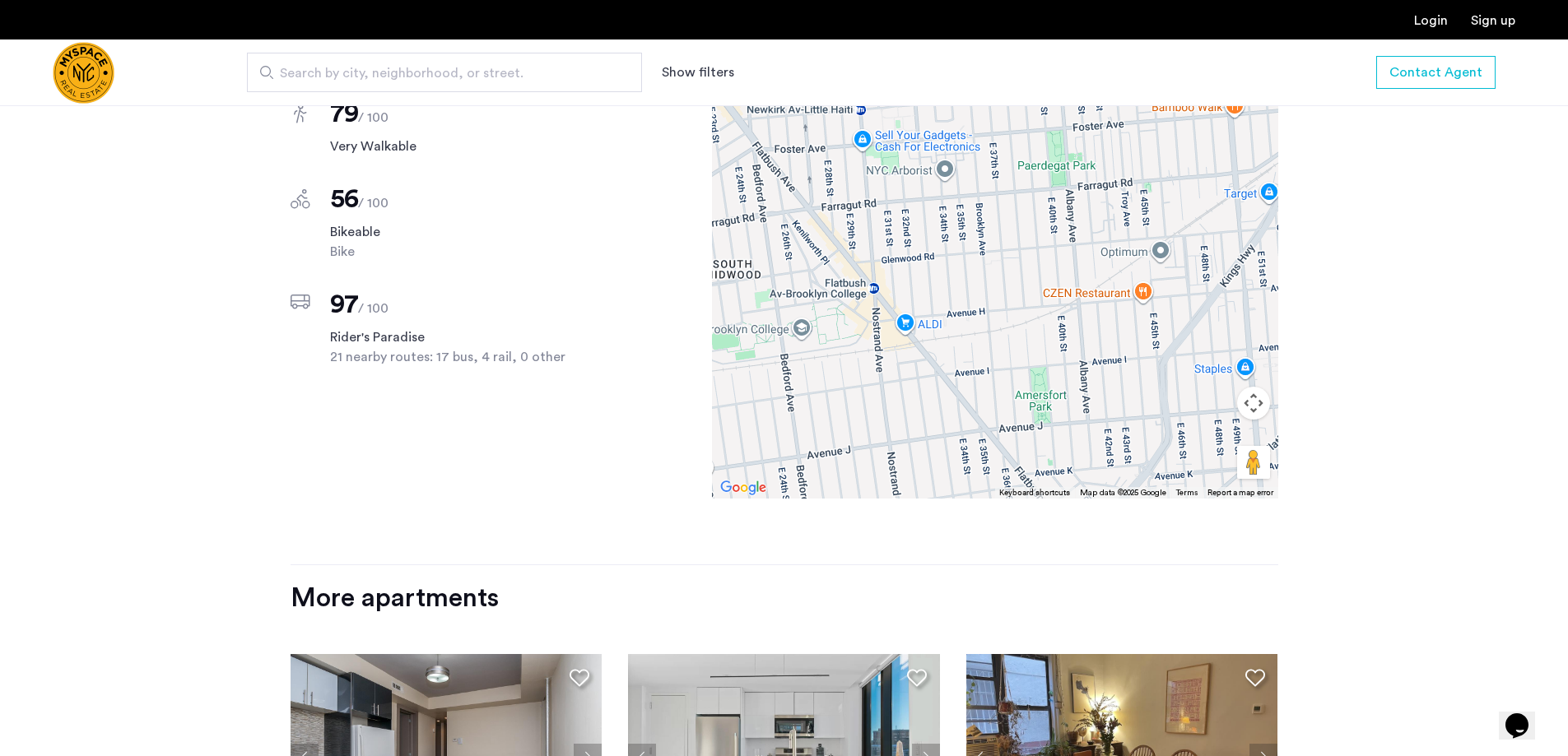
scroll to position [1069, 0]
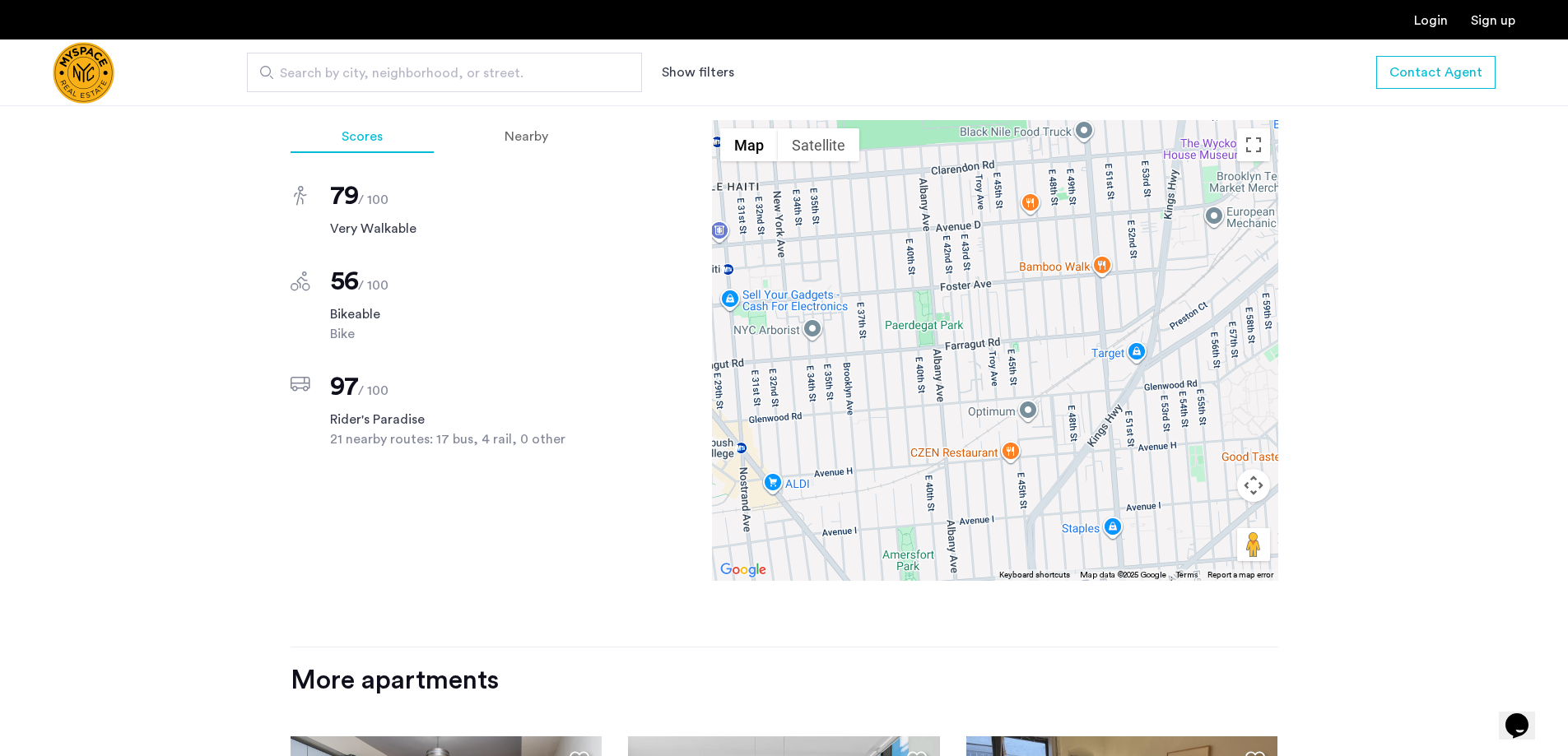
drag, startPoint x: 942, startPoint y: 341, endPoint x: 870, endPoint y: 393, distance: 88.8
click at [809, 398] on div at bounding box center [995, 350] width 566 height 460
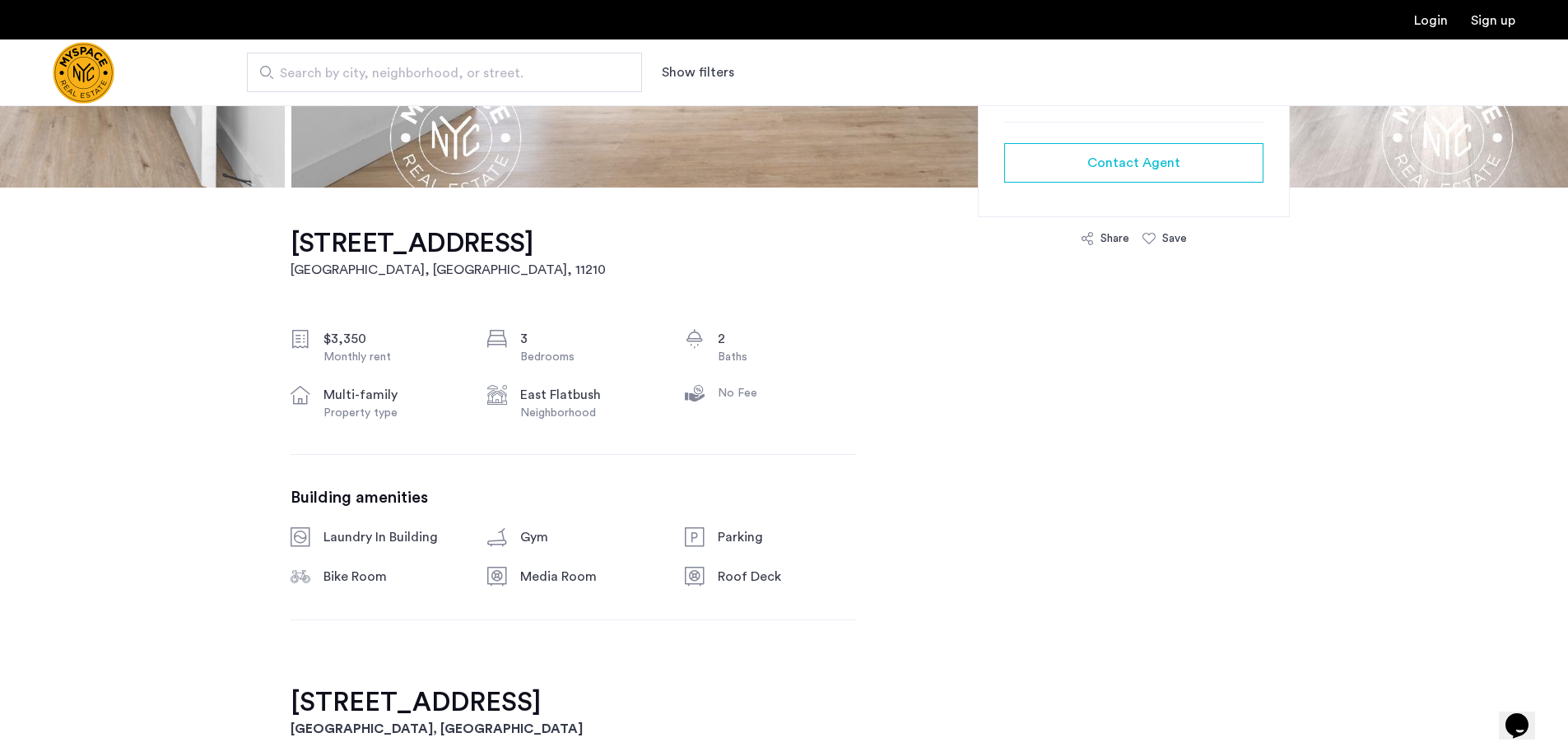
scroll to position [0, 0]
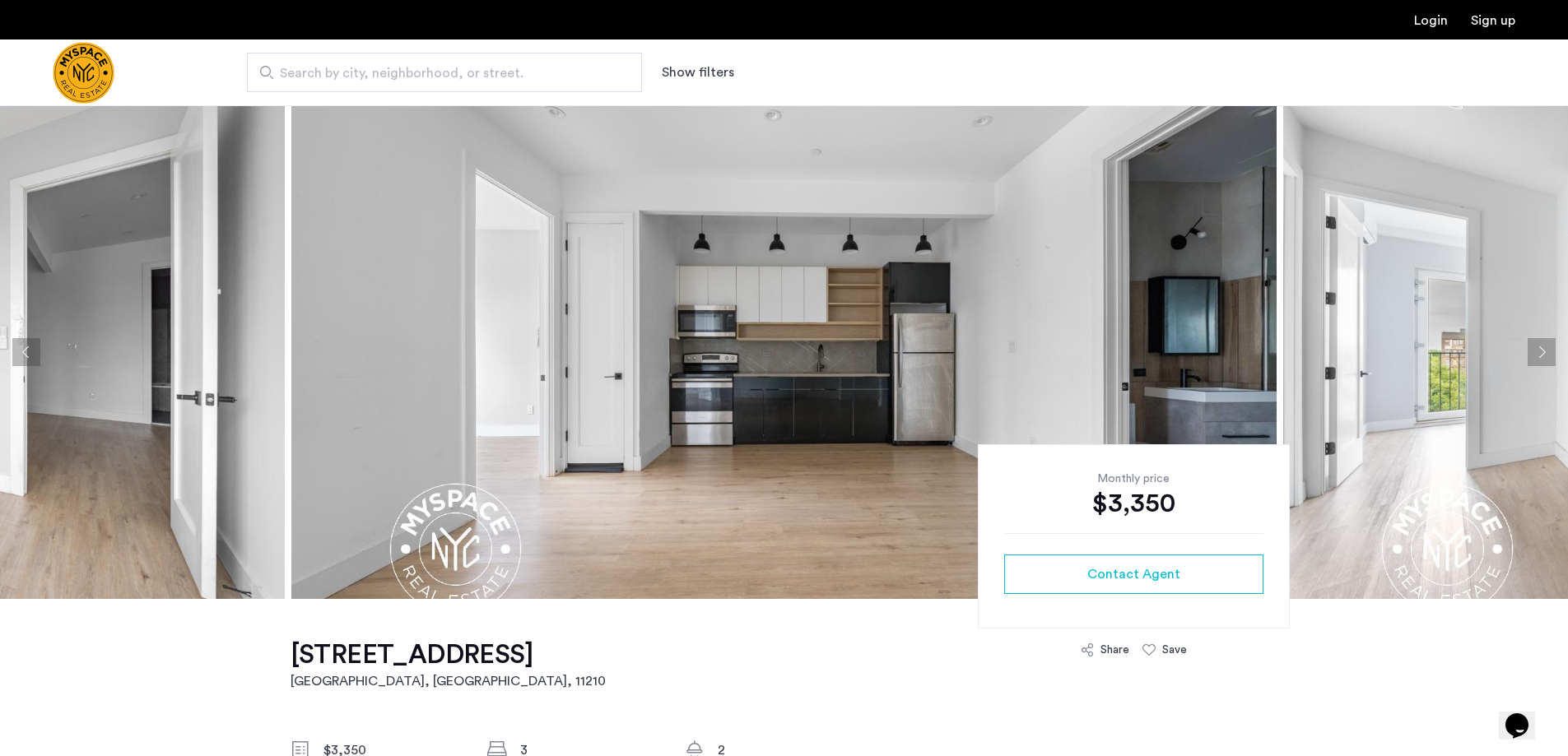
click at [1543, 350] on button "Next apartment" at bounding box center [1542, 352] width 28 height 28
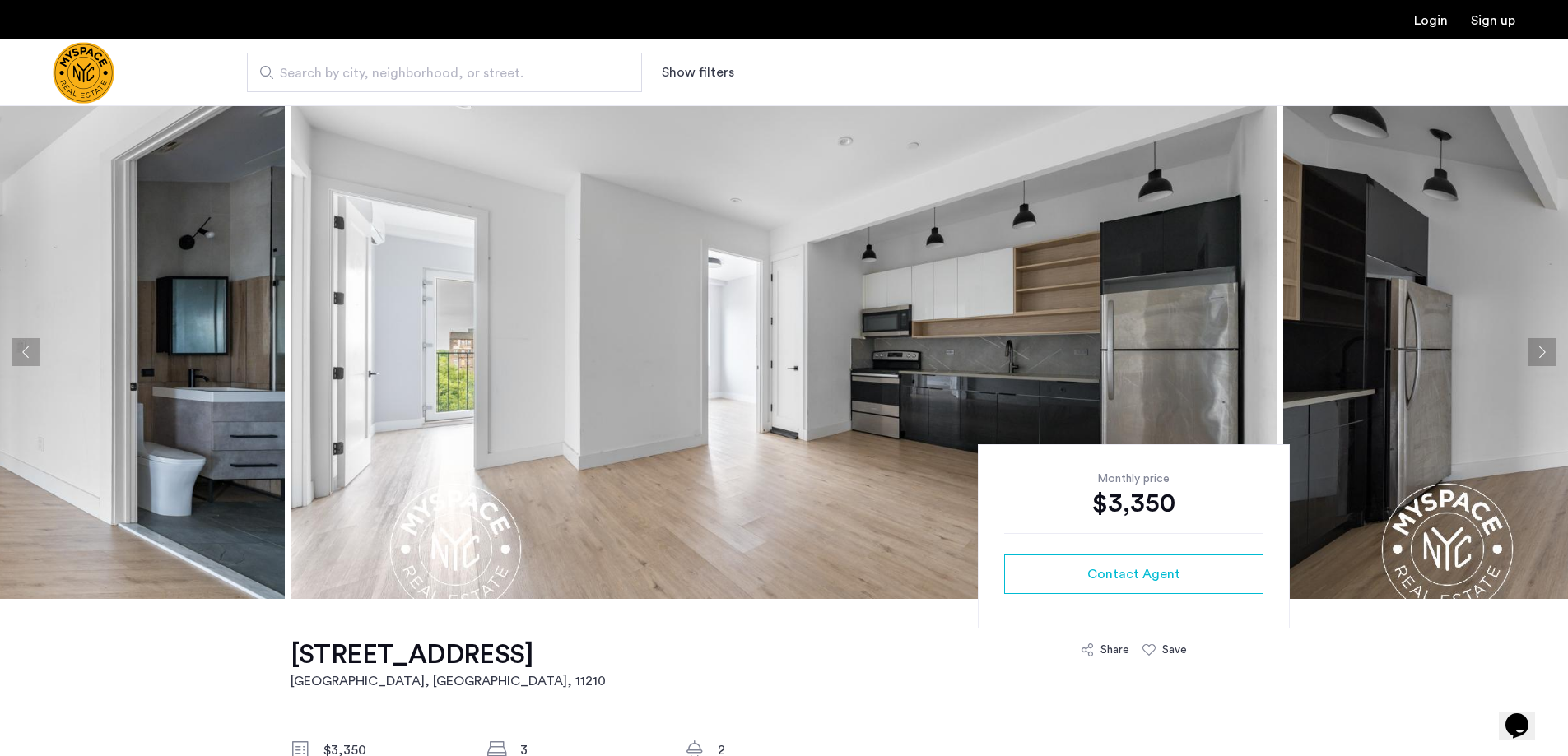
click at [1539, 351] on button "Next apartment" at bounding box center [1542, 352] width 28 height 28
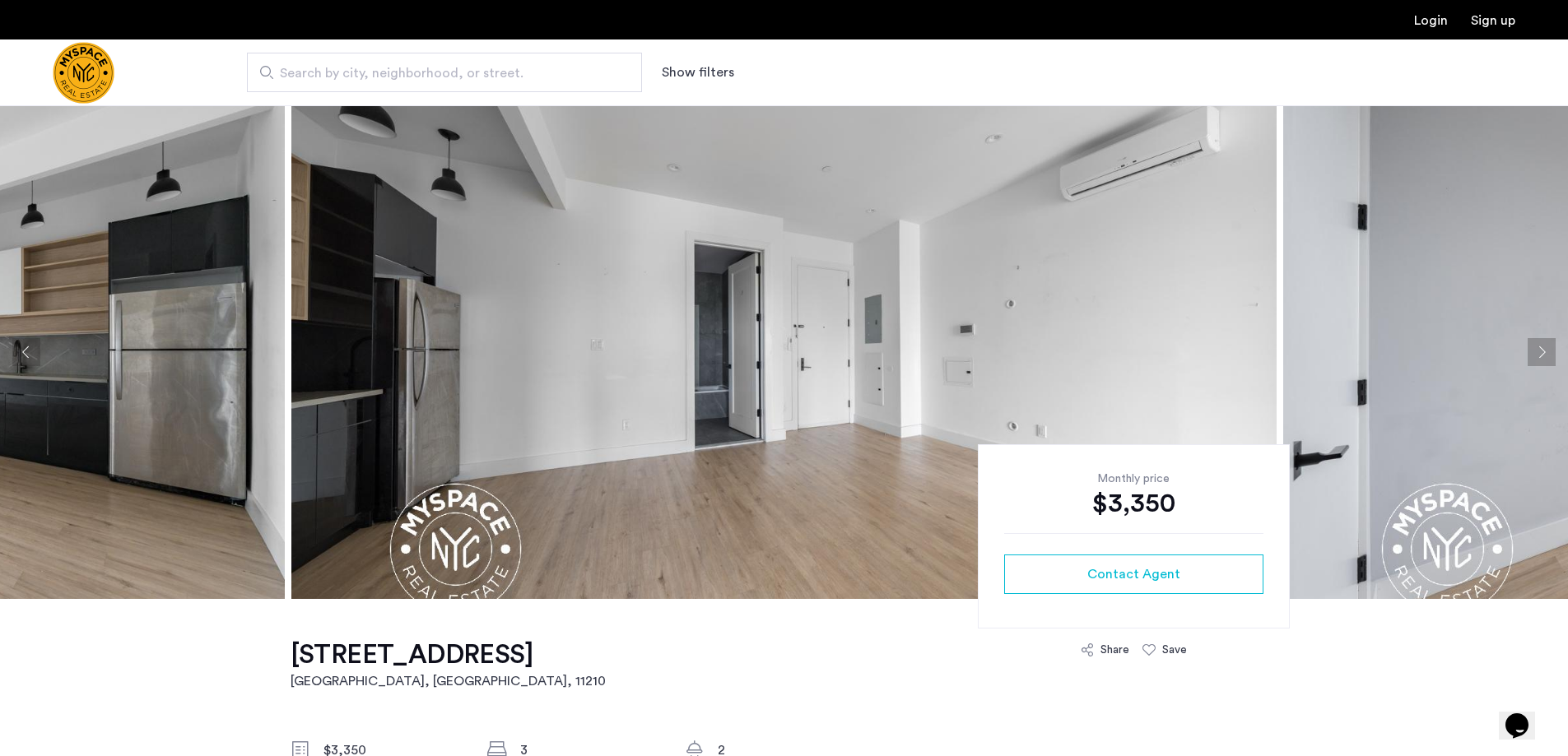
click at [1539, 351] on button "Next apartment" at bounding box center [1542, 352] width 28 height 28
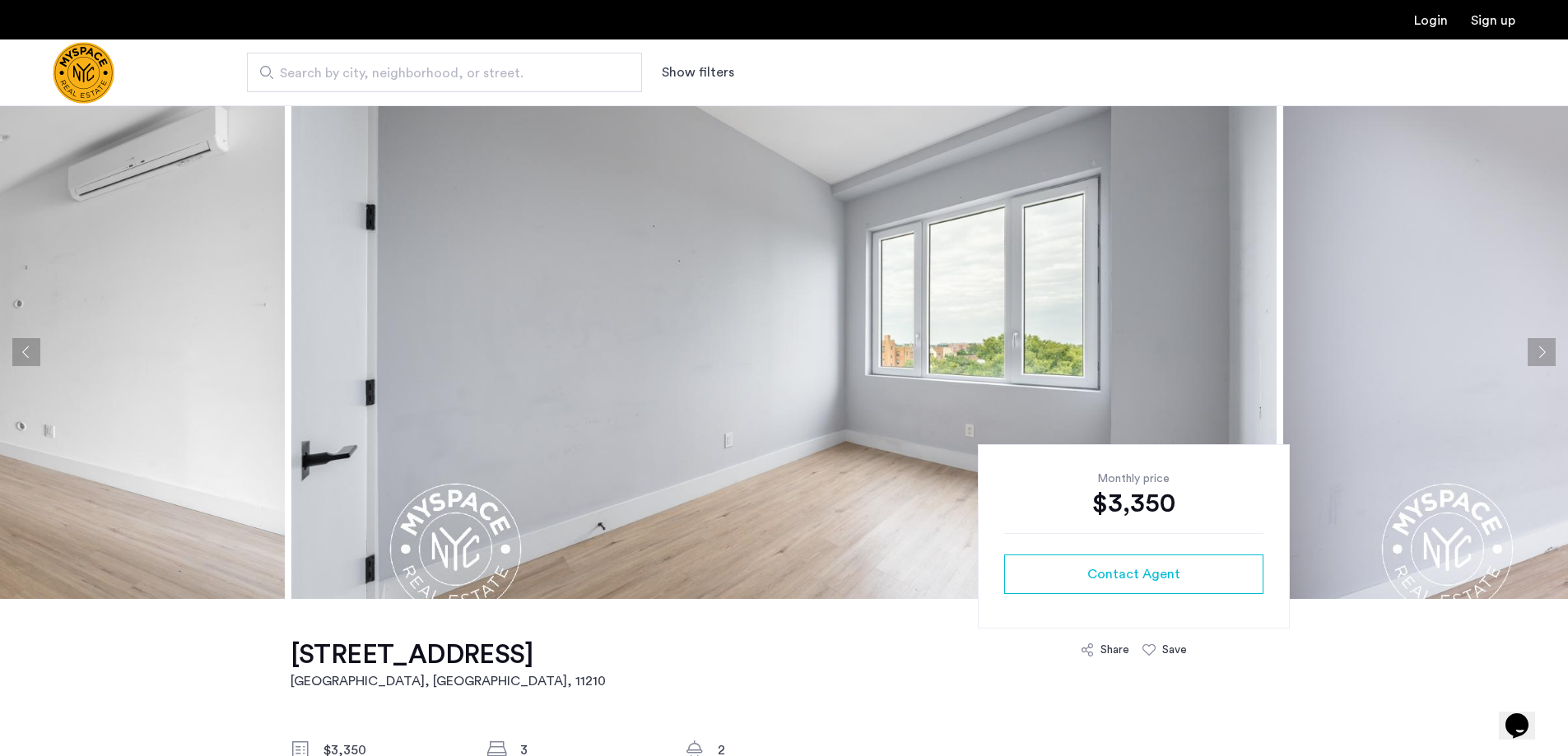
click at [1539, 351] on button "Next apartment" at bounding box center [1542, 352] width 28 height 28
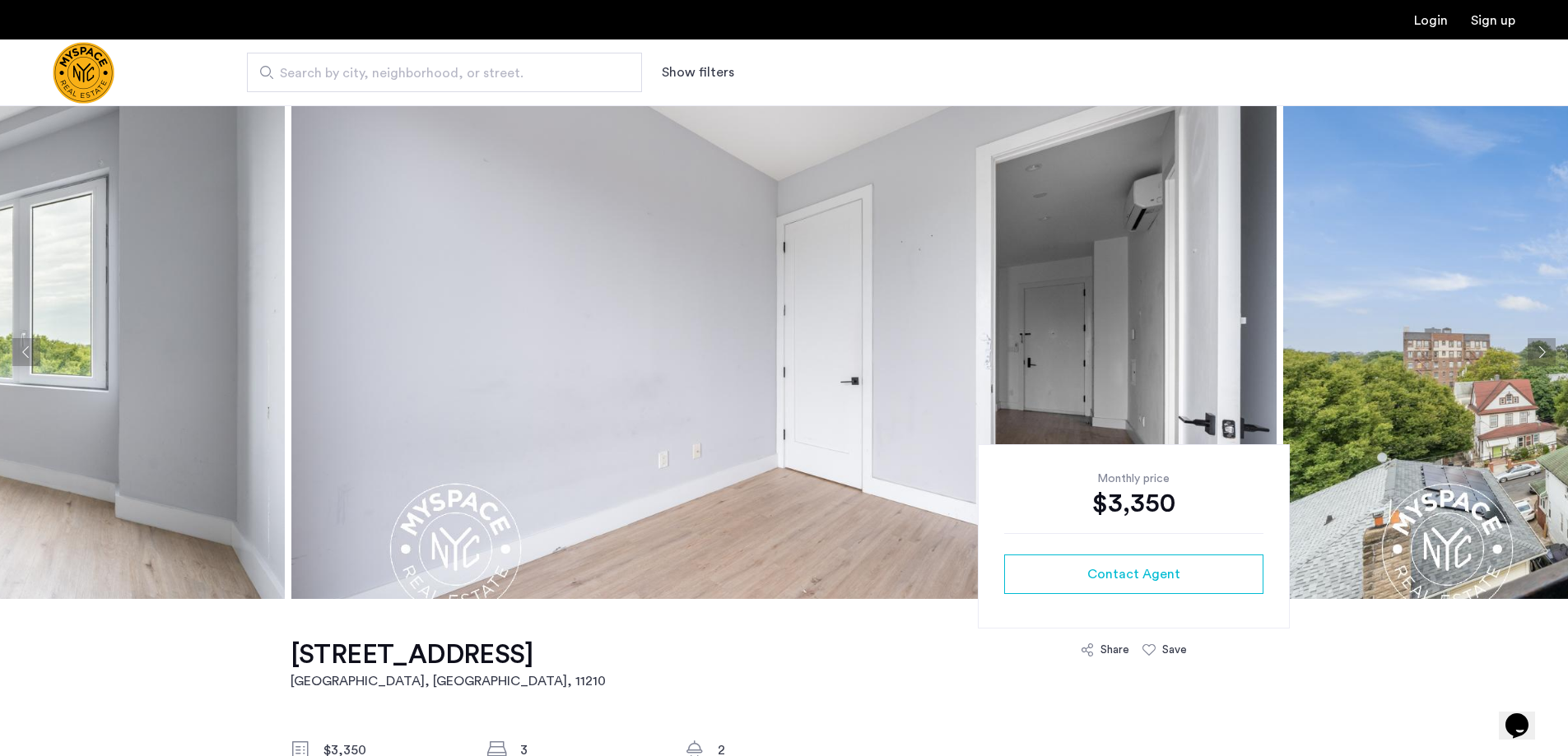
click at [1539, 351] on button "Next apartment" at bounding box center [1542, 352] width 28 height 28
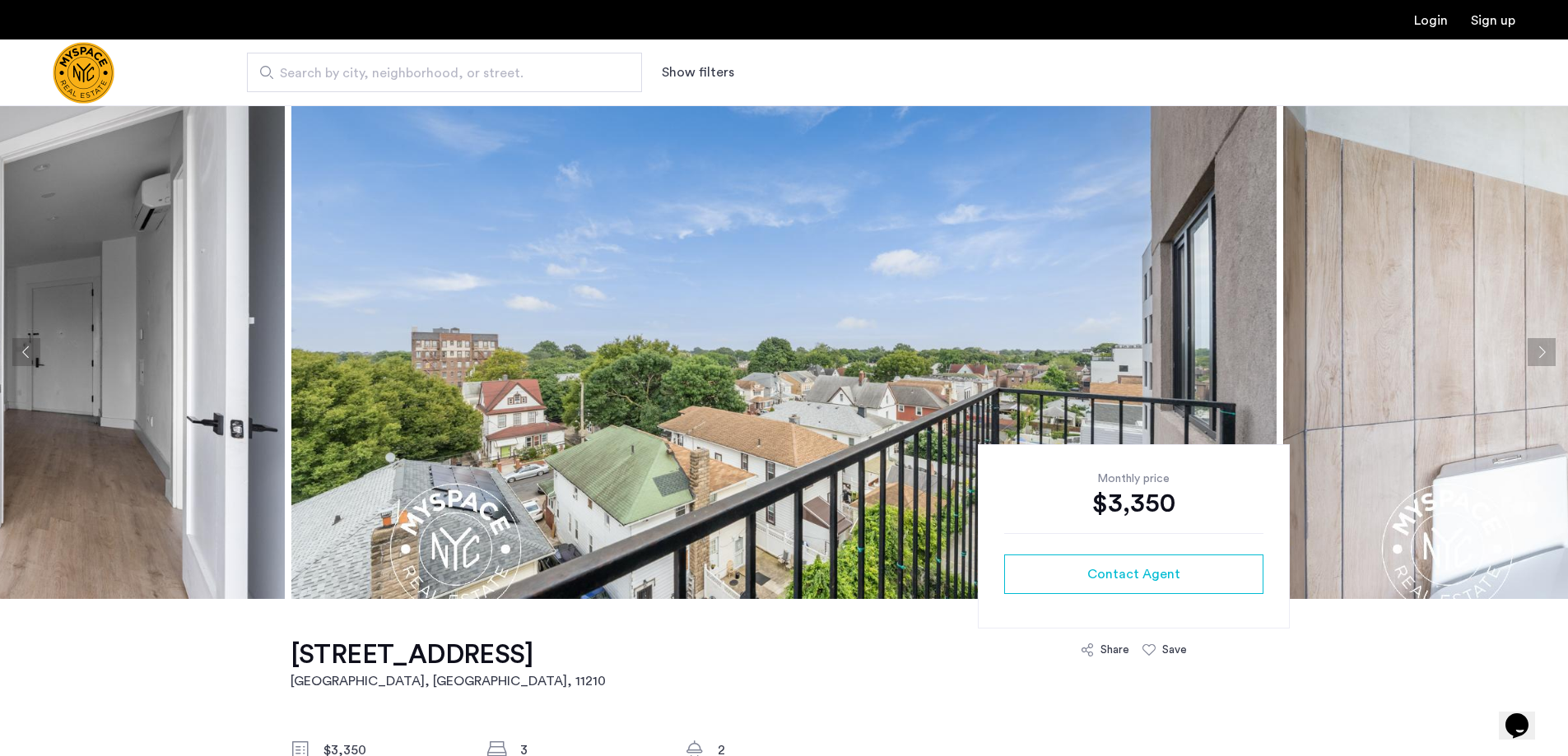
click at [1539, 351] on button "Next apartment" at bounding box center [1542, 352] width 28 height 28
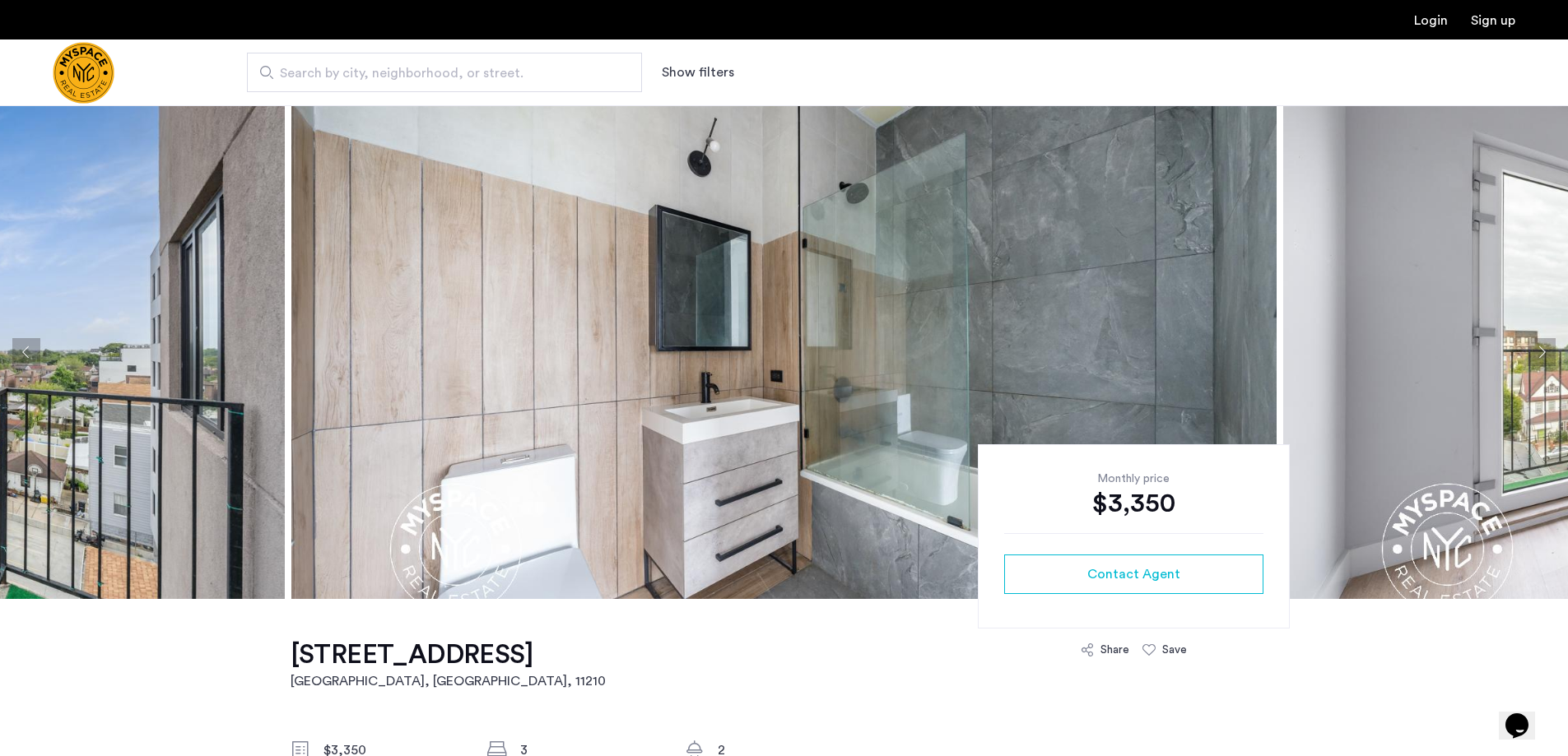
click at [1539, 351] on button "Next apartment" at bounding box center [1542, 352] width 28 height 28
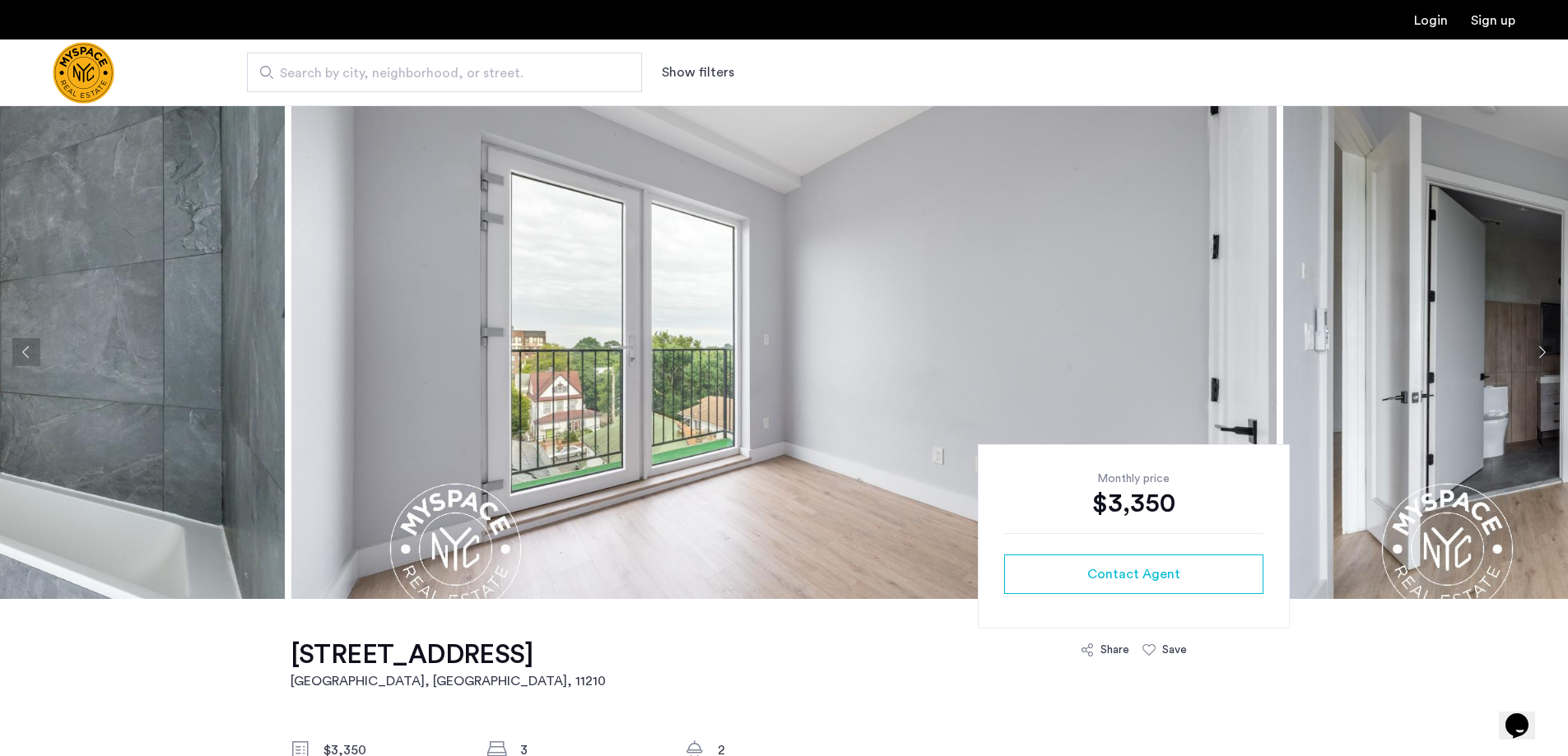
click at [1539, 351] on button "Next apartment" at bounding box center [1542, 352] width 28 height 28
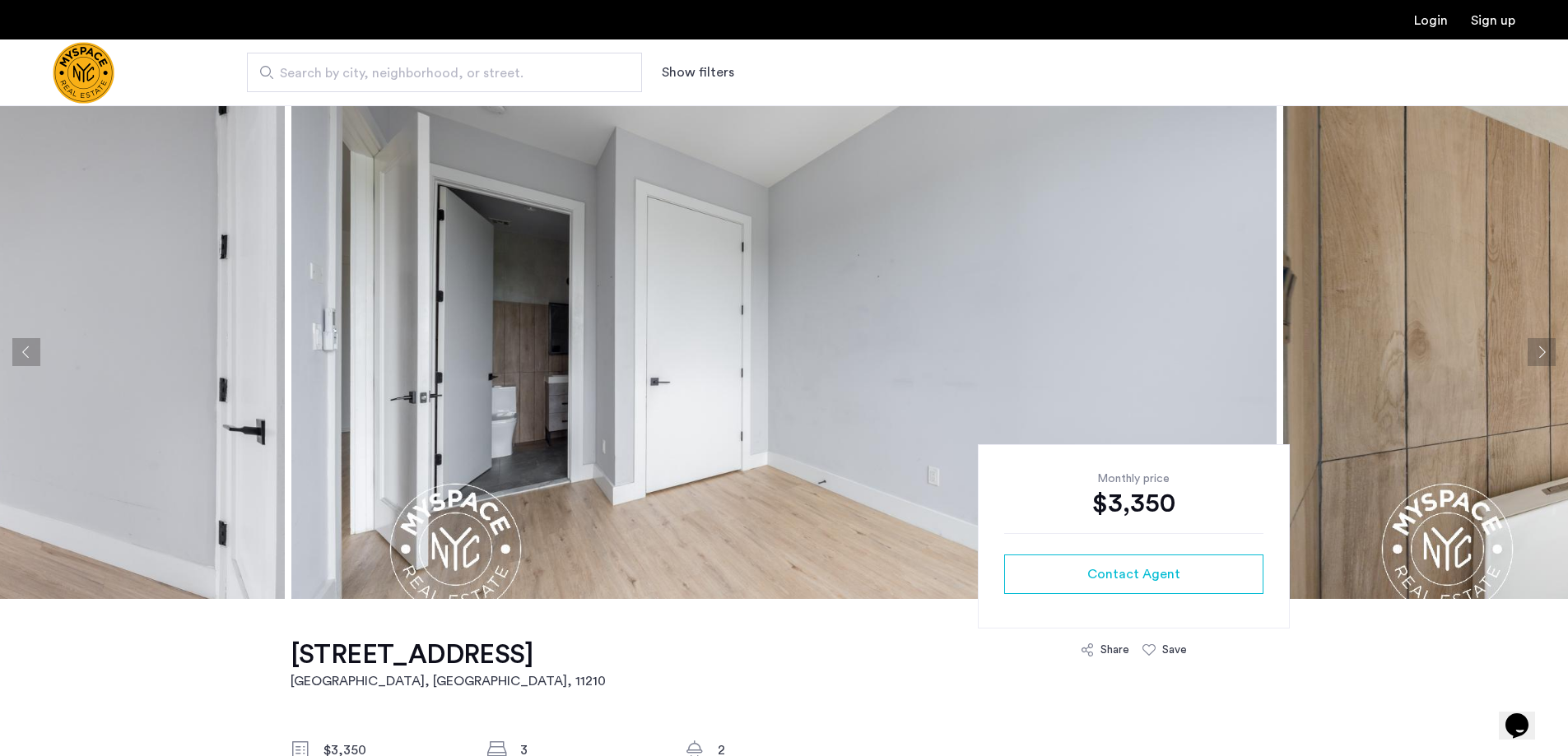
click at [1539, 351] on button "Next apartment" at bounding box center [1542, 352] width 28 height 28
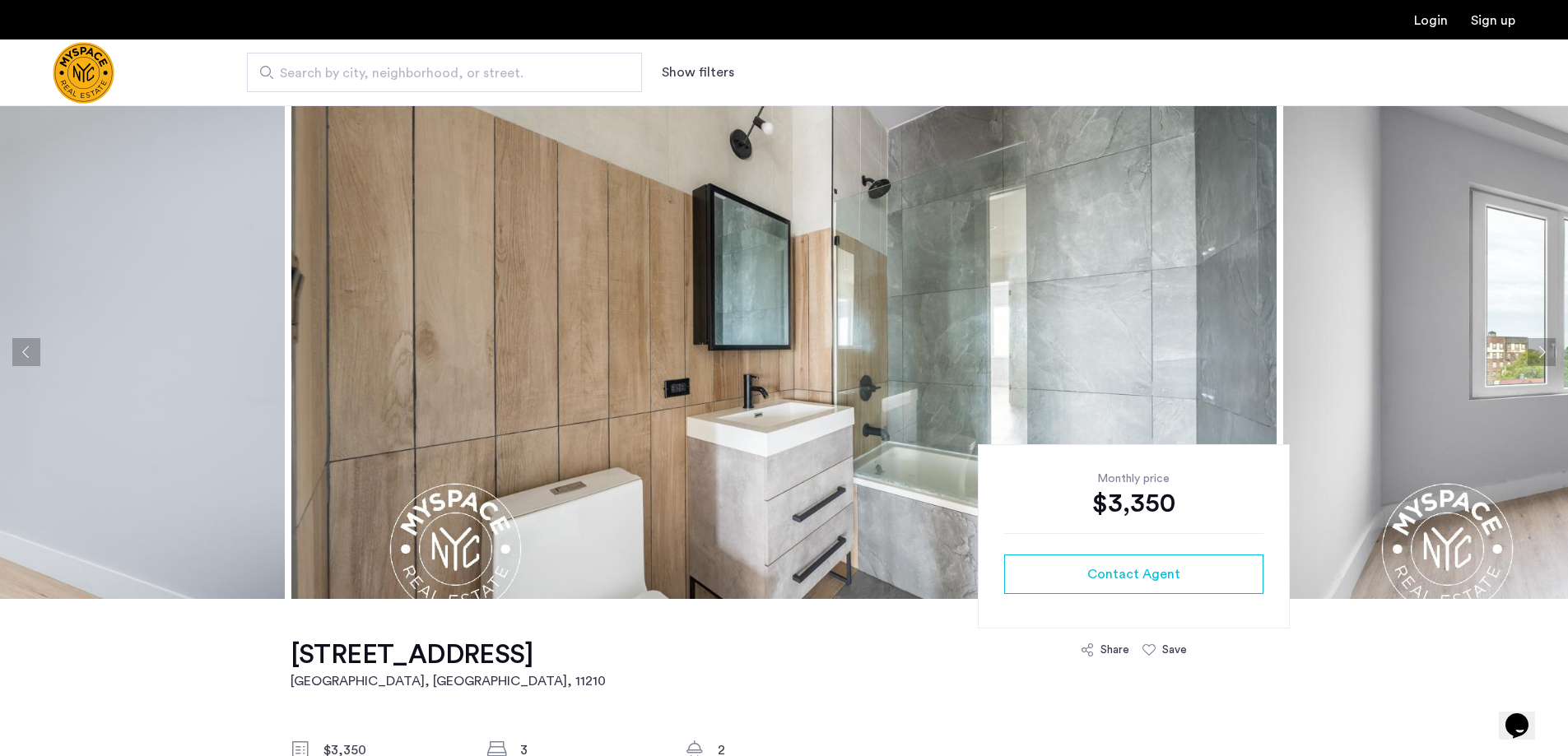
click at [1539, 351] on button "Next apartment" at bounding box center [1542, 352] width 28 height 28
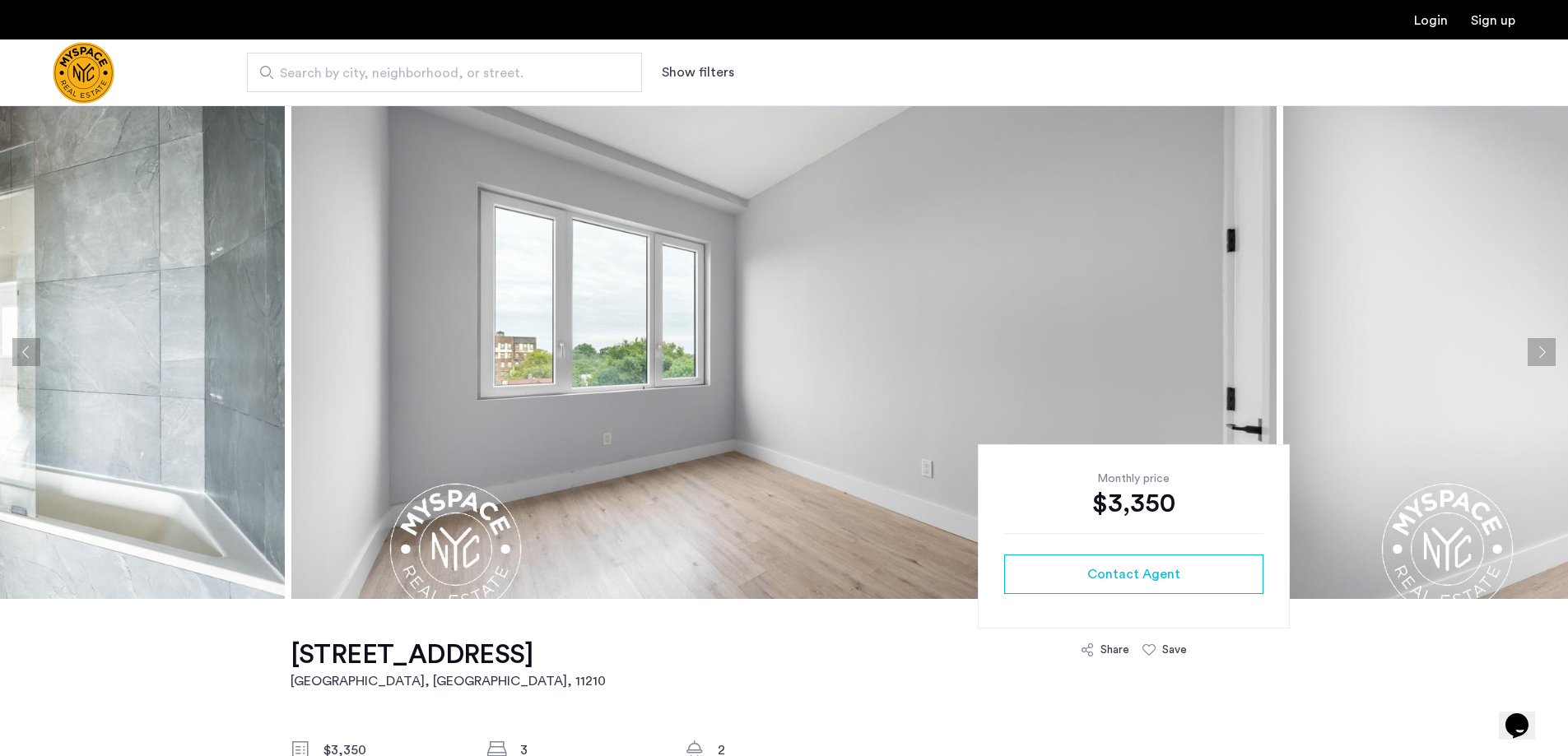
click at [1539, 351] on button "Next apartment" at bounding box center [1542, 352] width 28 height 28
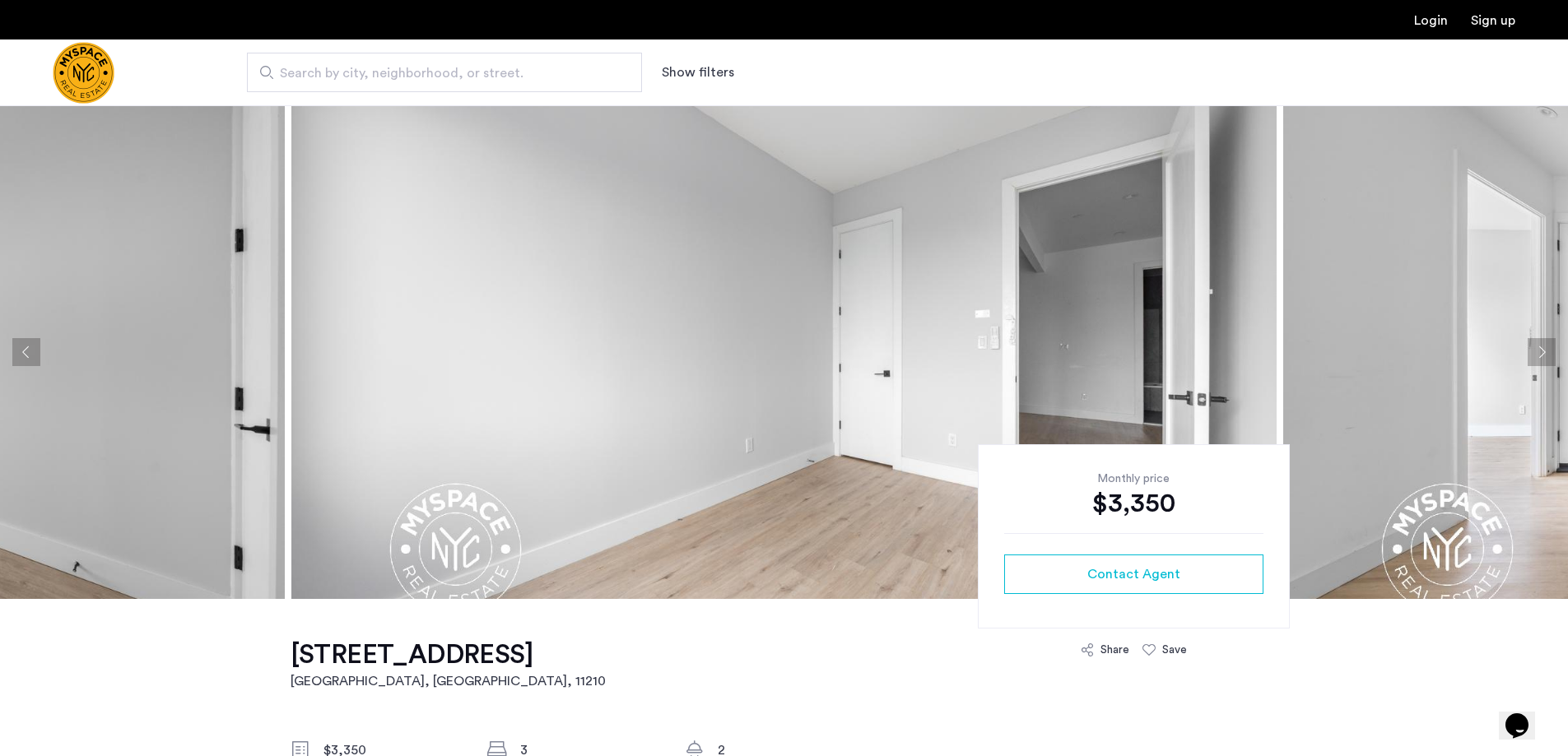
click at [1539, 351] on button "Next apartment" at bounding box center [1542, 352] width 28 height 28
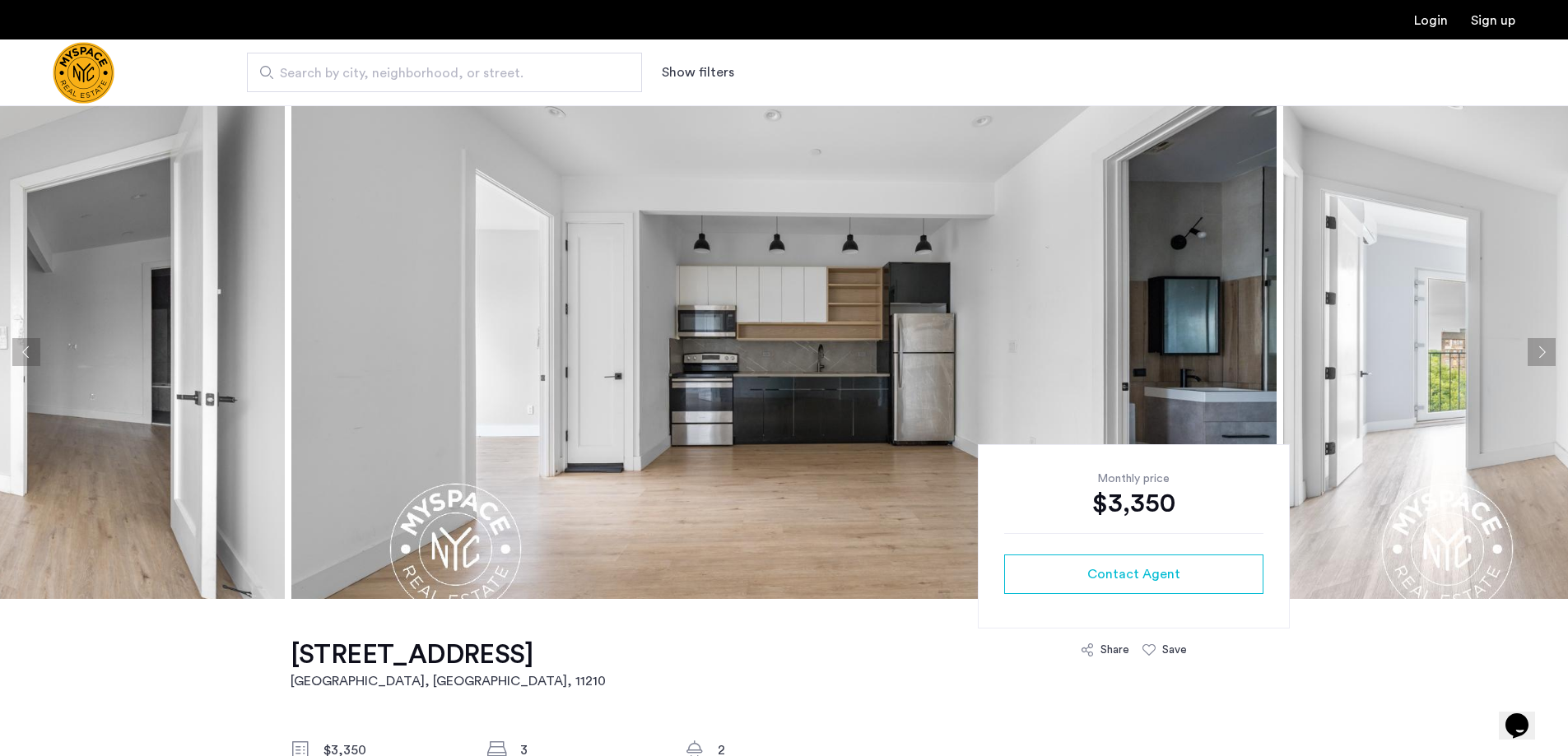
scroll to position [329, 0]
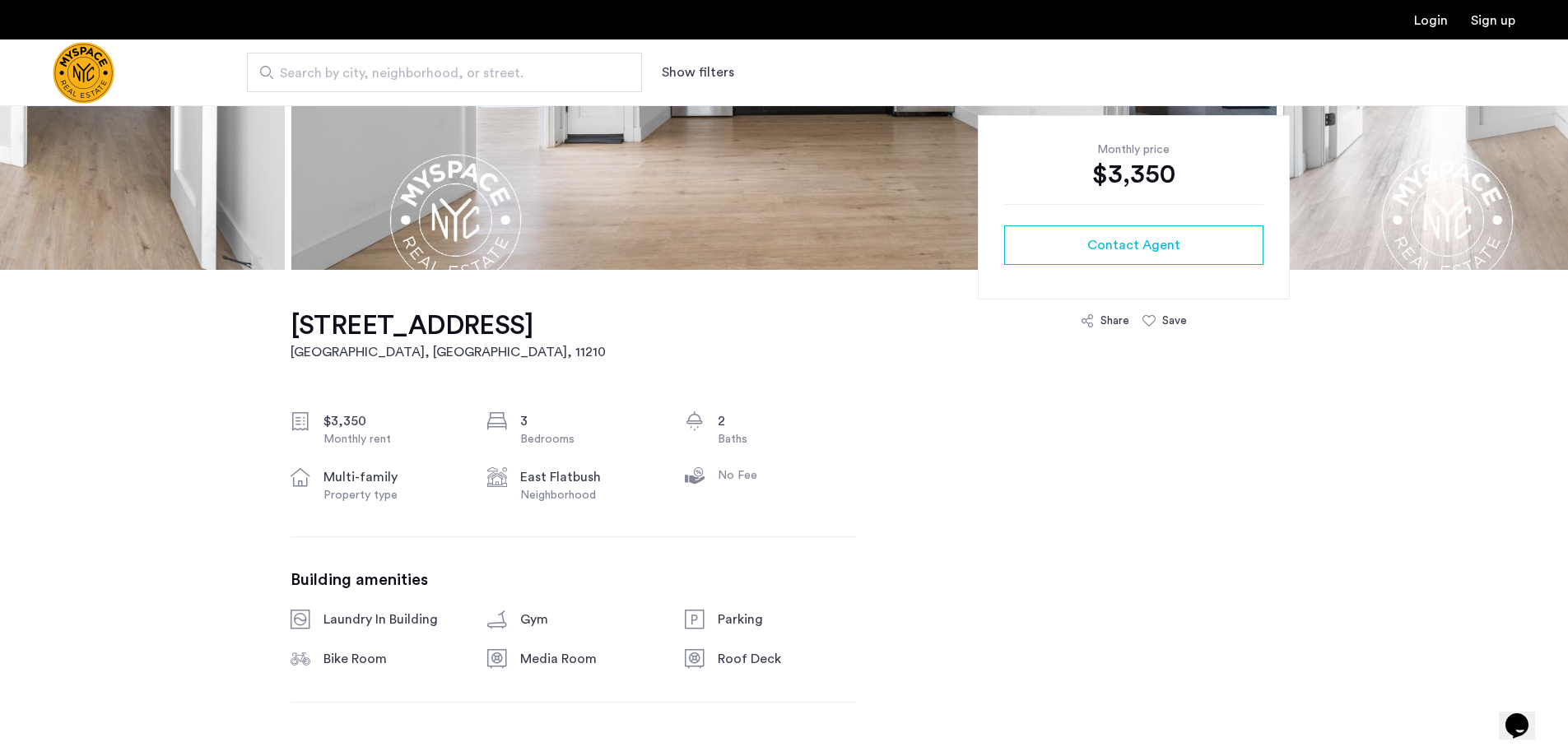
drag, startPoint x: 580, startPoint y: 423, endPoint x: 875, endPoint y: 553, distance: 322.4
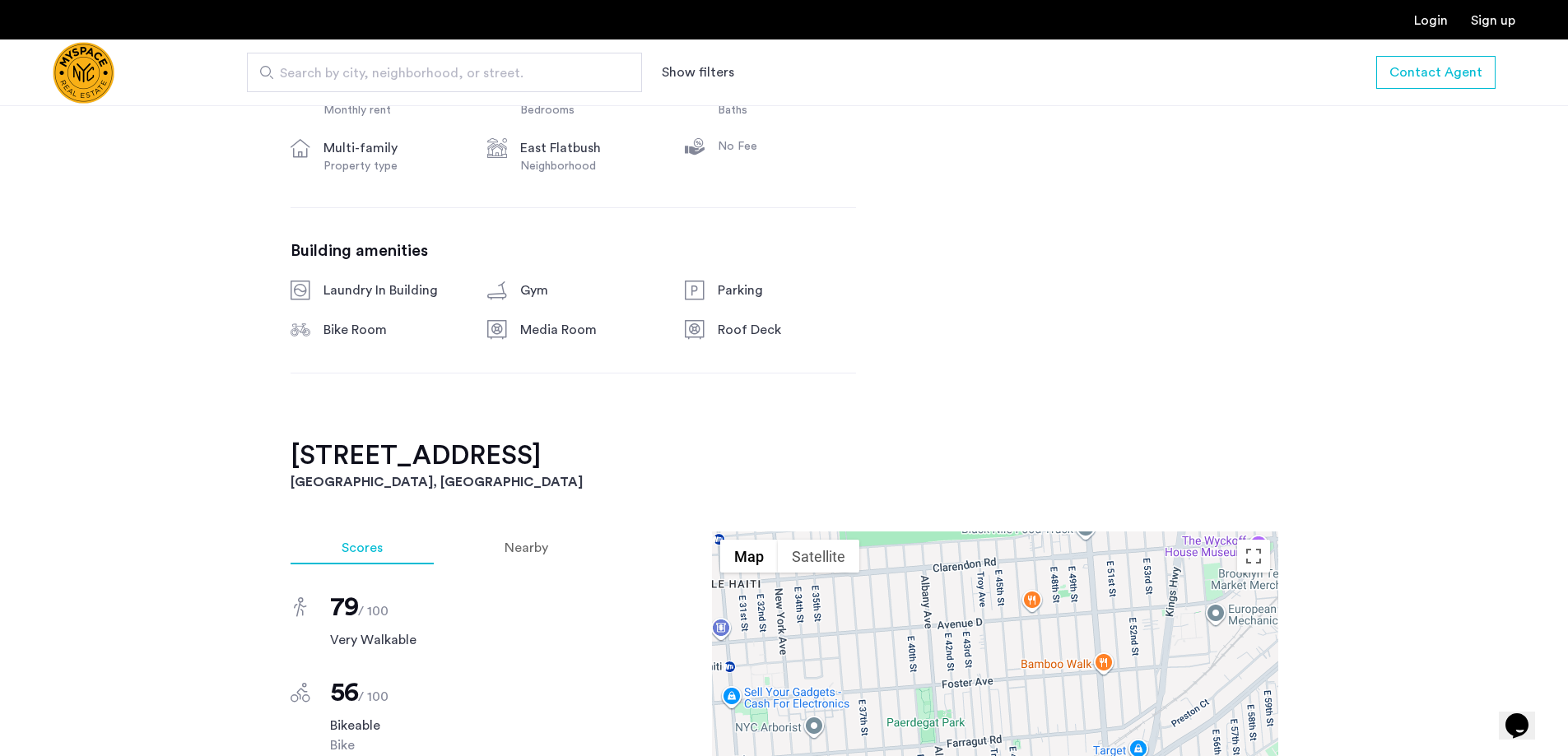
scroll to position [741, 0]
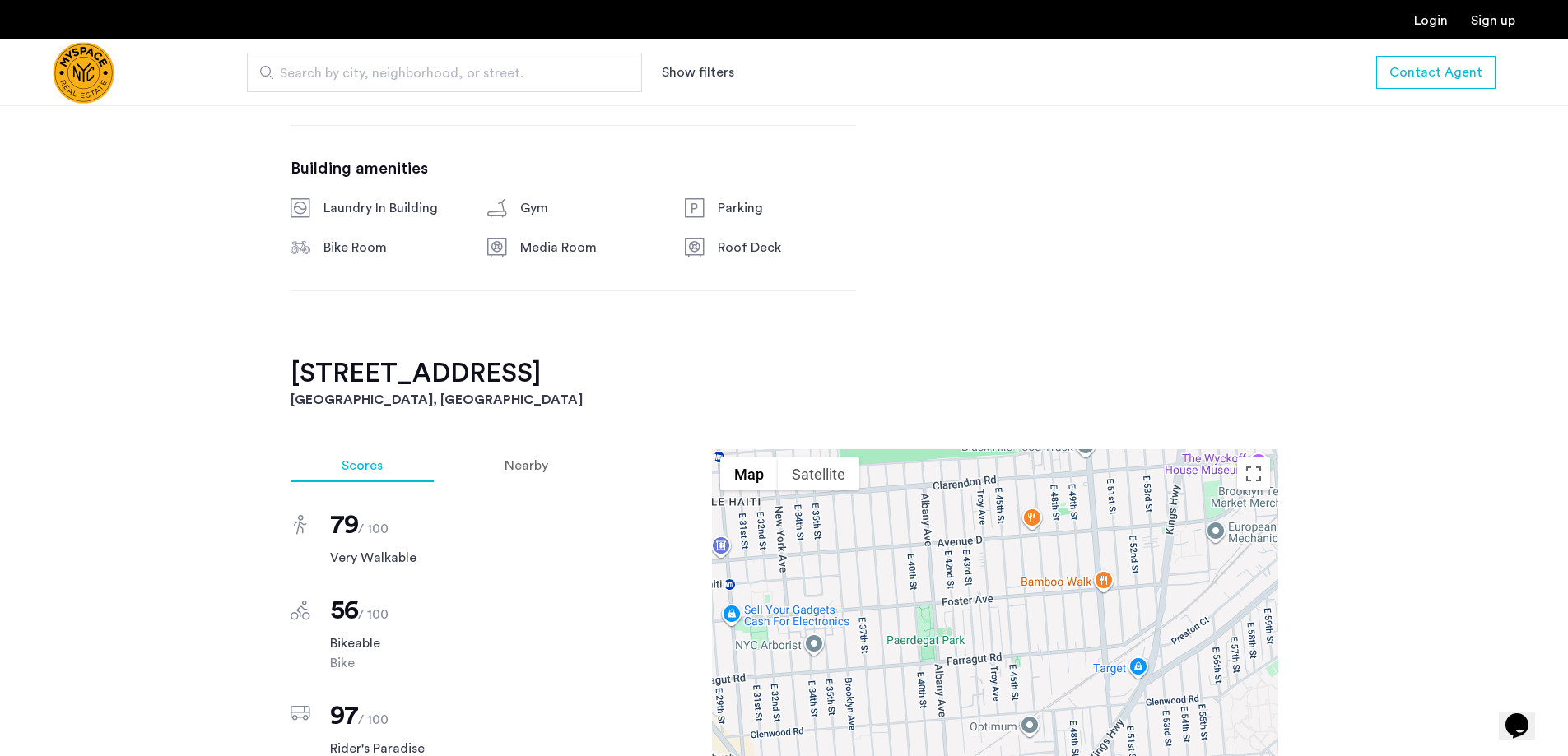
drag, startPoint x: 288, startPoint y: 380, endPoint x: 551, endPoint y: 377, distance: 263.0
click at [551, 377] on div "1613 Brooklyn Avenue, Unit 501 Brooklyn, NY , 11210 $3,350 Monthly rent 3 Bedro…" at bounding box center [784, 636] width 1037 height 1556
copy h2 "1613 Brooklyn Avenue"
click at [637, 396] on h3 "[GEOGRAPHIC_DATA], [GEOGRAPHIC_DATA]" at bounding box center [784, 399] width 988 height 20
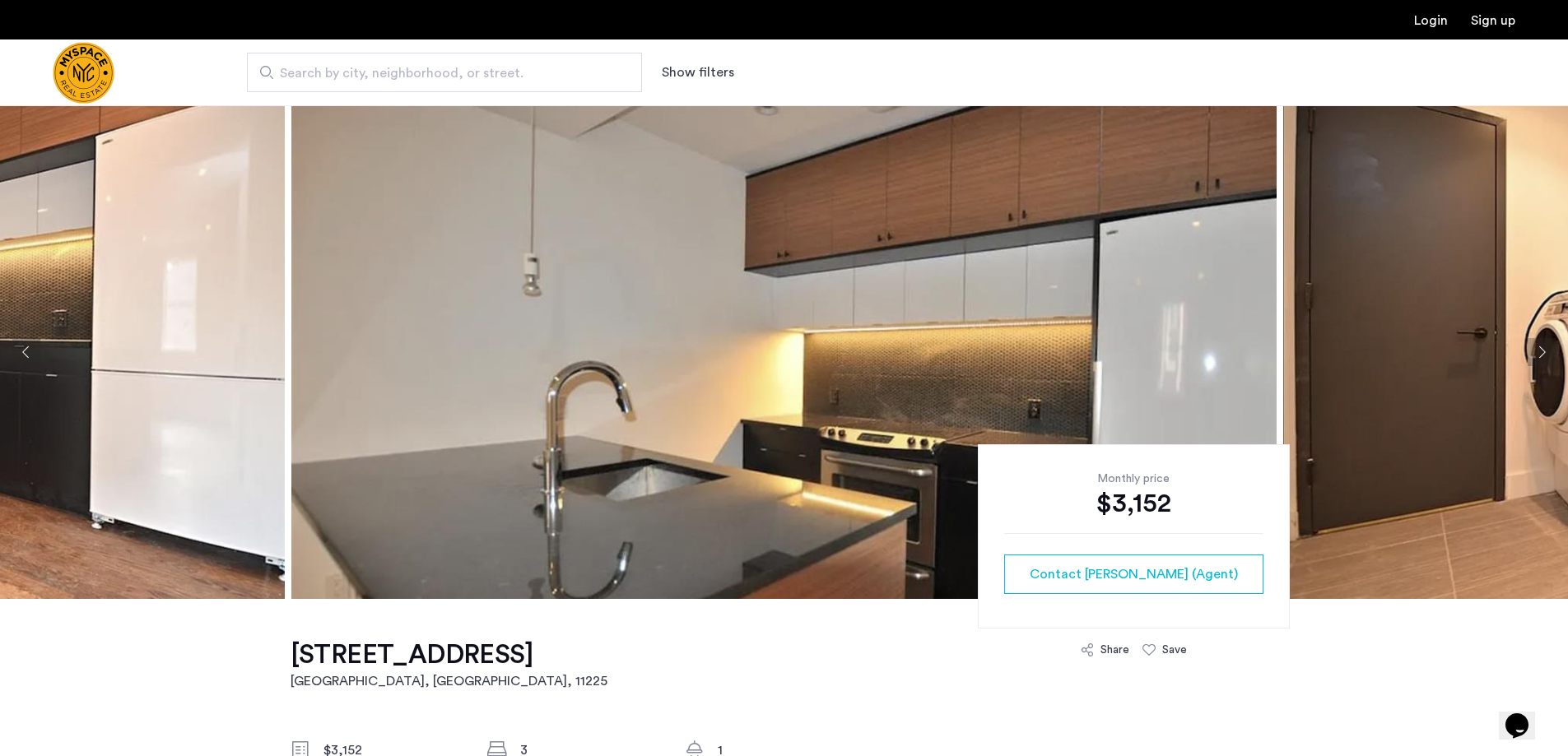
click at [1536, 352] on button "Next apartment" at bounding box center [1542, 352] width 28 height 28
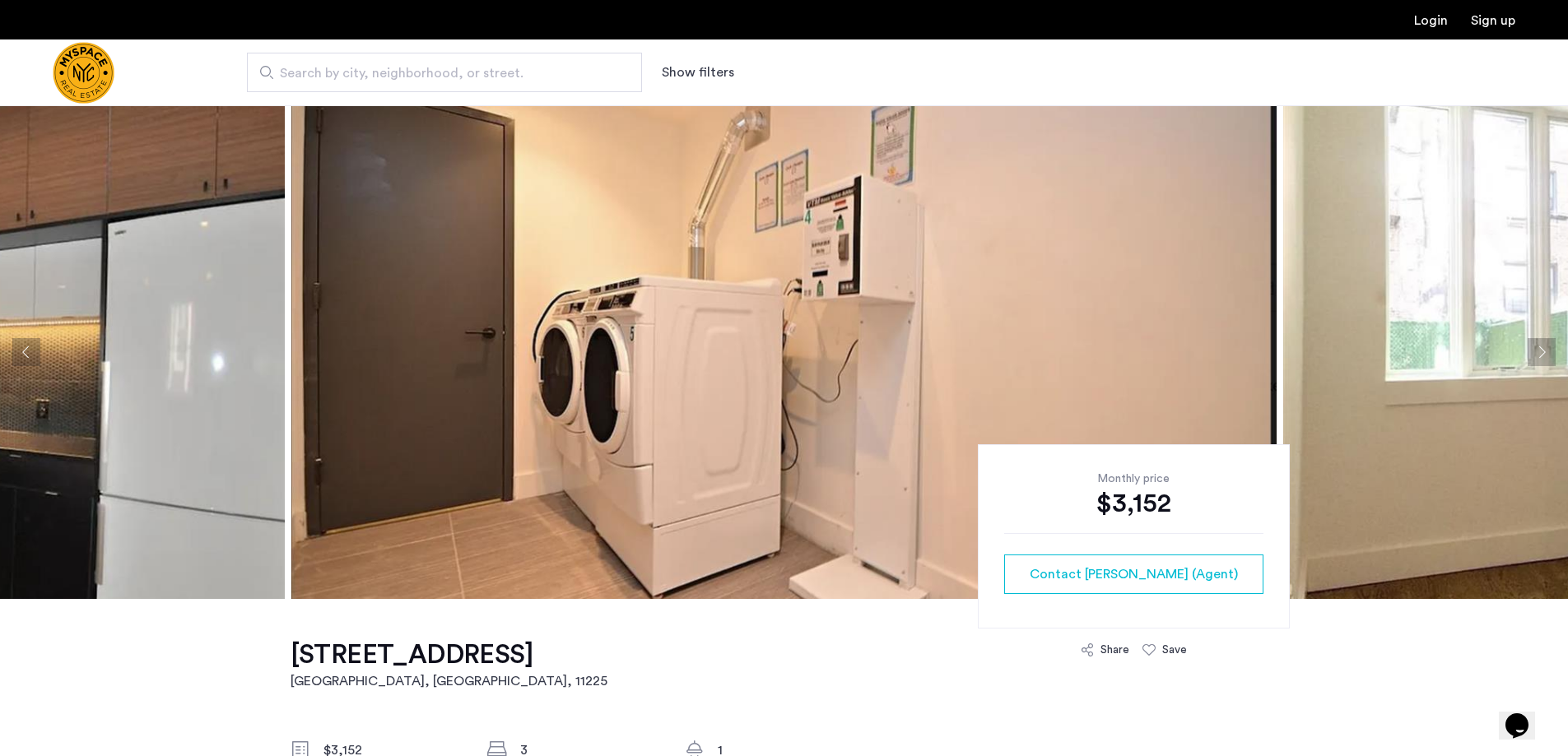
click at [1538, 350] on button "Next apartment" at bounding box center [1542, 352] width 28 height 28
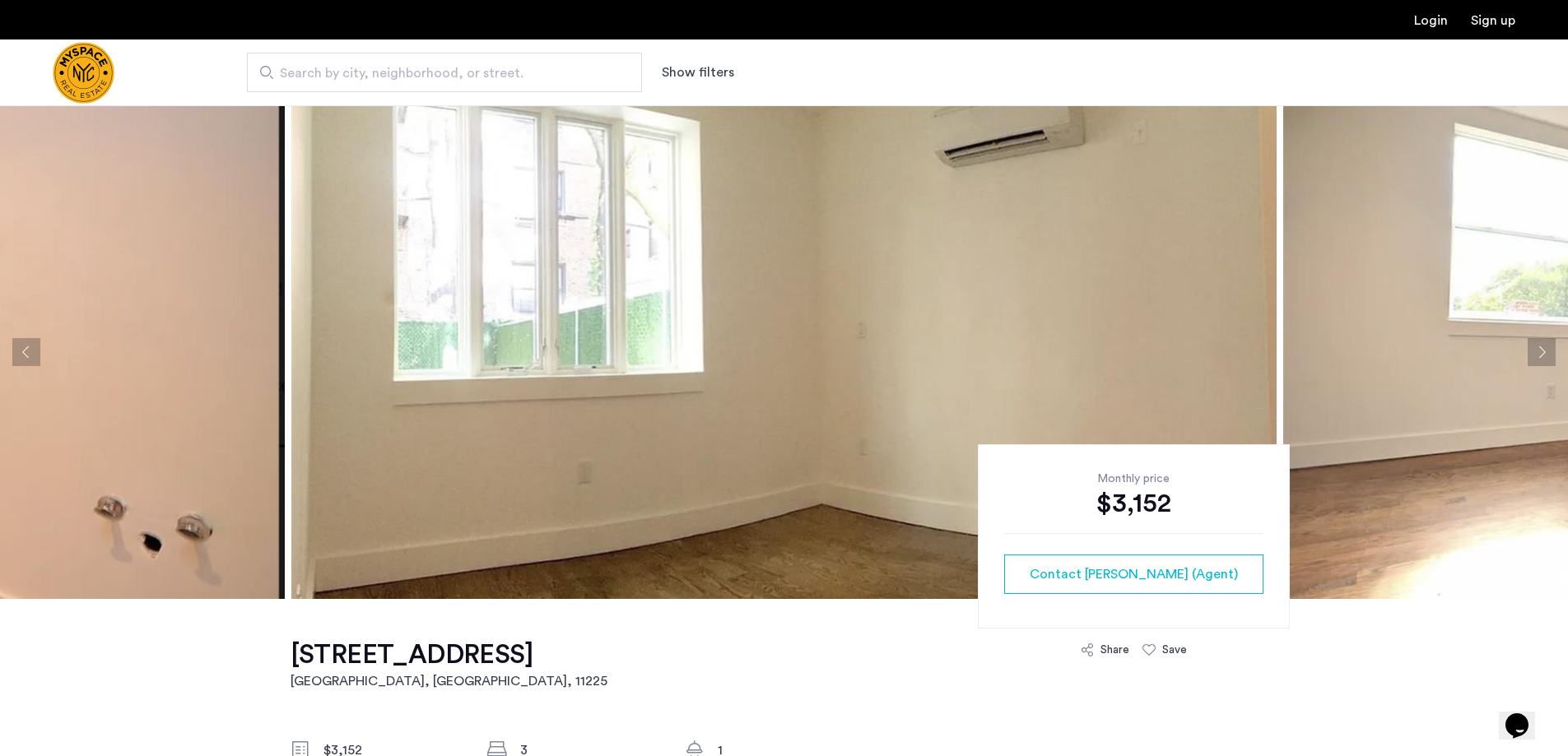
click at [1538, 350] on button "Next apartment" at bounding box center [1542, 352] width 28 height 28
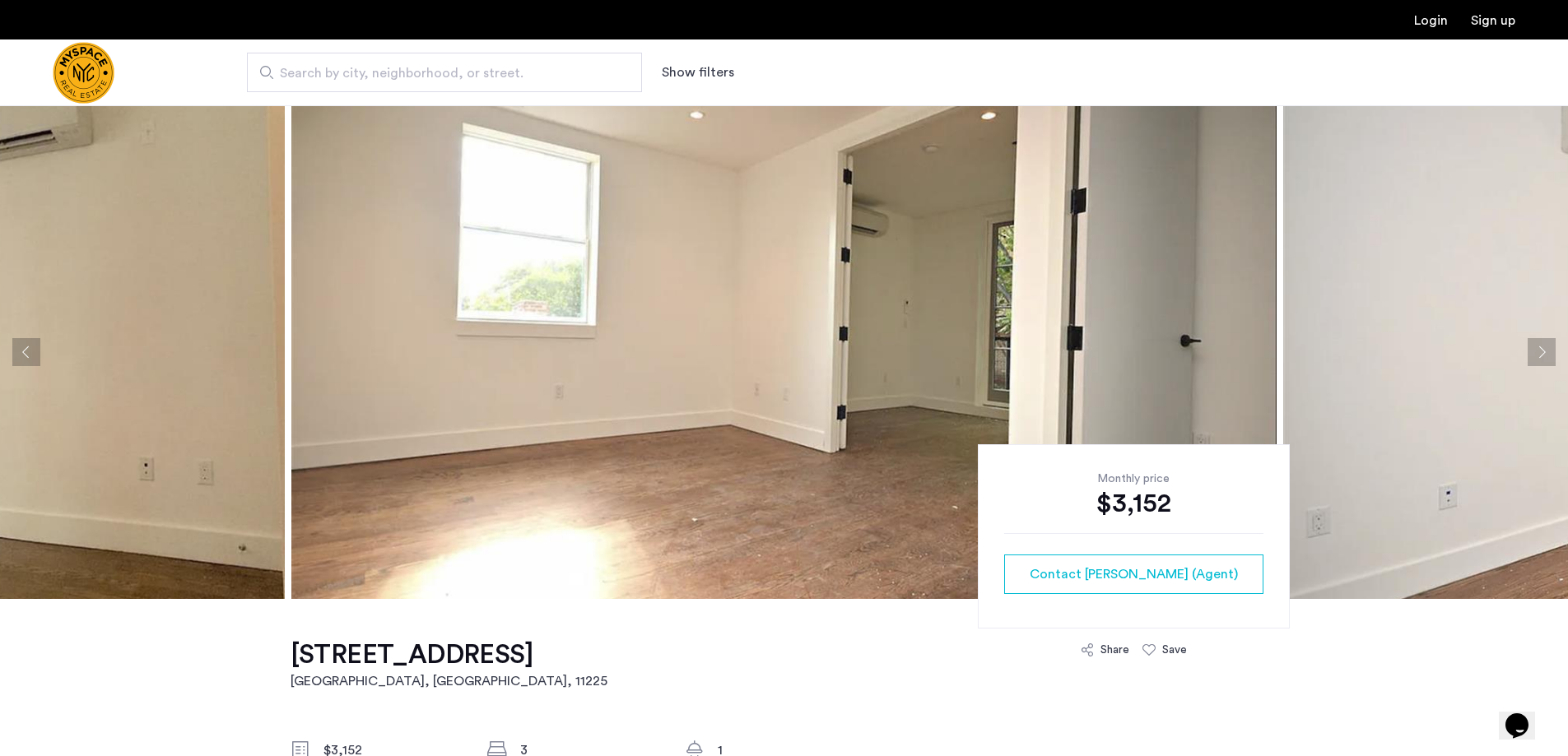
click at [1538, 350] on button "Next apartment" at bounding box center [1542, 352] width 28 height 28
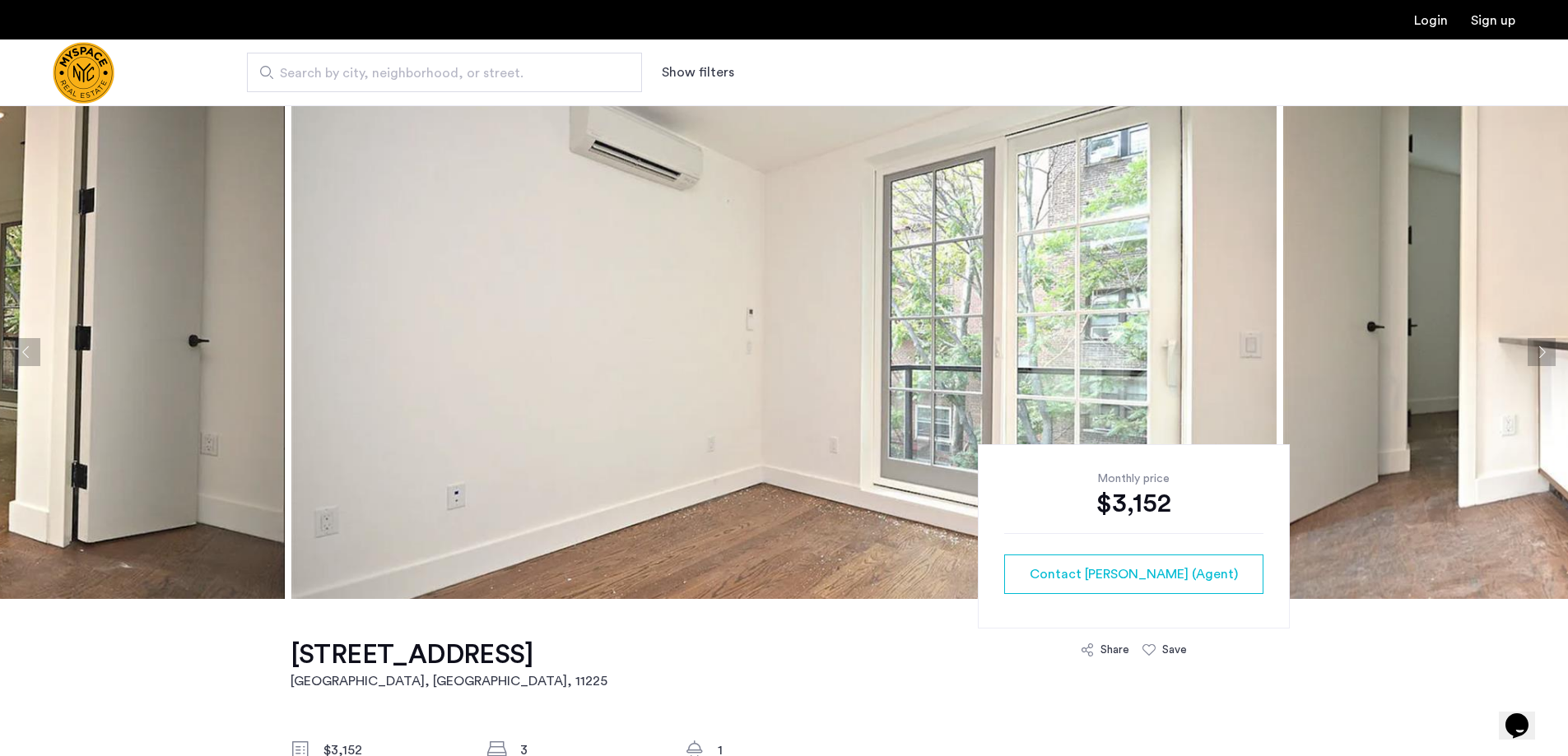
click at [1538, 350] on button "Next apartment" at bounding box center [1542, 352] width 28 height 28
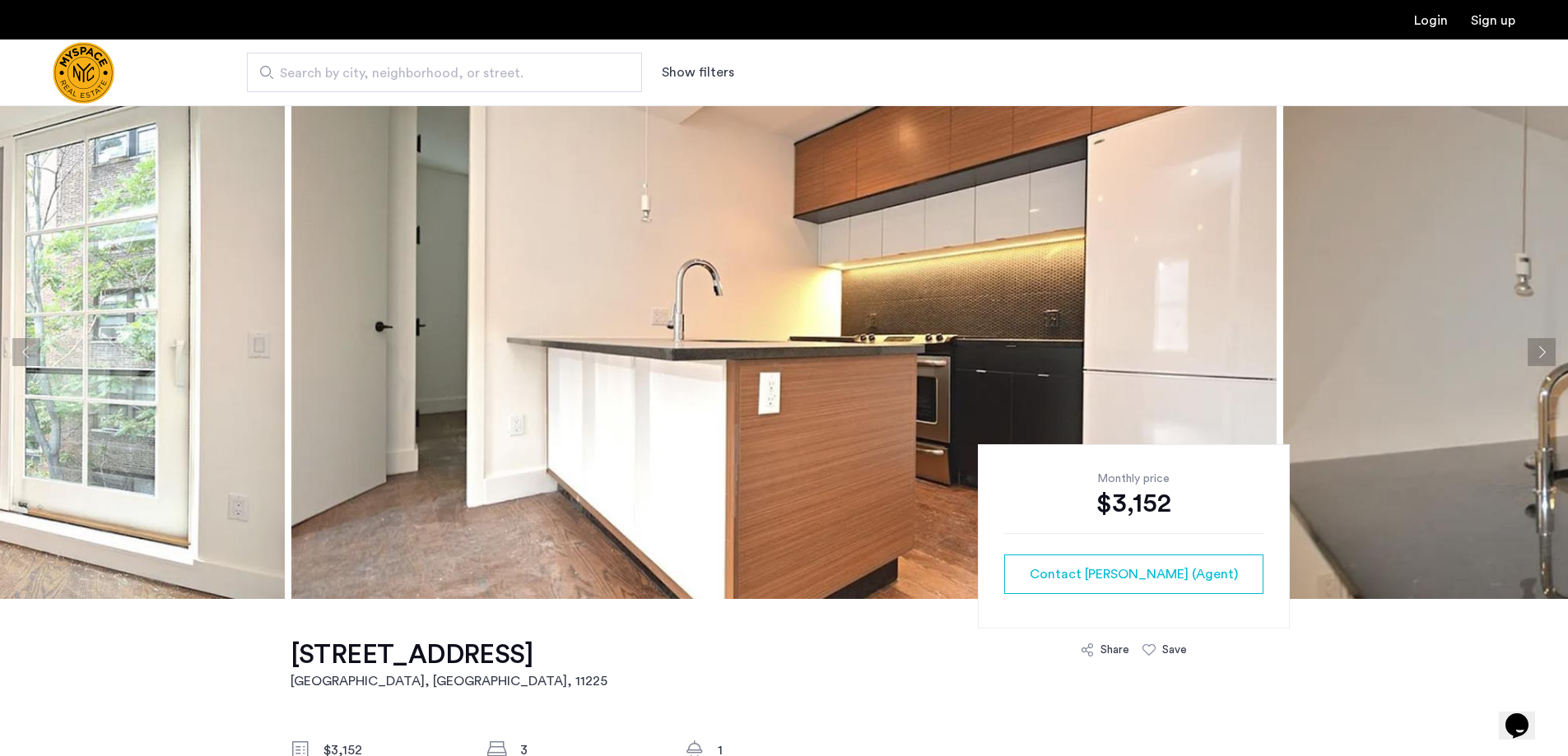
click at [1538, 350] on button "Next apartment" at bounding box center [1542, 352] width 28 height 28
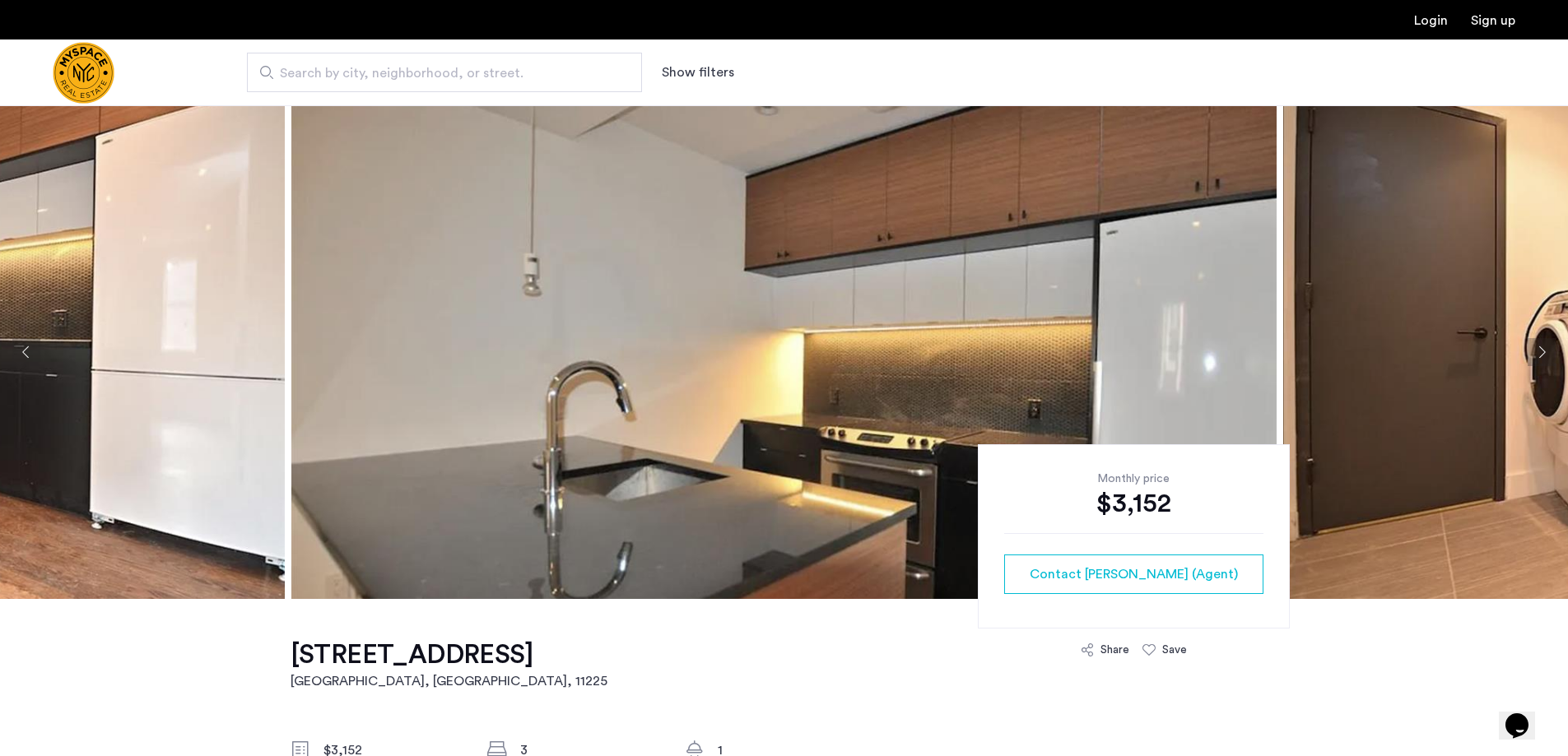
click at [1538, 350] on button "Next apartment" at bounding box center [1542, 352] width 28 height 28
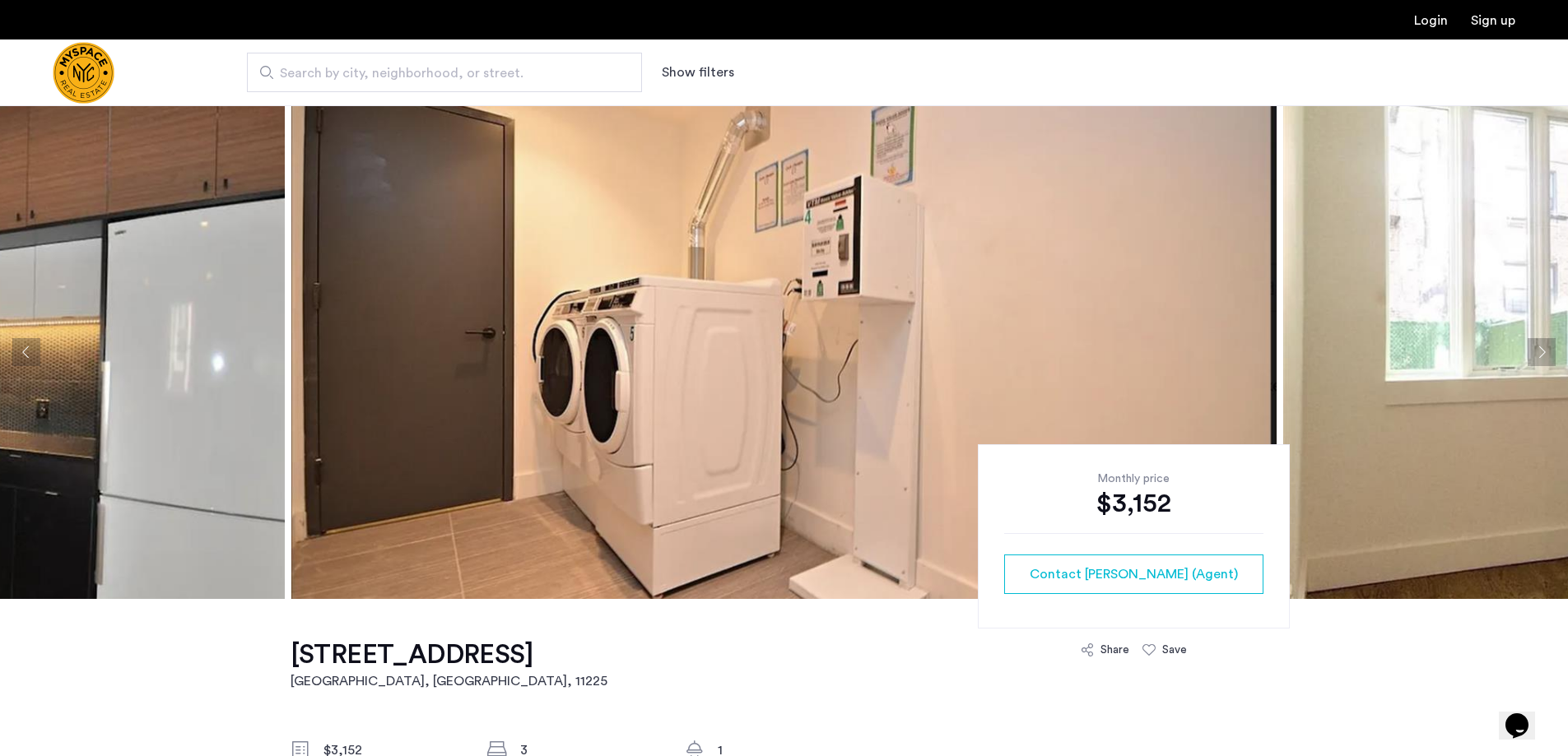
click at [1538, 350] on button "Next apartment" at bounding box center [1542, 352] width 28 height 28
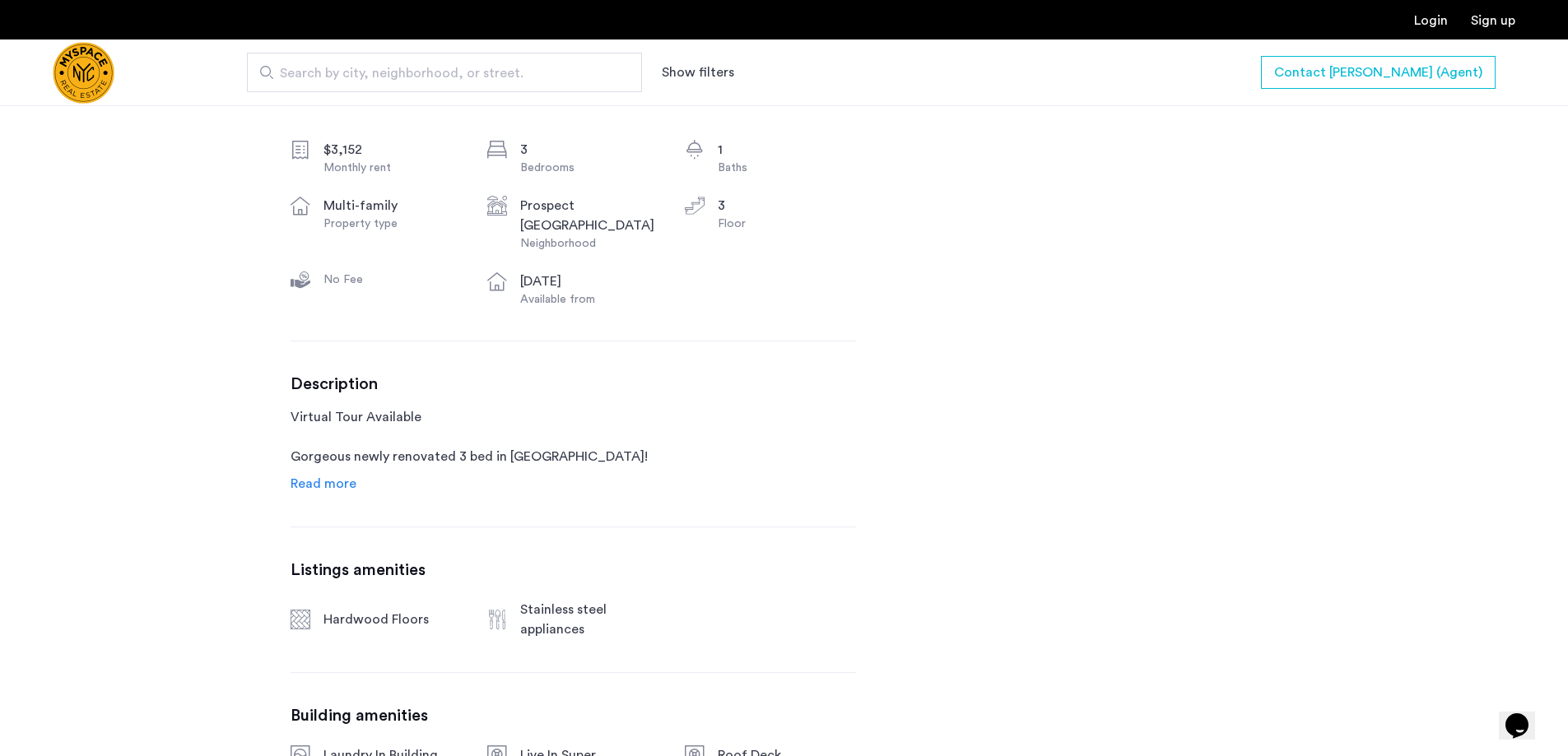
scroll to position [823, 0]
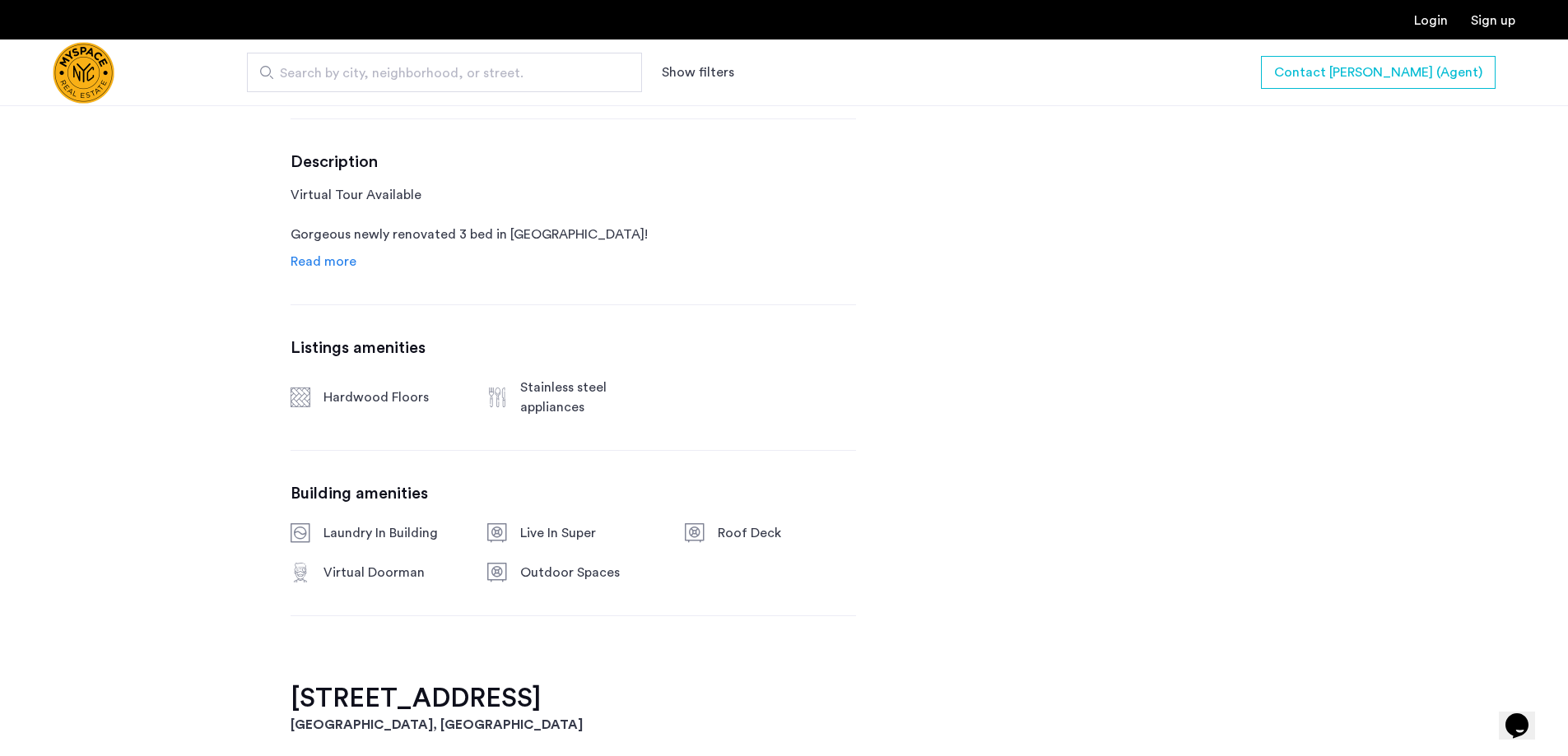
click at [342, 266] on span "Read more" at bounding box center [323, 261] width 65 height 13
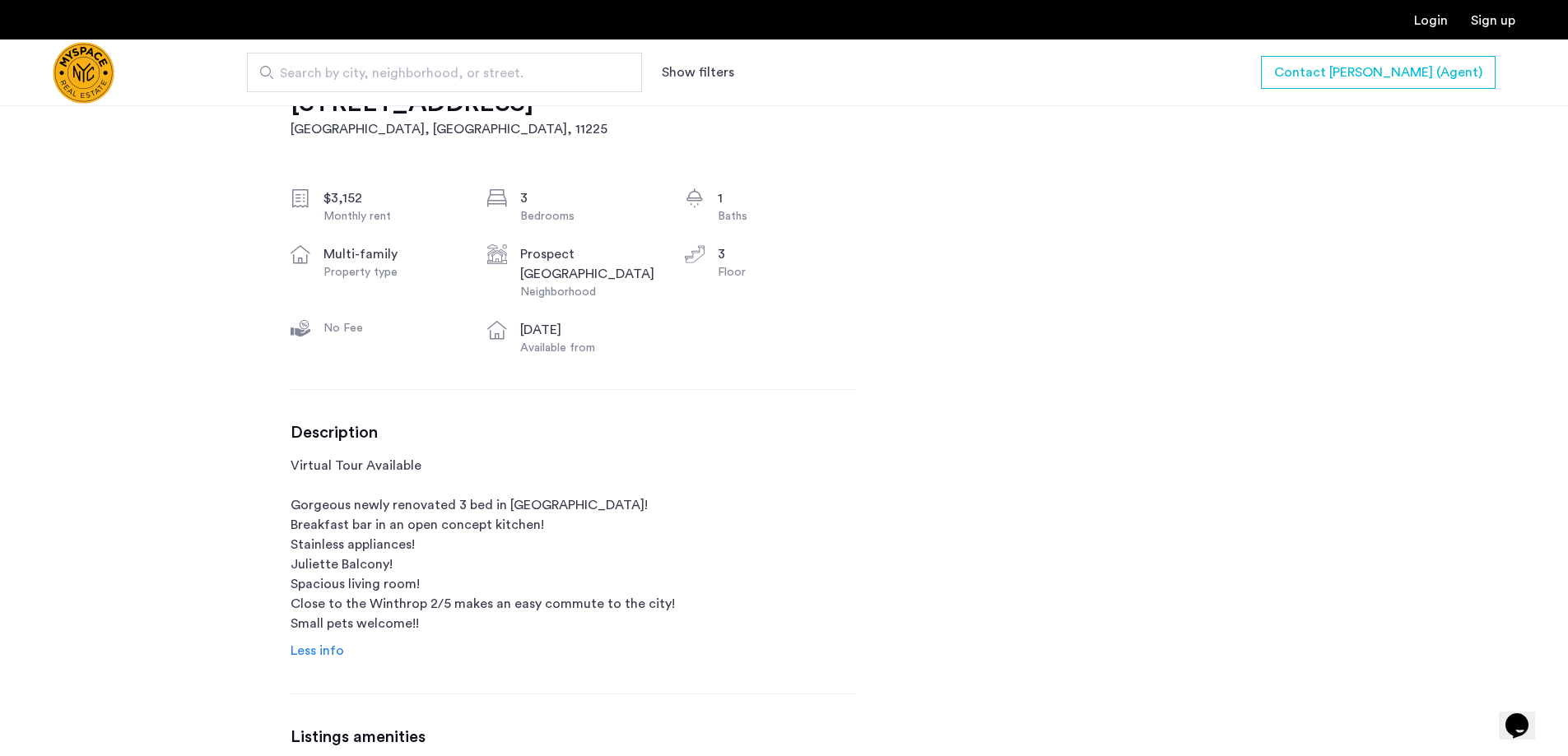
scroll to position [494, 0]
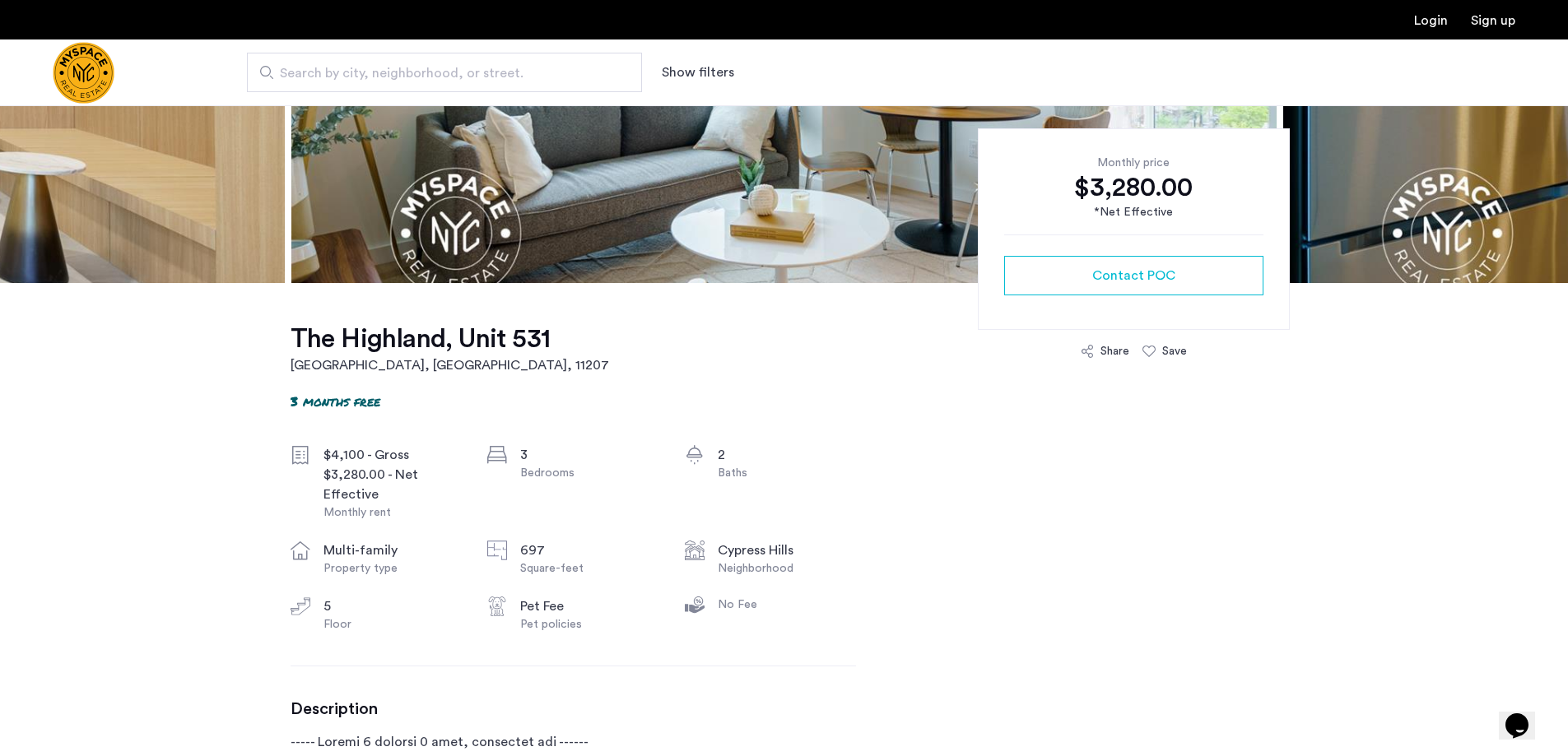
scroll to position [411, 0]
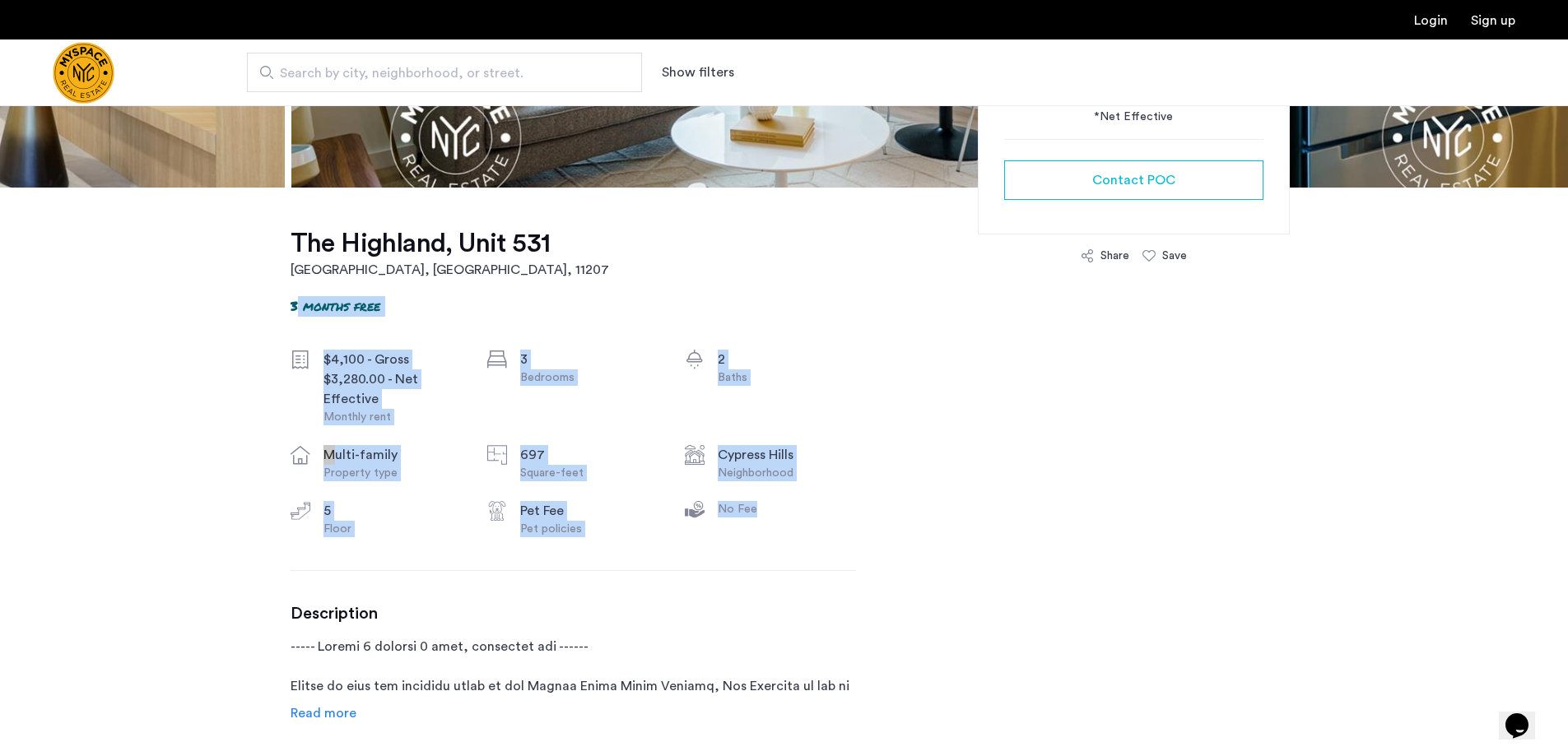
drag, startPoint x: 280, startPoint y: 311, endPoint x: 849, endPoint y: 545, distance: 615.2
click at [846, 543] on div "[GEOGRAPHIC_DATA] 3 months free $4,100 - Gross $3,280.00 - Net Effective Monthl…" at bounding box center [573, 733] width 565 height 1091
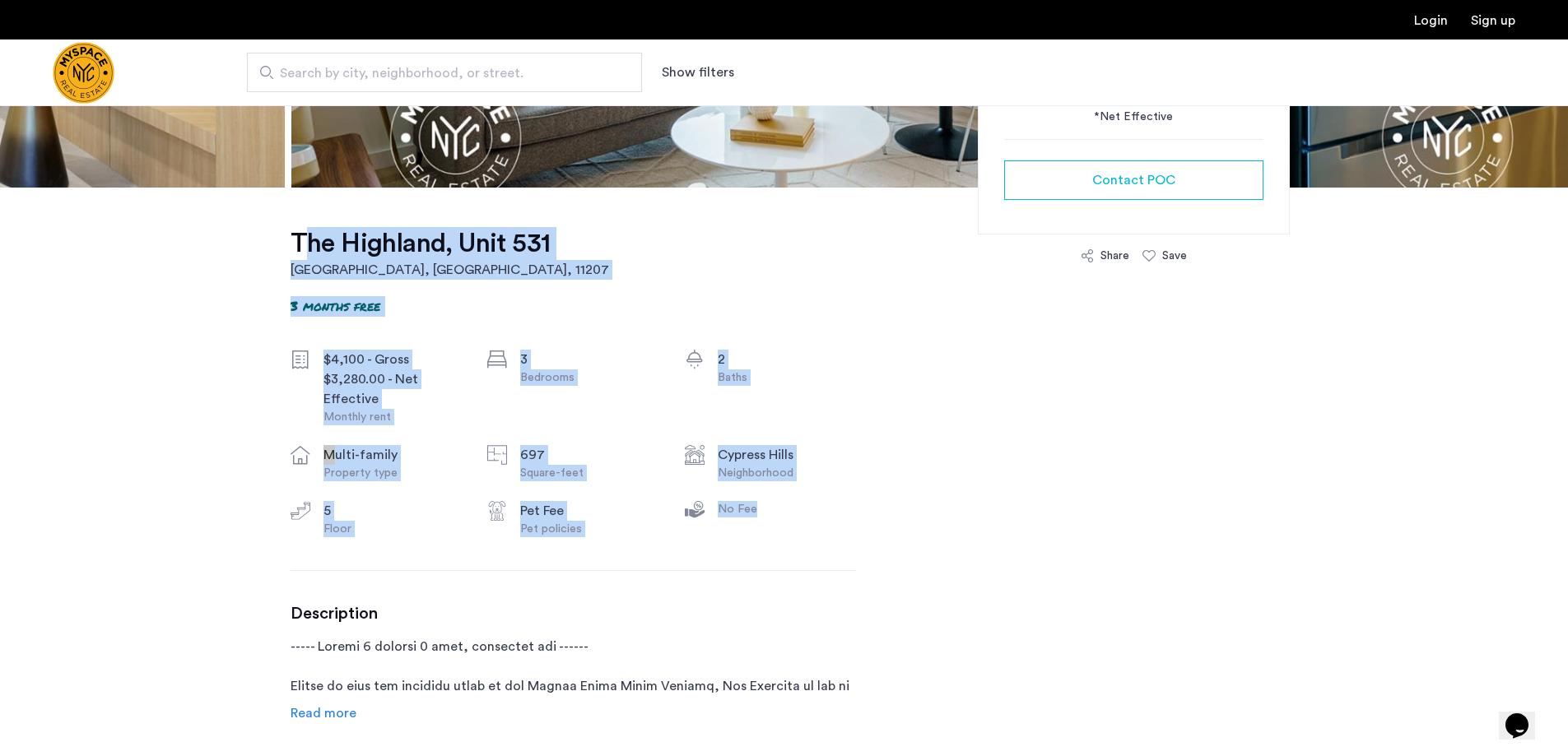
drag, startPoint x: 229, startPoint y: 259, endPoint x: 769, endPoint y: 521, distance: 600.2
click at [769, 521] on div "No Fee" at bounding box center [787, 519] width 139 height 37
drag, startPoint x: 260, startPoint y: 248, endPoint x: 821, endPoint y: 528, distance: 627.0
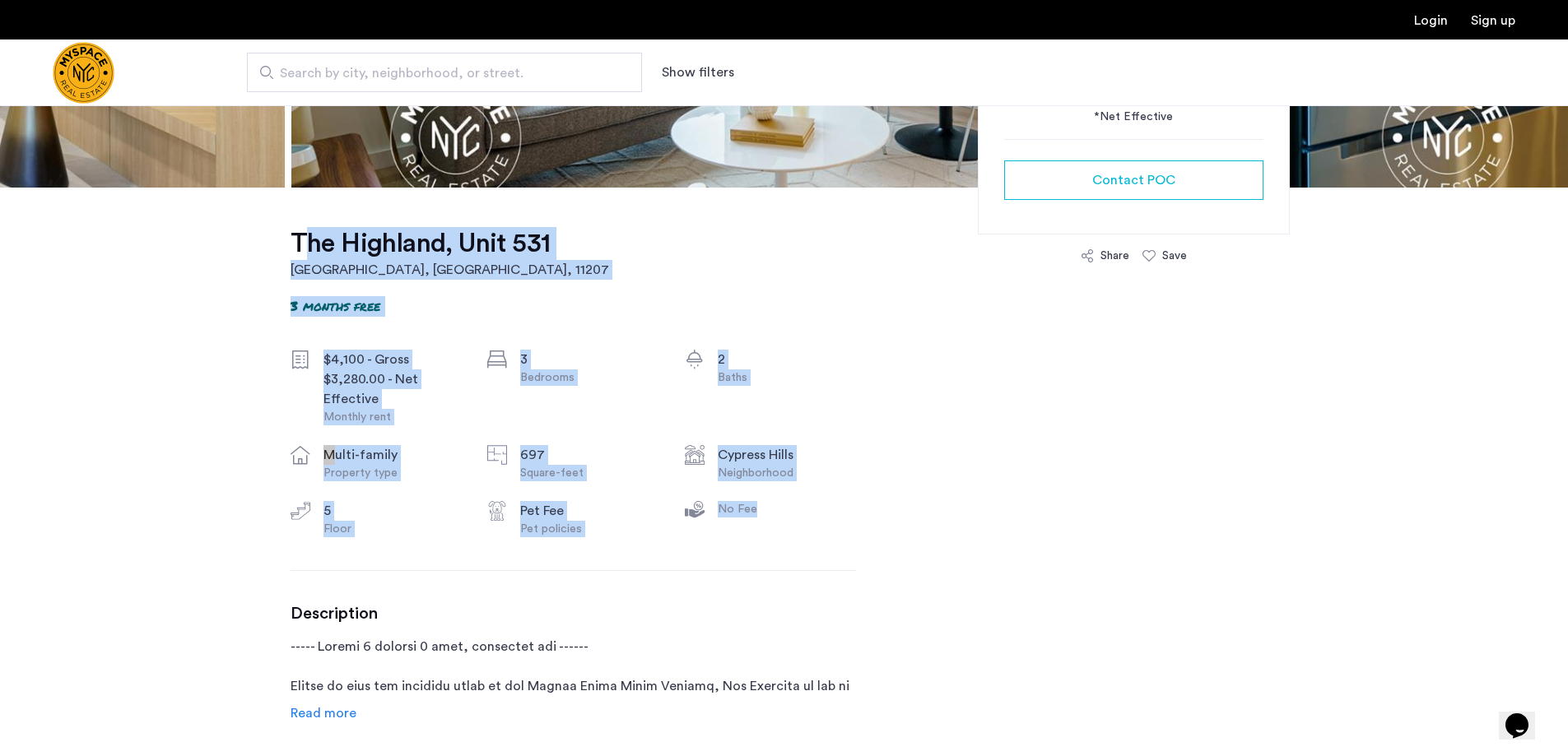
click at [824, 529] on div "No Fee" at bounding box center [787, 519] width 139 height 37
drag, startPoint x: 281, startPoint y: 249, endPoint x: 766, endPoint y: 538, distance: 564.6
click at [766, 538] on div "[GEOGRAPHIC_DATA] 3 months free $4,100 - Gross $3,280.00 - Net Effective Monthl…" at bounding box center [573, 733] width 565 height 1091
drag, startPoint x: 263, startPoint y: 245, endPoint x: 813, endPoint y: 529, distance: 619.0
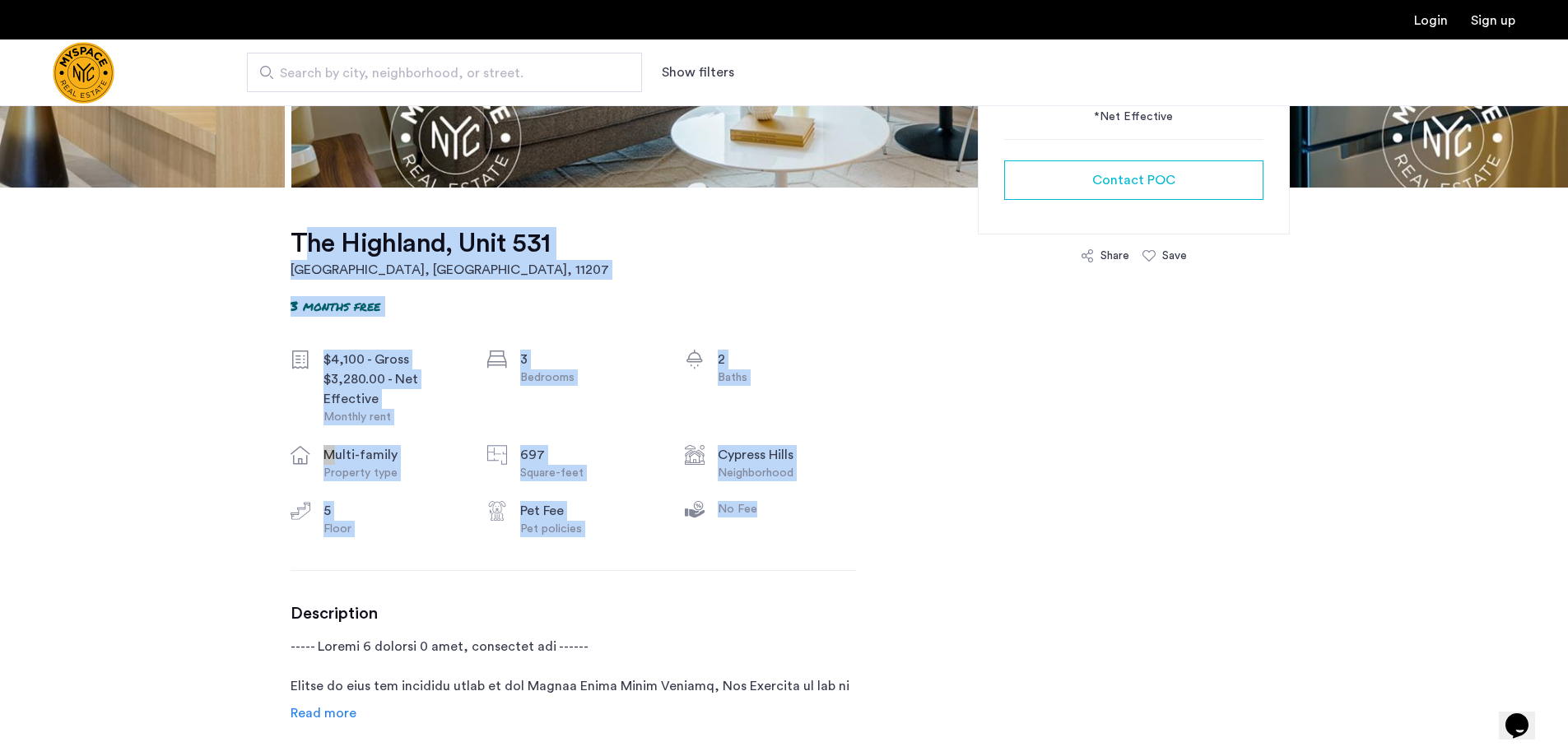
click at [813, 529] on div "No Fee" at bounding box center [787, 519] width 139 height 37
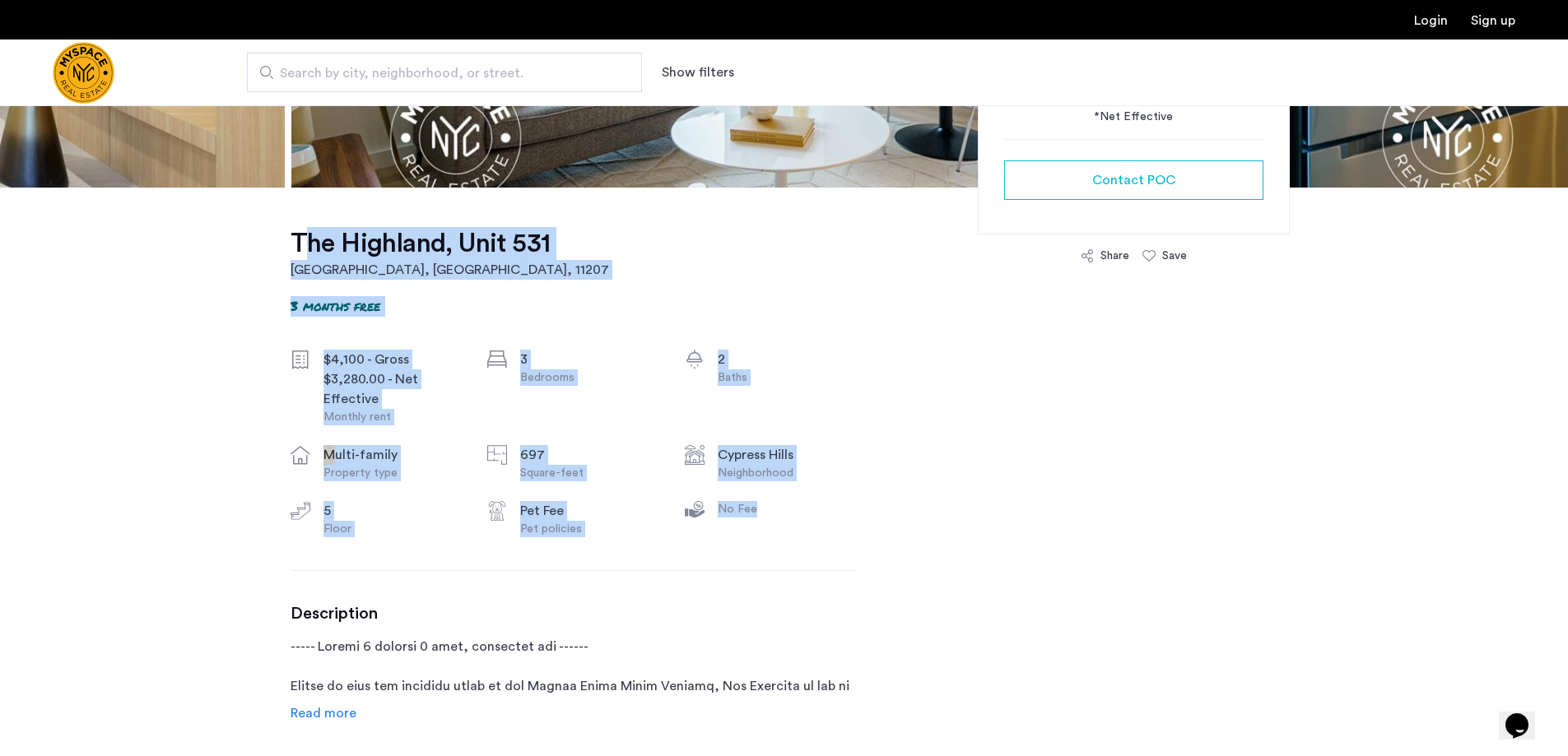
drag, startPoint x: 201, startPoint y: 254, endPoint x: 796, endPoint y: 536, distance: 658.4
click at [796, 536] on div "No Fee" at bounding box center [787, 519] width 139 height 37
drag, startPoint x: 242, startPoint y: 276, endPoint x: 803, endPoint y: 544, distance: 621.7
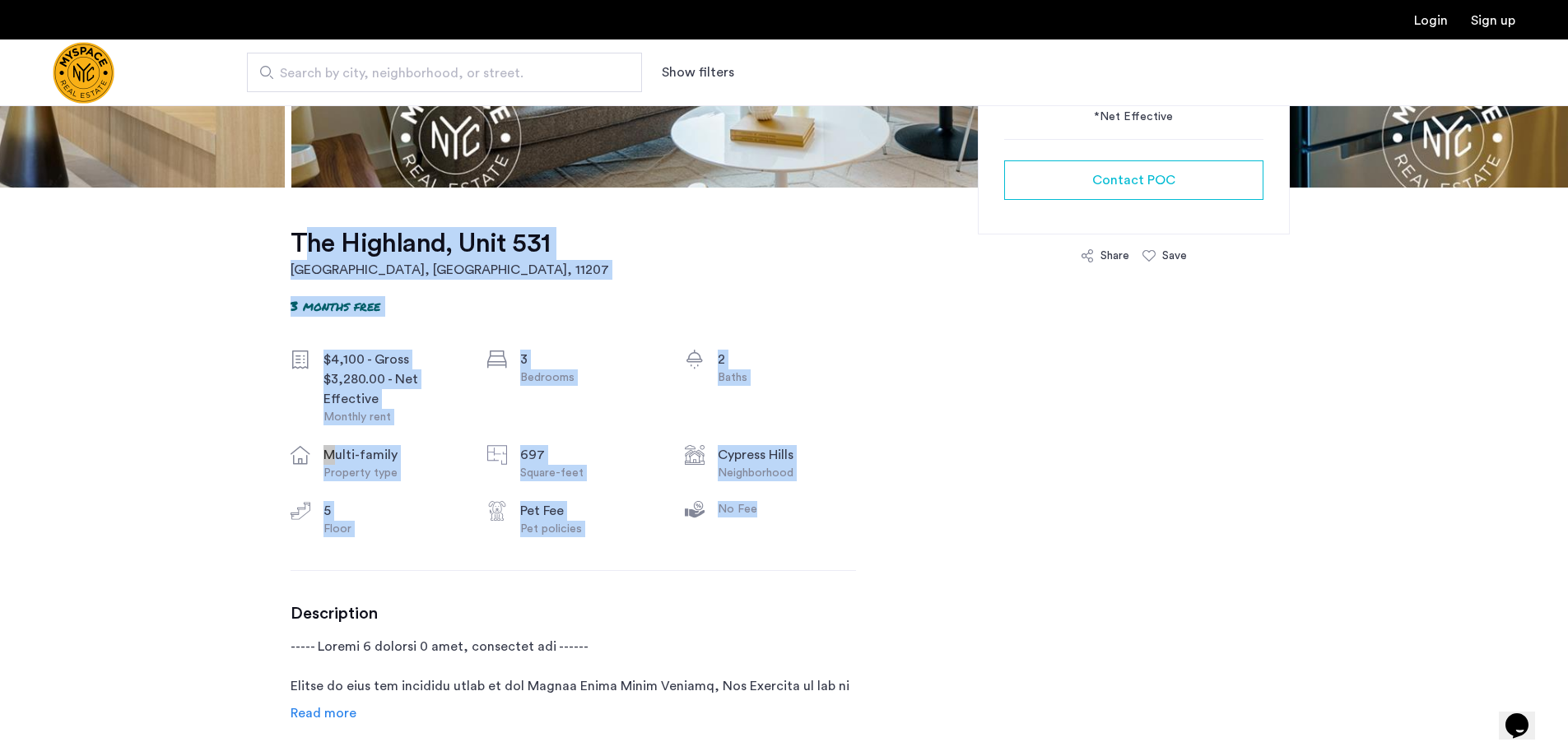
click at [843, 530] on div "No Fee" at bounding box center [787, 519] width 139 height 37
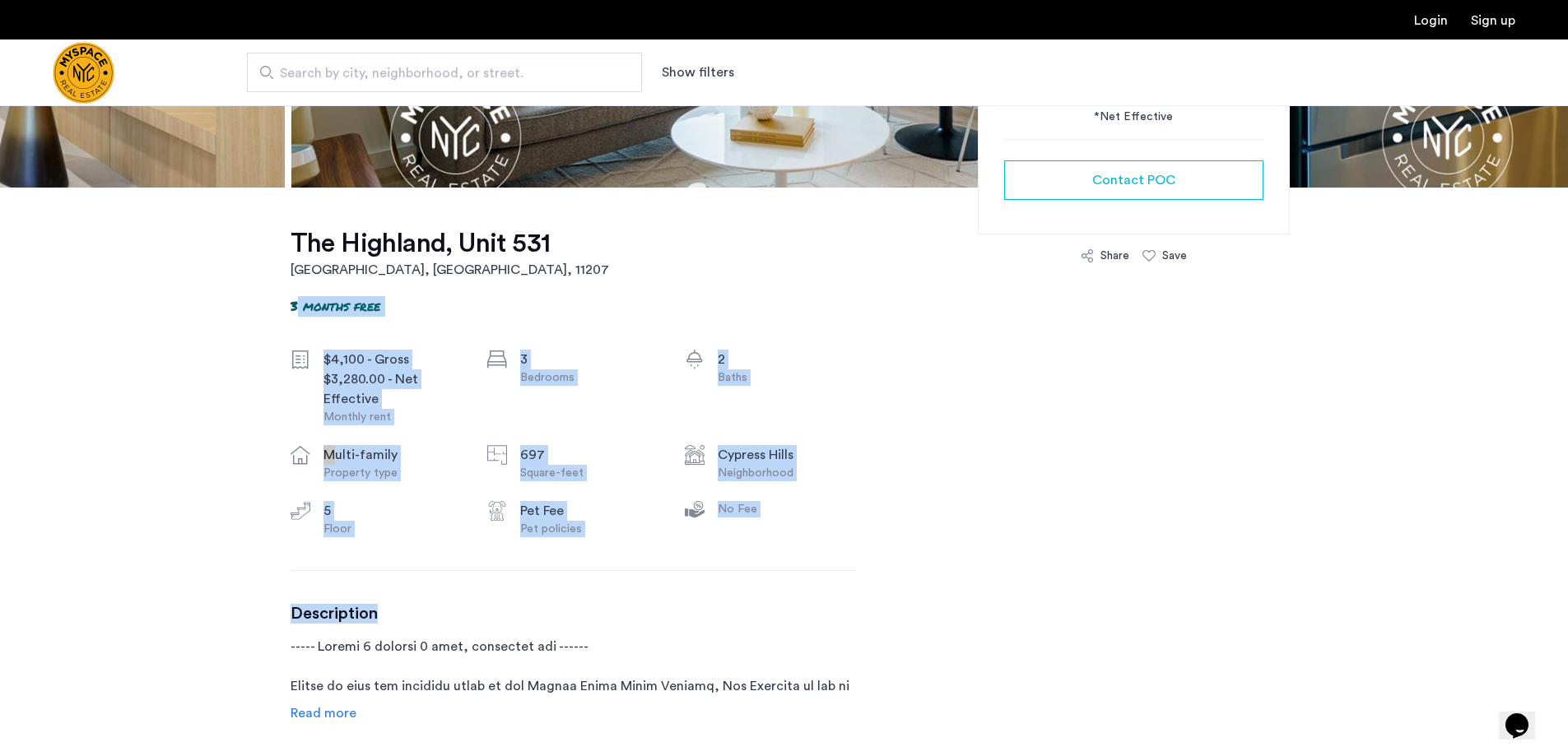
drag, startPoint x: 241, startPoint y: 302, endPoint x: 738, endPoint y: 586, distance: 572.4
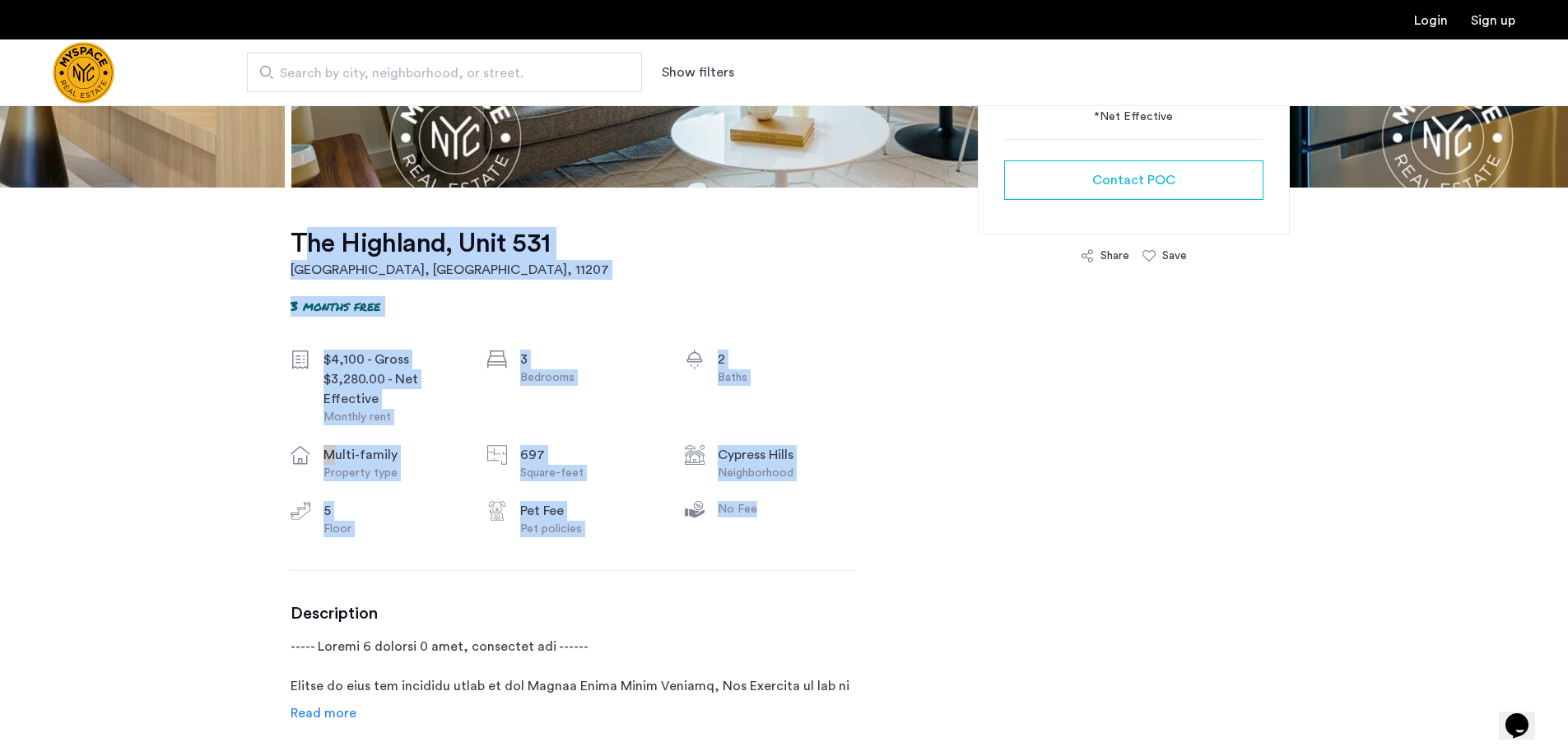
drag, startPoint x: 221, startPoint y: 256, endPoint x: 803, endPoint y: 529, distance: 642.8
click at [803, 529] on div "No Fee" at bounding box center [787, 519] width 139 height 37
drag, startPoint x: 231, startPoint y: 253, endPoint x: 832, endPoint y: 544, distance: 667.7
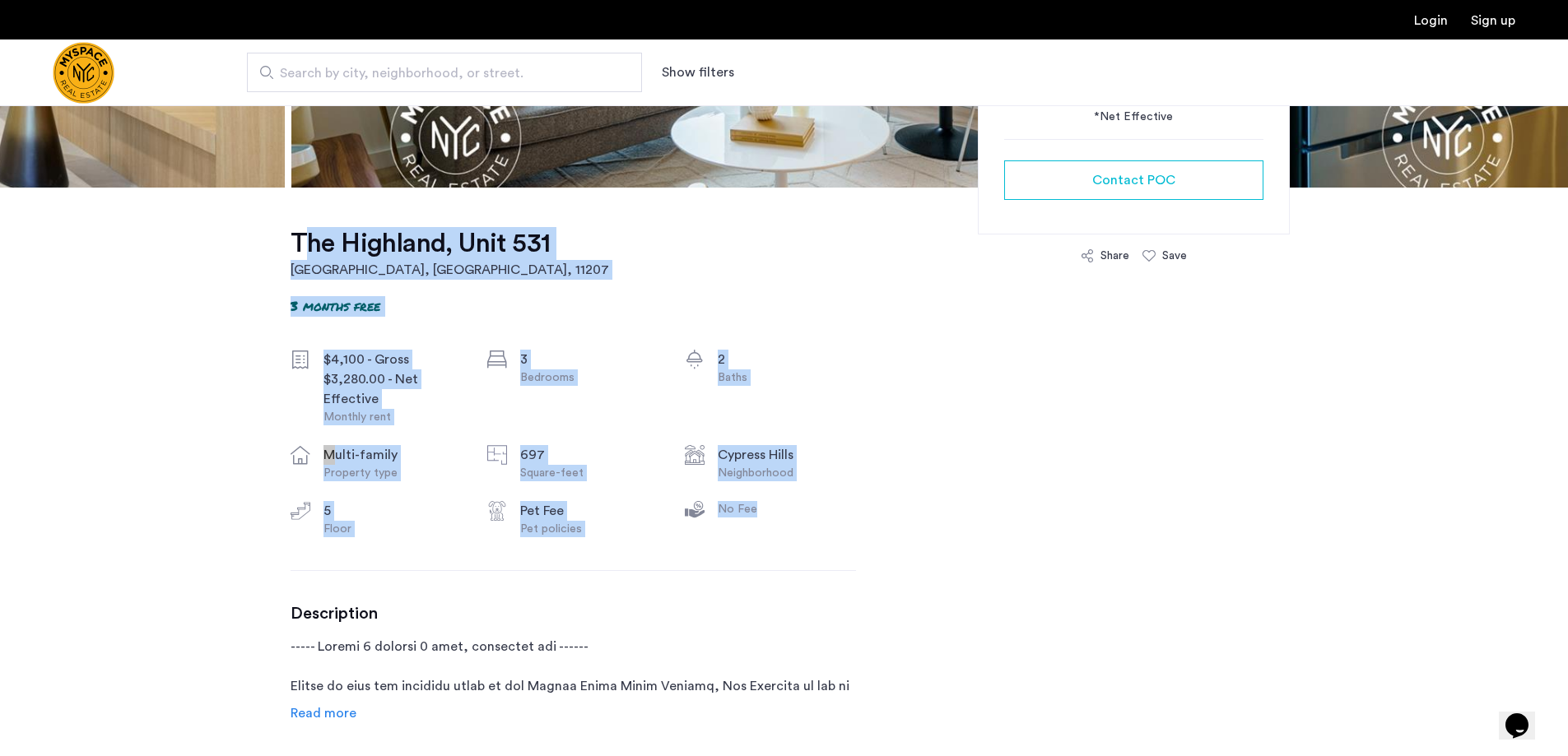
click at [841, 542] on div "[GEOGRAPHIC_DATA] 3 months free $4,100 - Gross $3,280.00 - Net Effective Monthl…" at bounding box center [573, 733] width 565 height 1091
drag, startPoint x: 246, startPoint y: 257, endPoint x: 814, endPoint y: 550, distance: 639.1
click at [814, 550] on div "The Highland, Unit 531 Brooklyn, NY , 11207 3 months free $4,100 - Gross $3,280…" at bounding box center [573, 733] width 565 height 1091
drag, startPoint x: 240, startPoint y: 268, endPoint x: 749, endPoint y: 546, distance: 580.0
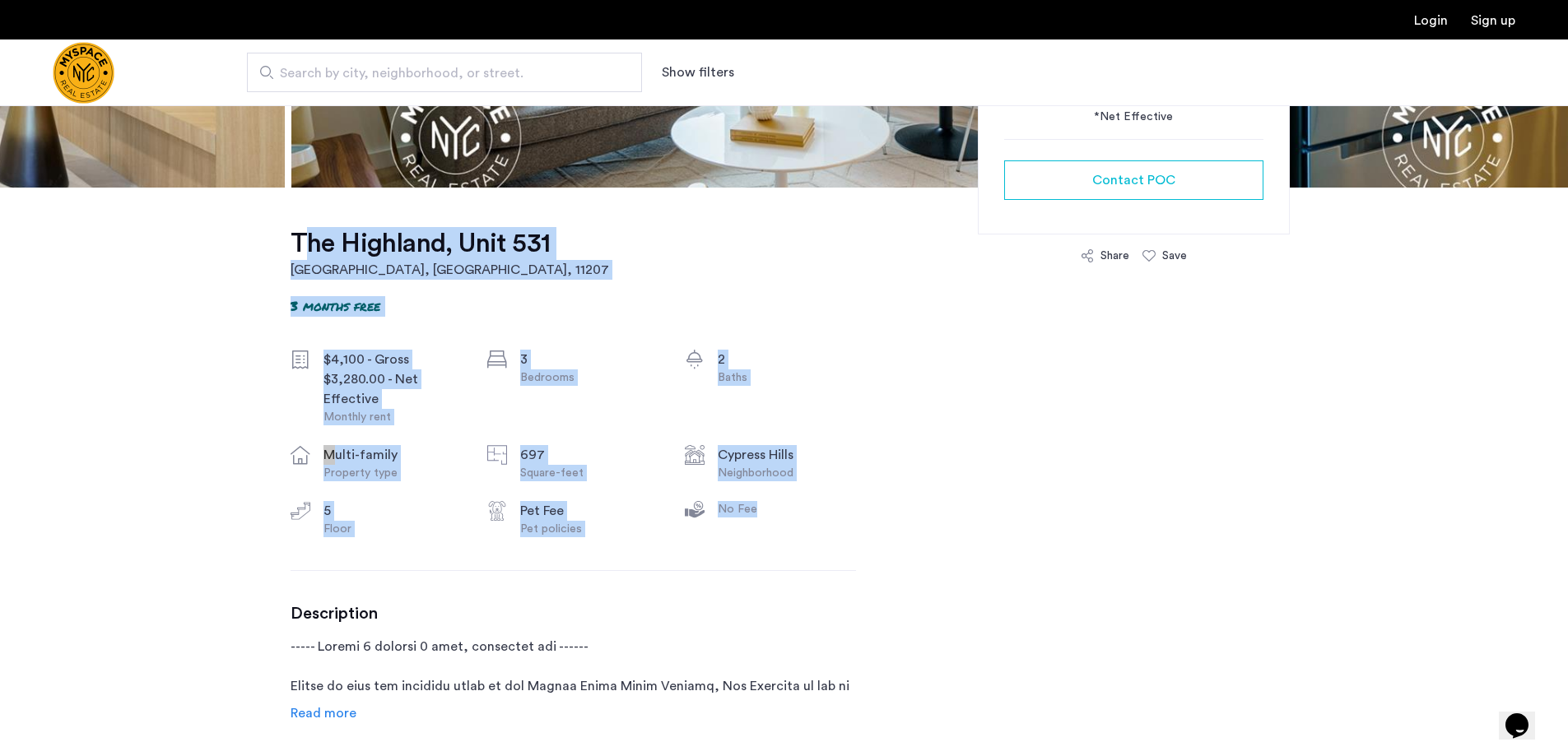
click at [773, 540] on div "The Highland, Unit 531 Brooklyn, NY , 11207 3 months free $4,100 - Gross $3,280…" at bounding box center [573, 733] width 565 height 1091
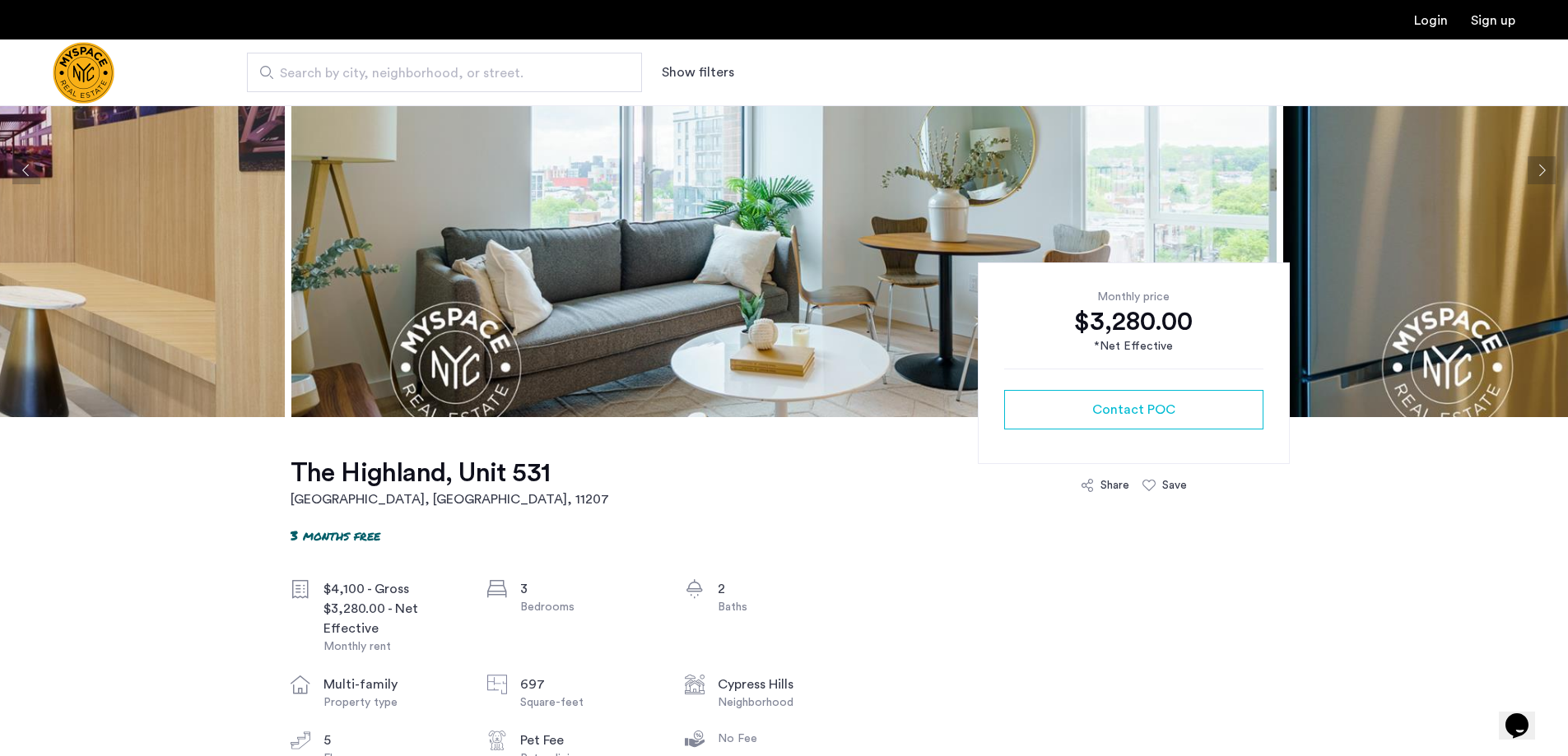
scroll to position [0, 0]
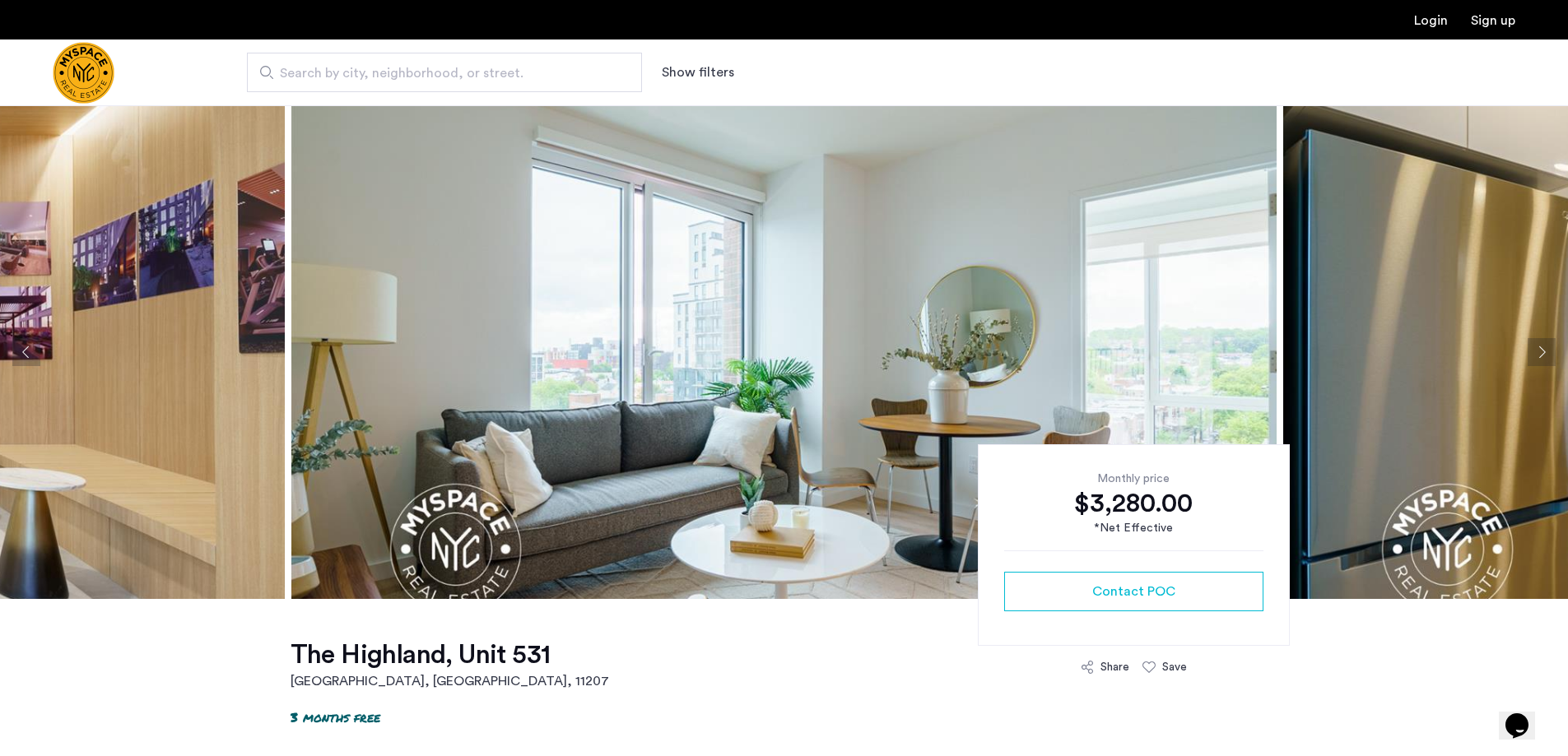
click at [1542, 353] on button "Next apartment" at bounding box center [1542, 352] width 28 height 28
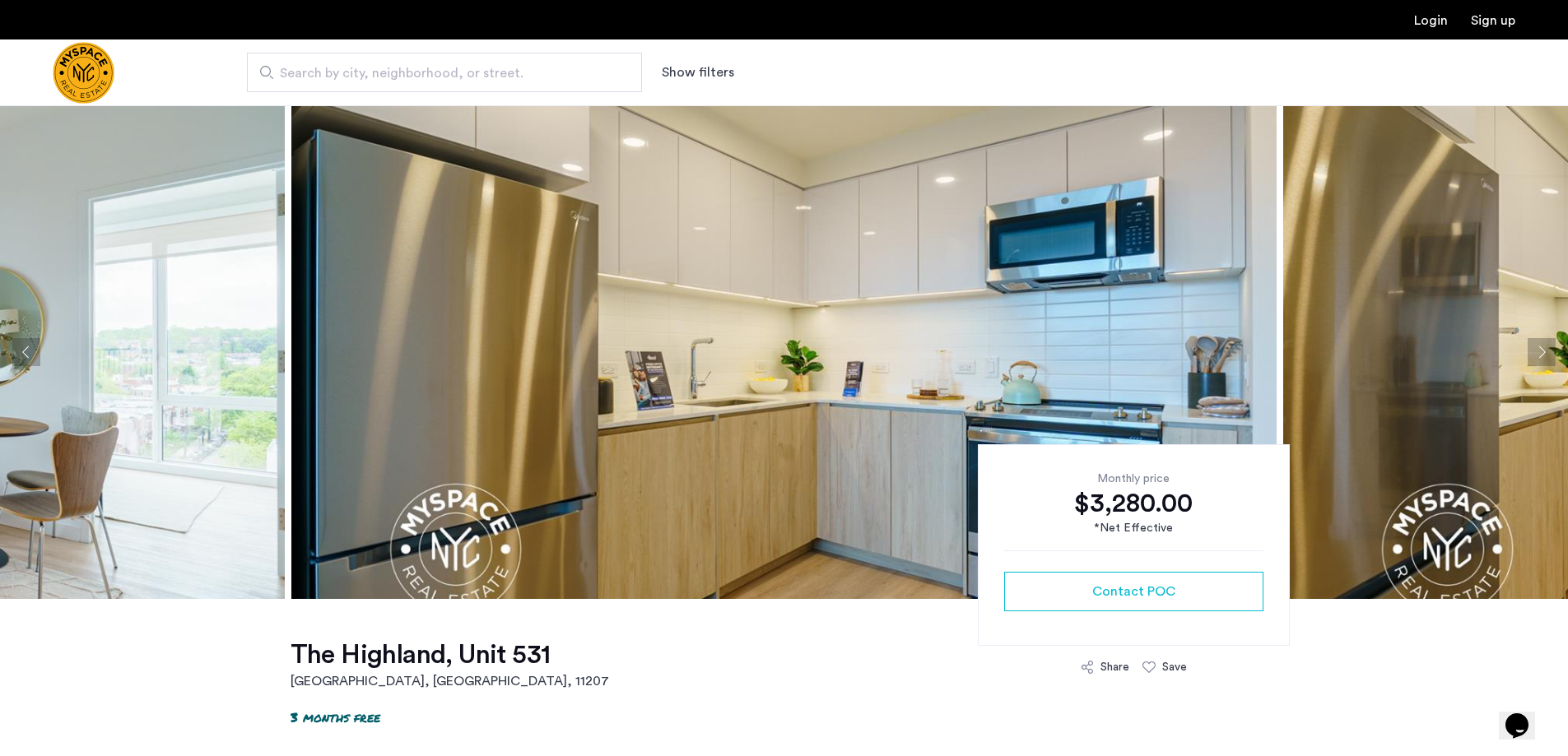
click at [1543, 353] on button "Next apartment" at bounding box center [1542, 352] width 28 height 28
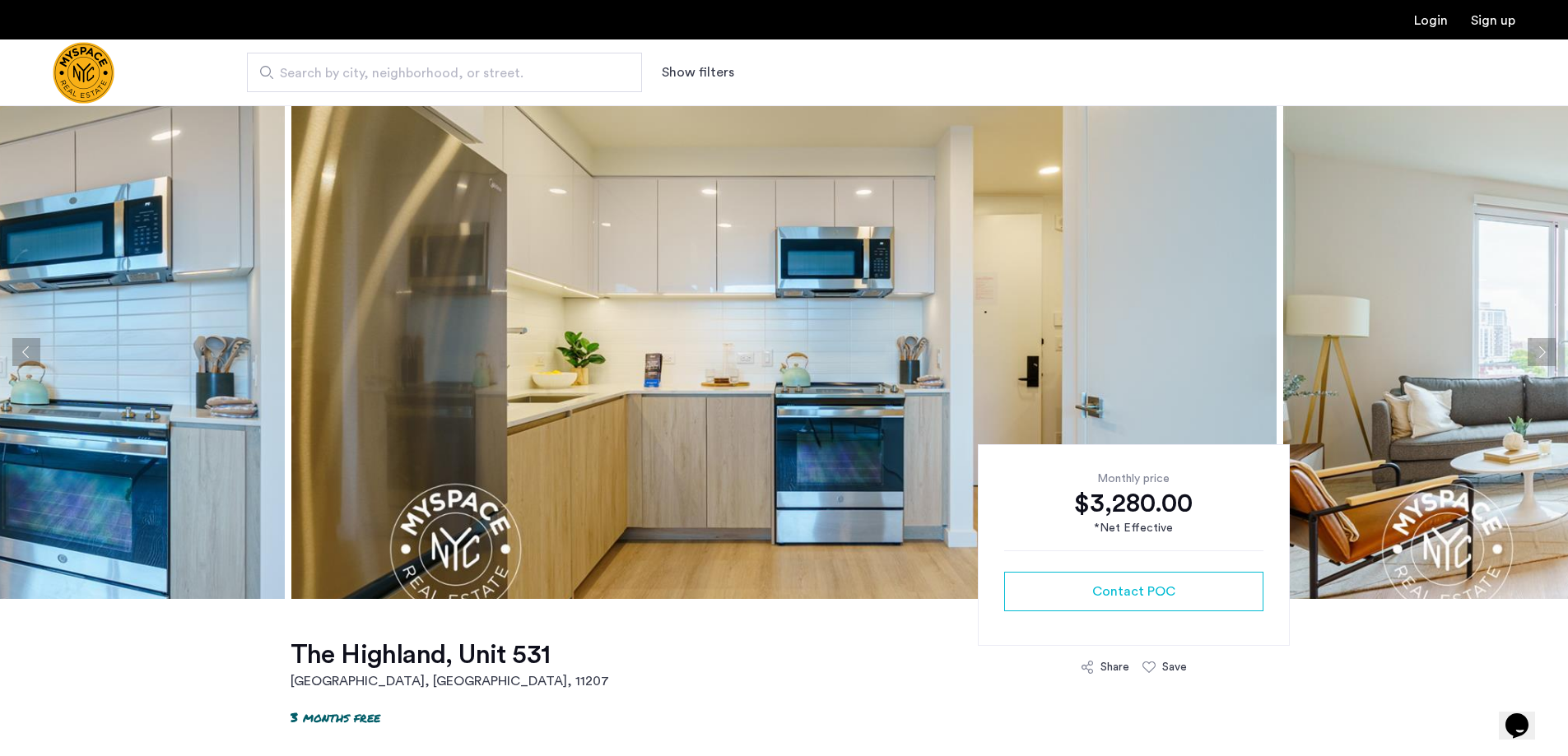
click at [1543, 353] on button "Next apartment" at bounding box center [1542, 352] width 28 height 28
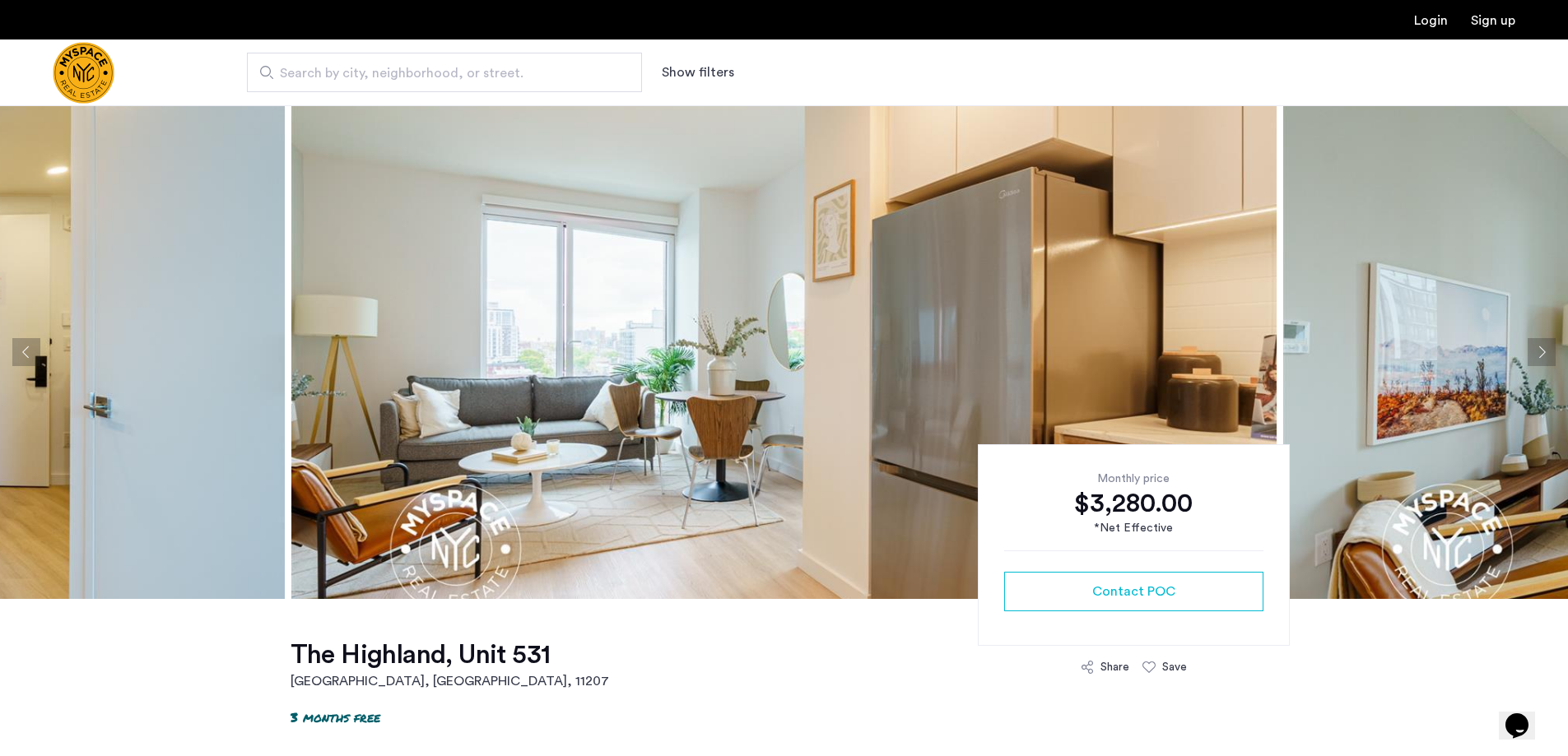
click at [1543, 353] on button "Next apartment" at bounding box center [1542, 352] width 28 height 28
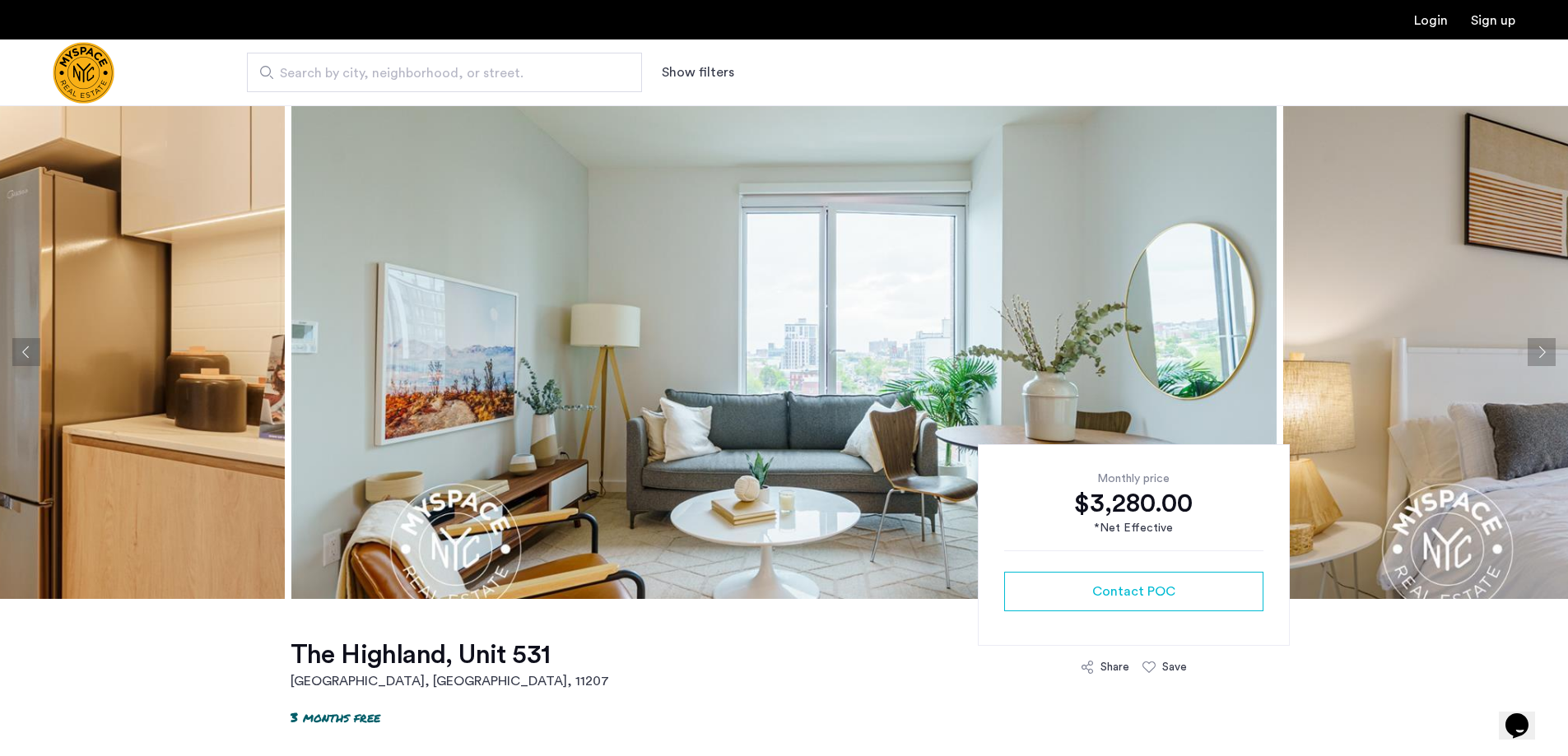
click at [1543, 353] on button "Next apartment" at bounding box center [1542, 352] width 28 height 28
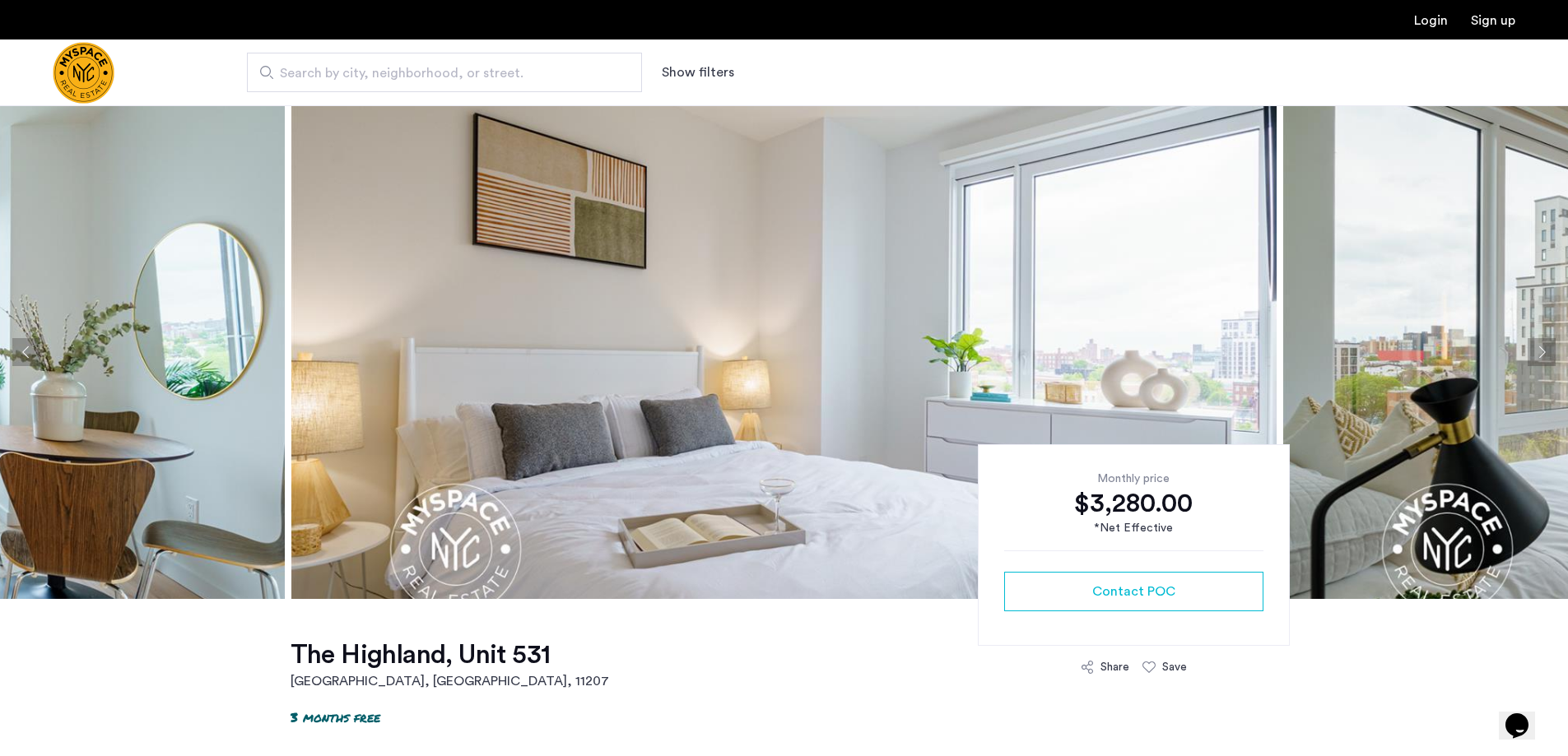
click at [1543, 353] on button "Next apartment" at bounding box center [1542, 352] width 28 height 28
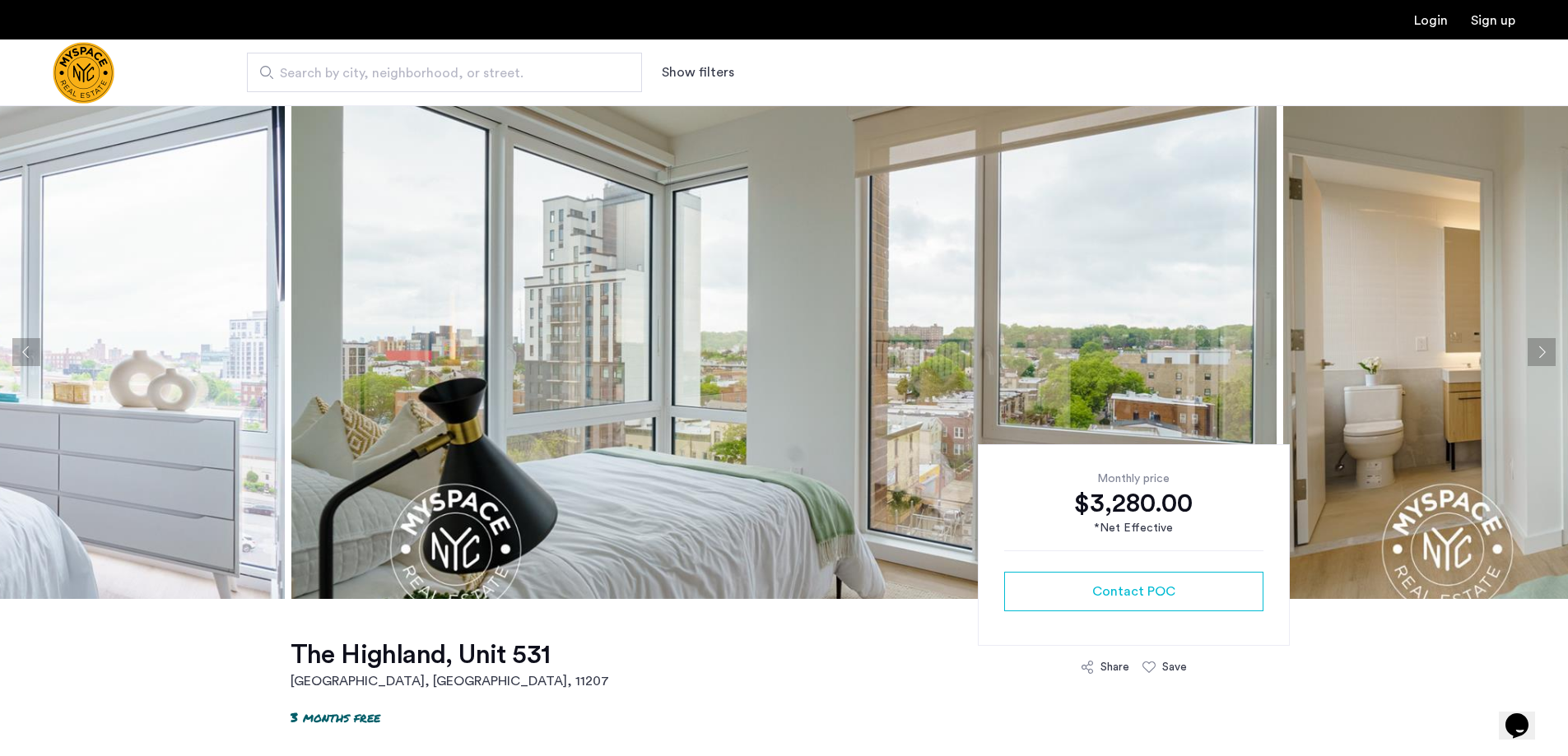
click at [1543, 353] on button "Next apartment" at bounding box center [1542, 352] width 28 height 28
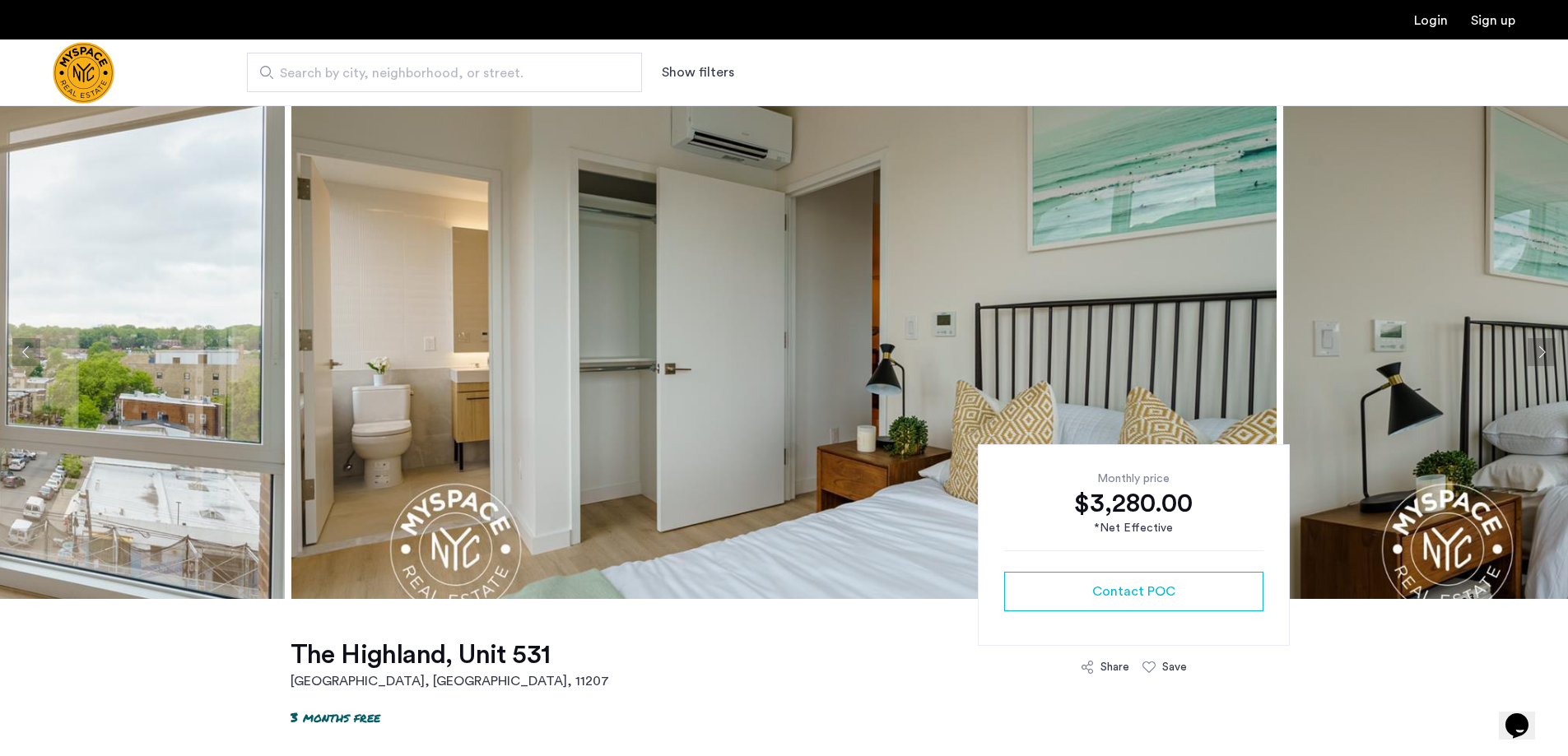
click at [1546, 352] on button "Next apartment" at bounding box center [1542, 352] width 28 height 28
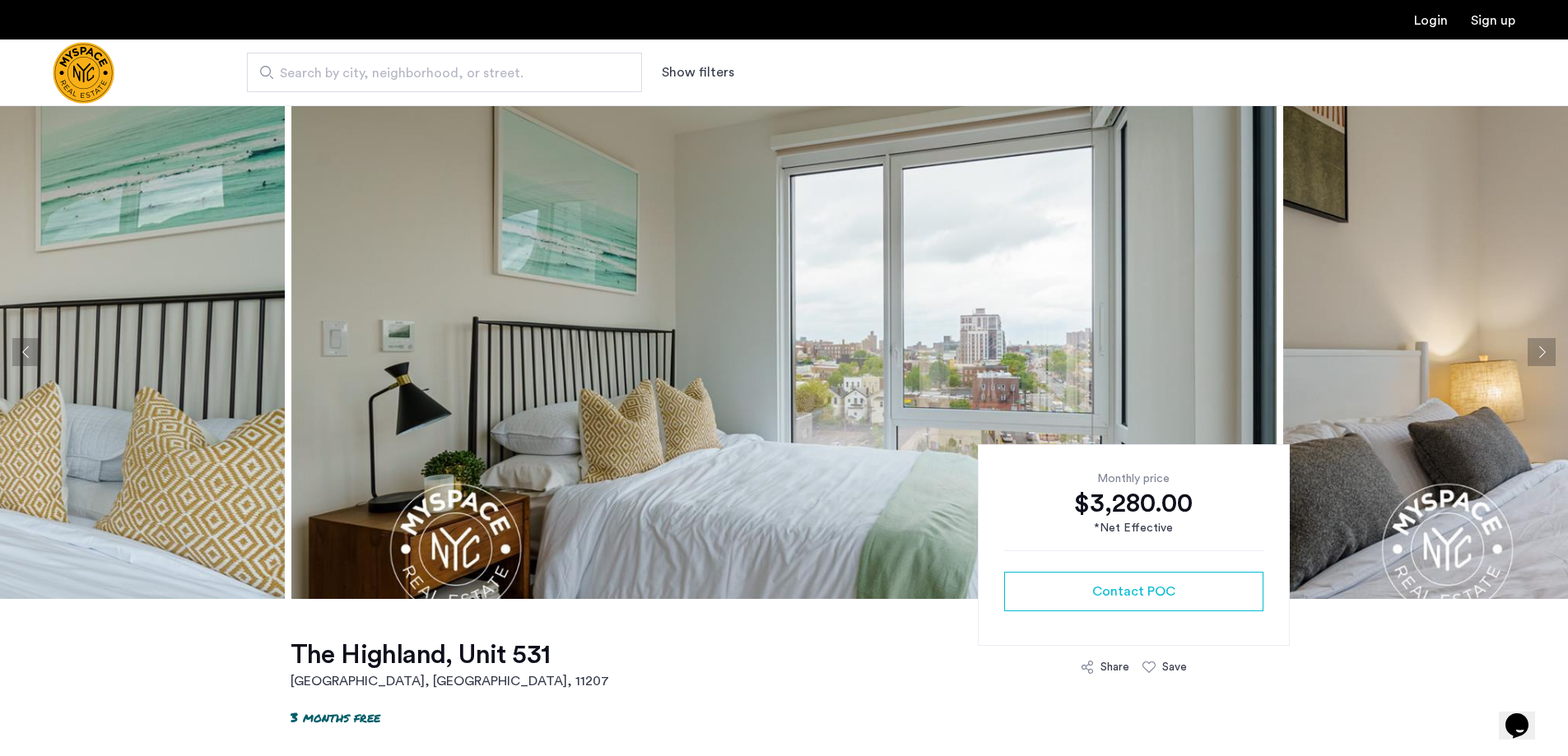
click at [1541, 348] on button "Next apartment" at bounding box center [1542, 352] width 28 height 28
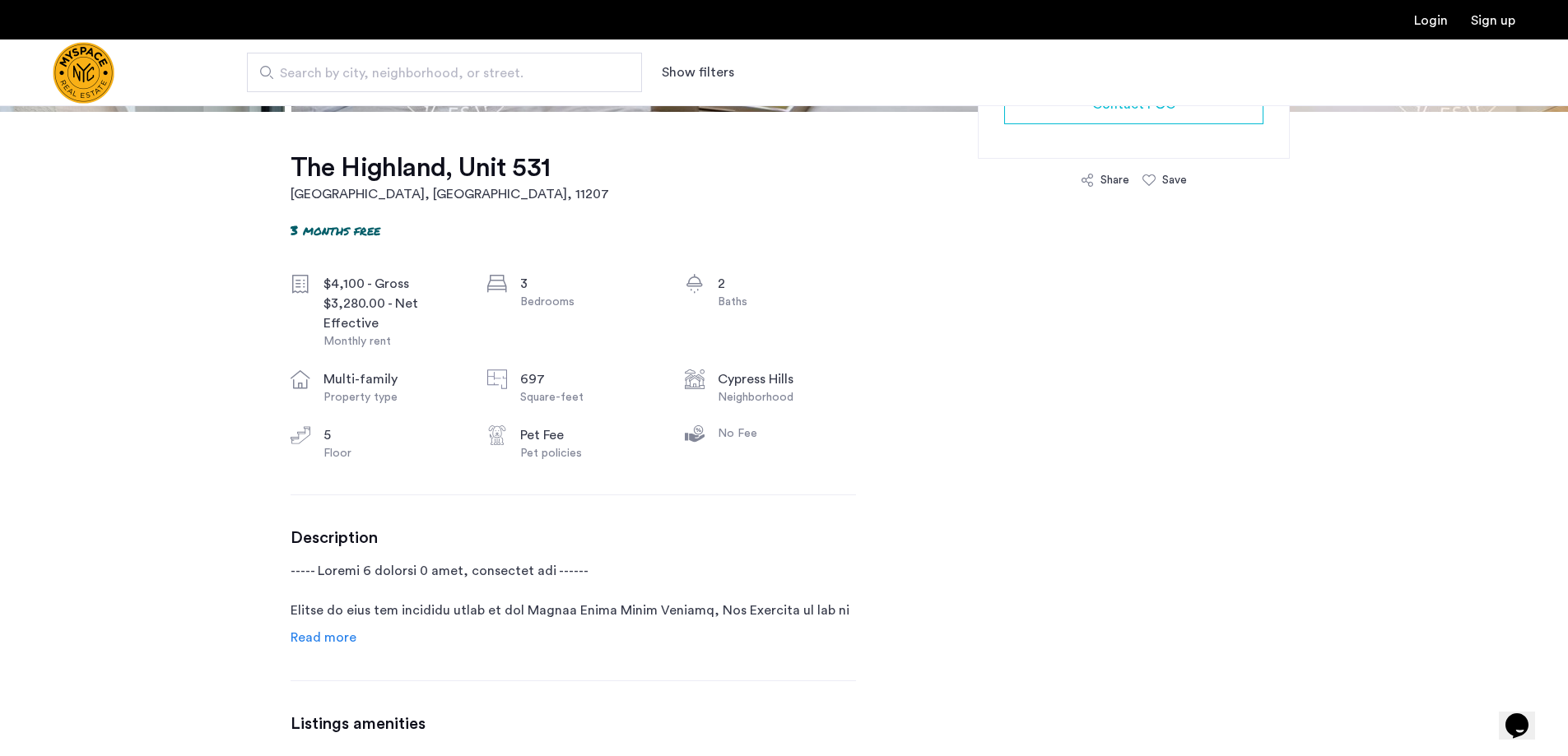
scroll to position [576, 0]
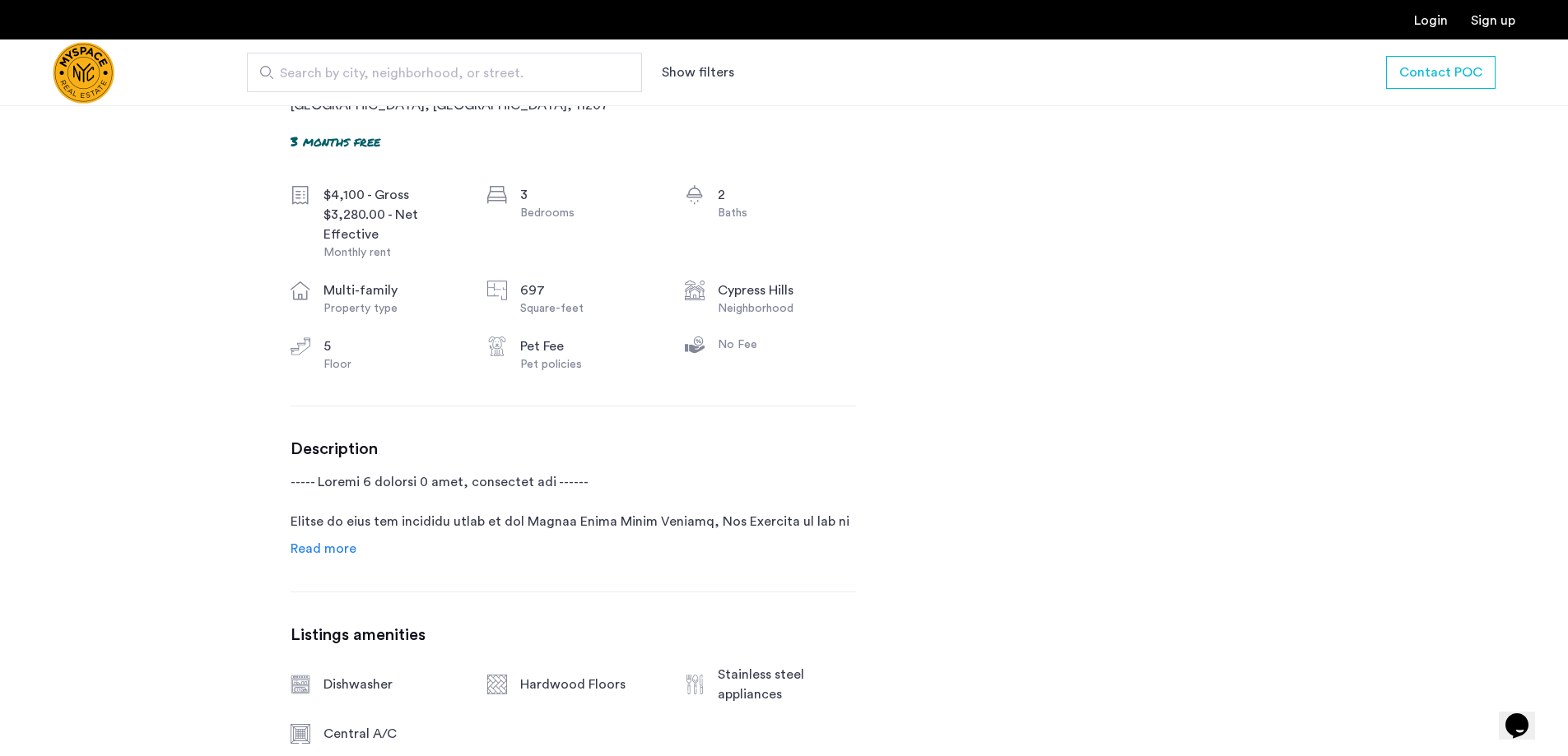
click at [332, 542] on span "Read more" at bounding box center [323, 548] width 65 height 13
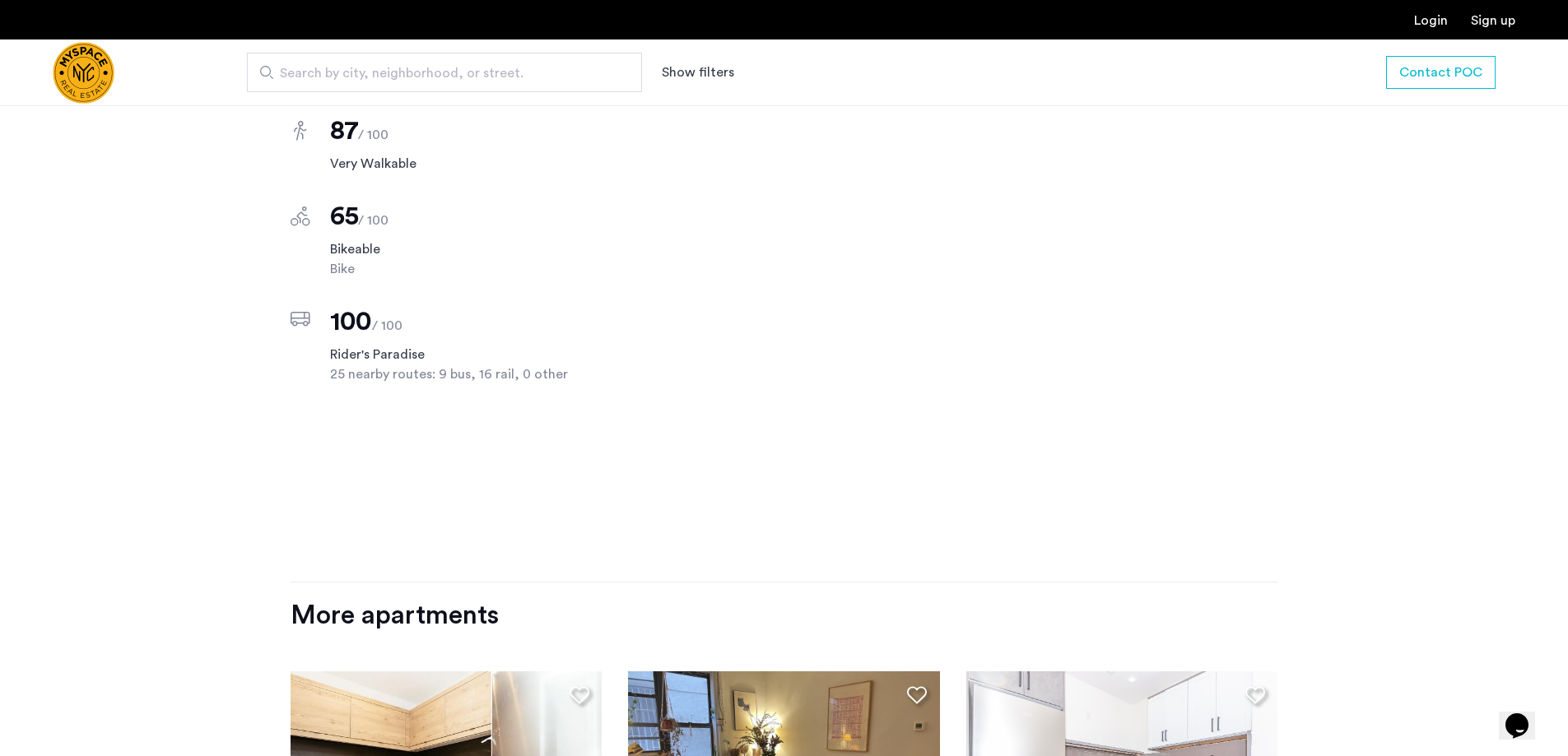
scroll to position [2273, 0]
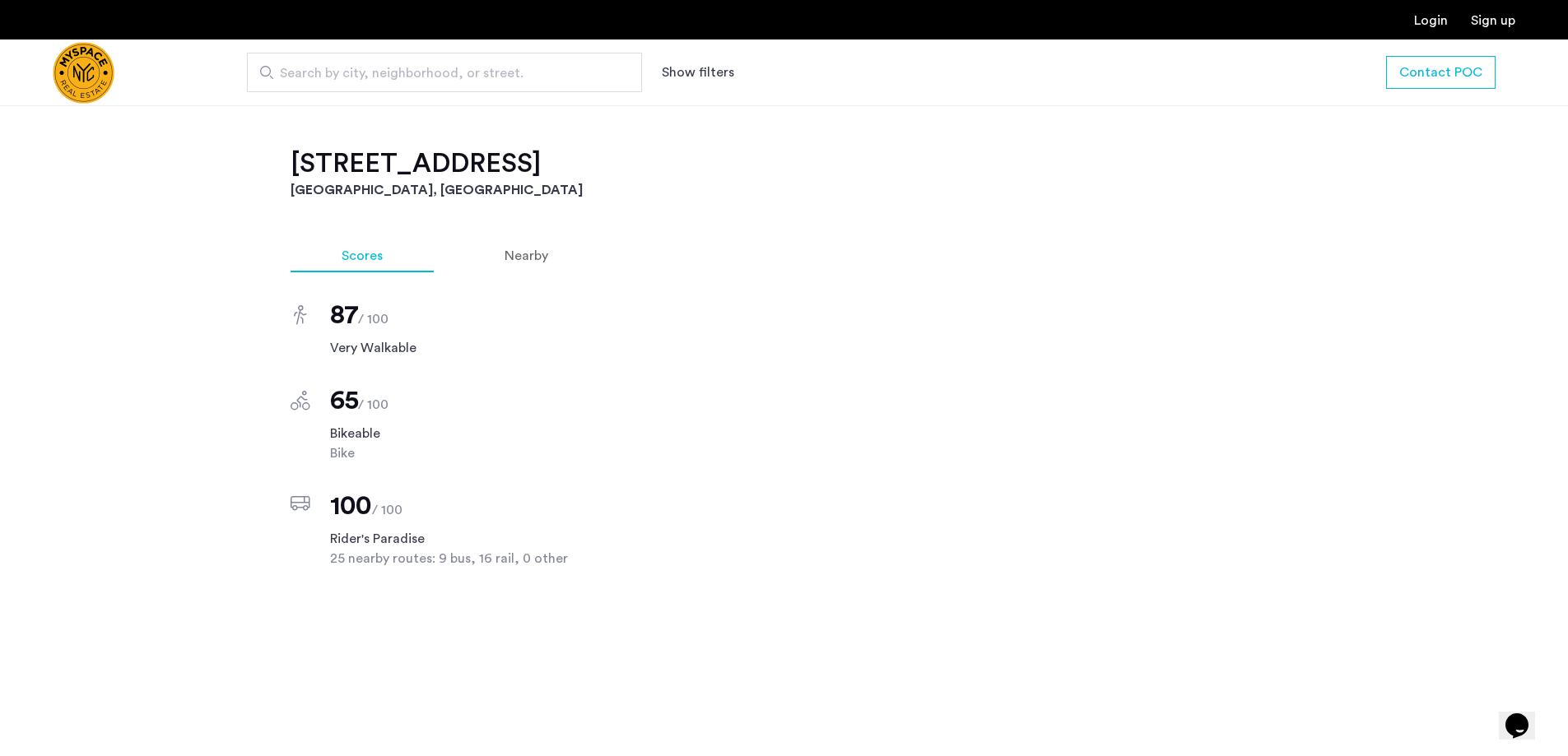
click at [525, 256] on span "Nearby" at bounding box center [526, 255] width 43 height 13
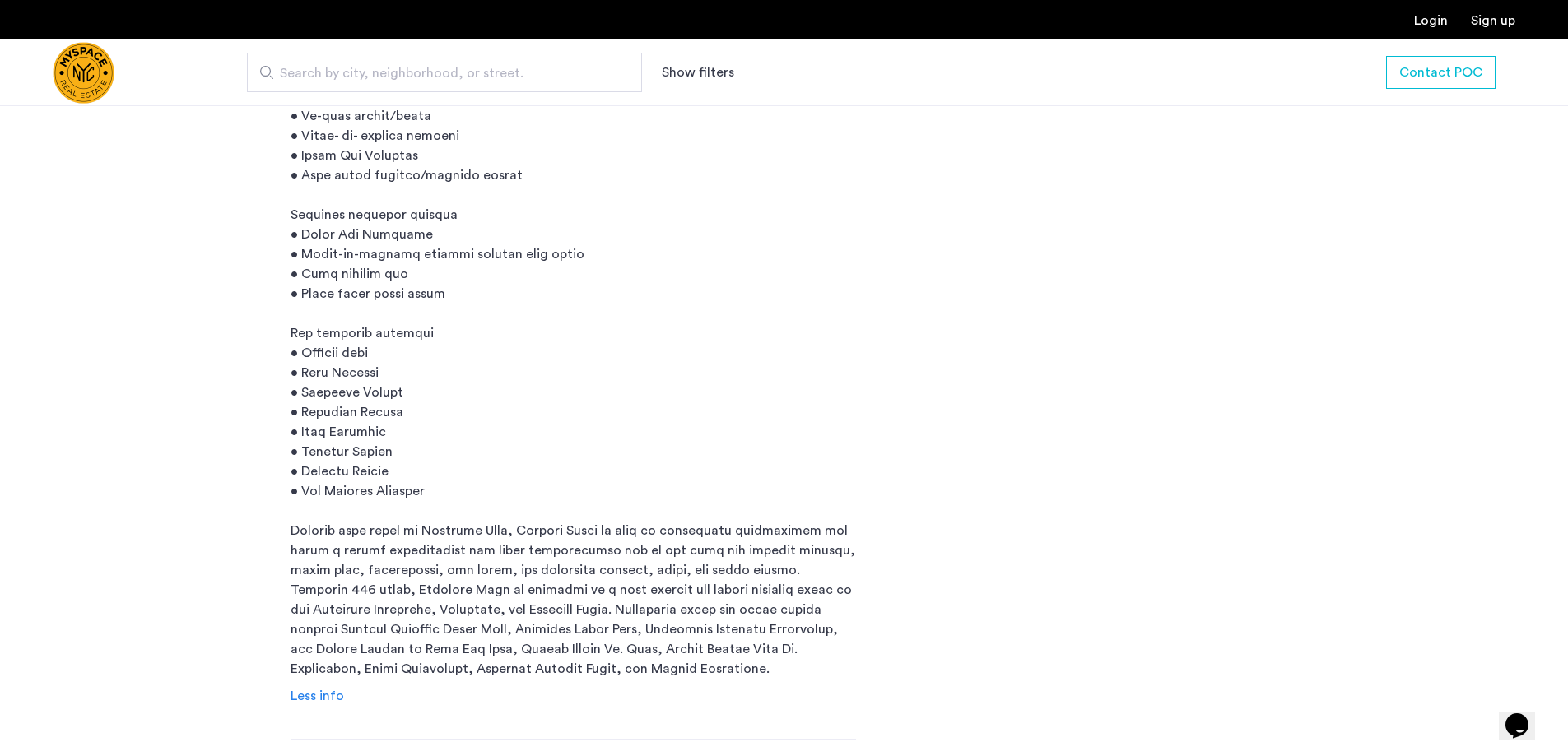
scroll to position [1121, 0]
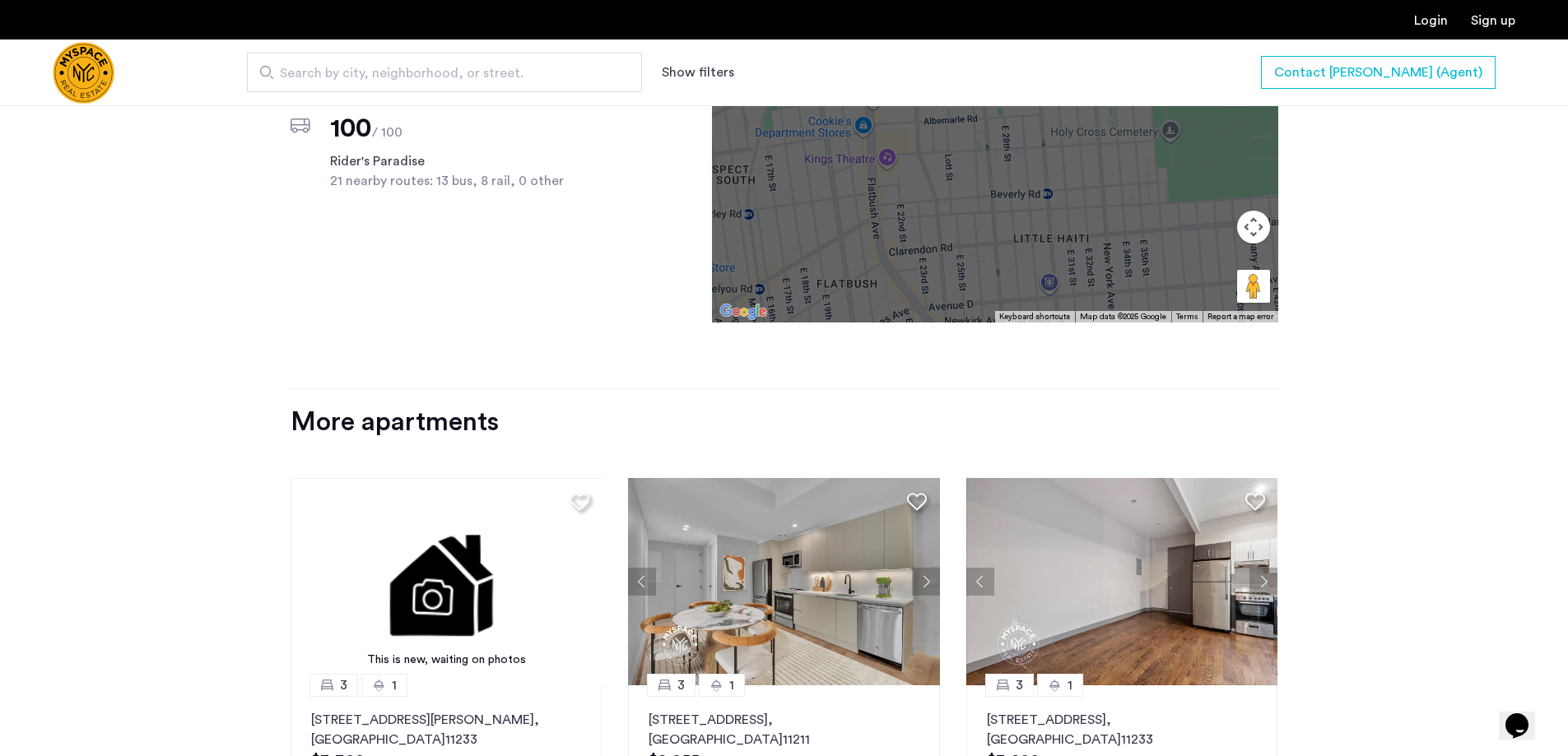
scroll to position [1481, 0]
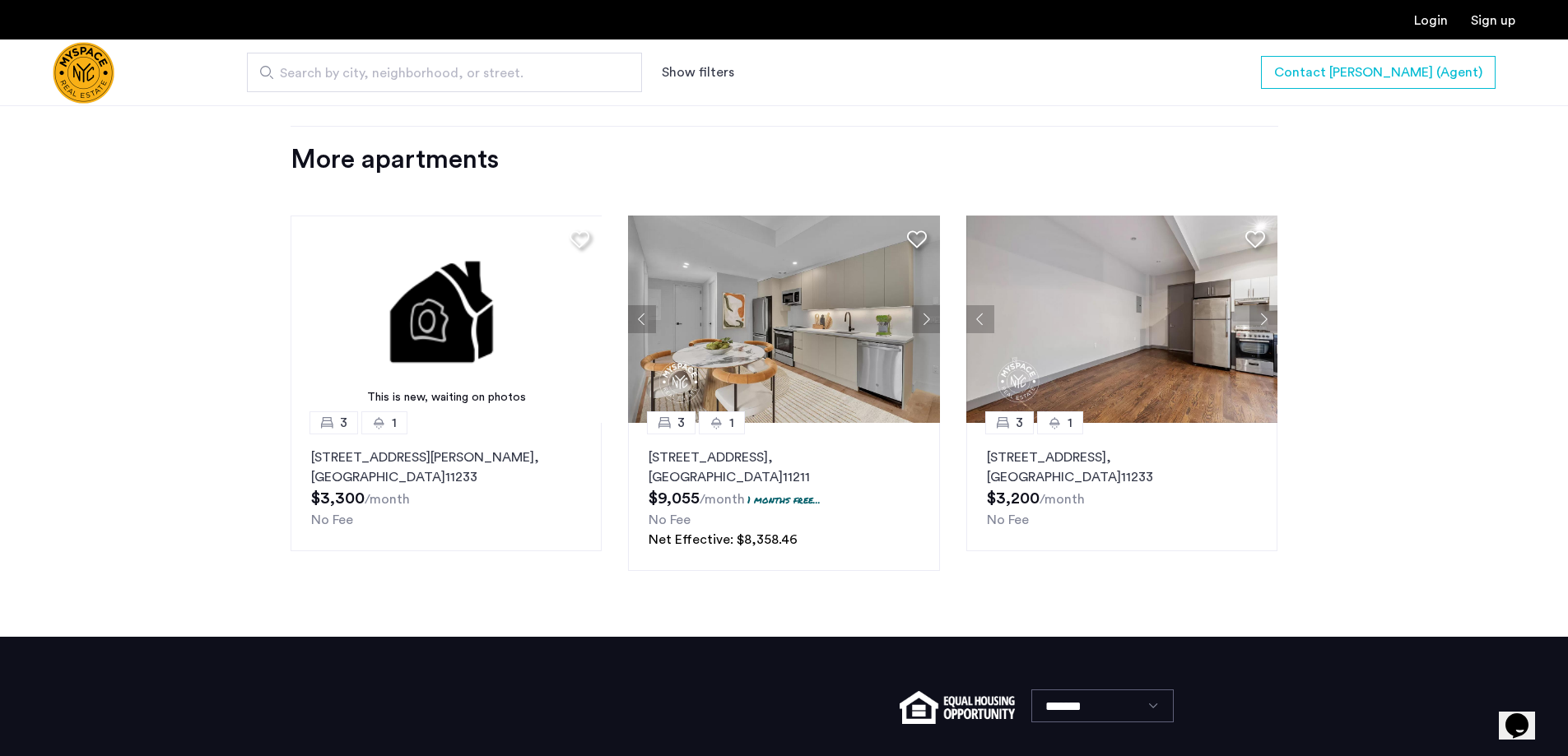
click at [923, 317] on button "Next apartment" at bounding box center [926, 319] width 28 height 28
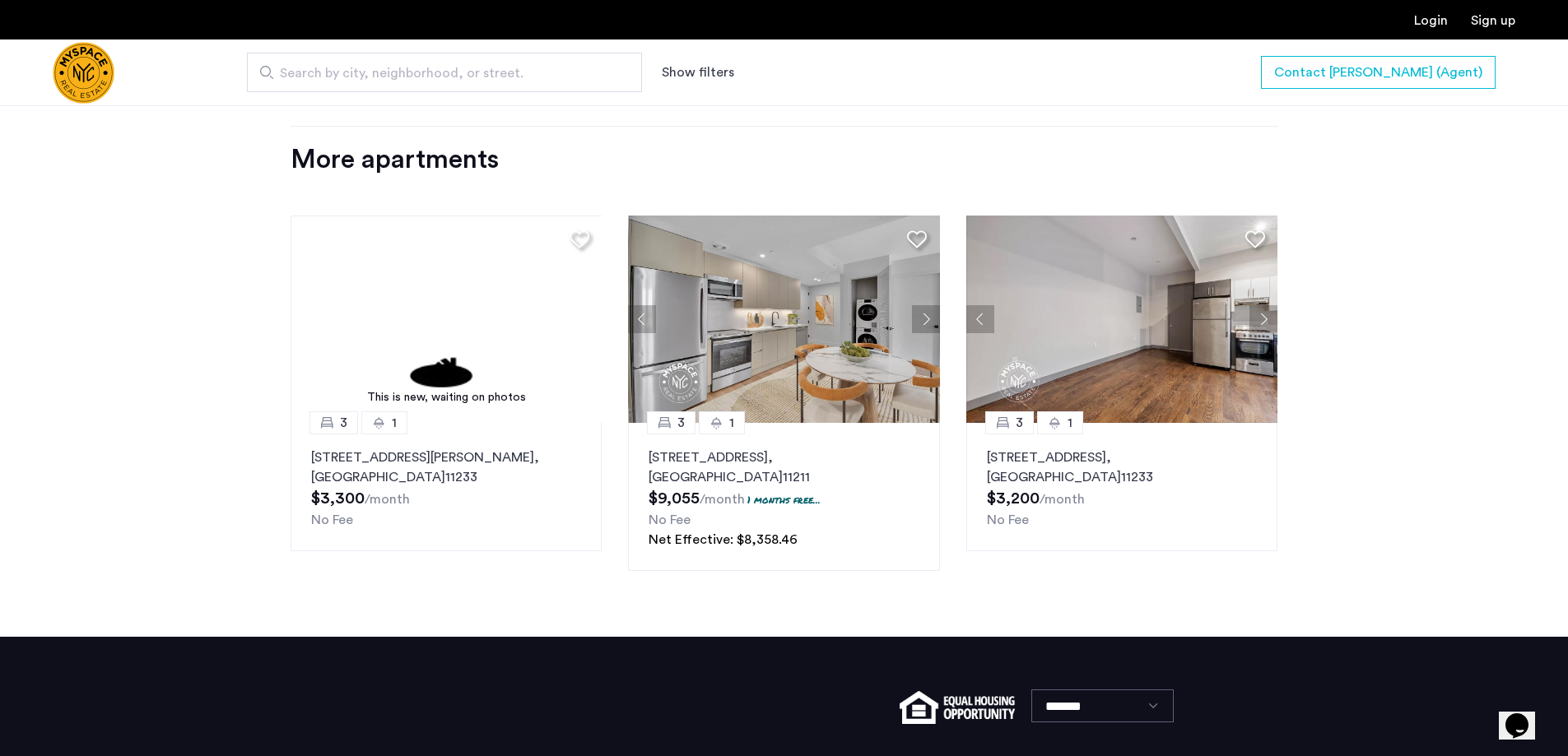
click at [923, 317] on button "Next apartment" at bounding box center [926, 319] width 28 height 28
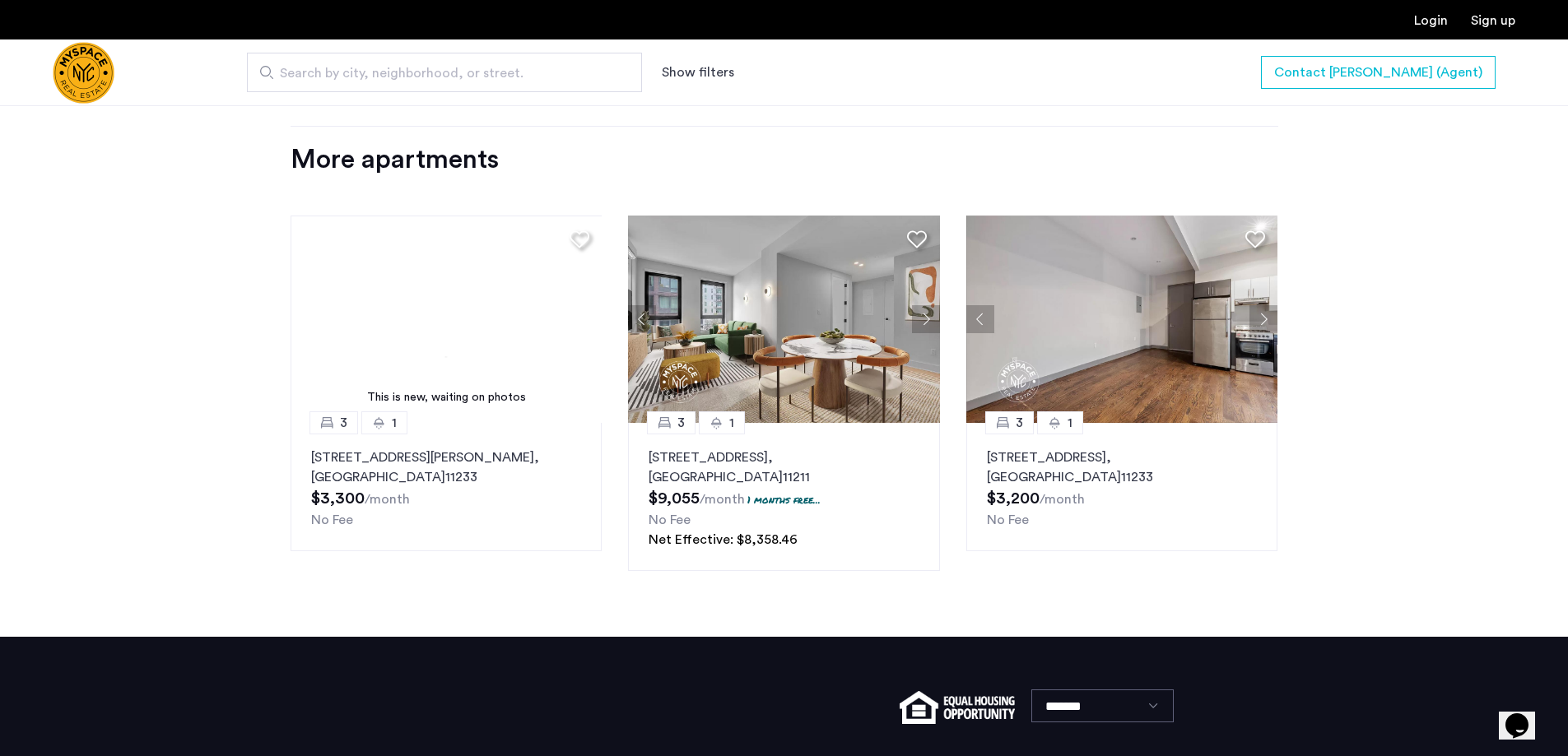
click at [1262, 318] on button "Next apartment" at bounding box center [1263, 319] width 28 height 28
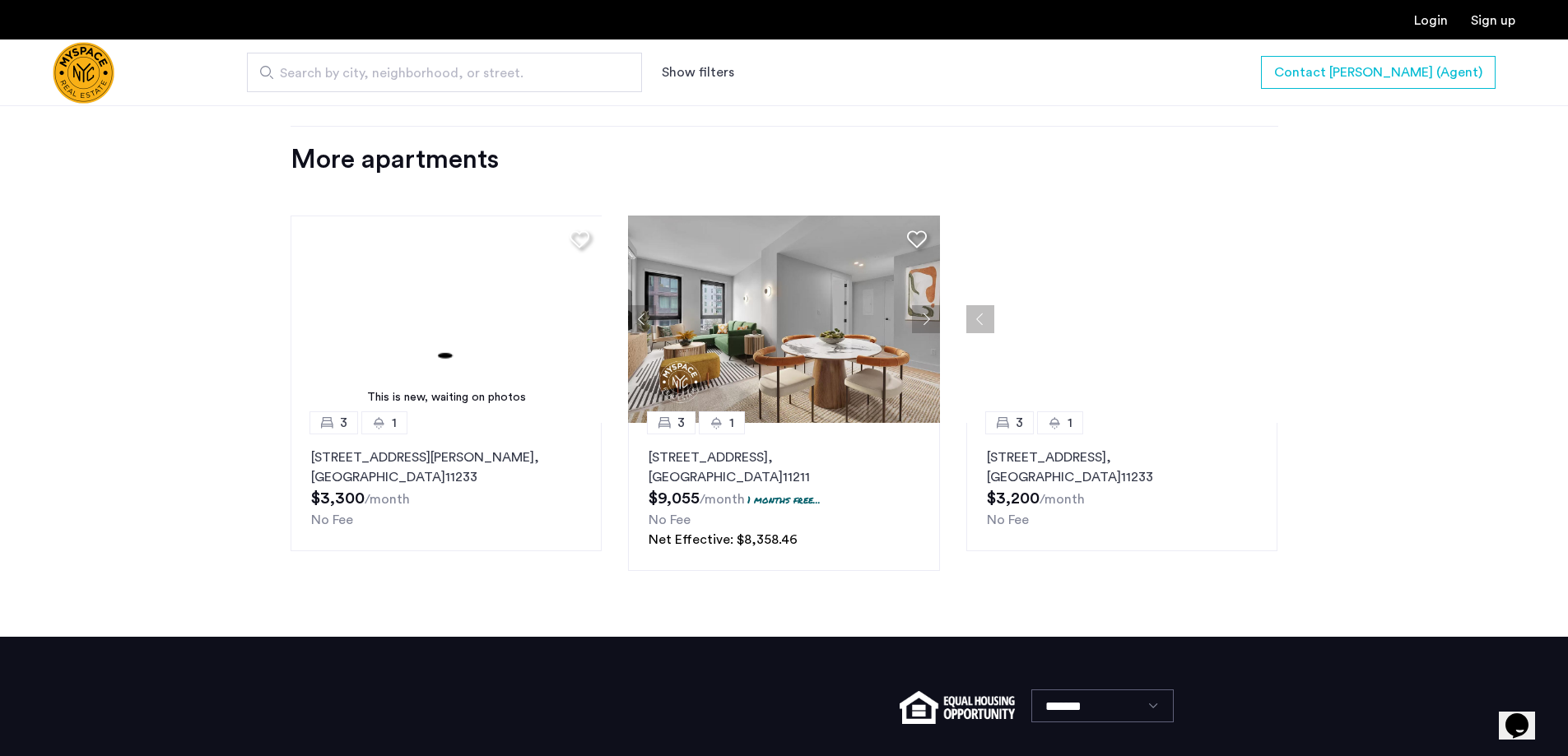
click at [1262, 318] on div at bounding box center [1122, 319] width 312 height 207
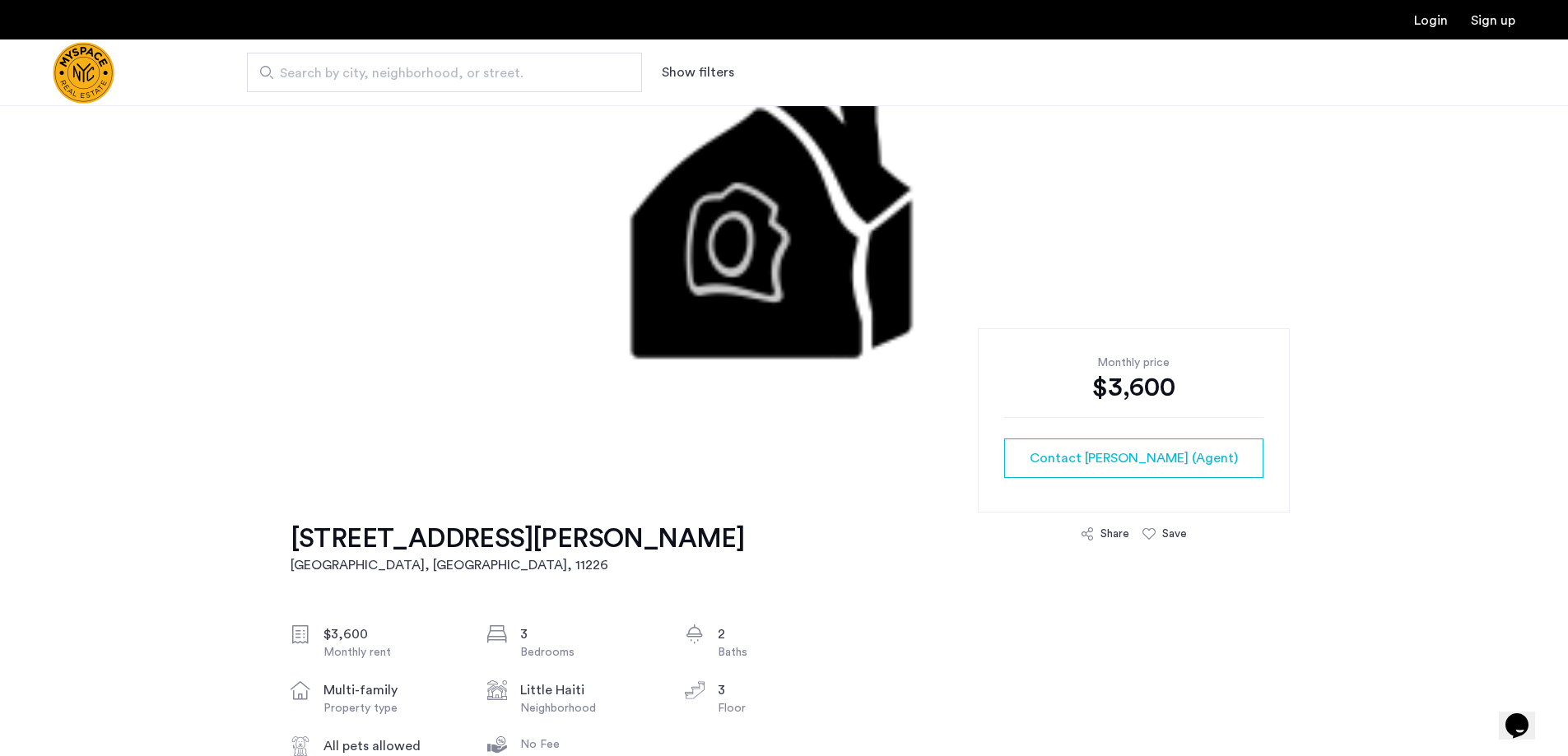
scroll to position [0, 0]
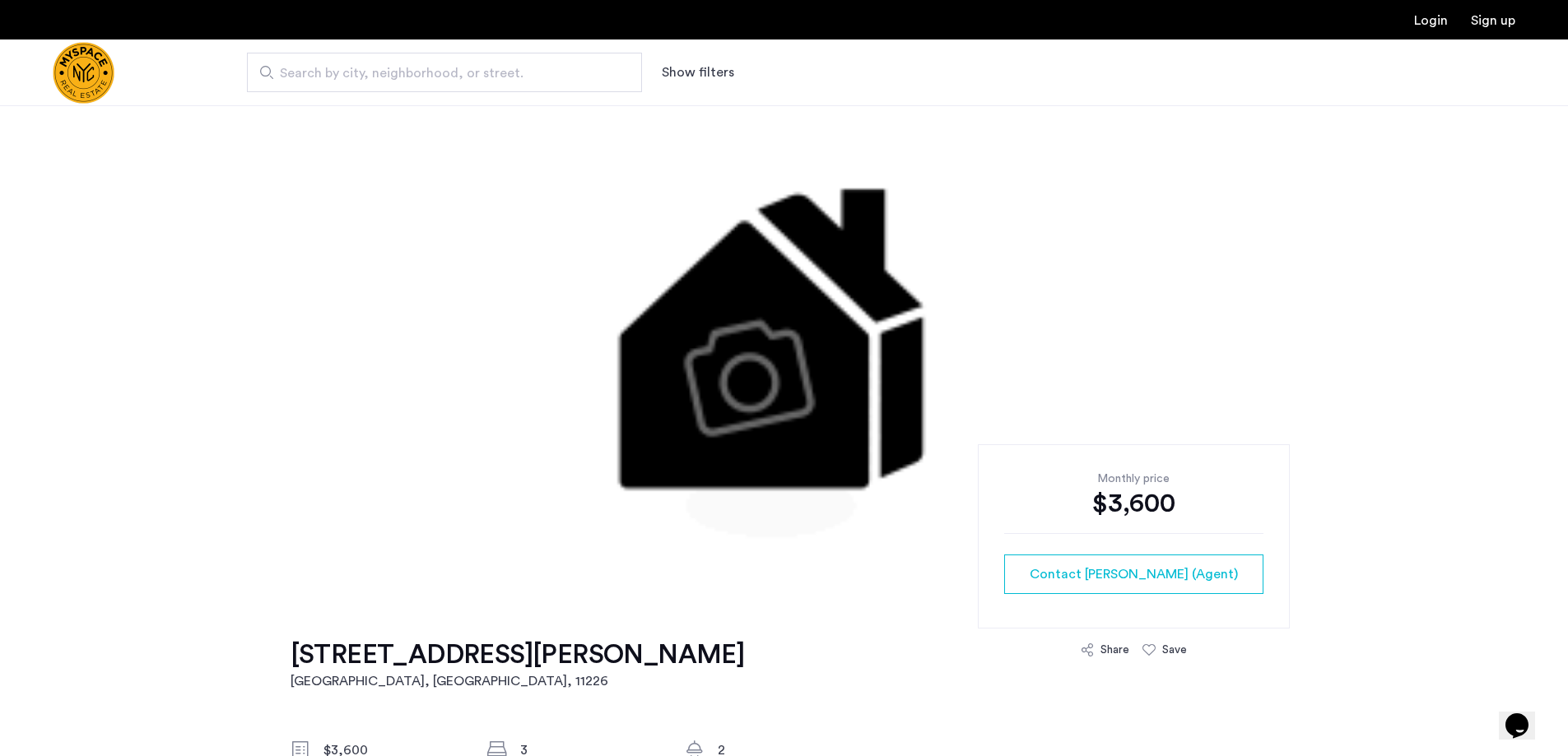
click at [452, 72] on span "Search by city, neighborhood, or street." at bounding box center [438, 73] width 316 height 20
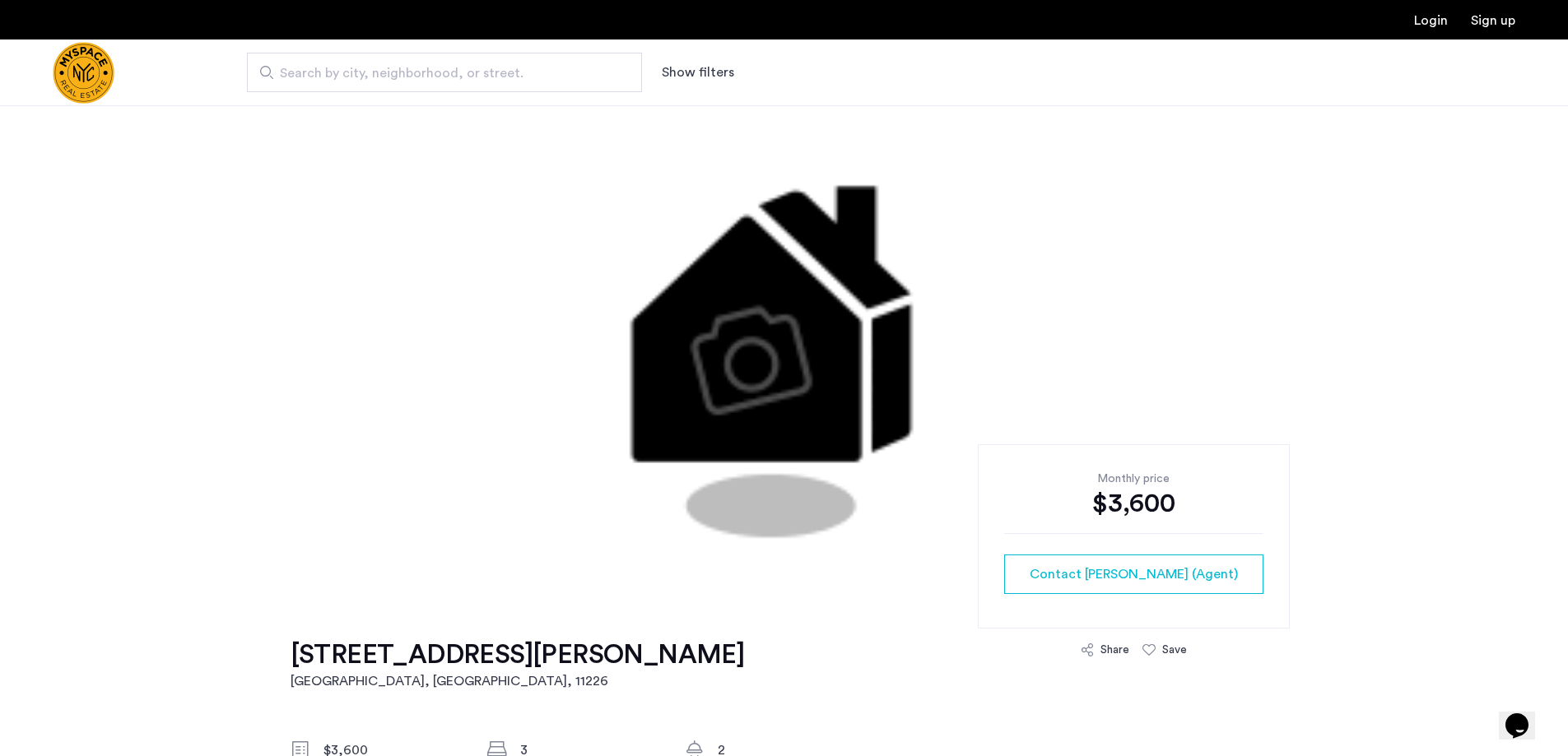
click at [452, 72] on input "Search by city, neighborhood, or street." at bounding box center [444, 72] width 395 height 39
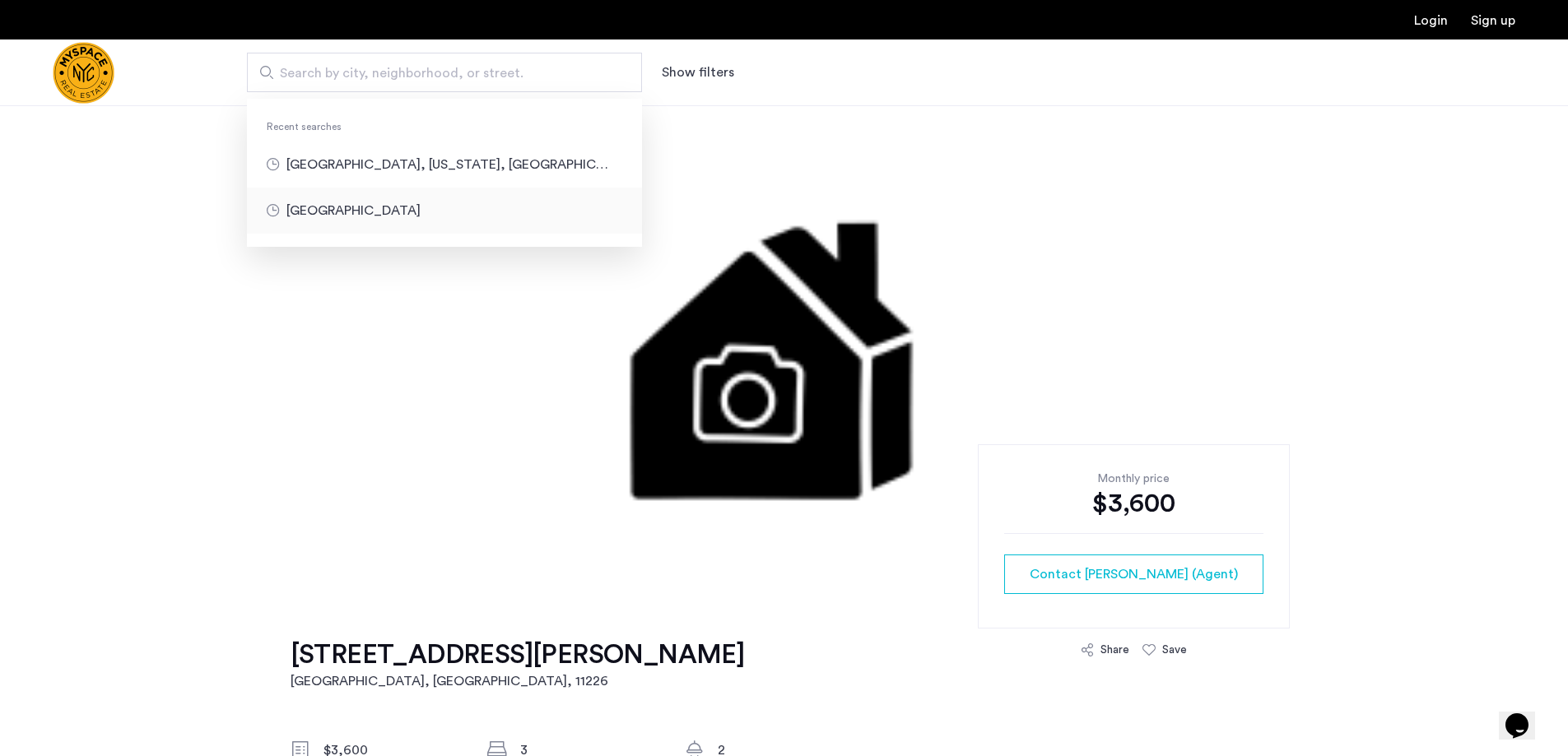
type input "********"
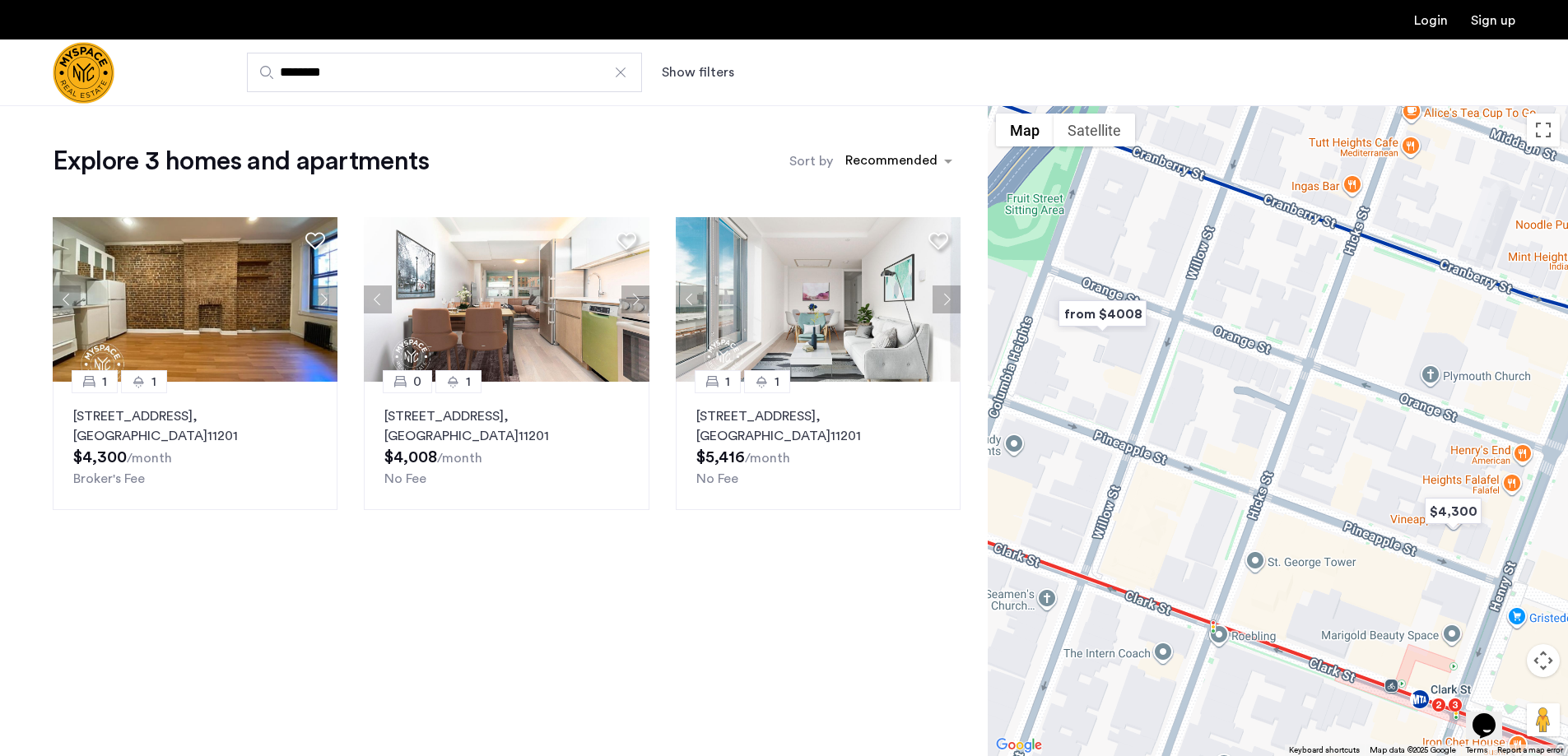
click at [475, 72] on input "********" at bounding box center [444, 72] width 395 height 39
click at [720, 77] on button "Show filters" at bounding box center [698, 72] width 72 height 20
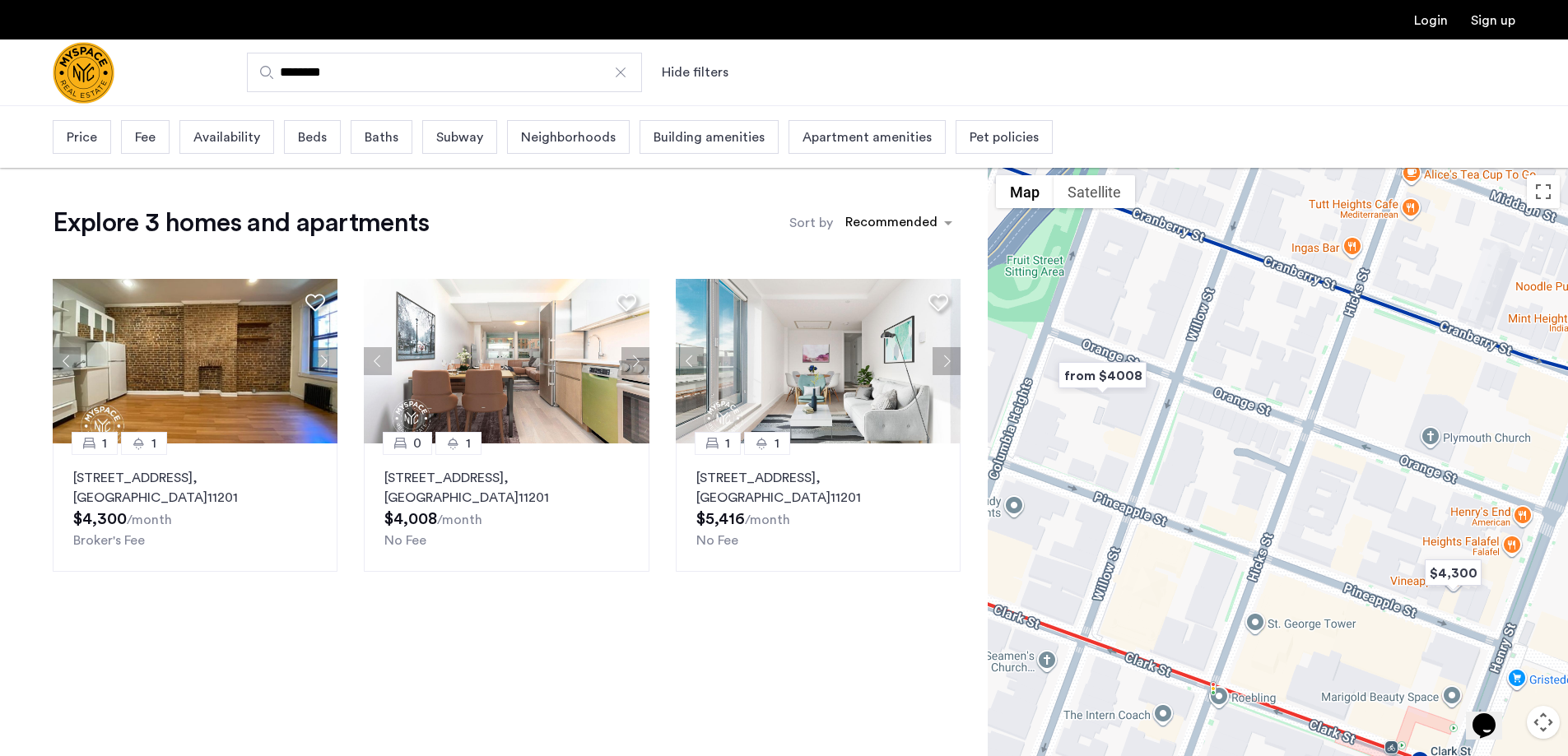
click at [696, 75] on button "Hide filters" at bounding box center [695, 72] width 66 height 20
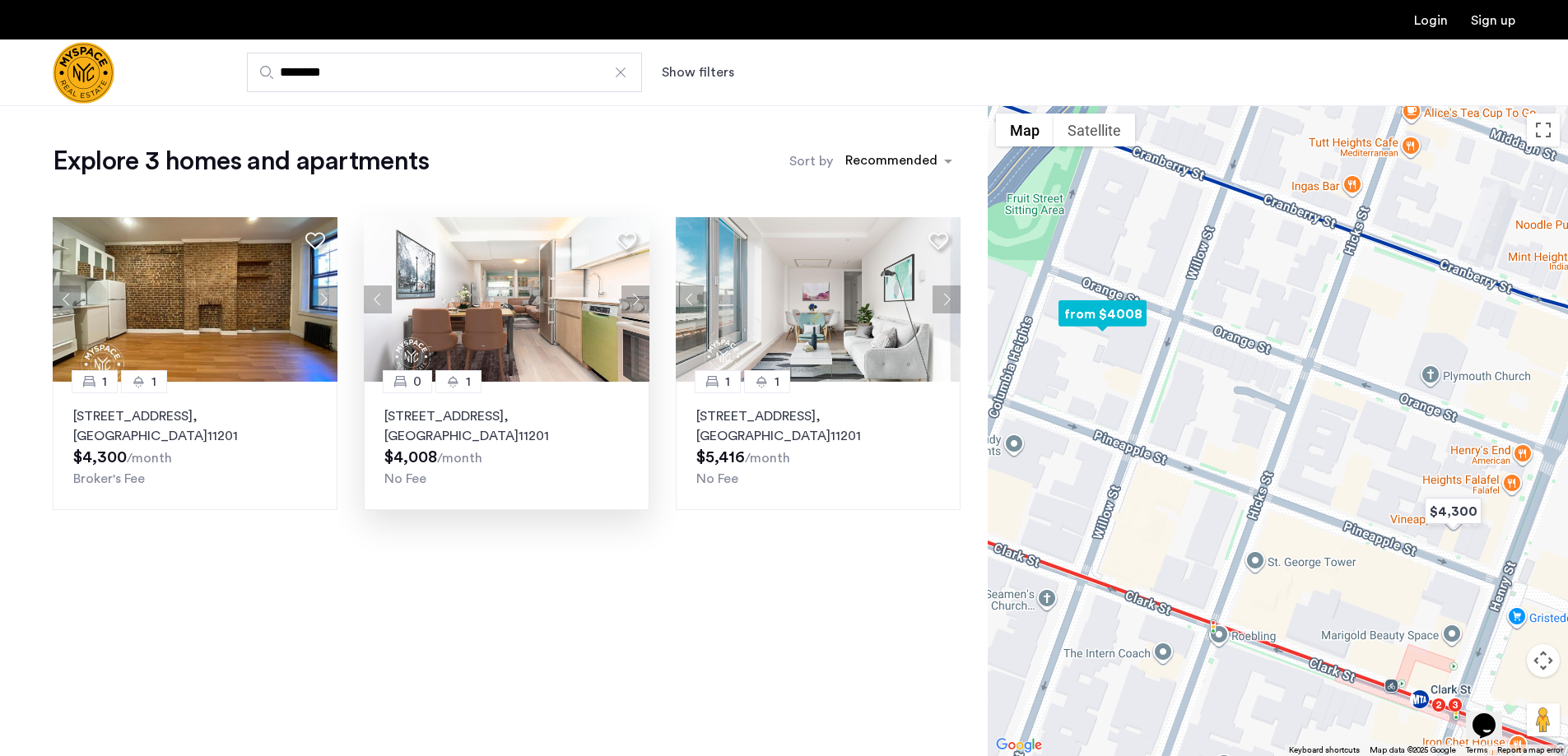
click at [503, 336] on img at bounding box center [507, 300] width 286 height 165
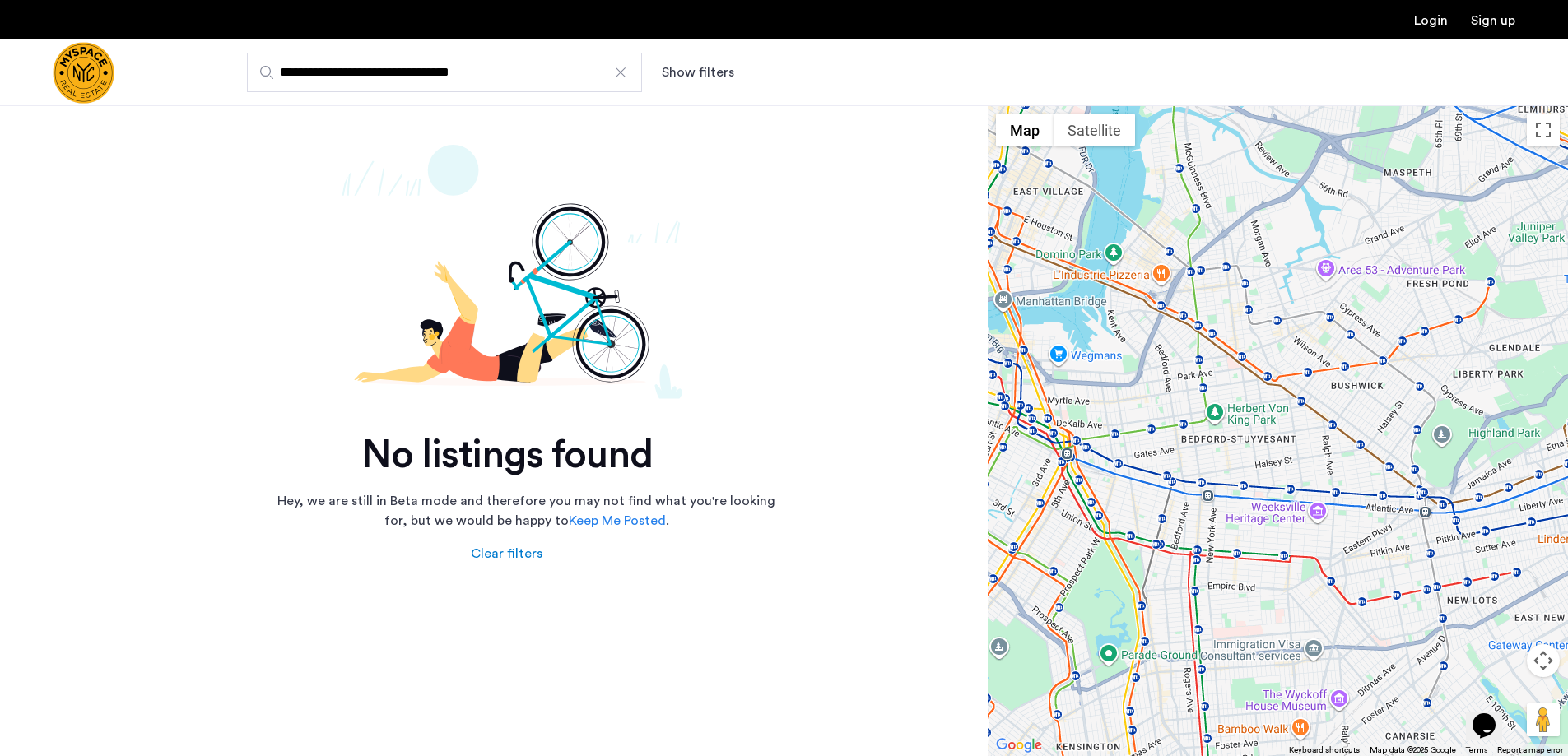
drag, startPoint x: 569, startPoint y: 74, endPoint x: 605, endPoint y: 71, distance: 36.1
click at [569, 74] on input "**********" at bounding box center [444, 72] width 395 height 39
click at [617, 71] on div at bounding box center [620, 72] width 16 height 16
click at [617, 71] on input "**********" at bounding box center [444, 72] width 395 height 39
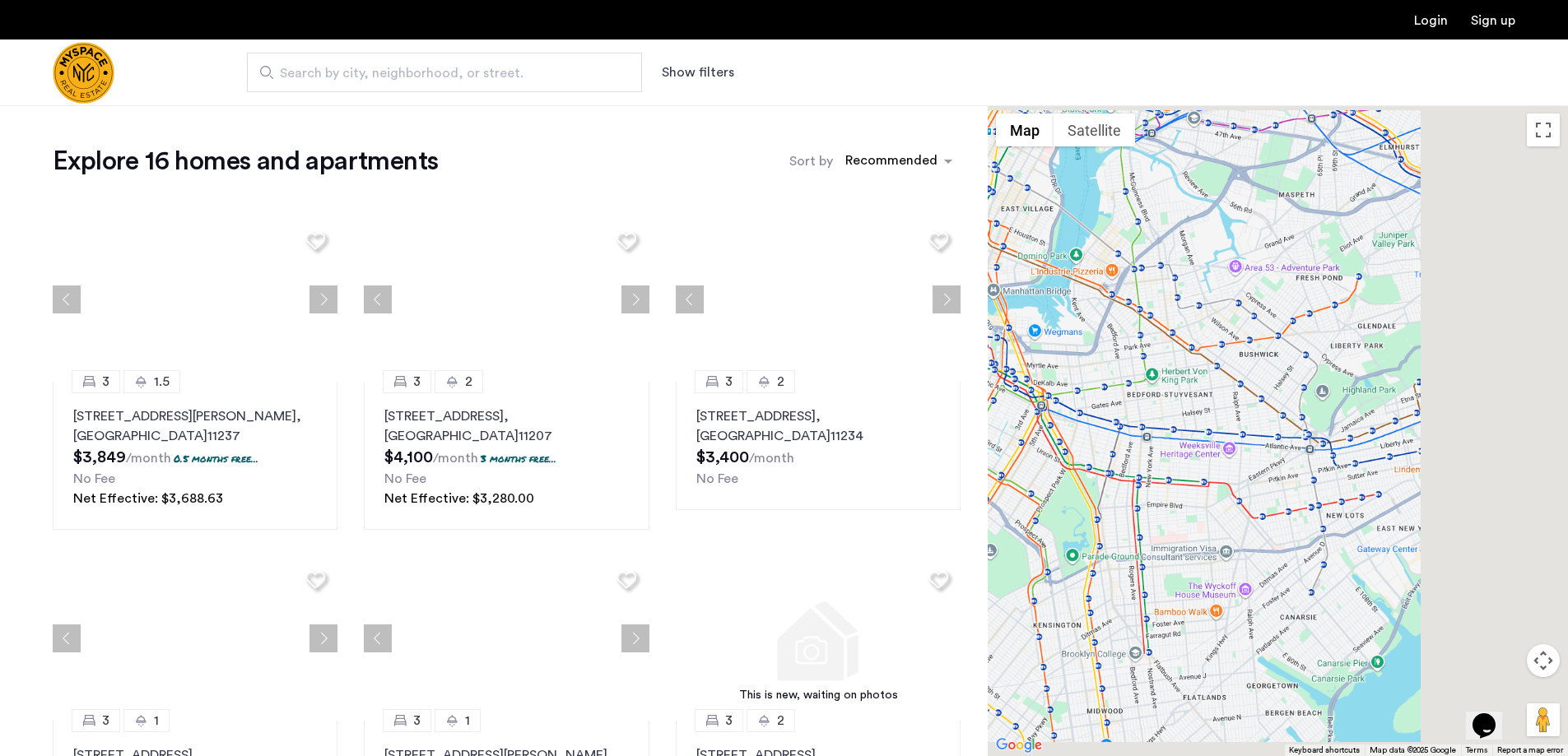
click at [405, 86] on input "Search by city, neighborhood, or street." at bounding box center [444, 72] width 395 height 39
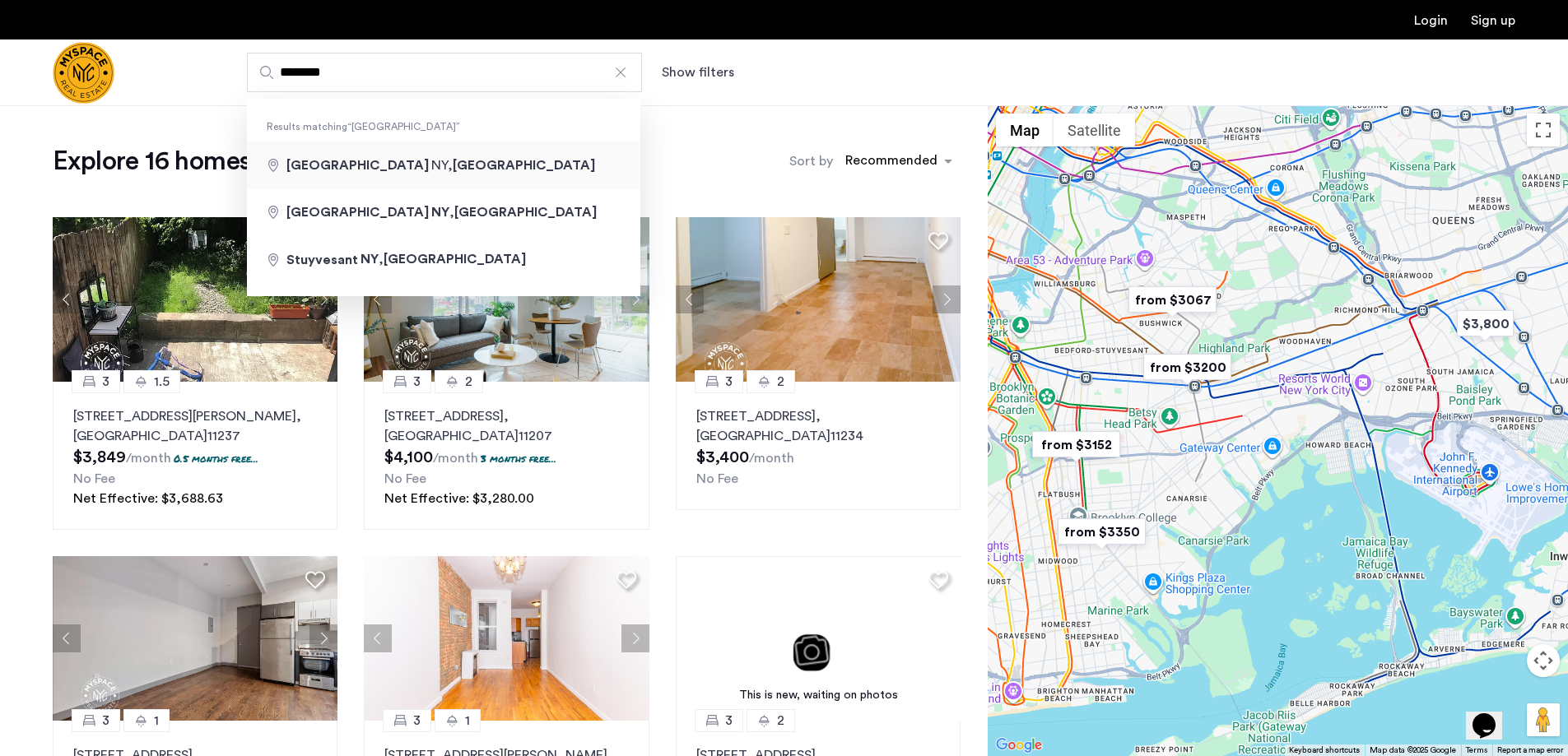
type input "**********"
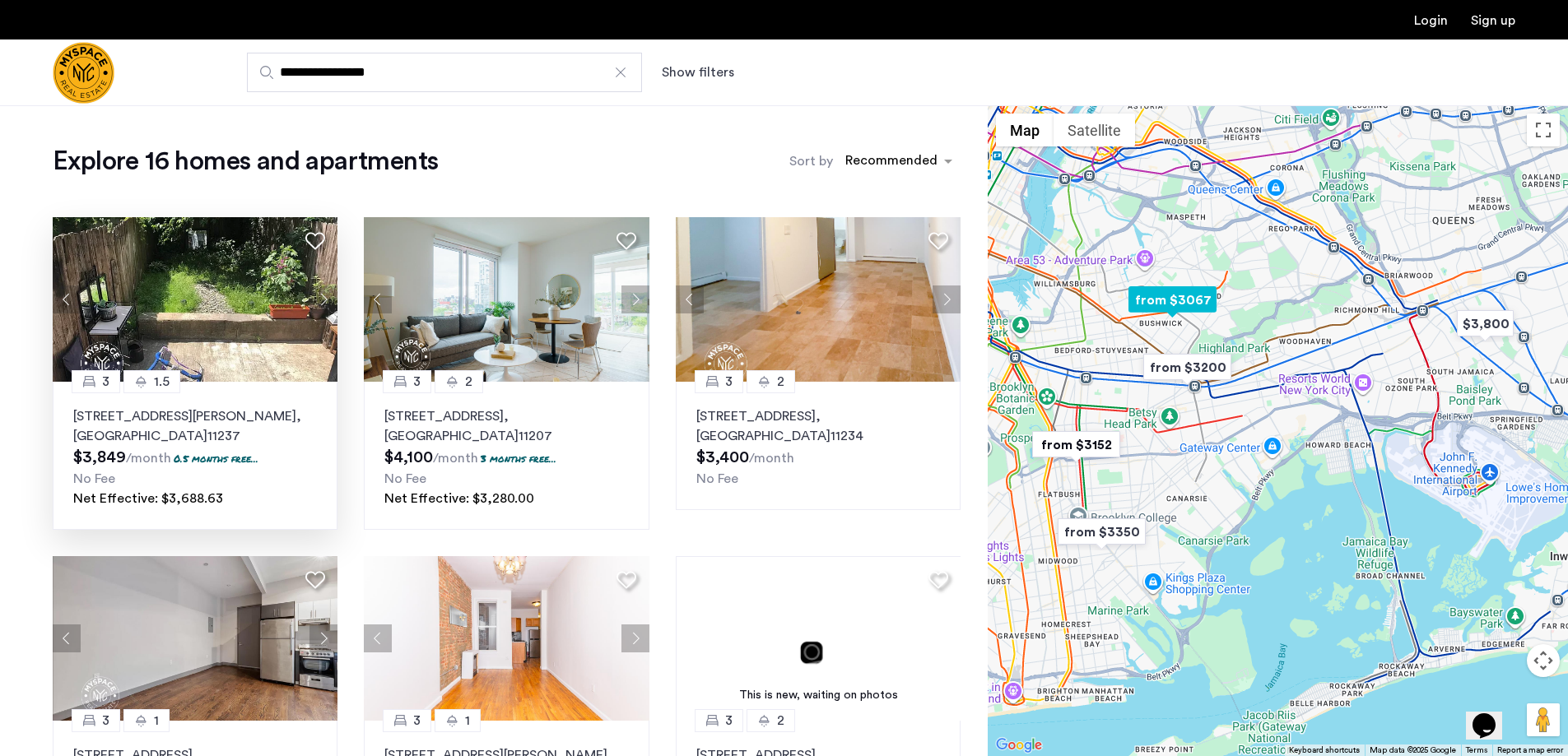
click at [331, 299] on button "Next apartment" at bounding box center [323, 299] width 28 height 28
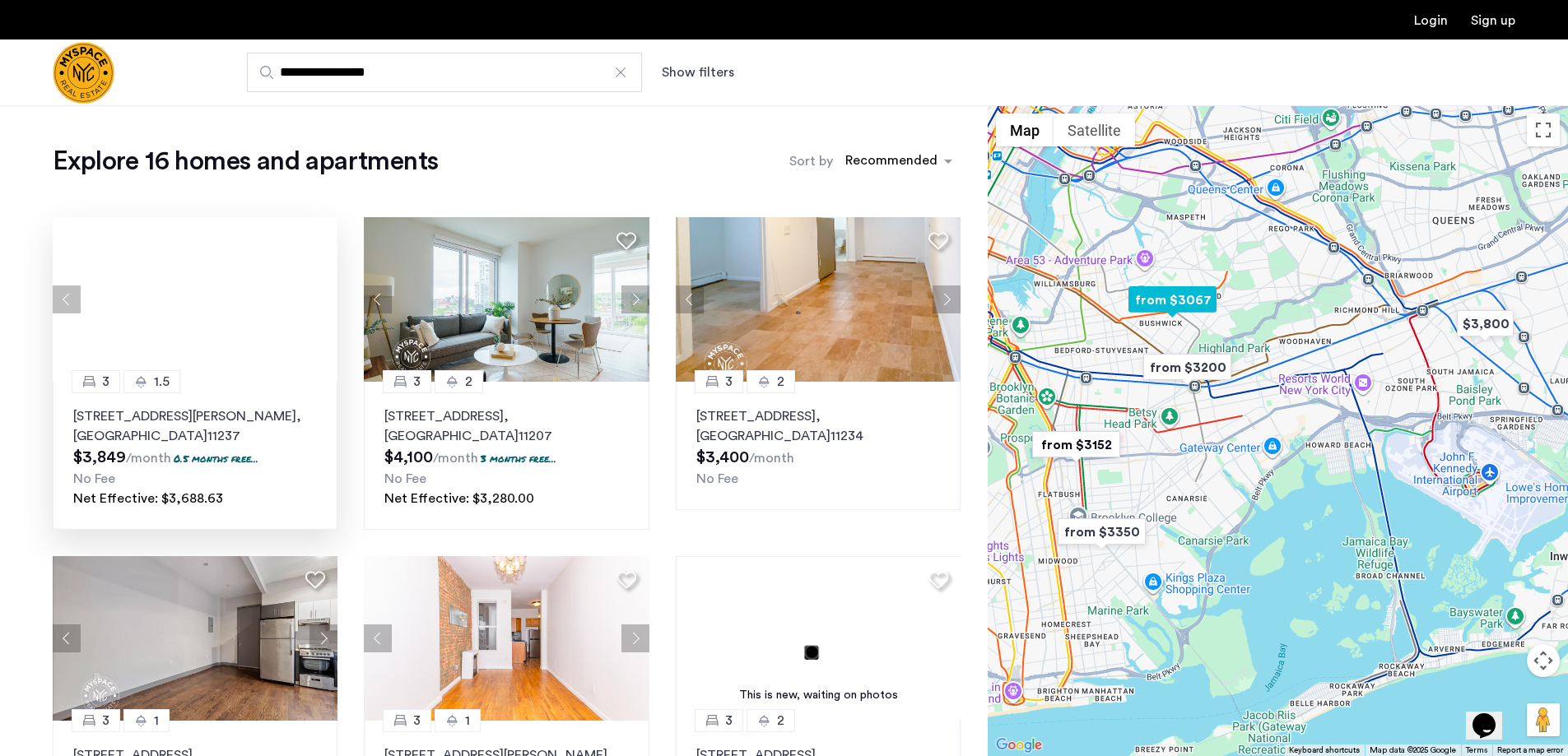
click at [330, 300] on div at bounding box center [195, 300] width 285 height 165
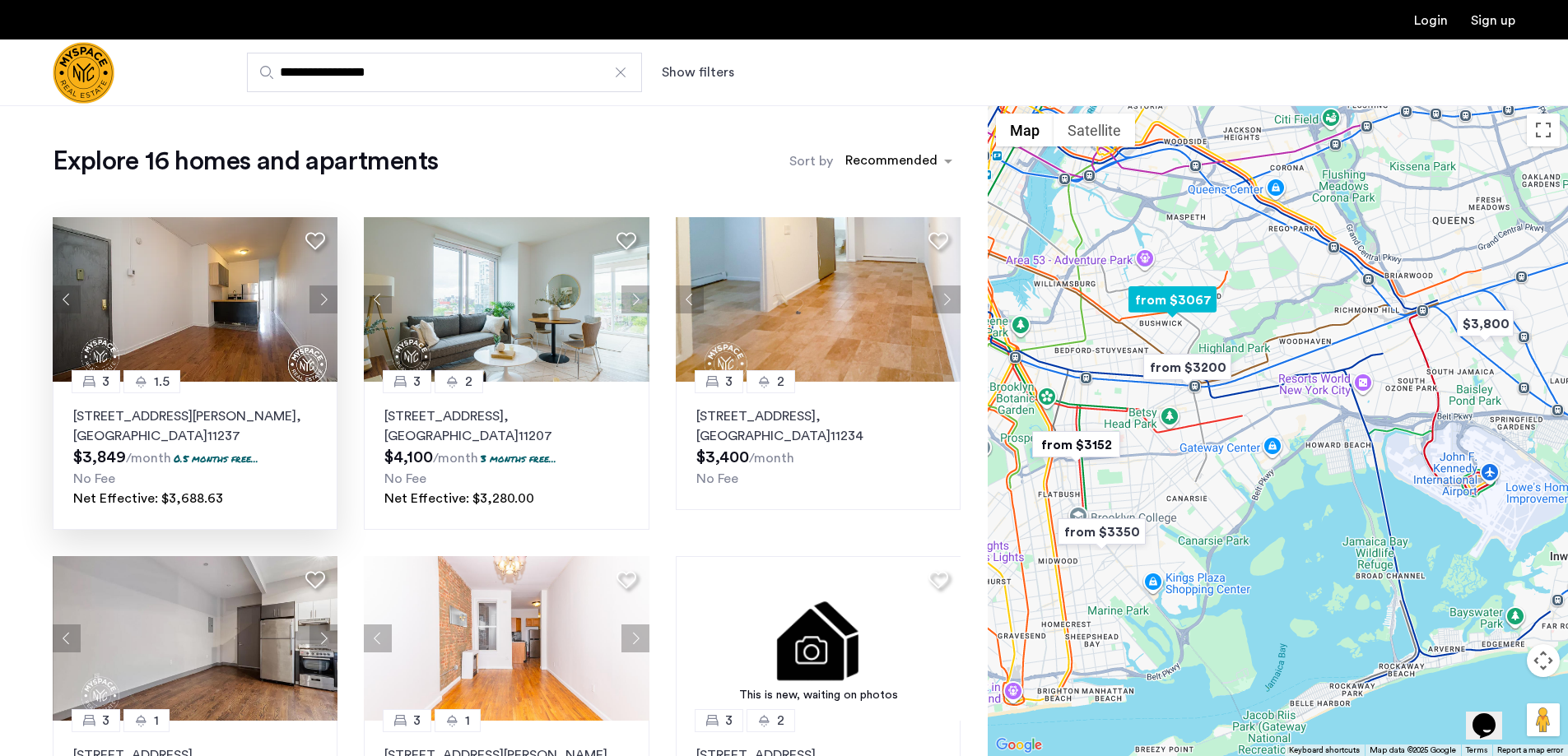
click at [320, 302] on button "Next apartment" at bounding box center [323, 299] width 28 height 28
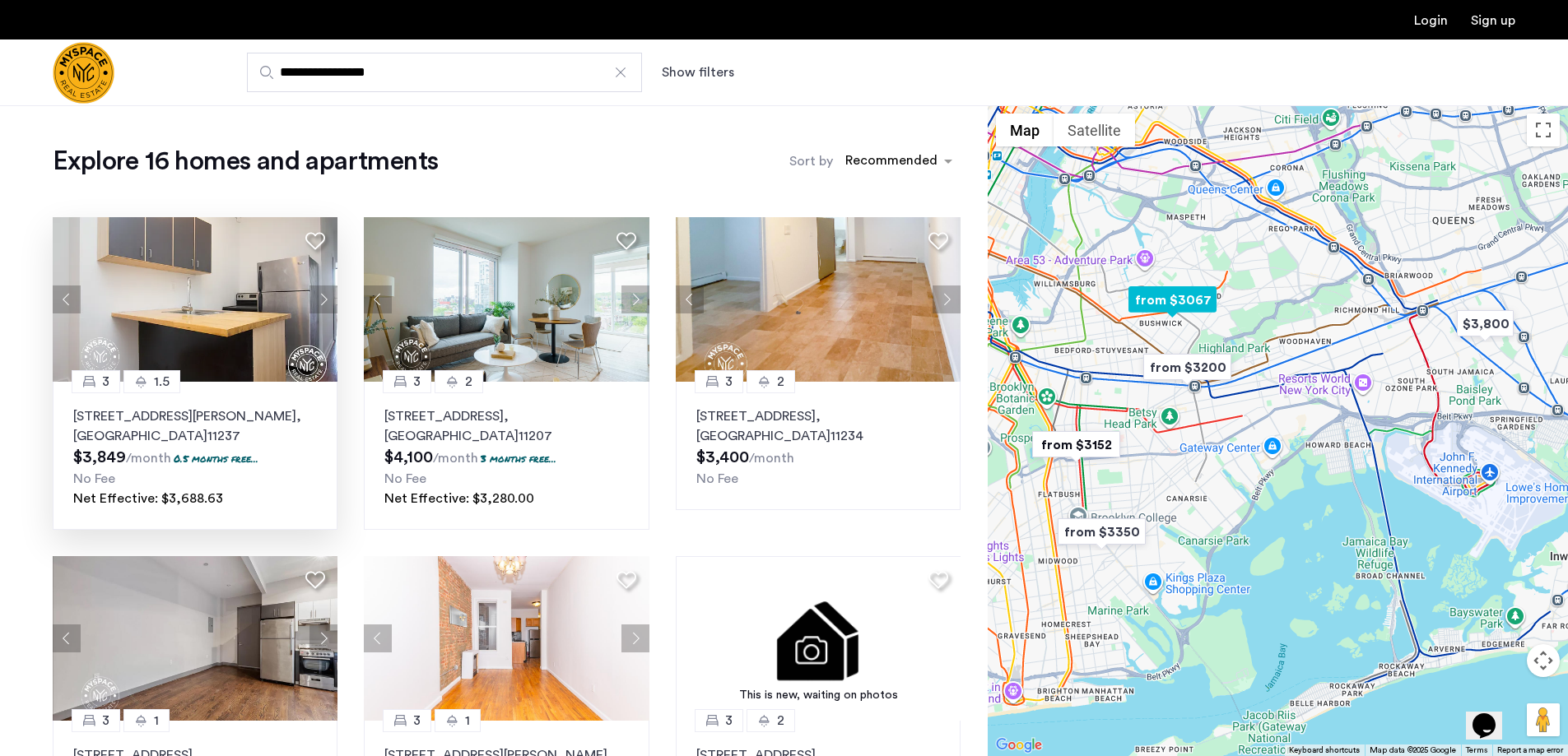
click at [318, 303] on button "Next apartment" at bounding box center [323, 299] width 28 height 28
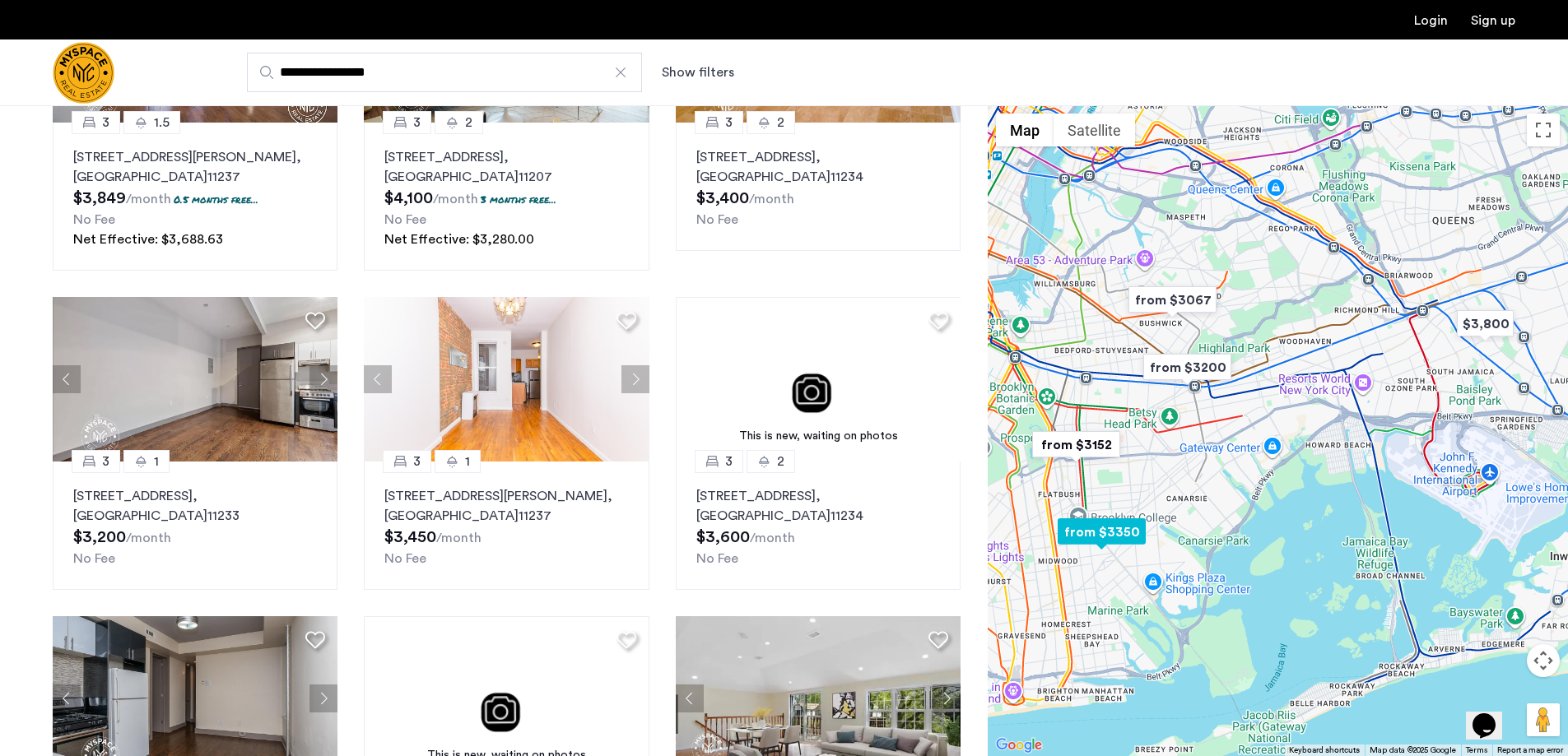
scroll to position [82, 0]
